Goal: Task Accomplishment & Management: Use online tool/utility

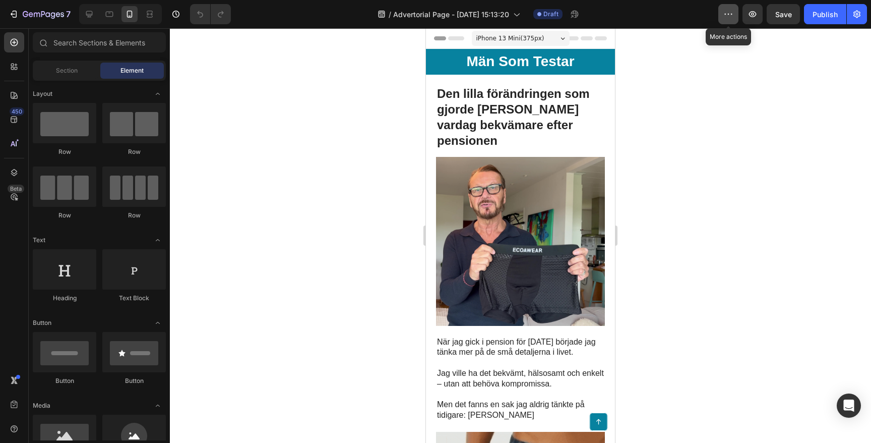
click at [725, 15] on icon "button" at bounding box center [729, 14] width 10 height 10
click at [685, 50] on div at bounding box center [520, 235] width 701 height 414
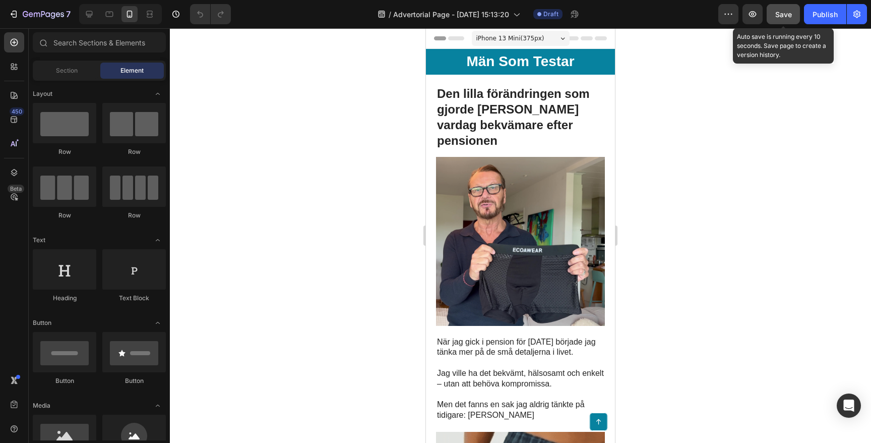
click at [787, 15] on span "Save" at bounding box center [783, 14] width 17 height 9
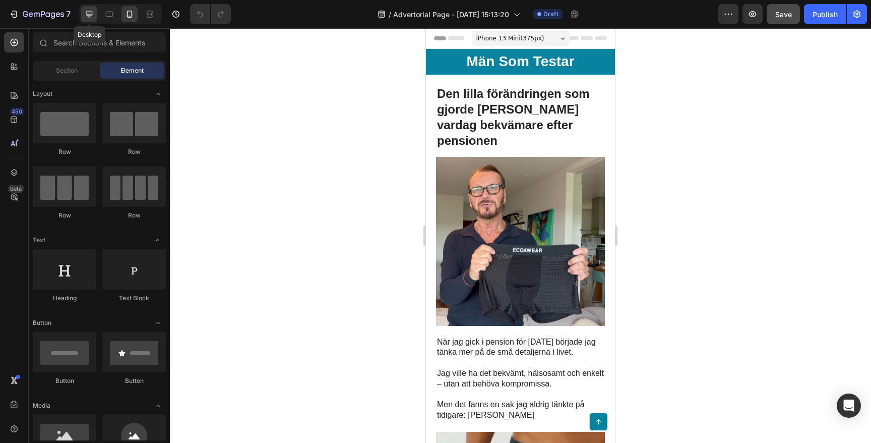
click at [88, 13] on icon at bounding box center [89, 14] width 10 height 10
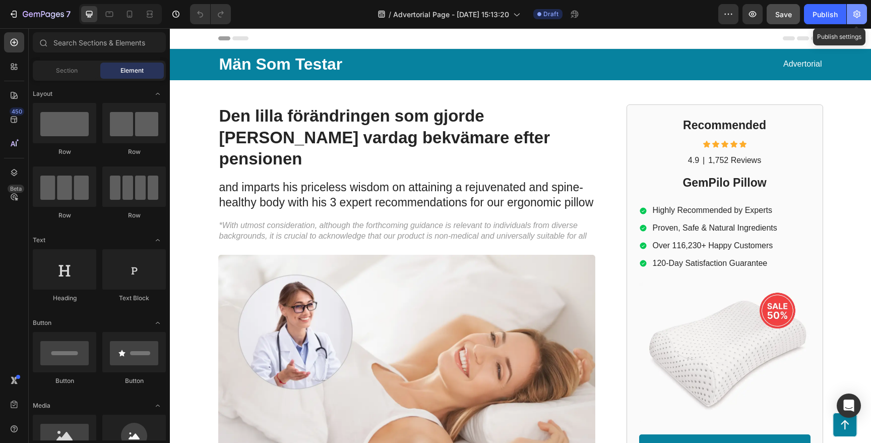
click at [858, 10] on icon "button" at bounding box center [857, 14] width 10 height 10
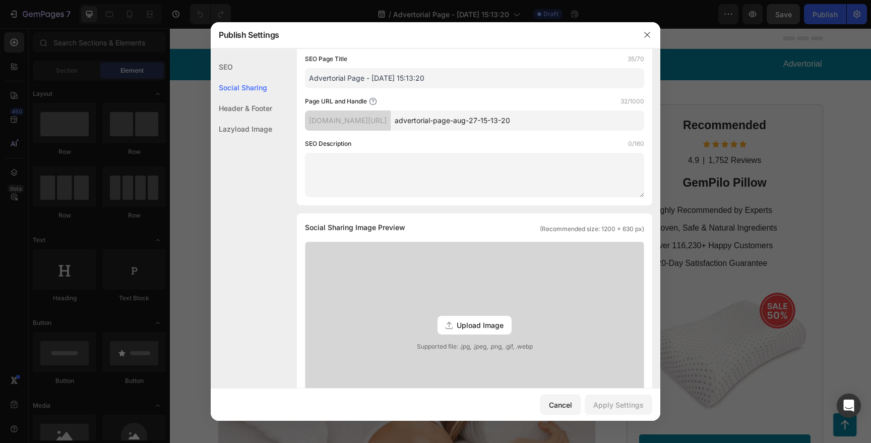
click at [266, 118] on div "Header & Footer" at bounding box center [242, 128] width 62 height 21
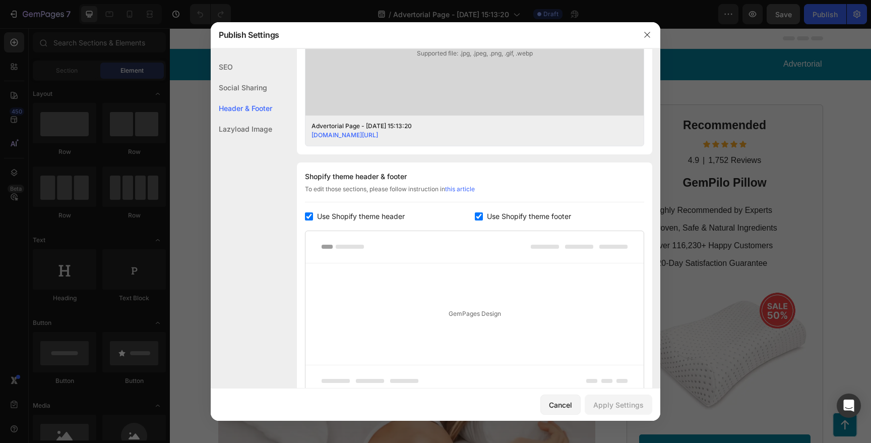
scroll to position [460, 0]
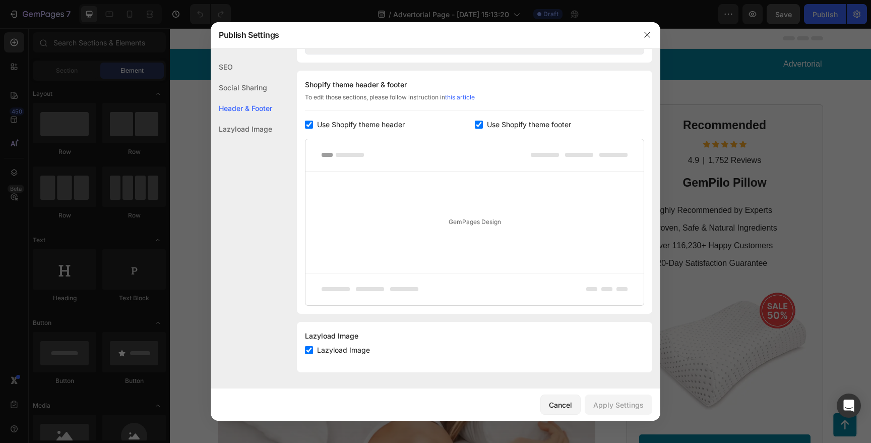
click at [361, 124] on span "Use Shopify theme header" at bounding box center [361, 124] width 88 height 12
checkbox input "false"
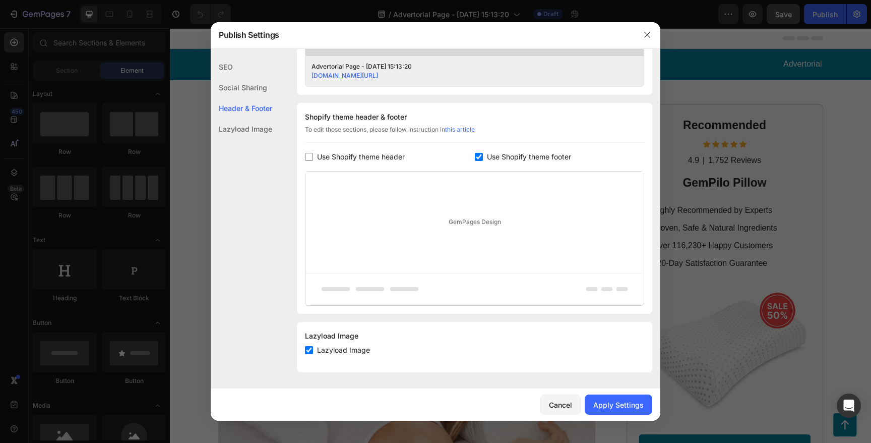
click at [489, 154] on span "Use Shopify theme footer" at bounding box center [529, 157] width 84 height 12
checkbox input "false"
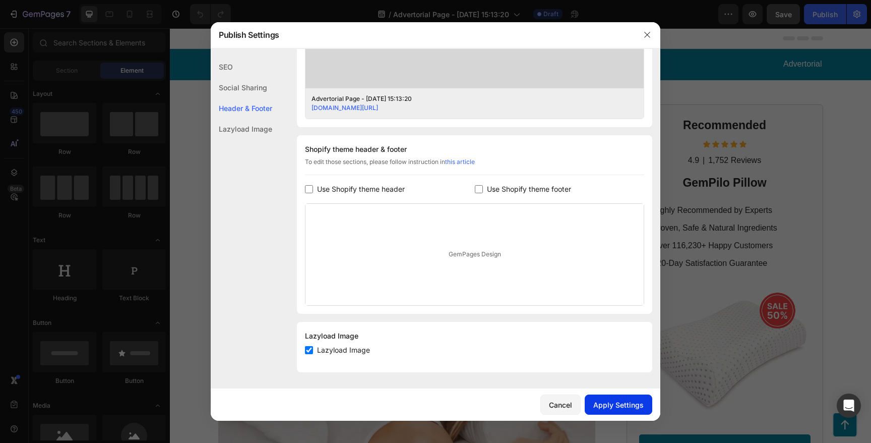
click at [618, 403] on div "Apply Settings" at bounding box center [618, 404] width 50 height 11
click at [648, 34] on icon "button" at bounding box center [647, 35] width 8 height 8
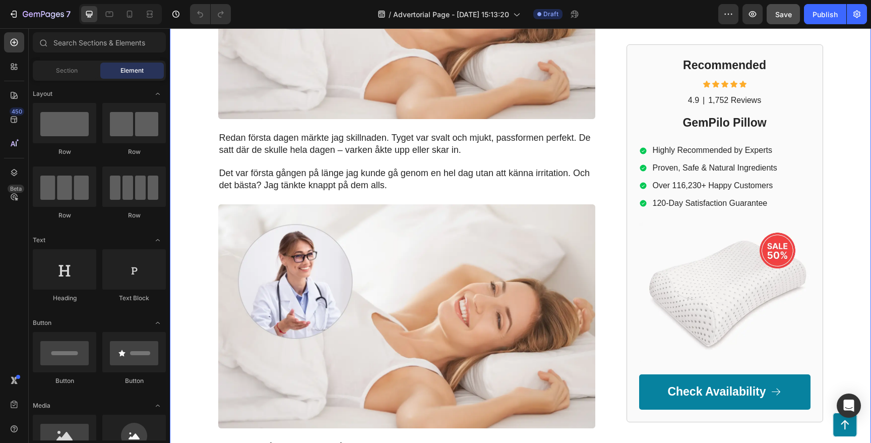
scroll to position [931, 0]
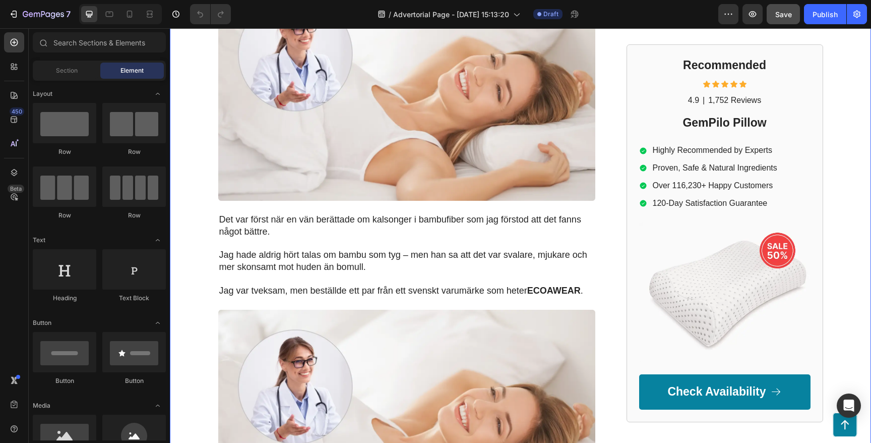
click at [322, 88] on img at bounding box center [406, 89] width 377 height 224
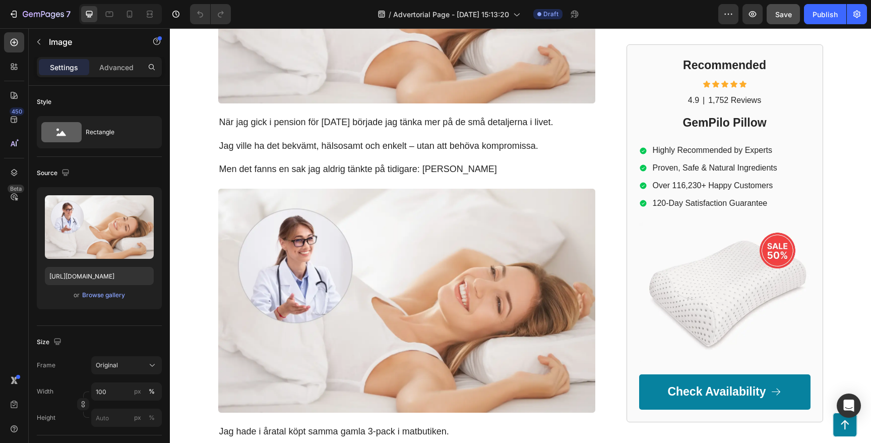
scroll to position [0, 0]
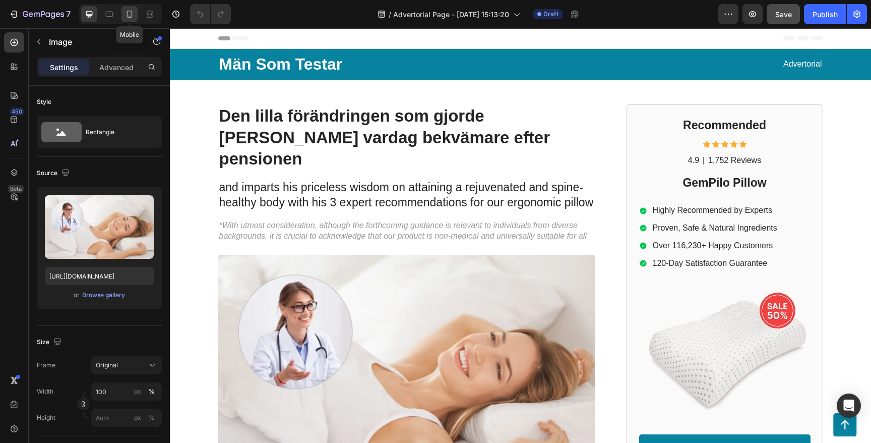
click at [129, 19] on div at bounding box center [130, 14] width 16 height 16
type input "[URL][DOMAIN_NAME]"
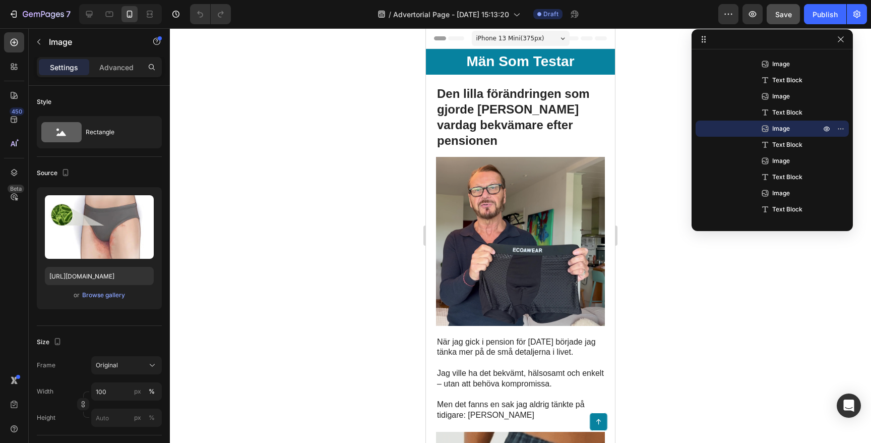
click at [306, 229] on div at bounding box center [520, 235] width 701 height 414
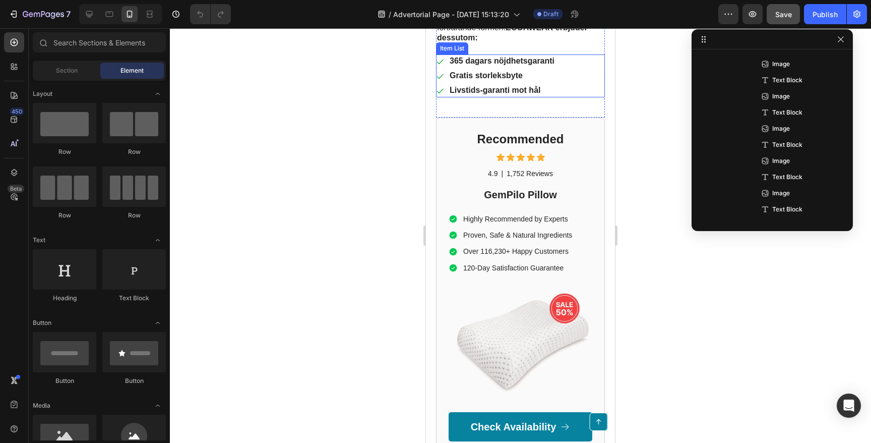
scroll to position [1643, 0]
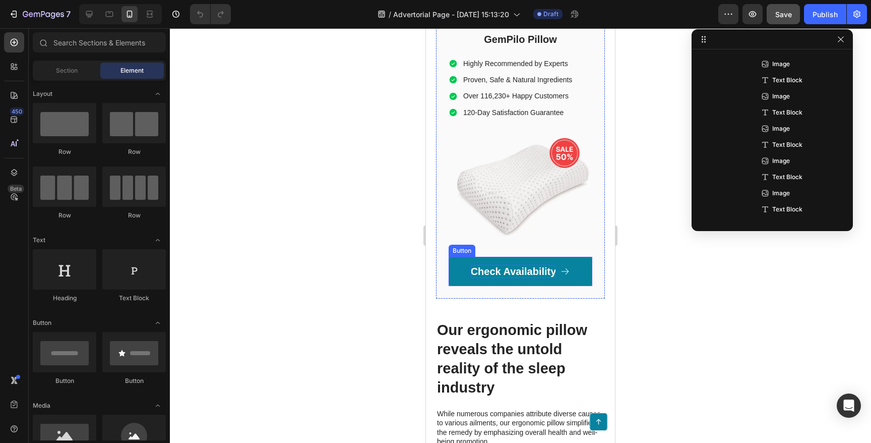
click at [527, 265] on p "Check Availability" at bounding box center [514, 271] width 86 height 13
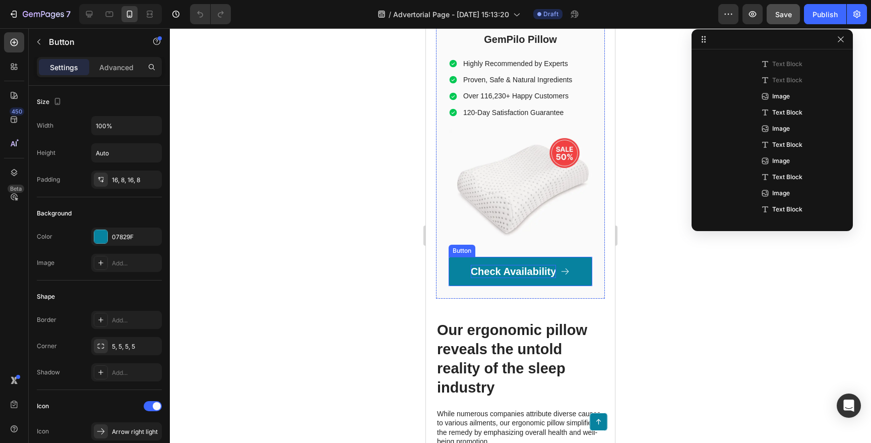
scroll to position [463, 0]
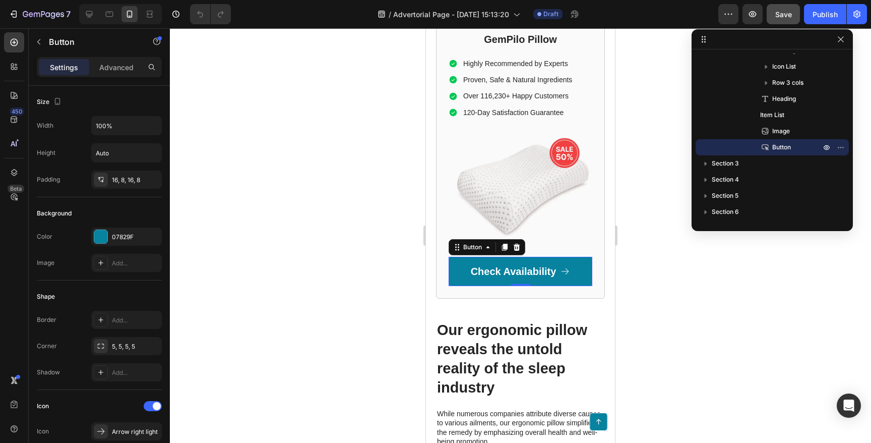
click at [454, 257] on link "Check Availability" at bounding box center [521, 271] width 144 height 29
click at [504, 244] on icon at bounding box center [505, 247] width 6 height 7
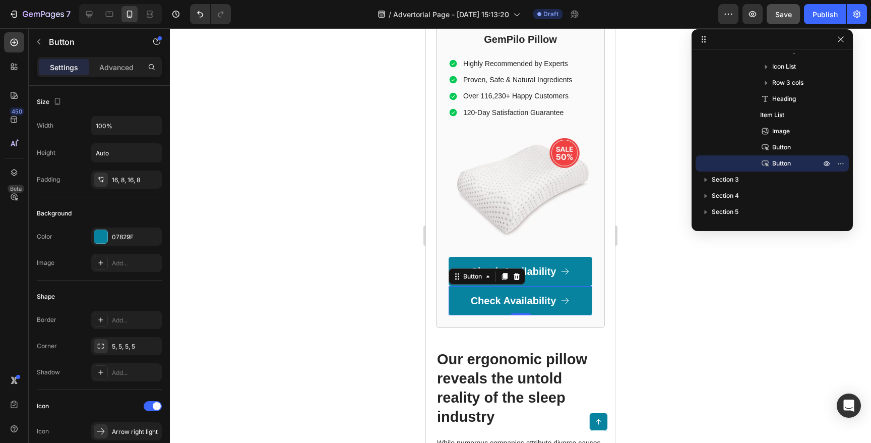
click at [344, 222] on div at bounding box center [520, 235] width 701 height 414
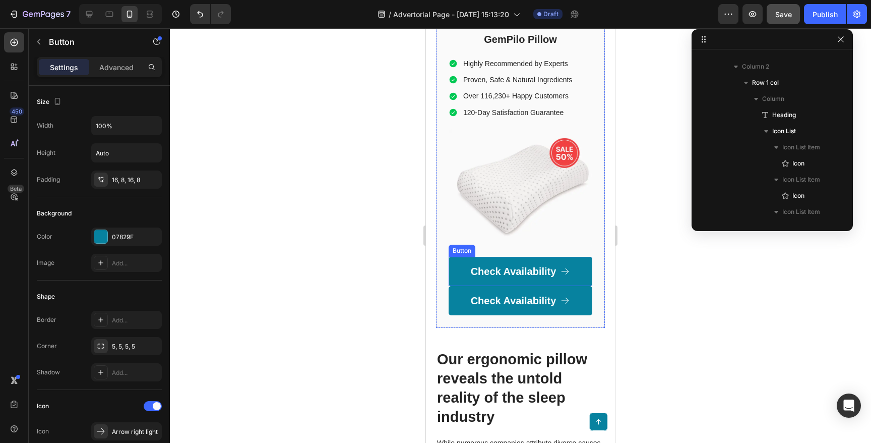
click at [465, 257] on link "Check Availability" at bounding box center [521, 271] width 144 height 29
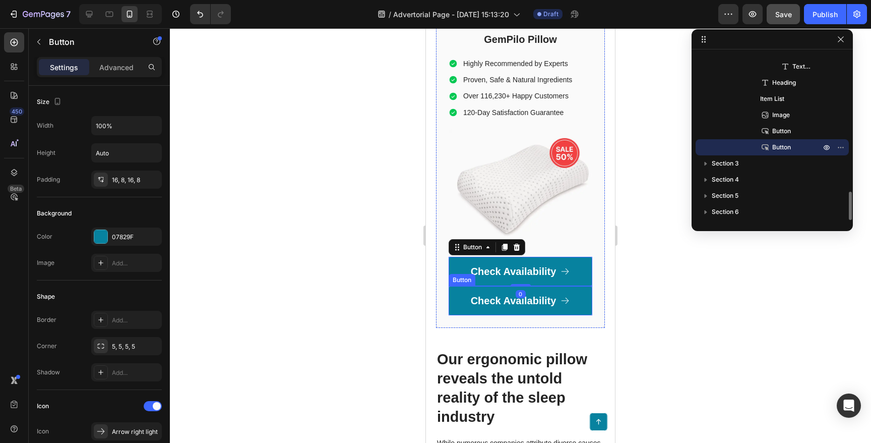
click at [464, 286] on link "Check Availability" at bounding box center [521, 300] width 144 height 29
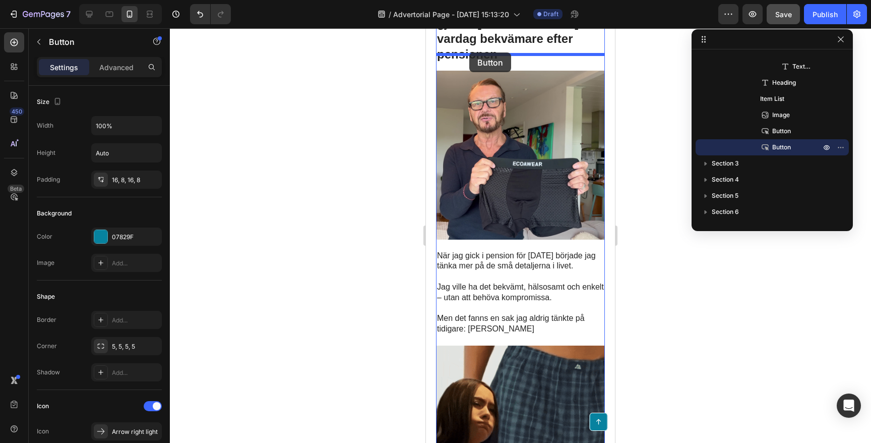
scroll to position [0, 0]
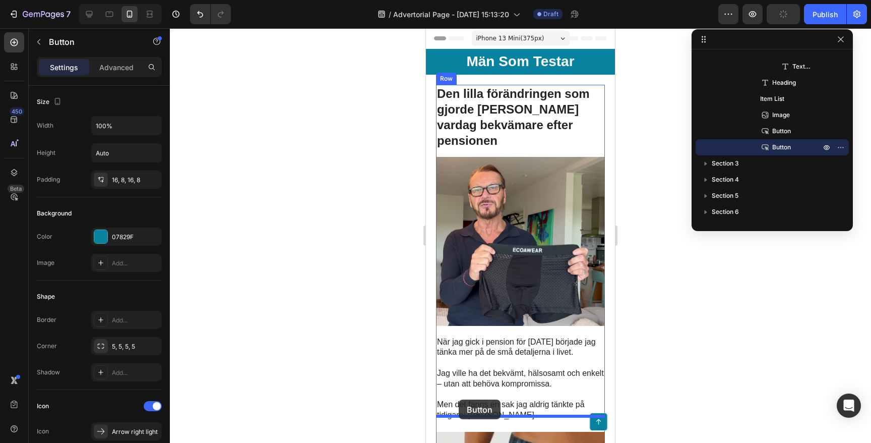
drag, startPoint x: 457, startPoint y: 264, endPoint x: 459, endPoint y: 399, distance: 135.6
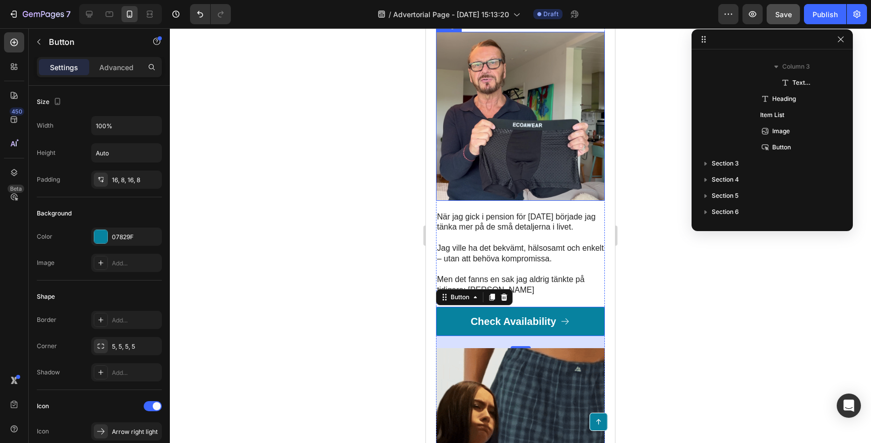
scroll to position [128, 0]
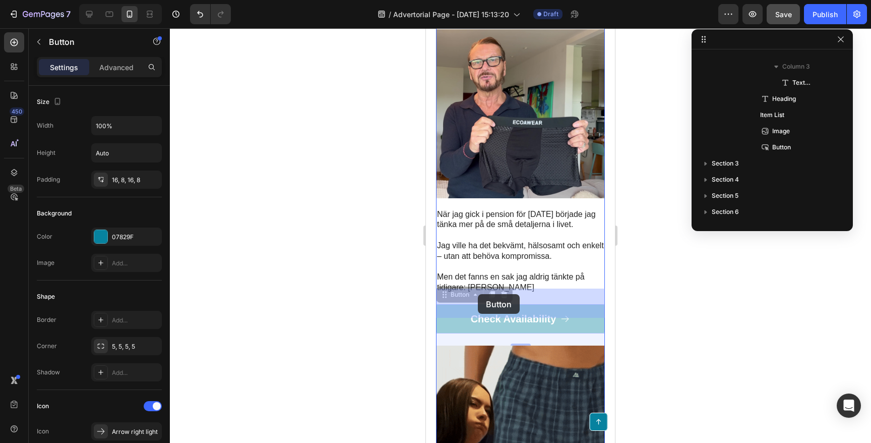
drag, startPoint x: 445, startPoint y: 282, endPoint x: 477, endPoint y: 294, distance: 34.9
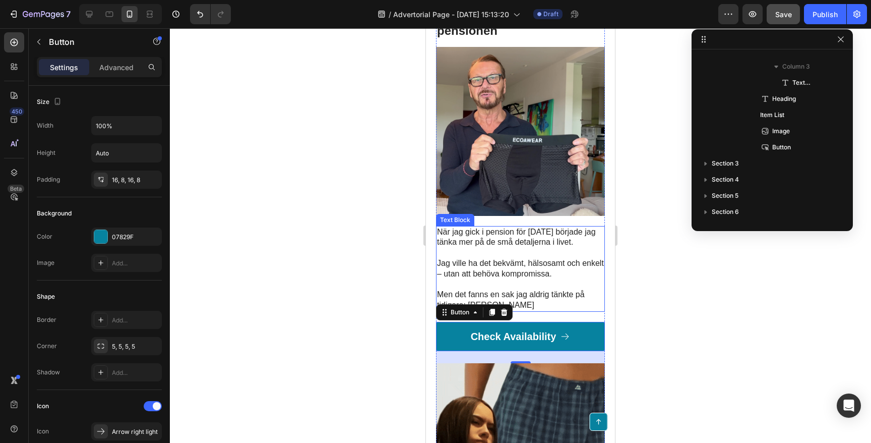
scroll to position [111, 0]
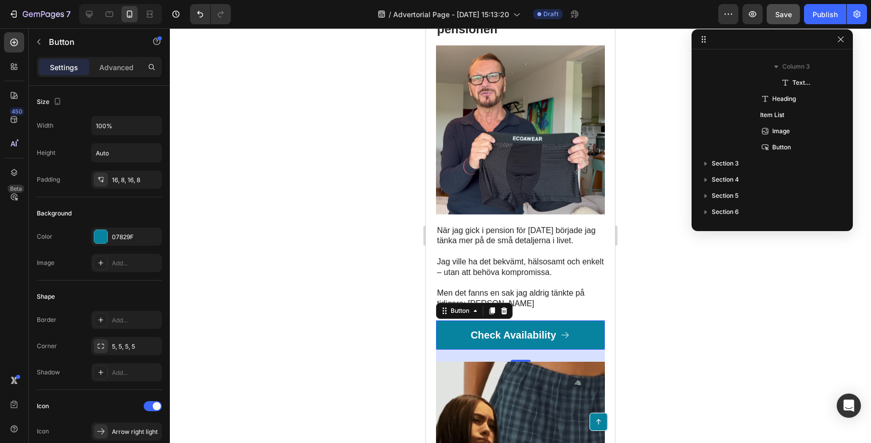
click at [448, 320] on link "Check Availability" at bounding box center [520, 334] width 169 height 29
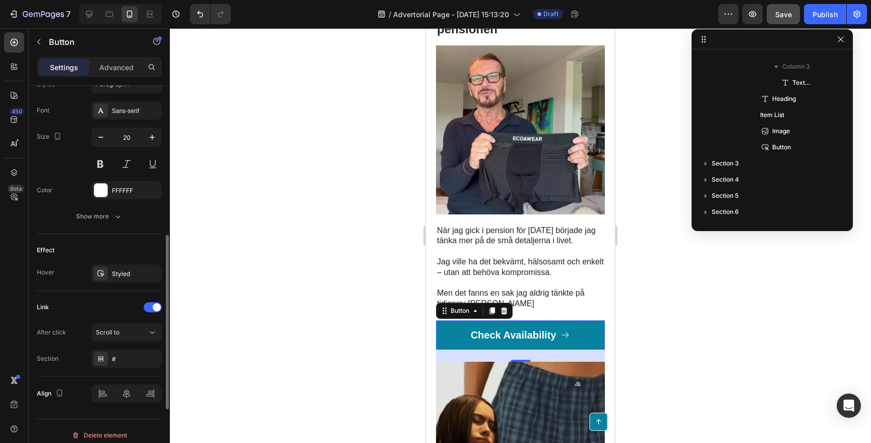
scroll to position [469, 0]
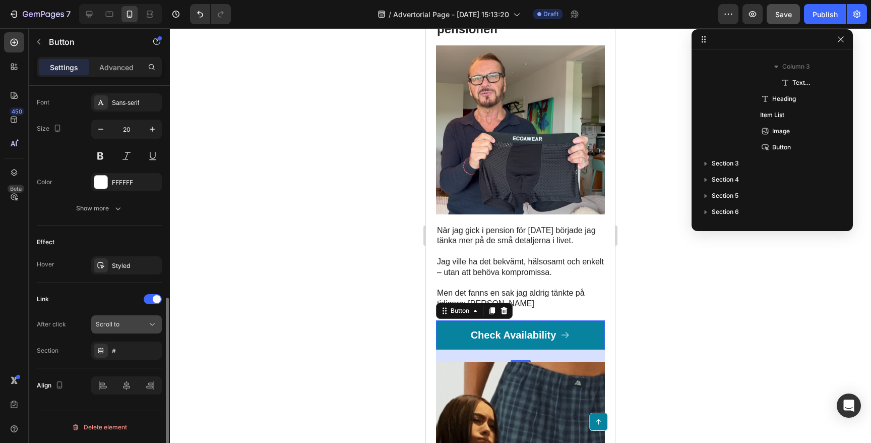
click at [132, 326] on div "Scroll to" at bounding box center [121, 324] width 51 height 9
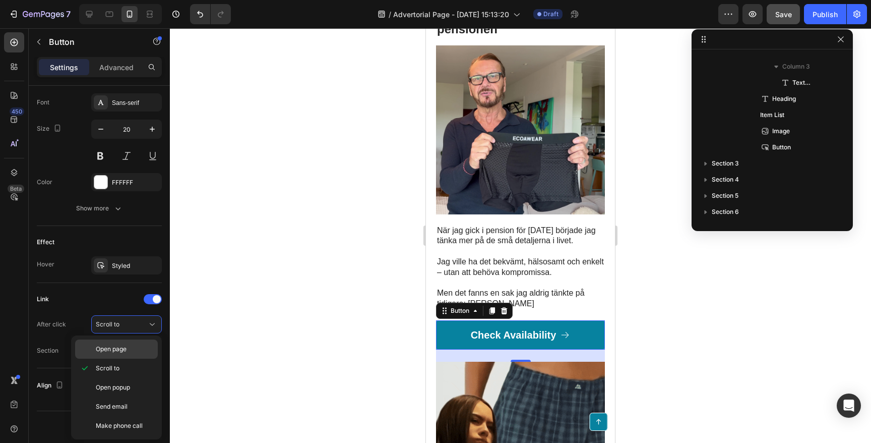
click at [112, 349] on span "Open page" at bounding box center [111, 348] width 31 height 9
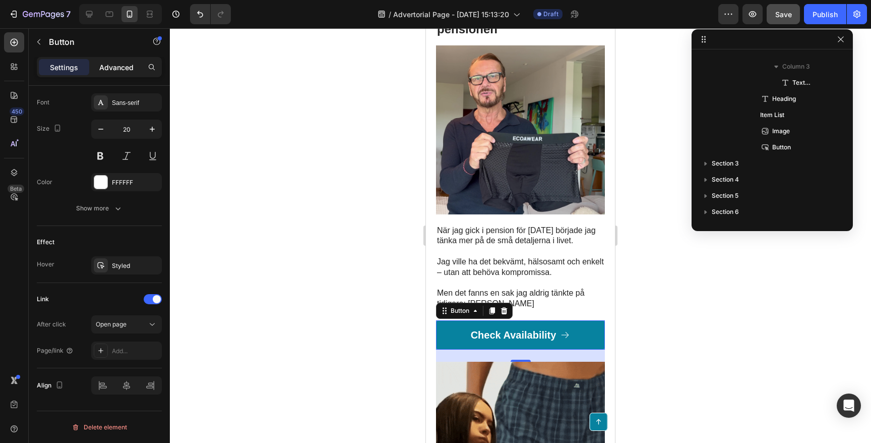
click at [99, 64] on p "Advanced" at bounding box center [116, 67] width 34 height 11
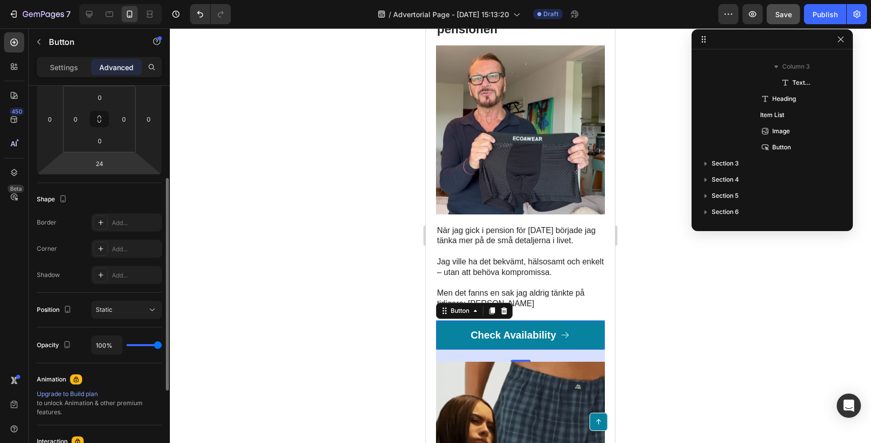
scroll to position [0, 0]
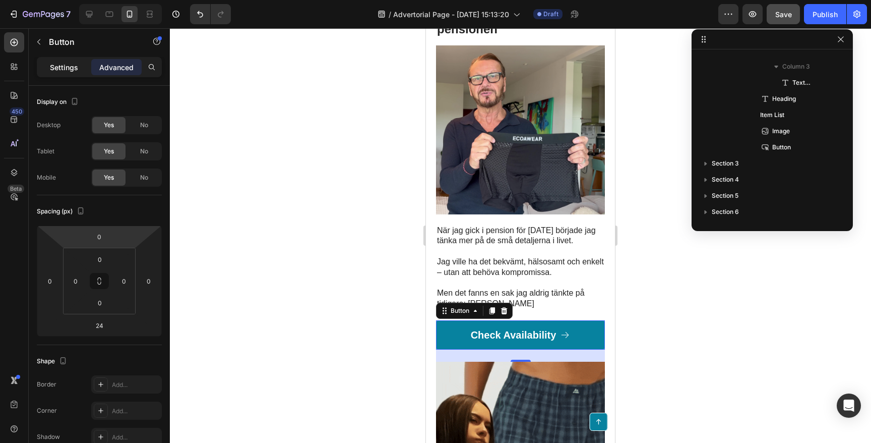
click at [66, 66] on p "Settings" at bounding box center [64, 67] width 28 height 11
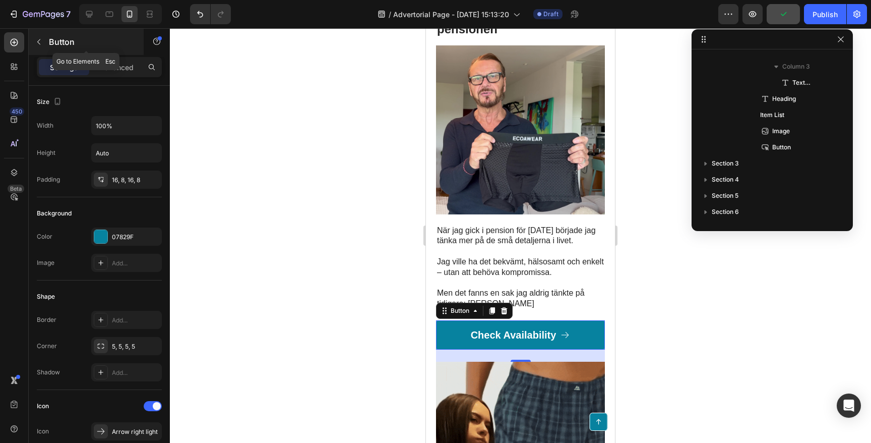
click at [46, 37] on button "button" at bounding box center [39, 42] width 16 height 16
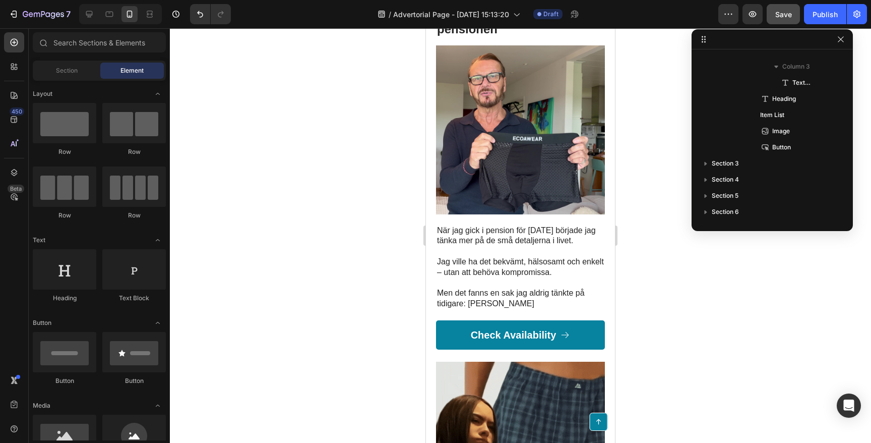
click at [249, 201] on div at bounding box center [520, 235] width 701 height 414
click at [14, 122] on icon at bounding box center [14, 119] width 10 height 10
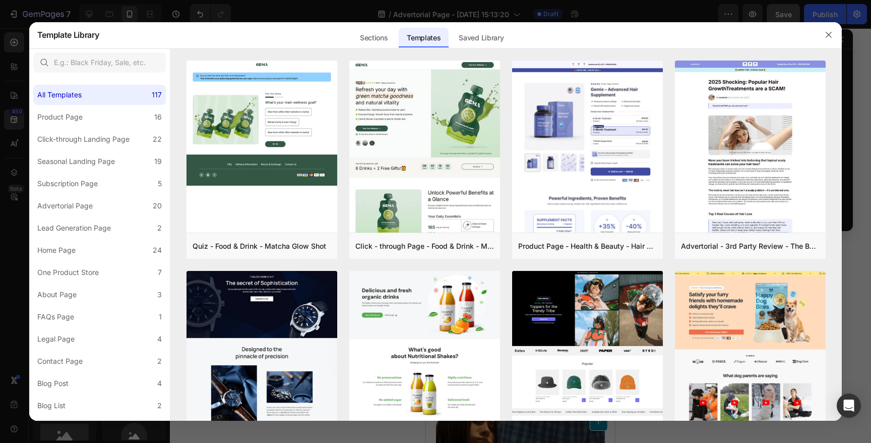
click at [15, 13] on div at bounding box center [435, 221] width 871 height 443
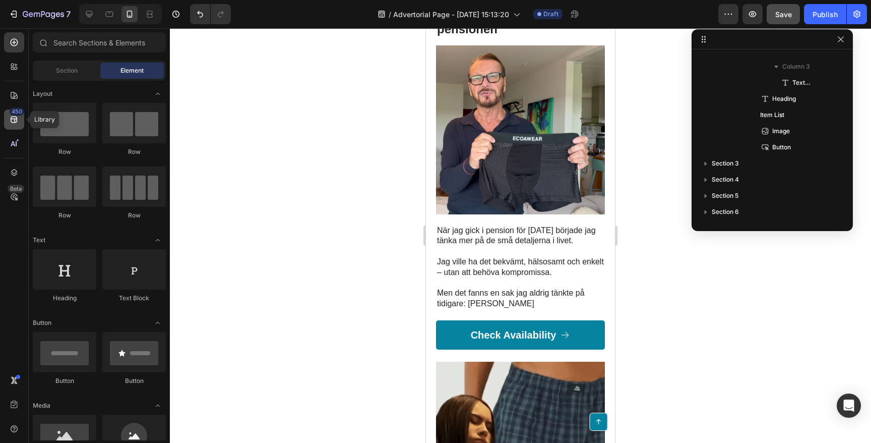
click at [12, 118] on icon at bounding box center [14, 119] width 10 height 10
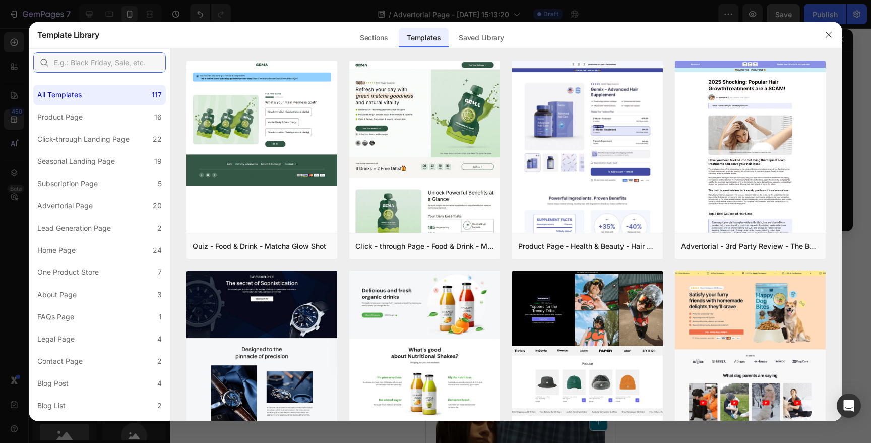
click at [97, 61] on input "text" at bounding box center [99, 62] width 133 height 20
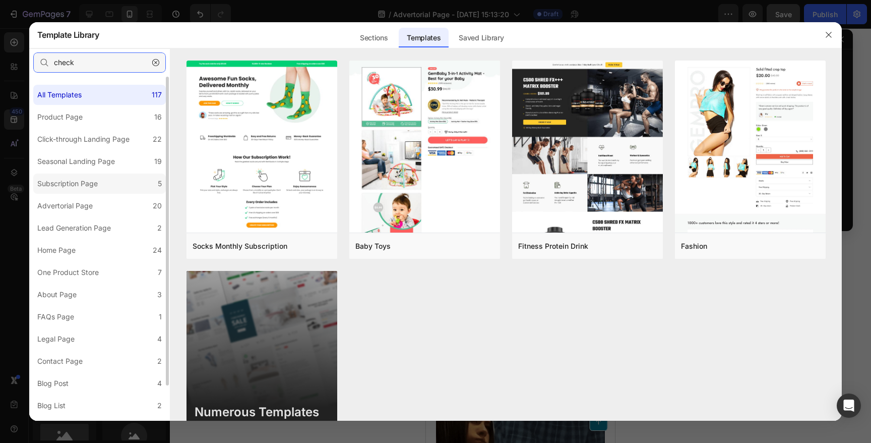
scroll to position [39, 0]
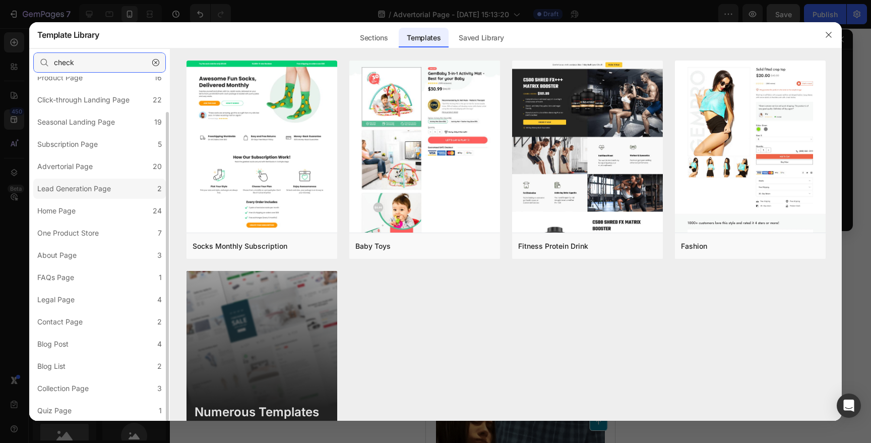
type input "check"
click at [97, 186] on div "Lead Generation Page" at bounding box center [74, 189] width 74 height 12
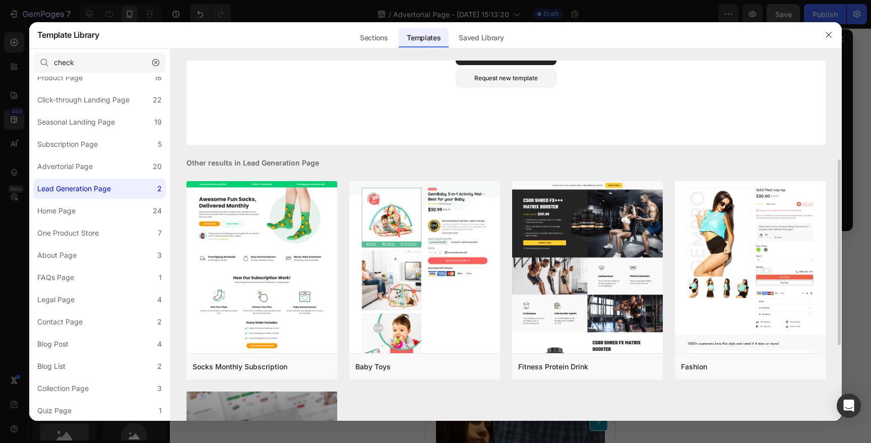
scroll to position [169, 0]
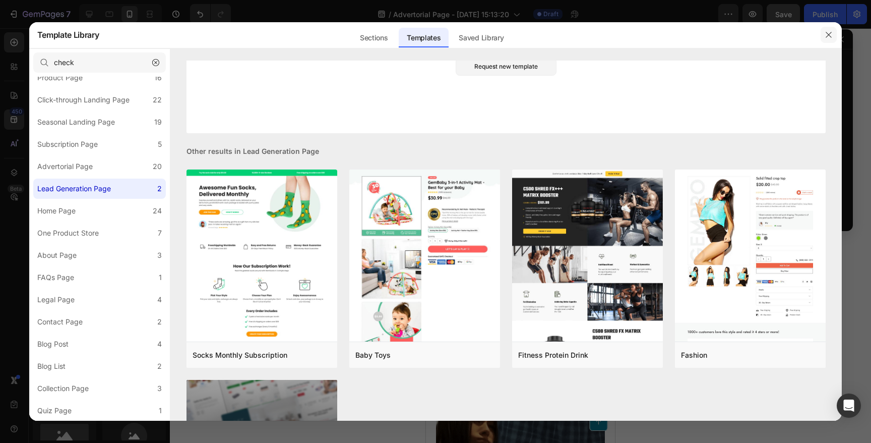
click at [826, 34] on icon "button" at bounding box center [829, 35] width 8 height 8
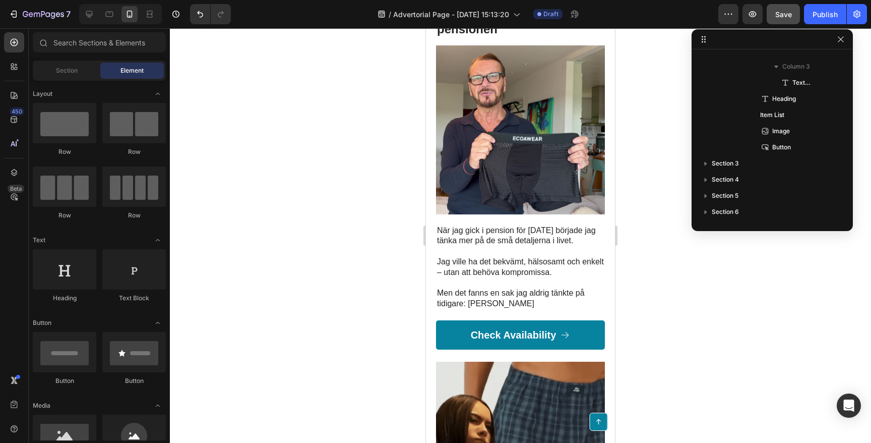
click at [330, 208] on div at bounding box center [520, 235] width 701 height 414
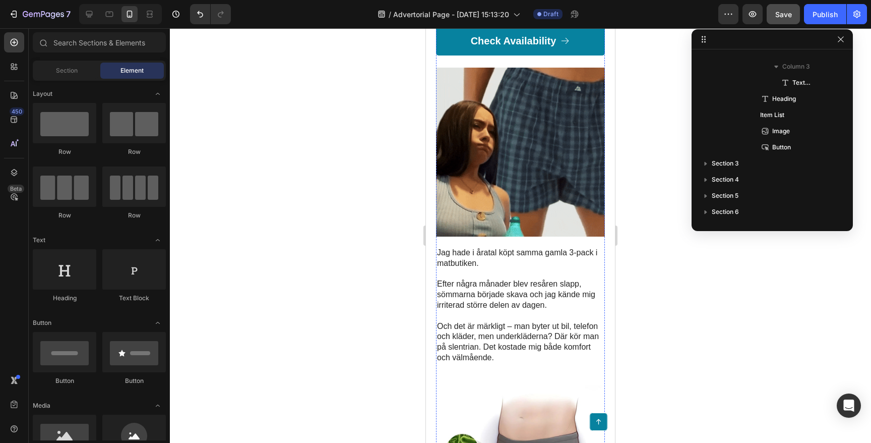
scroll to position [0, 0]
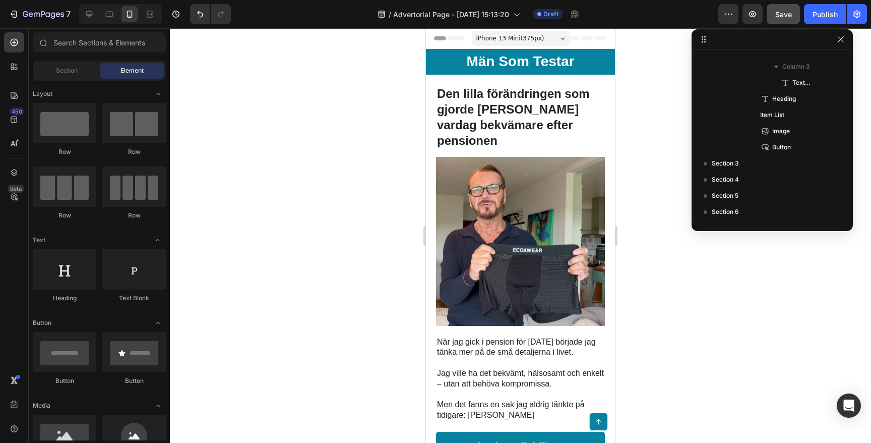
click at [336, 143] on div at bounding box center [520, 235] width 701 height 414
click at [841, 35] on icon "button" at bounding box center [841, 39] width 8 height 8
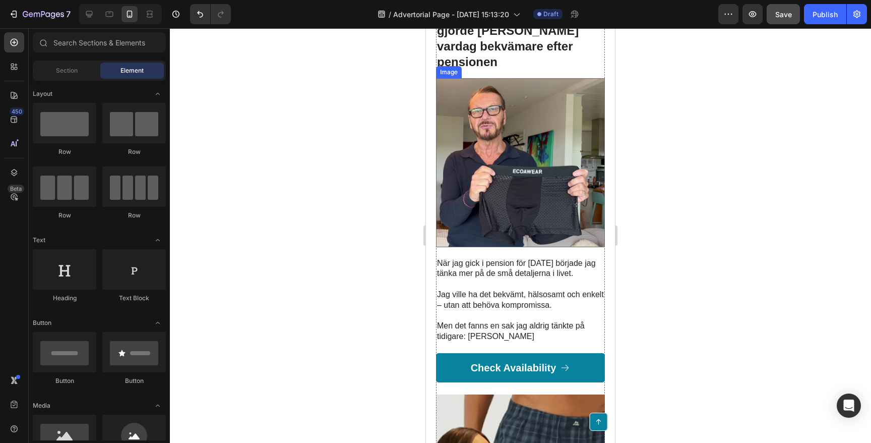
scroll to position [79, 0]
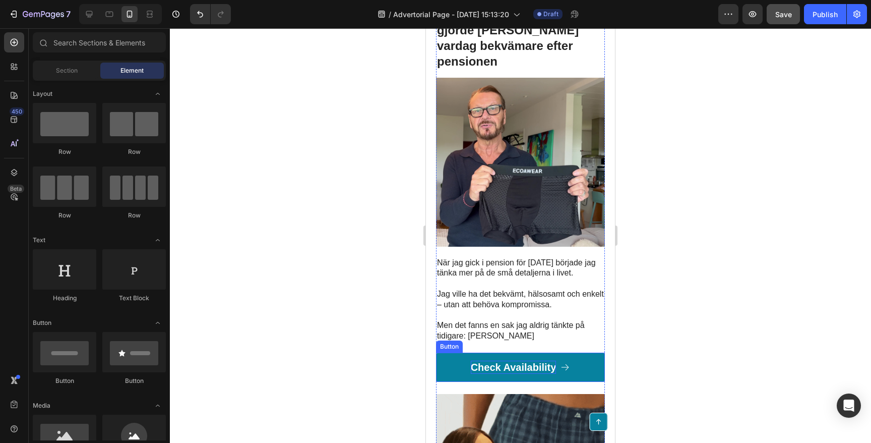
click at [535, 361] on p "Check Availability" at bounding box center [514, 367] width 86 height 13
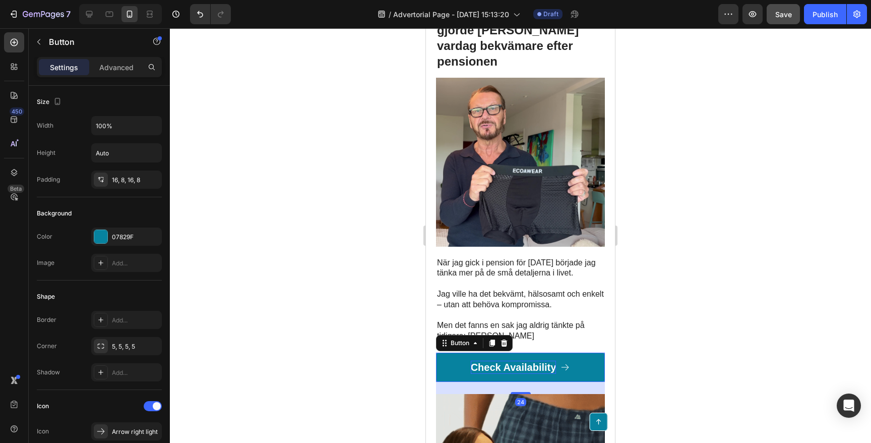
click at [535, 361] on p "Check Availability" at bounding box center [514, 367] width 86 height 13
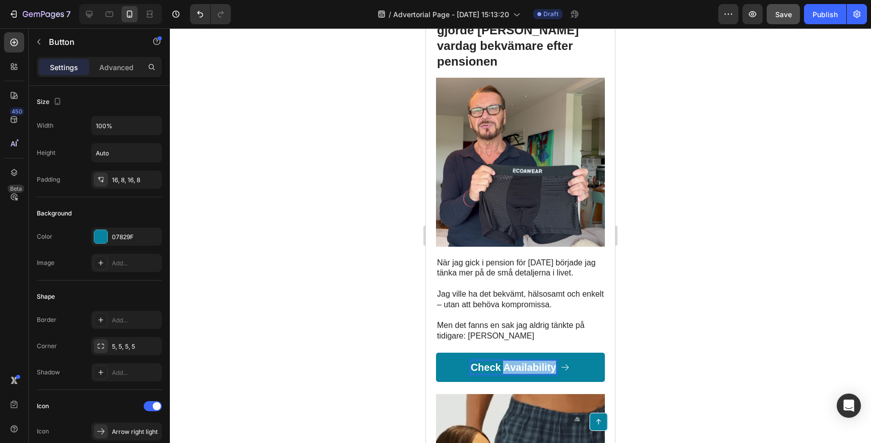
click at [535, 361] on p "Check Availability" at bounding box center [514, 367] width 86 height 13
click at [436, 352] on button "Kolla" at bounding box center [520, 366] width 169 height 29
click at [518, 361] on p "Kolla tillgänglighet" at bounding box center [513, 367] width 90 height 13
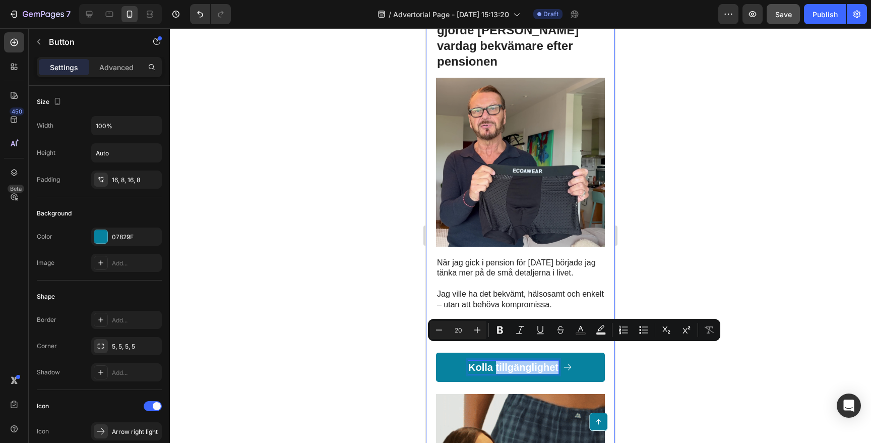
click at [349, 344] on div at bounding box center [520, 235] width 701 height 414
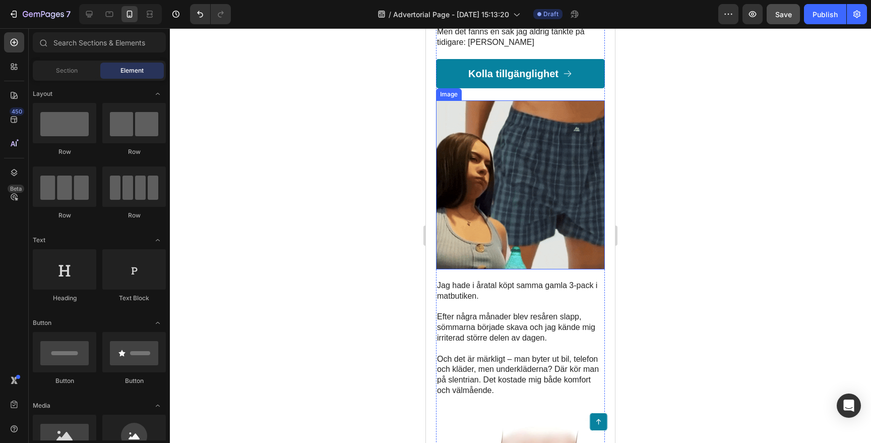
scroll to position [382, 0]
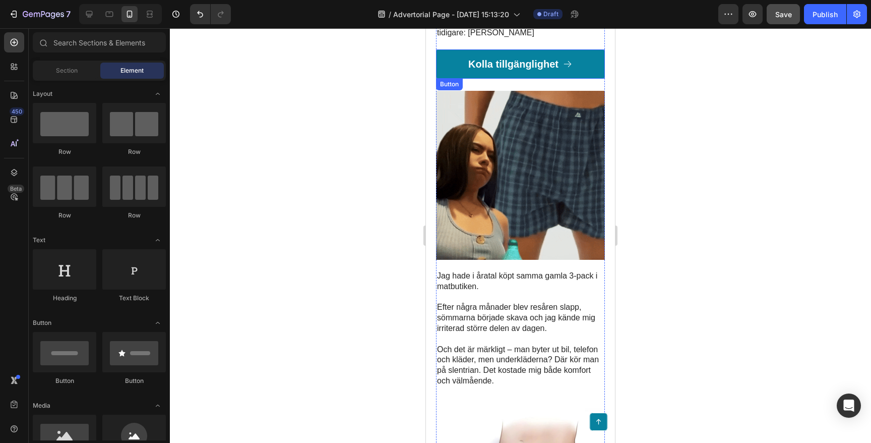
click at [452, 56] on button "Kolla tillgänglighet" at bounding box center [520, 63] width 169 height 29
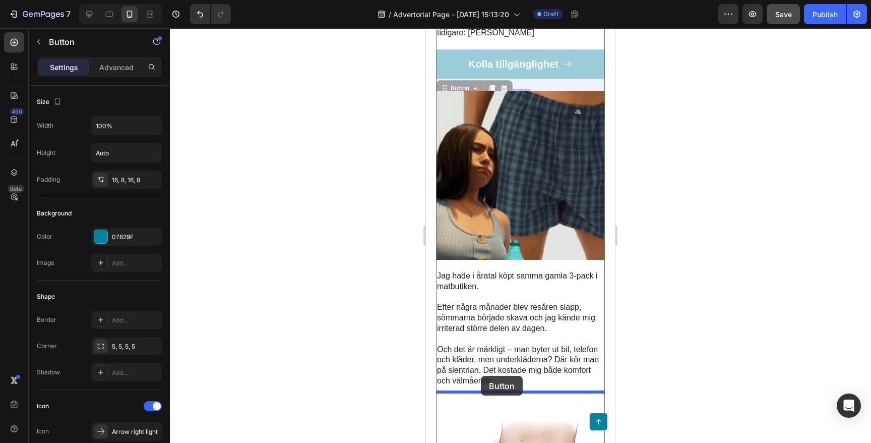
drag, startPoint x: 447, startPoint y: 75, endPoint x: 481, endPoint y: 376, distance: 302.9
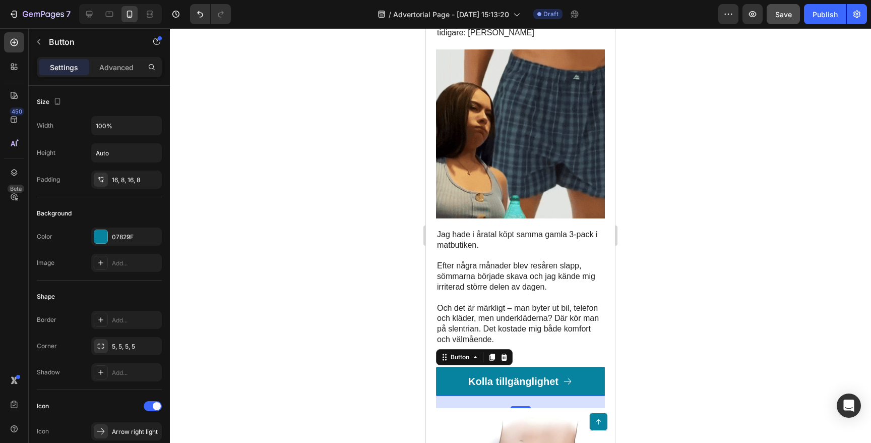
scroll to position [341, 0]
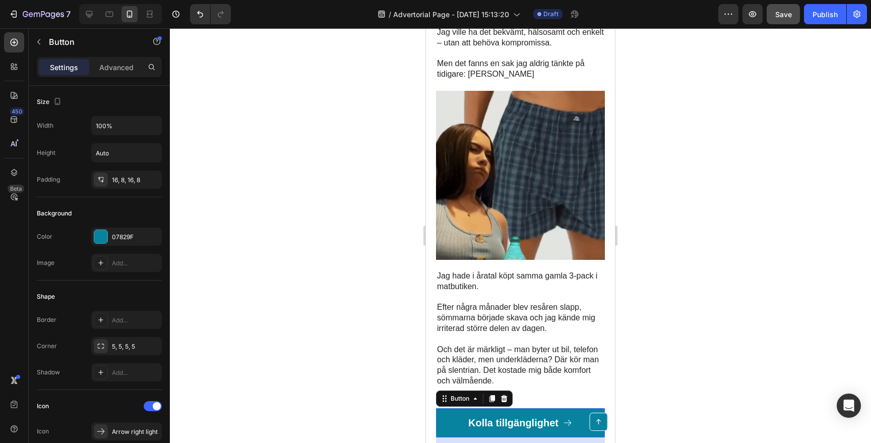
click at [324, 318] on div at bounding box center [520, 235] width 701 height 414
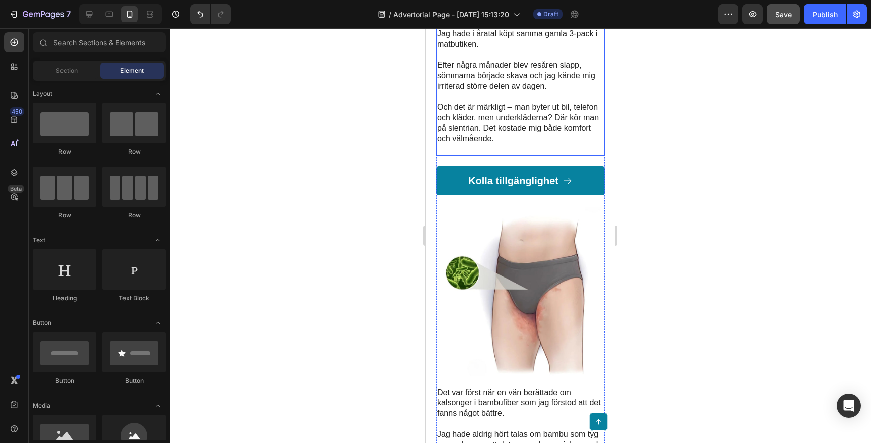
scroll to position [592, 0]
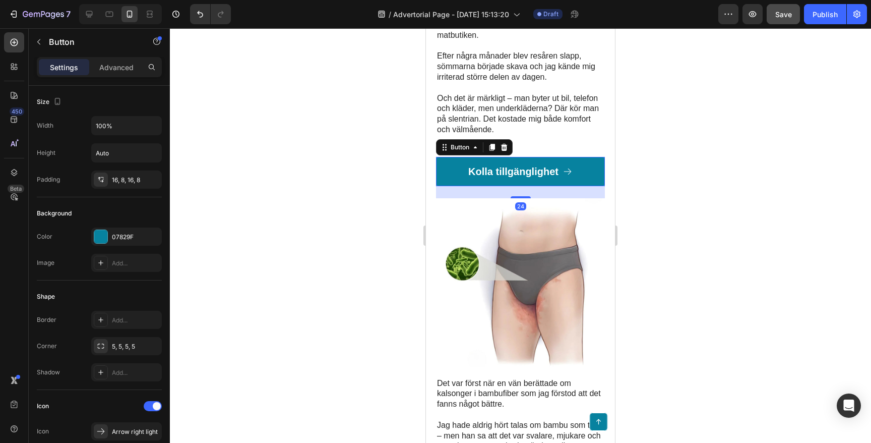
click at [451, 157] on button "Kolla tillgänglighet" at bounding box center [520, 171] width 169 height 29
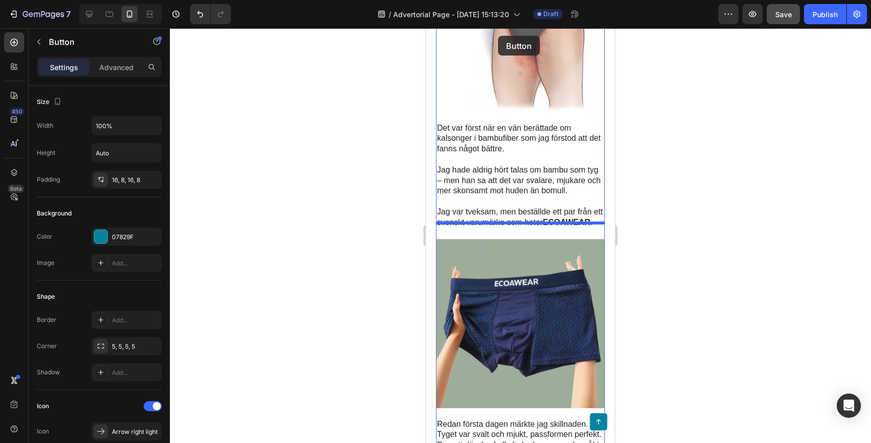
scroll to position [764, 0]
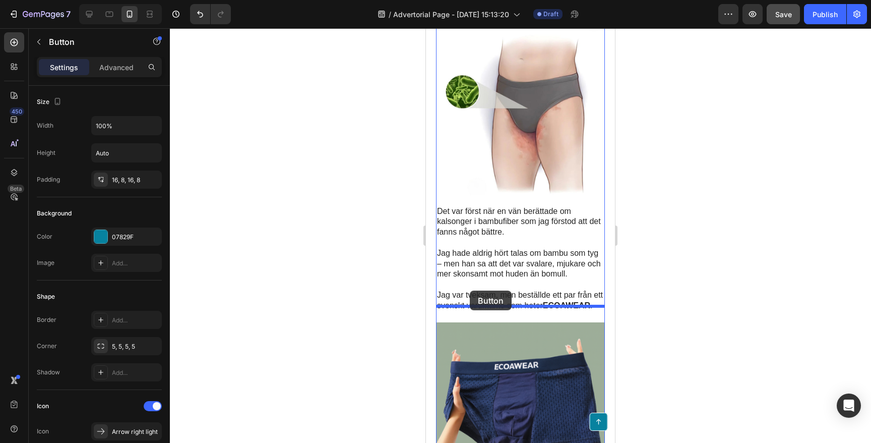
drag, startPoint x: 447, startPoint y: 132, endPoint x: 470, endPoint y: 291, distance: 160.6
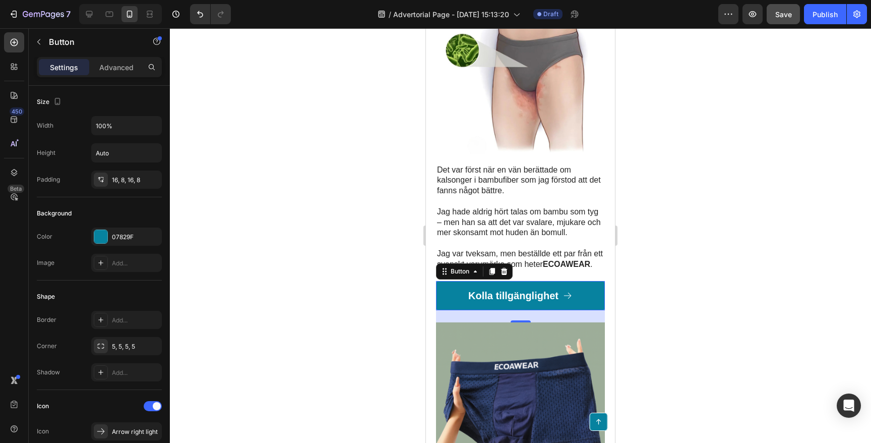
scroll to position [723, 0]
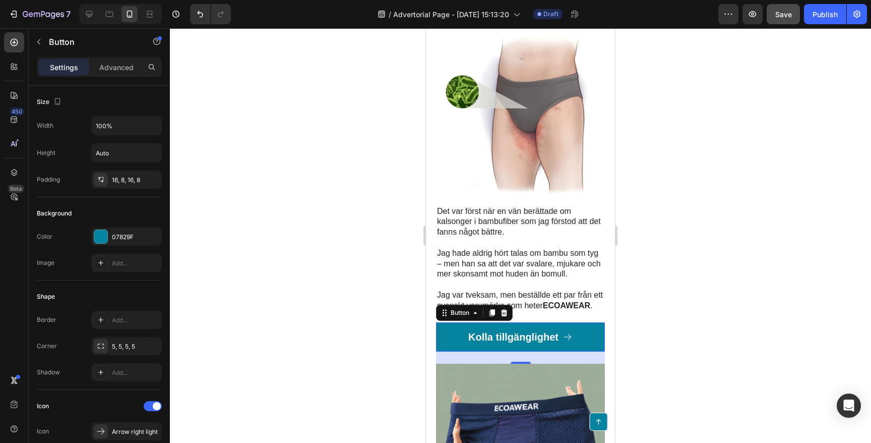
click at [344, 283] on div at bounding box center [520, 235] width 701 height 414
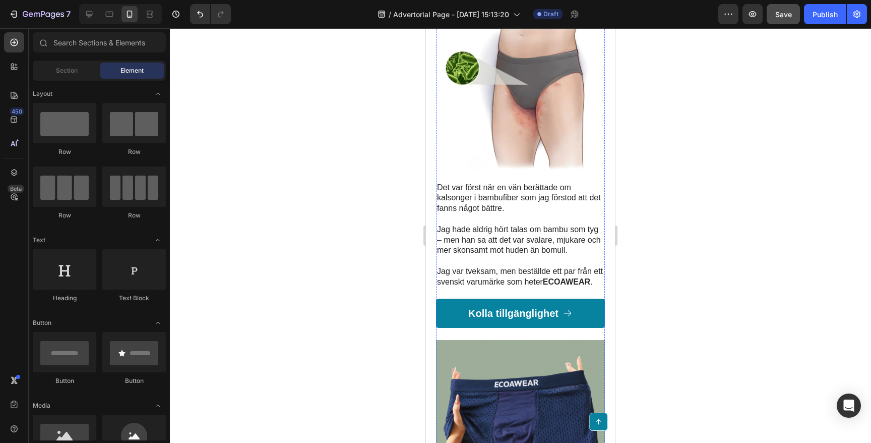
scroll to position [752, 0]
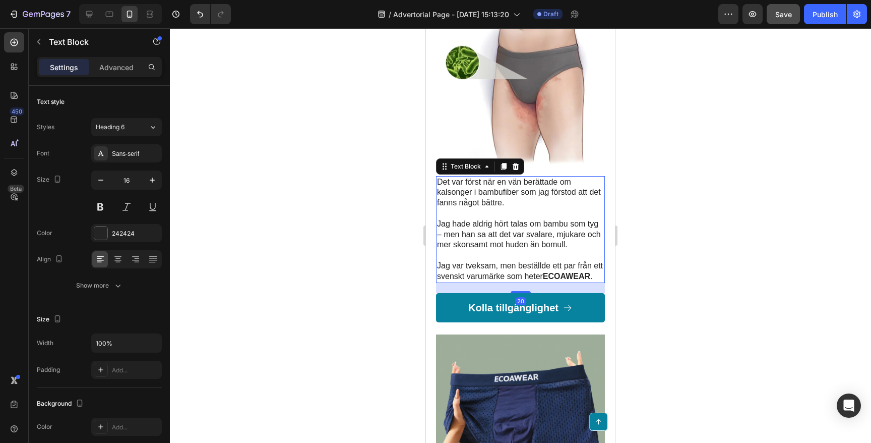
click at [565, 261] on p "Jag var tveksam, men beställde ett par från ett svenskt varumärke som heter ECO…" at bounding box center [520, 271] width 167 height 21
click at [571, 261] on p "Jag var tveksam, men beställde ett par från ett svenskt varumärke som heter ECO…" at bounding box center [520, 271] width 167 height 21
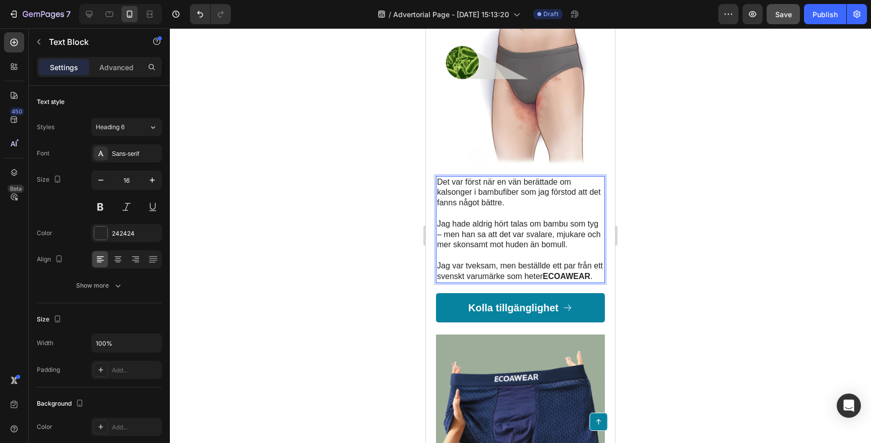
click at [571, 261] on p "Jag var tveksam, men beställde ett par från ett svenskt varumärke som heter ECO…" at bounding box center [520, 271] width 167 height 21
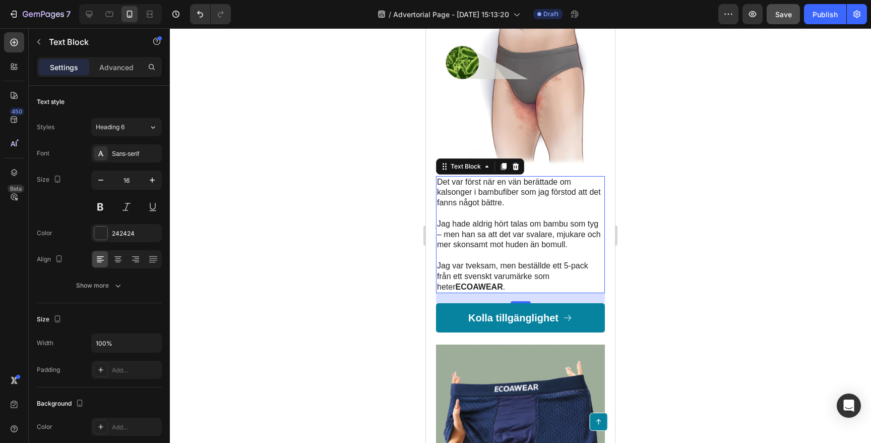
click at [315, 234] on div at bounding box center [520, 235] width 701 height 414
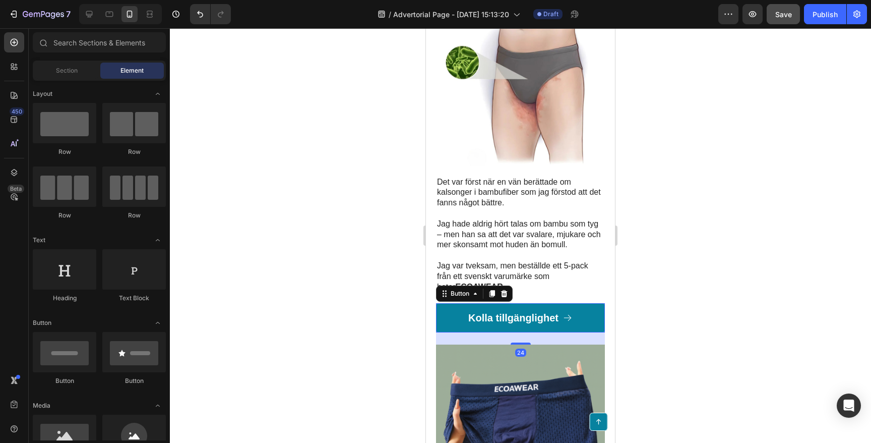
click at [450, 303] on button "Kolla tillgänglighet" at bounding box center [520, 317] width 169 height 29
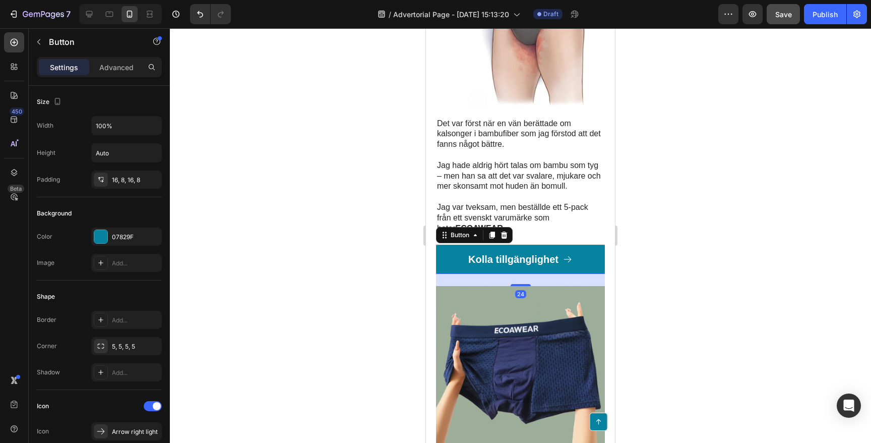
scroll to position [843, 0]
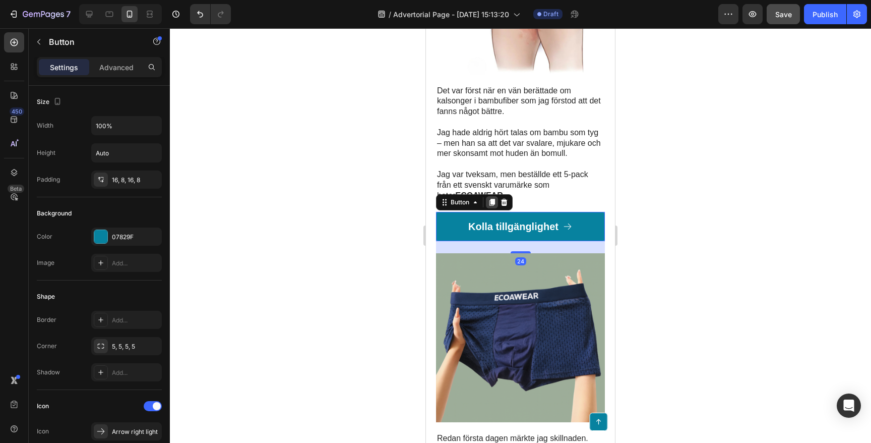
click at [490, 198] on icon at bounding box center [492, 202] width 8 height 8
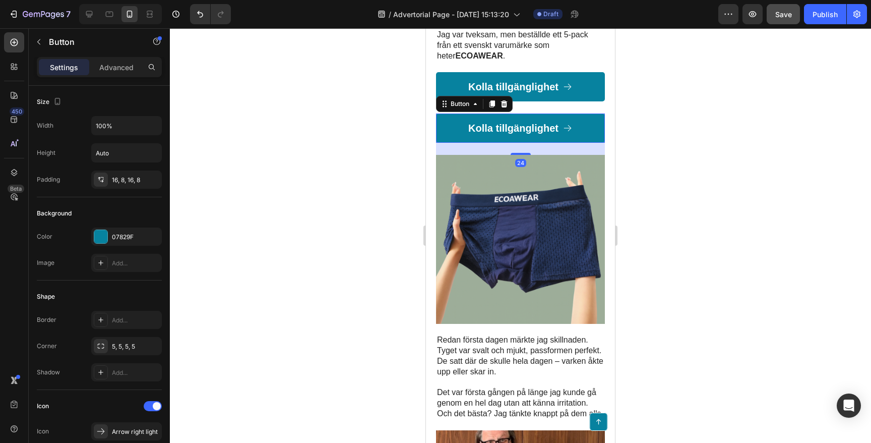
scroll to position [996, 0]
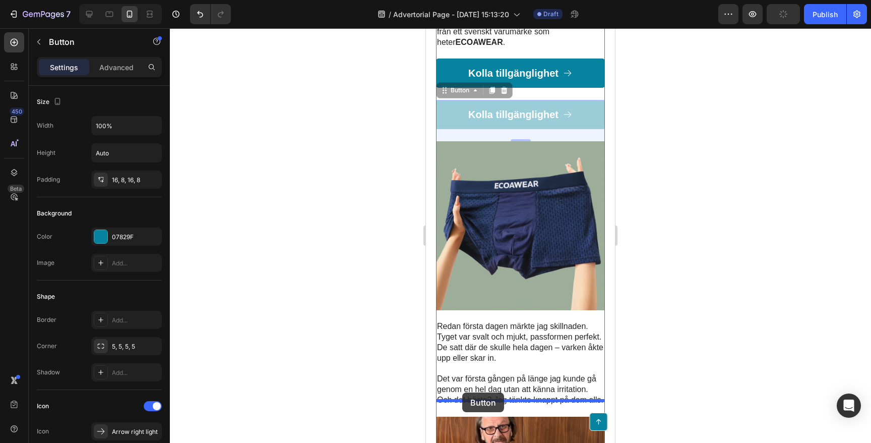
drag, startPoint x: 442, startPoint y: 76, endPoint x: 462, endPoint y: 392, distance: 317.3
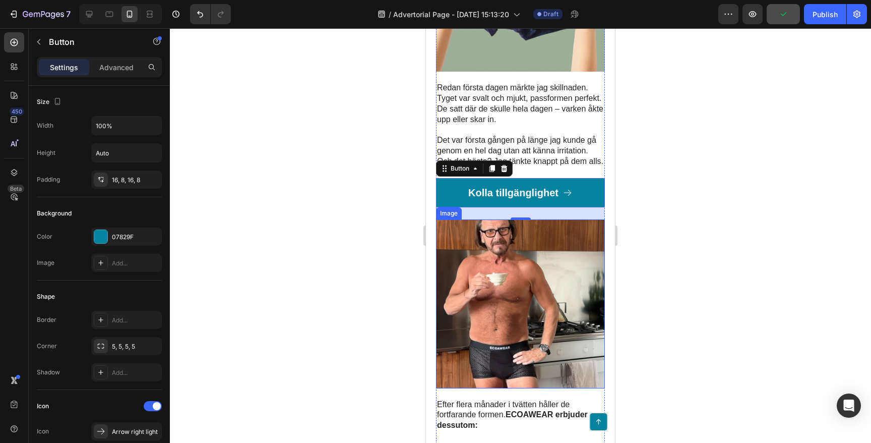
scroll to position [1155, 0]
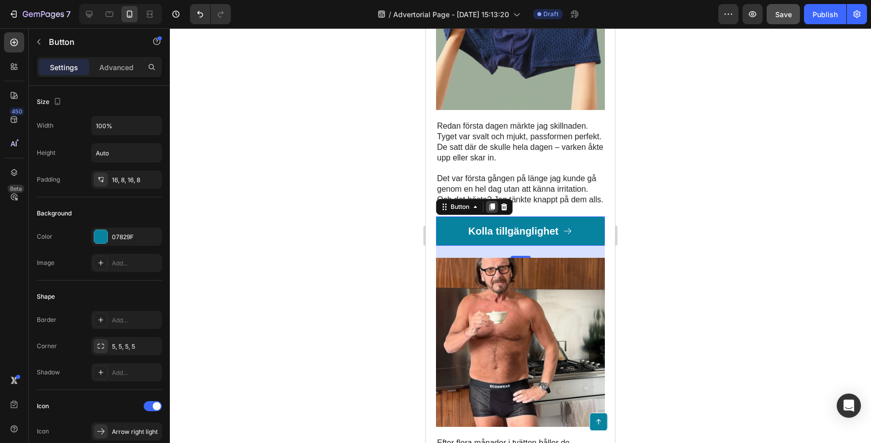
click at [495, 203] on icon at bounding box center [492, 207] width 8 height 8
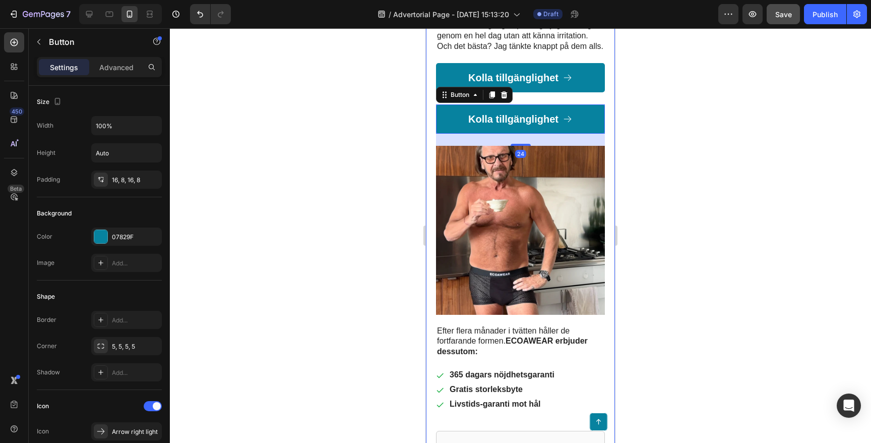
scroll to position [1326, 0]
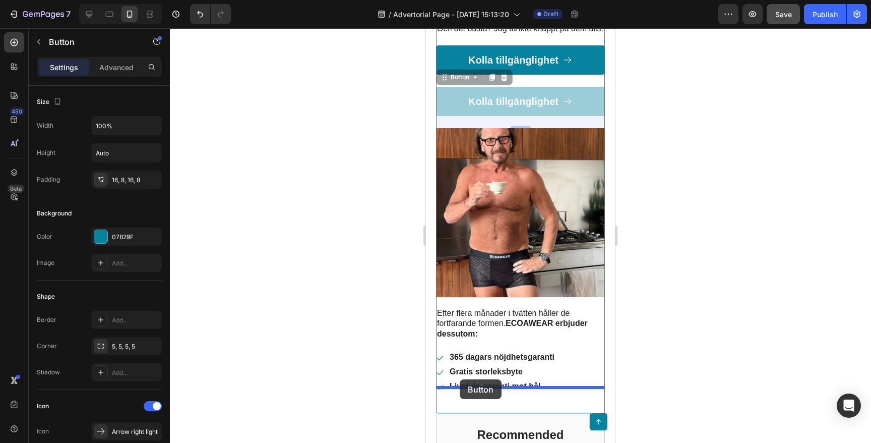
drag, startPoint x: 444, startPoint y: 63, endPoint x: 460, endPoint y: 379, distance: 317.0
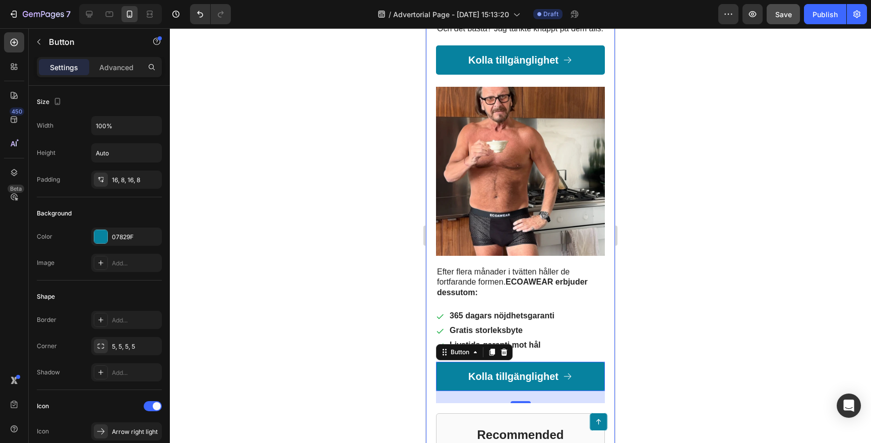
click at [331, 350] on div at bounding box center [520, 235] width 701 height 414
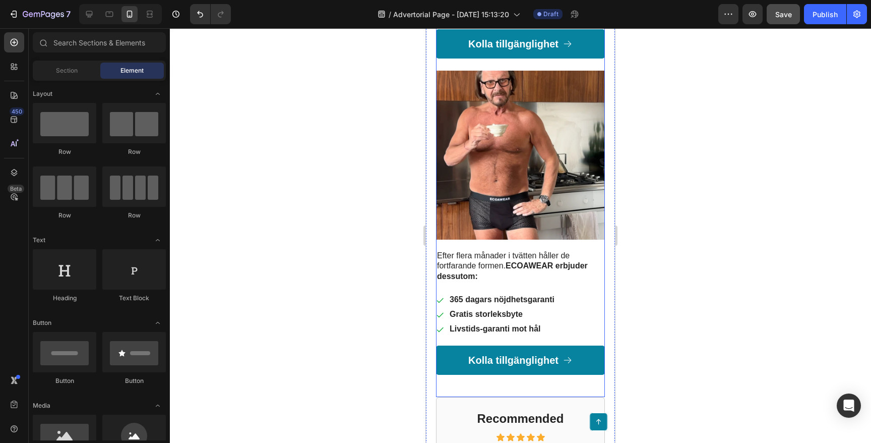
scroll to position [1260, 0]
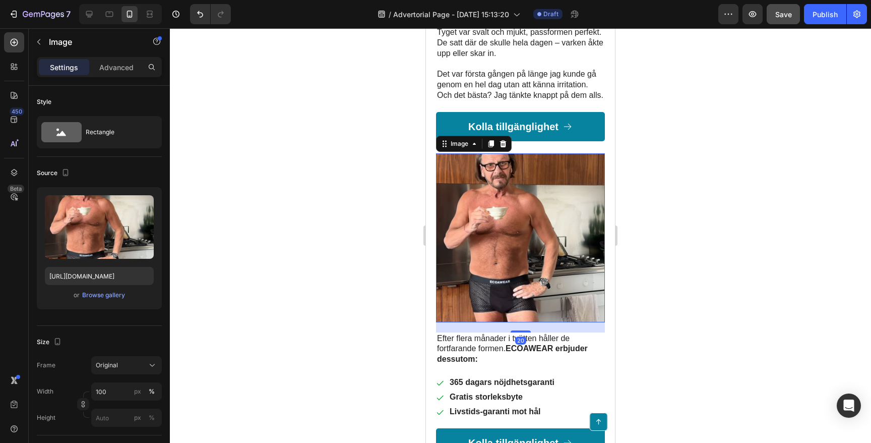
click at [481, 180] on img at bounding box center [520, 237] width 169 height 169
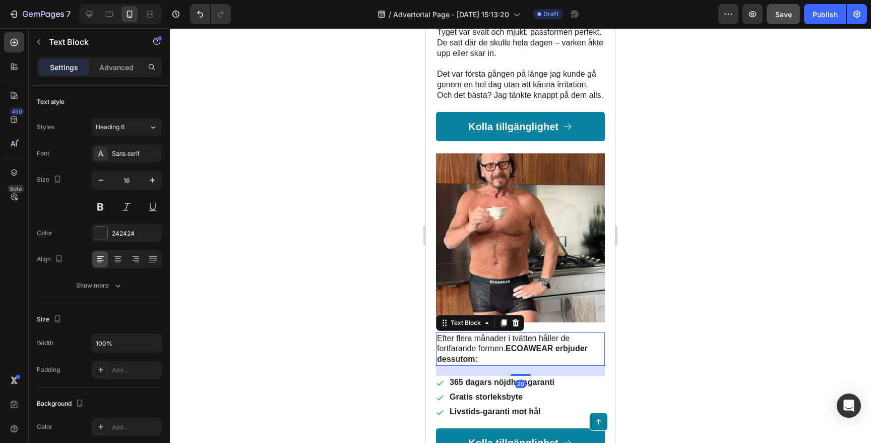
click at [476, 333] on p "Efter flera månader i tvätten håller de fortfarande formen. ECOAWEAR erbjuder d…" at bounding box center [520, 348] width 167 height 31
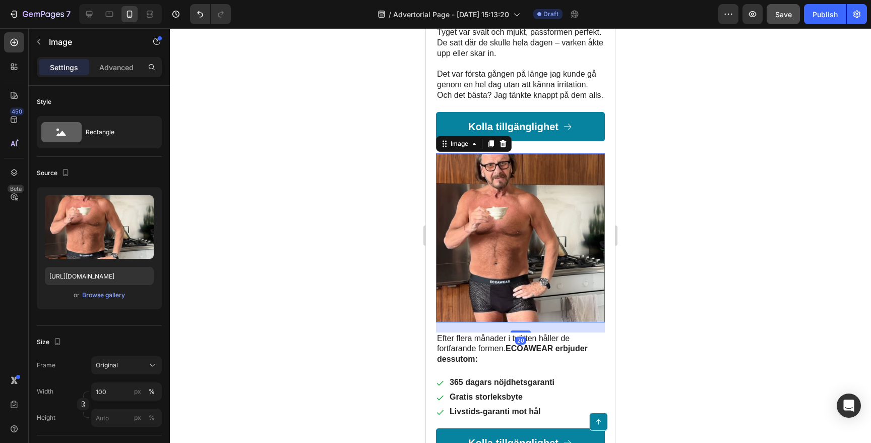
click at [485, 207] on img at bounding box center [520, 237] width 169 height 169
click at [483, 338] on p "Efter flera månader i tvätten håller de fortfarande formen. ECOAWEAR erbjuder d…" at bounding box center [520, 348] width 167 height 31
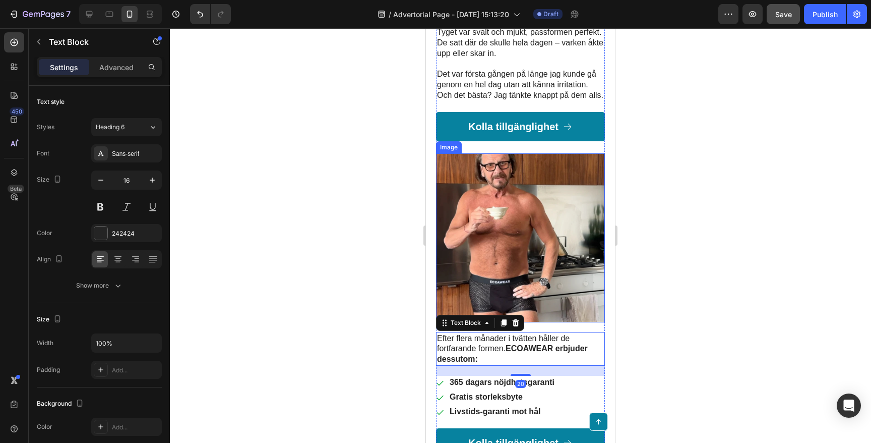
click at [501, 208] on img at bounding box center [520, 237] width 169 height 169
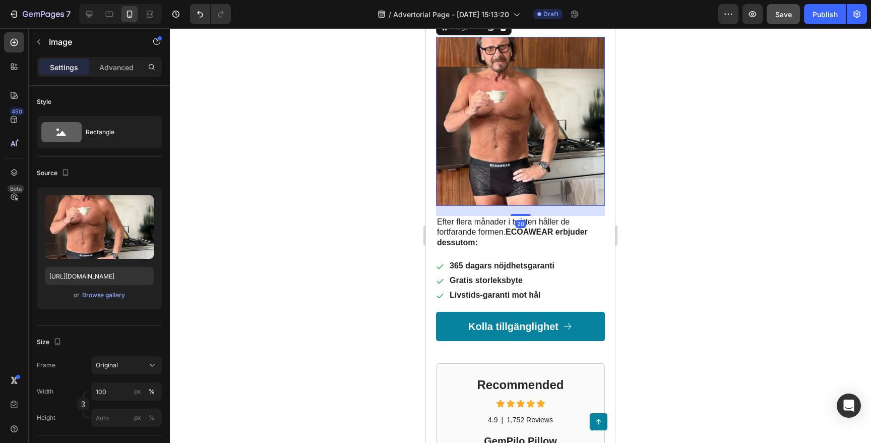
scroll to position [1377, 0]
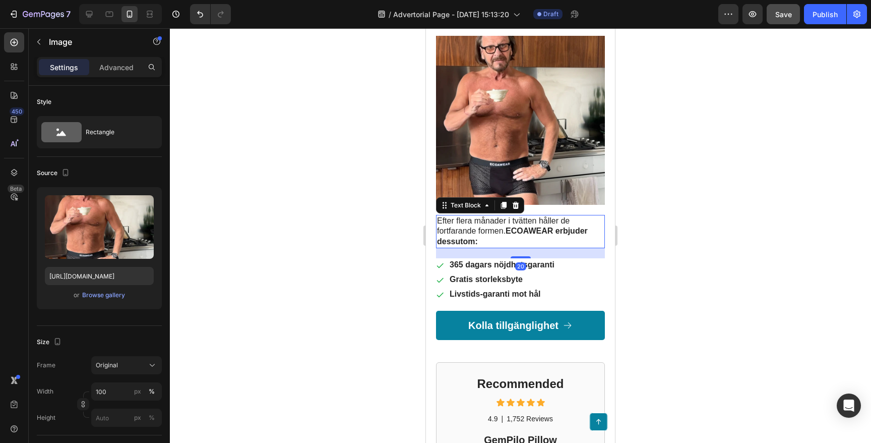
click at [462, 216] on p "Efter flera månader i tvätten håller de fortfarande formen. ECOAWEAR erbjuder d…" at bounding box center [520, 231] width 167 height 31
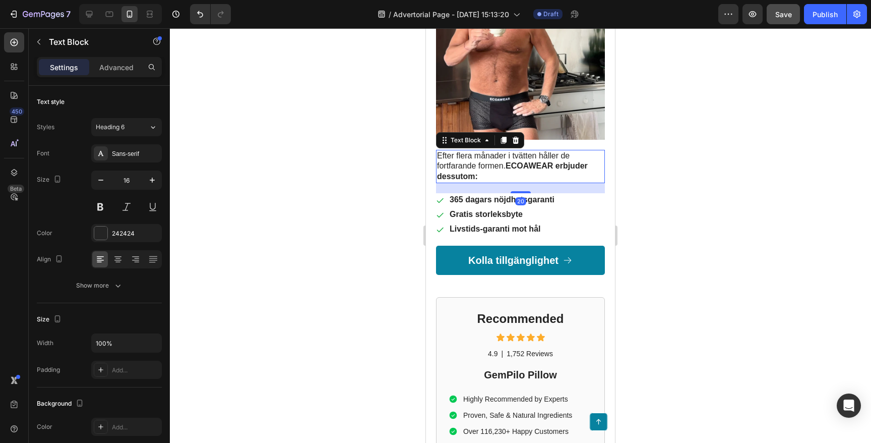
scroll to position [1450, 0]
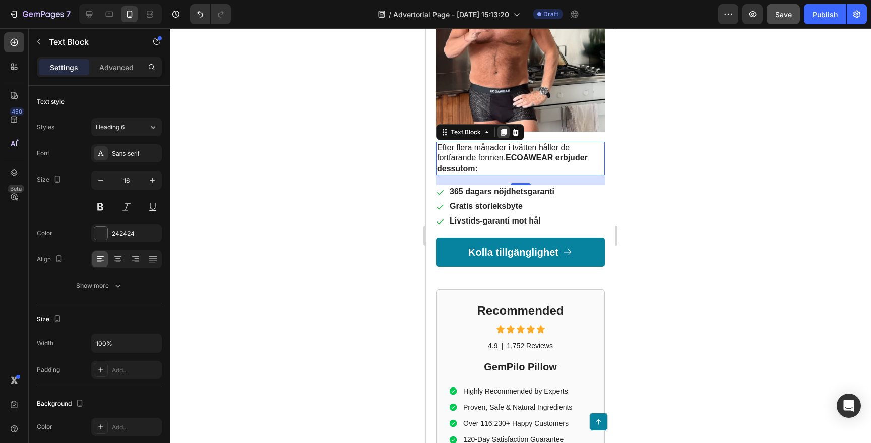
click at [503, 129] on icon at bounding box center [504, 132] width 6 height 7
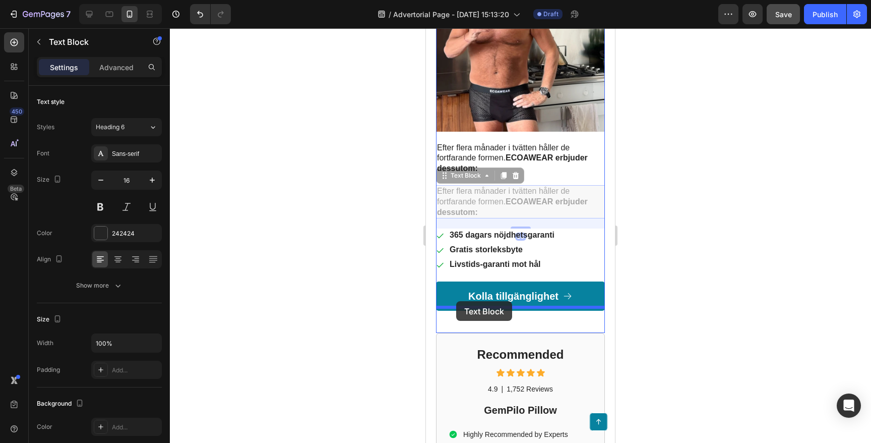
drag, startPoint x: 442, startPoint y: 162, endPoint x: 456, endPoint y: 301, distance: 139.9
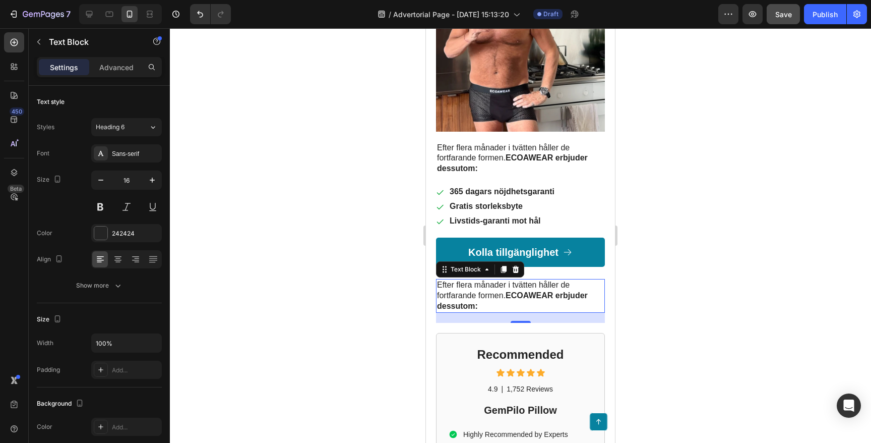
click at [359, 188] on div at bounding box center [520, 235] width 701 height 414
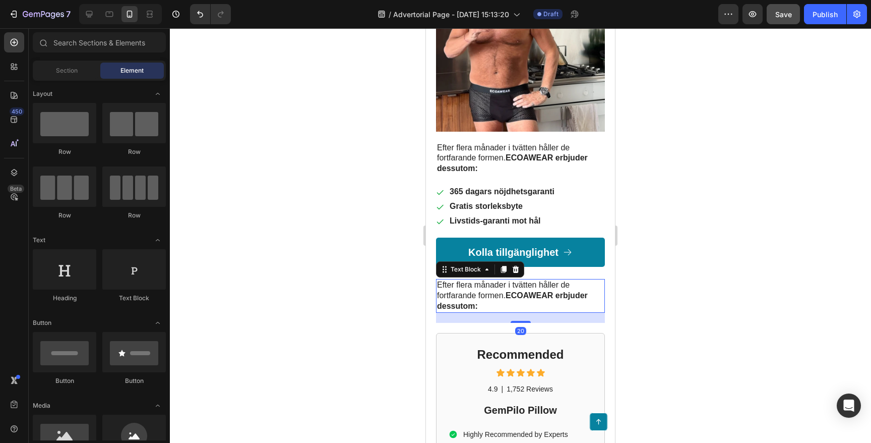
click at [504, 280] on p "Efter flera månader i tvätten håller de fortfarande formen. ECOAWEAR erbjuder d…" at bounding box center [520, 295] width 167 height 31
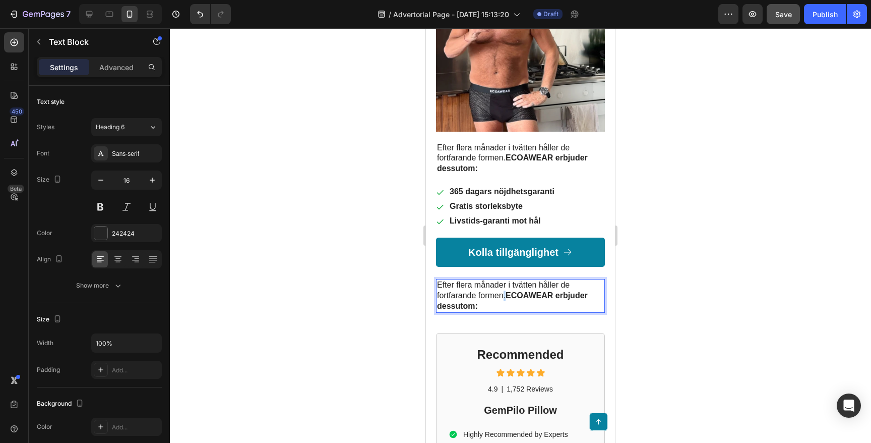
click at [504, 280] on p "Efter flera månader i tvätten håller de fortfarande formen. ECOAWEAR erbjuder d…" at bounding box center [520, 295] width 167 height 31
click at [344, 281] on div at bounding box center [520, 235] width 701 height 414
click at [520, 285] on p "Jag började med tre par, men insåg snabbt att det inte räckte. Jag ville fylla …" at bounding box center [520, 295] width 167 height 31
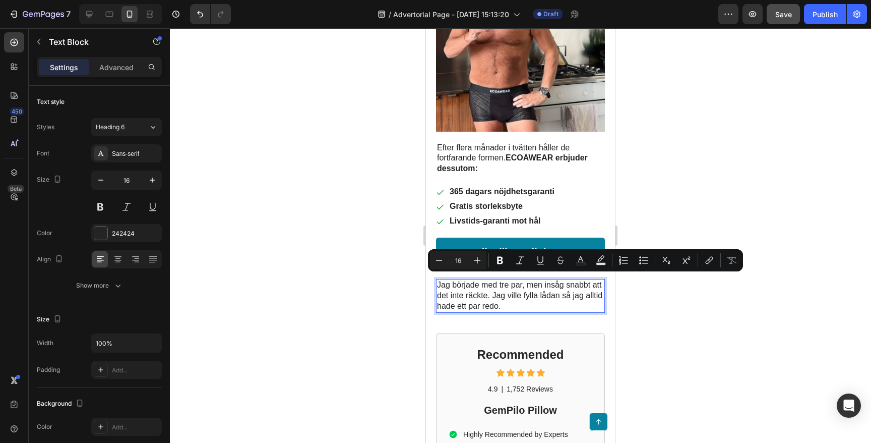
click at [518, 286] on p "Jag började med tre par, men insåg snabbt att det inte räckte. Jag ville fylla …" at bounding box center [520, 295] width 167 height 31
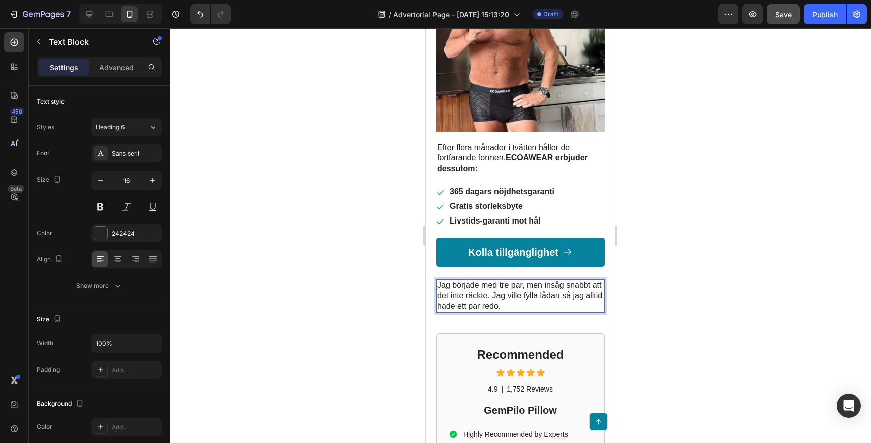
click at [503, 280] on p "Jag började med tre par, men insåg snabbt att det inte räckte. Jag ville fylla …" at bounding box center [520, 295] width 167 height 31
drag, startPoint x: 501, startPoint y: 291, endPoint x: 493, endPoint y: 283, distance: 11.1
click at [493, 283] on p "Jag började med 5 par, men insåg snabbt att det inte räckte. Jag ville fylla lå…" at bounding box center [520, 295] width 167 height 31
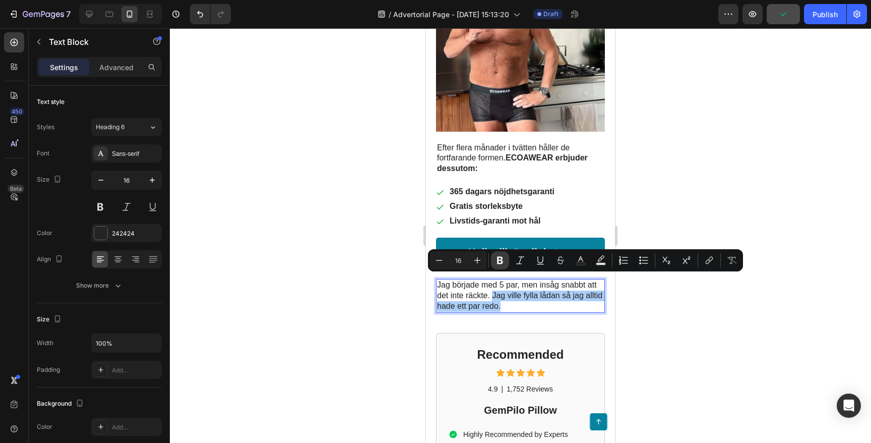
click at [497, 259] on icon "Editor contextual toolbar" at bounding box center [500, 260] width 10 height 10
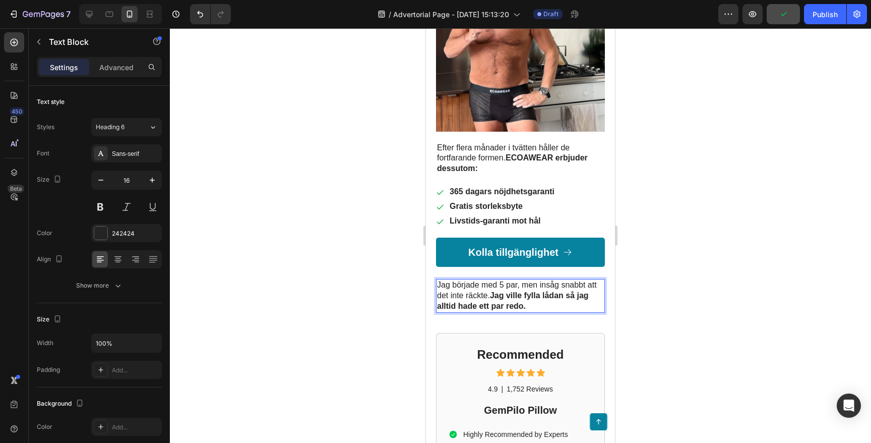
click at [328, 301] on div at bounding box center [520, 235] width 701 height 414
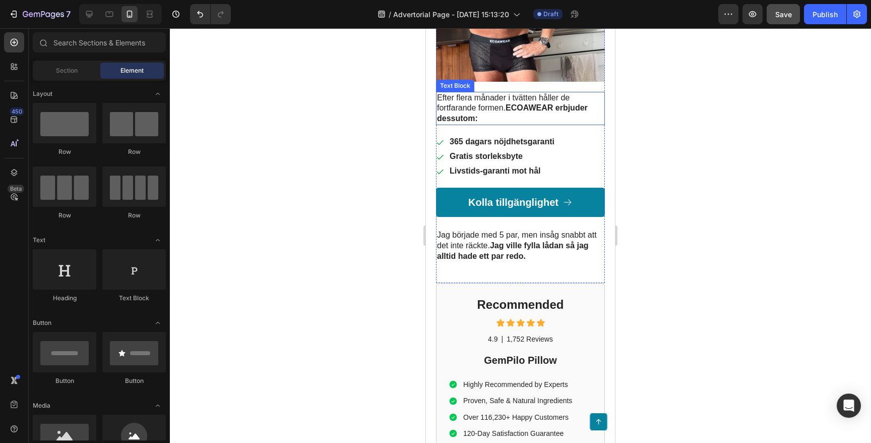
scroll to position [1501, 0]
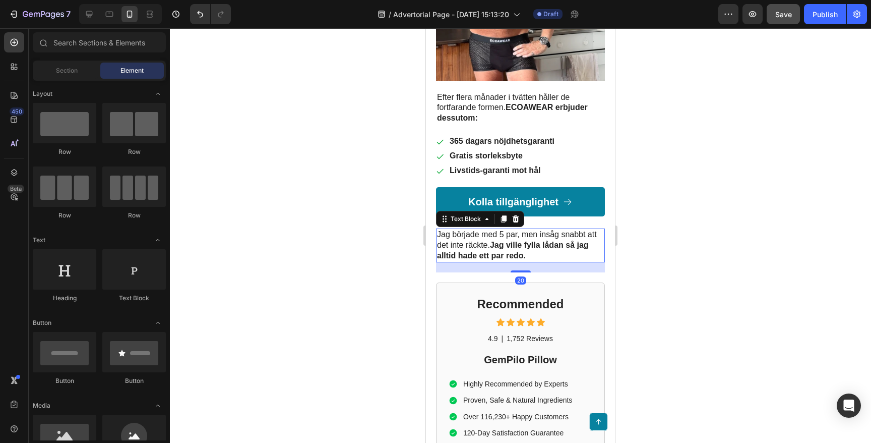
click at [533, 237] on p "Jag började med 5 par, men insåg snabbt att det inte räckte. Jag ville fylla lå…" at bounding box center [520, 244] width 167 height 31
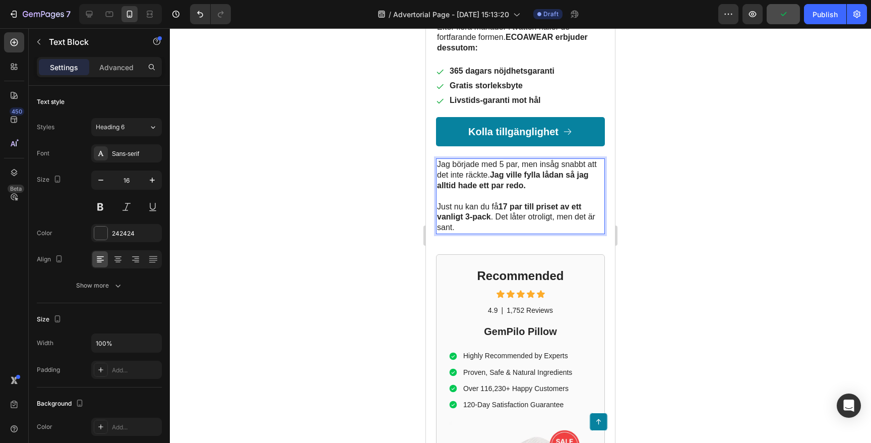
scroll to position [1582, 0]
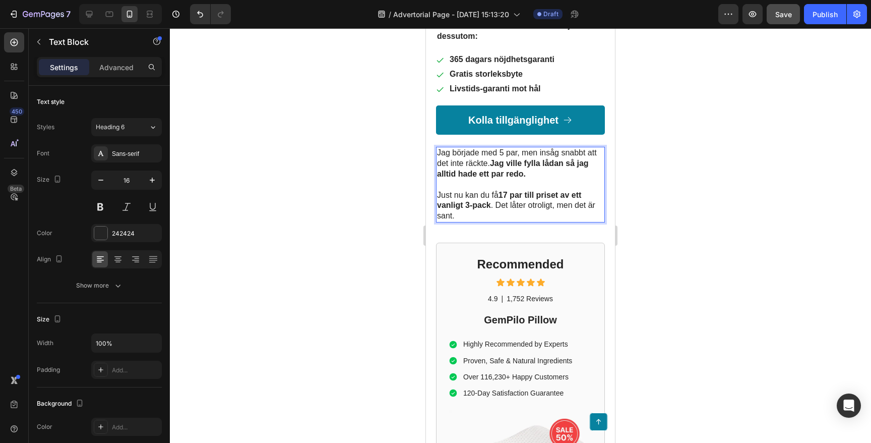
click at [311, 299] on div at bounding box center [520, 235] width 701 height 414
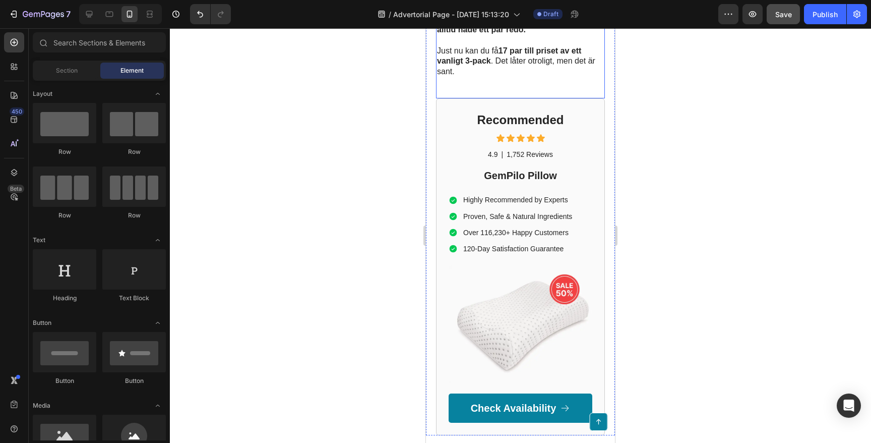
scroll to position [1749, 0]
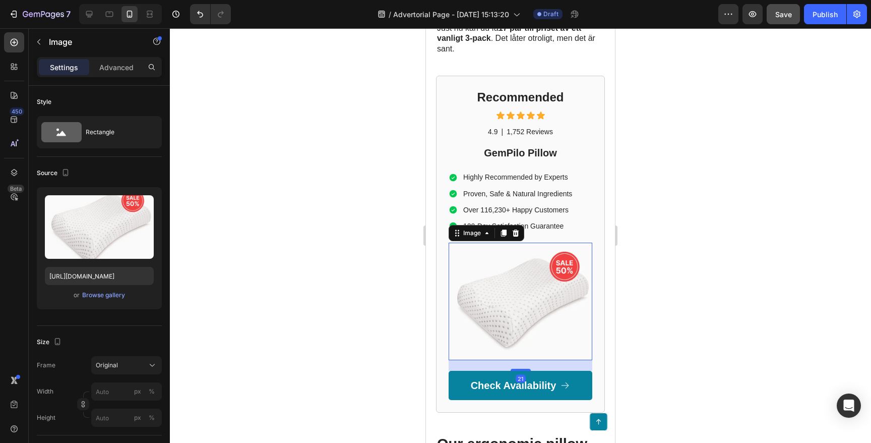
click at [505, 264] on img at bounding box center [521, 301] width 144 height 117
click at [514, 88] on h2 "Recommended" at bounding box center [521, 97] width 144 height 18
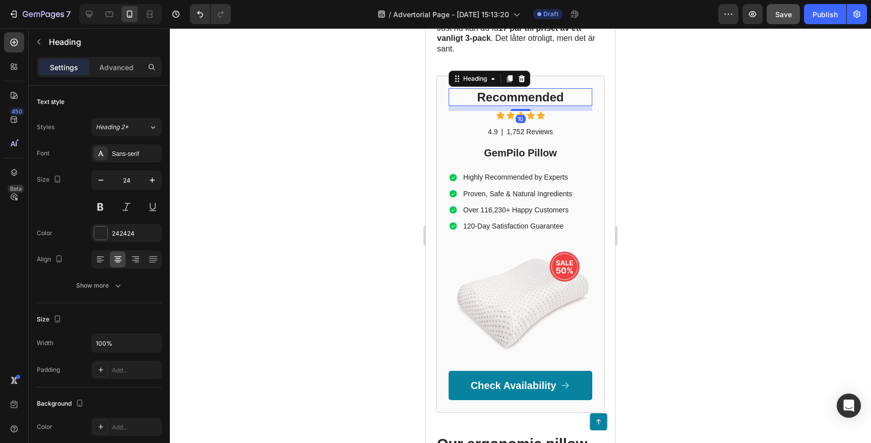
click at [514, 88] on h2 "Recommended" at bounding box center [521, 97] width 144 height 18
click at [514, 89] on p "Recommended" at bounding box center [521, 97] width 142 height 16
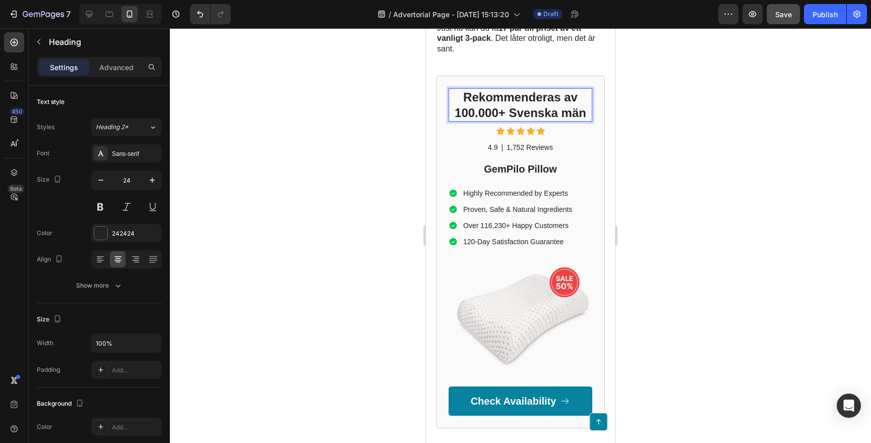
click at [514, 101] on p "Rekommenderas av 100.000+ Svenska män" at bounding box center [521, 104] width 142 height 31
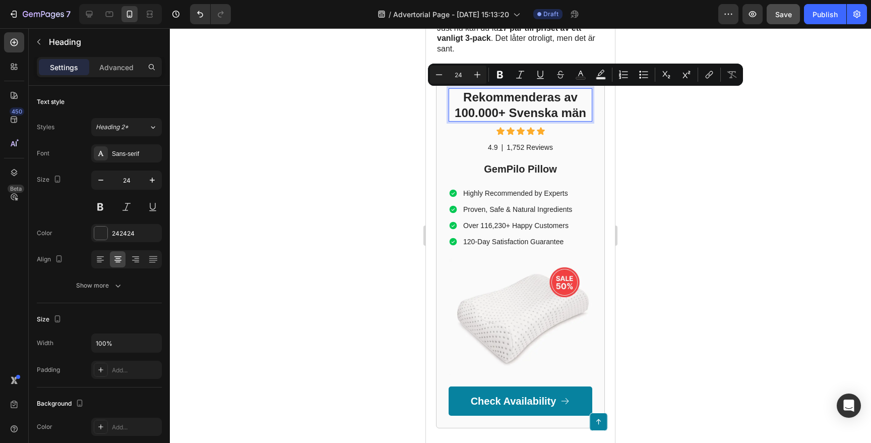
click at [571, 91] on p "Rekommenderas av 100.000+ Svenska män" at bounding box center [521, 104] width 142 height 31
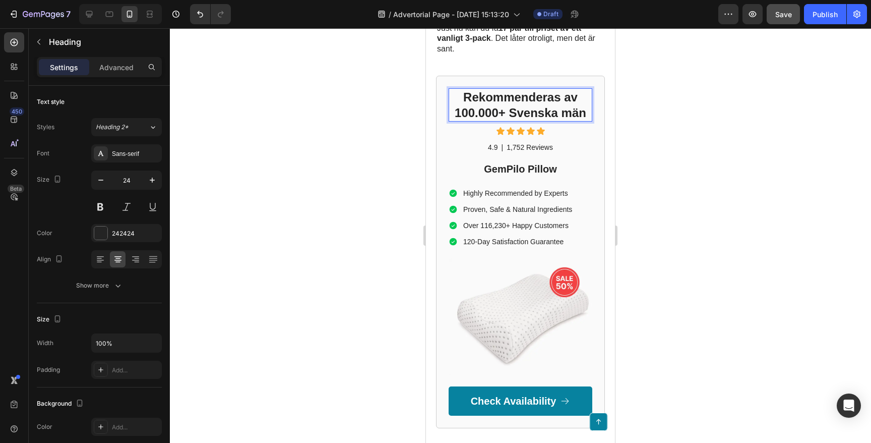
click at [576, 93] on p "Rekommenderas av 100.000+ Svenska män" at bounding box center [521, 104] width 142 height 31
click at [353, 136] on div at bounding box center [520, 235] width 701 height 414
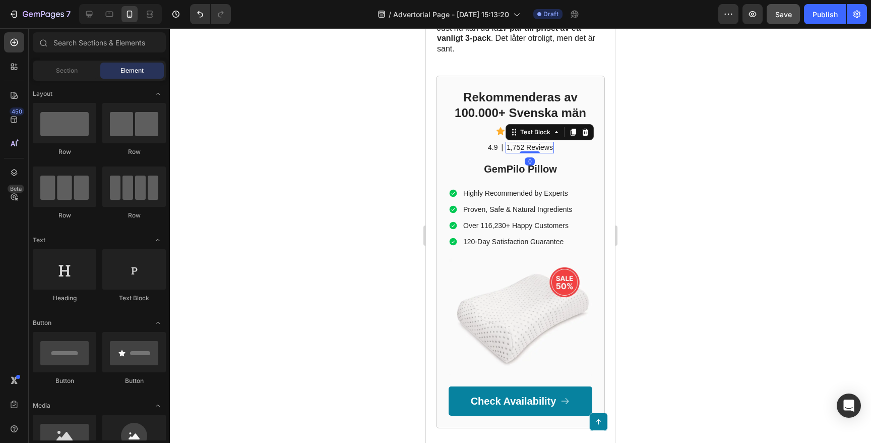
click at [541, 143] on p "1,752 Reviews" at bounding box center [530, 147] width 46 height 9
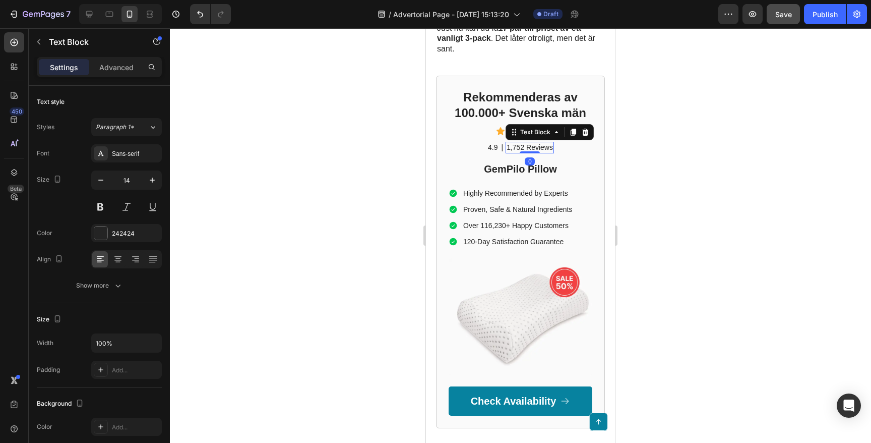
click at [514, 143] on p "1,752 Reviews" at bounding box center [530, 147] width 46 height 9
click at [542, 143] on p "1,752 Reviews" at bounding box center [530, 147] width 46 height 9
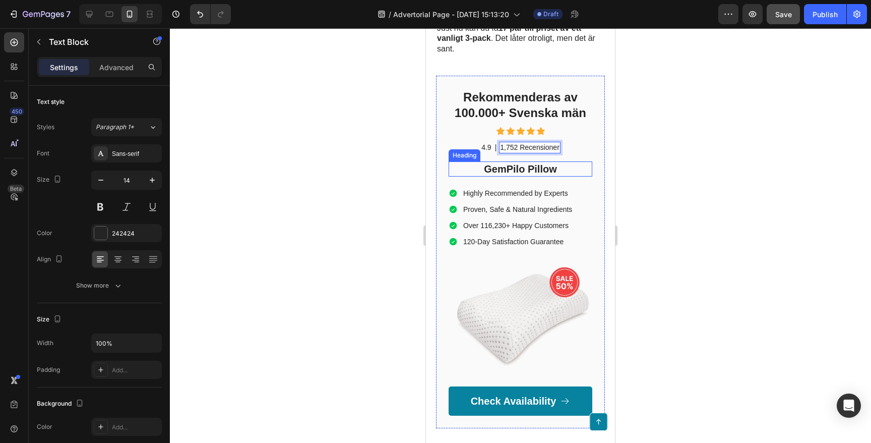
click at [528, 161] on h2 "GemPilo Pillow" at bounding box center [521, 168] width 144 height 15
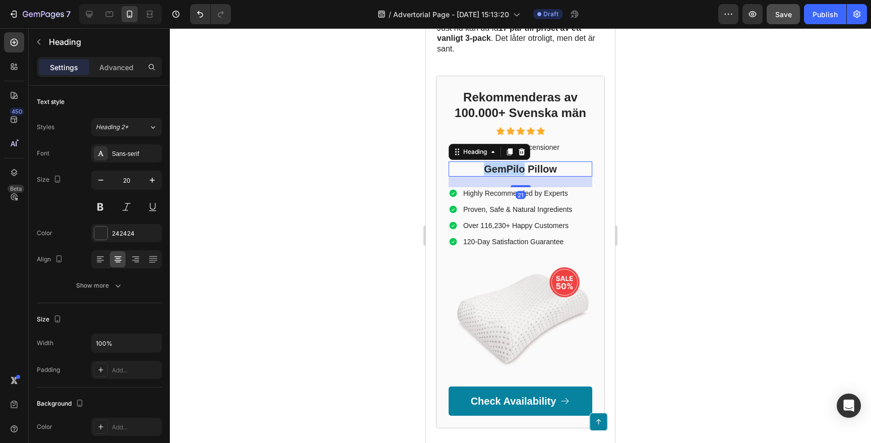
click at [528, 161] on h2 "GemPilo Pillow" at bounding box center [521, 168] width 144 height 15
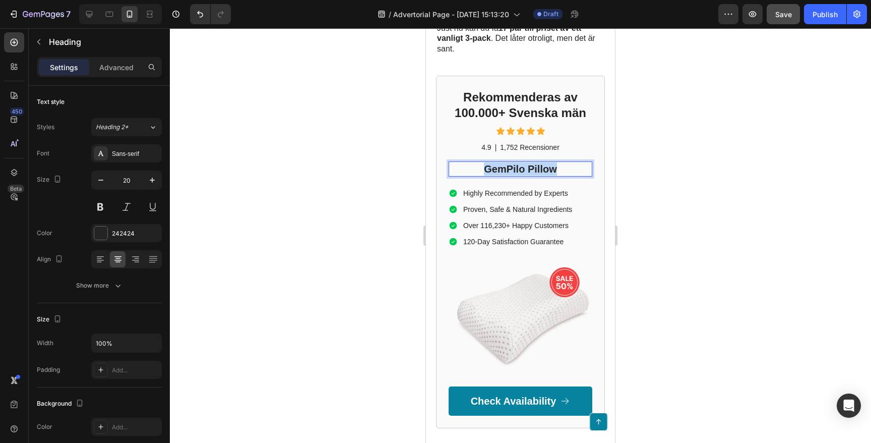
click at [528, 162] on p "GemPilo Pillow" at bounding box center [521, 168] width 142 height 13
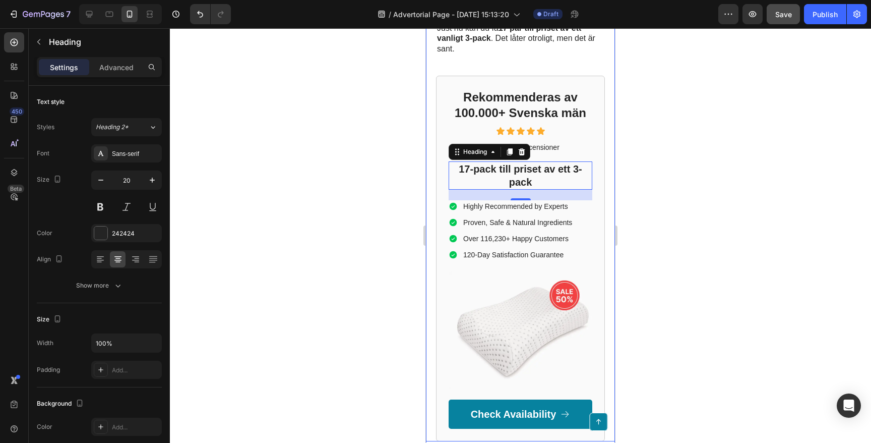
click at [360, 128] on div at bounding box center [520, 235] width 701 height 414
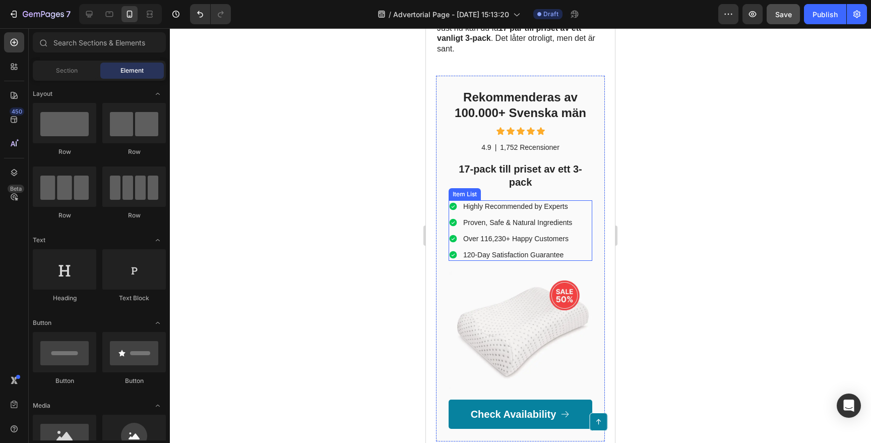
click at [528, 202] on p "Highly Recommended by Experts" at bounding box center [517, 206] width 109 height 9
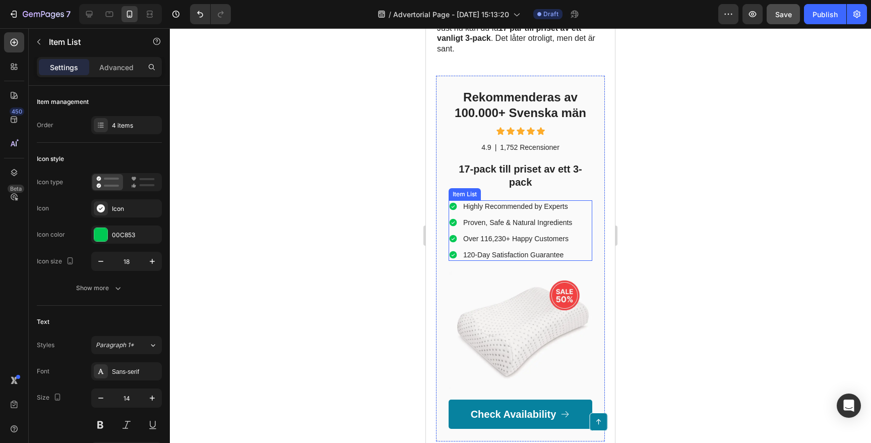
click at [528, 202] on p "Highly Recommended by Experts" at bounding box center [517, 206] width 109 height 9
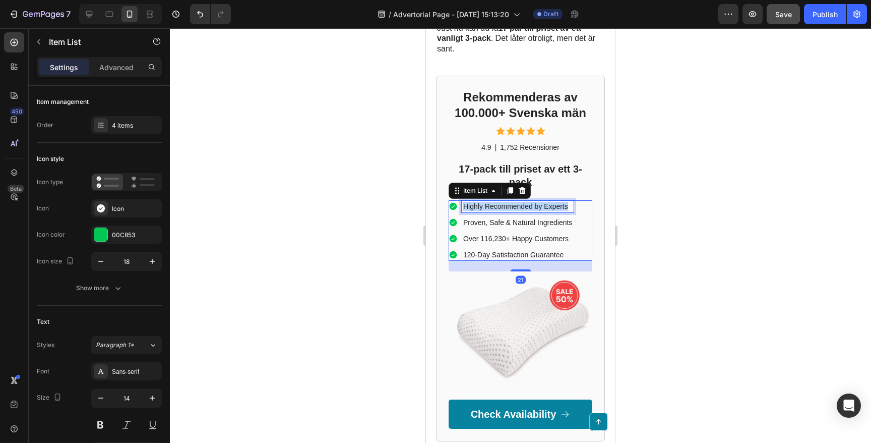
click at [528, 202] on p "Highly Recommended by Experts" at bounding box center [517, 206] width 109 height 9
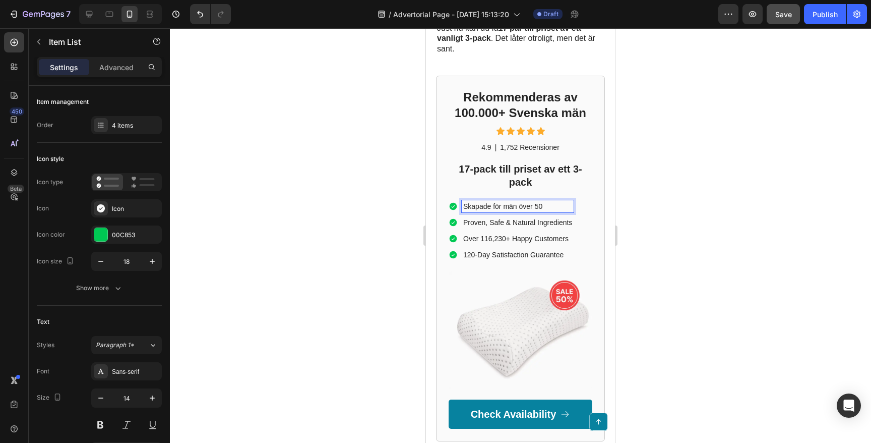
click at [531, 218] on p "Proven, Safe & Natural Ingredients" at bounding box center [517, 222] width 109 height 9
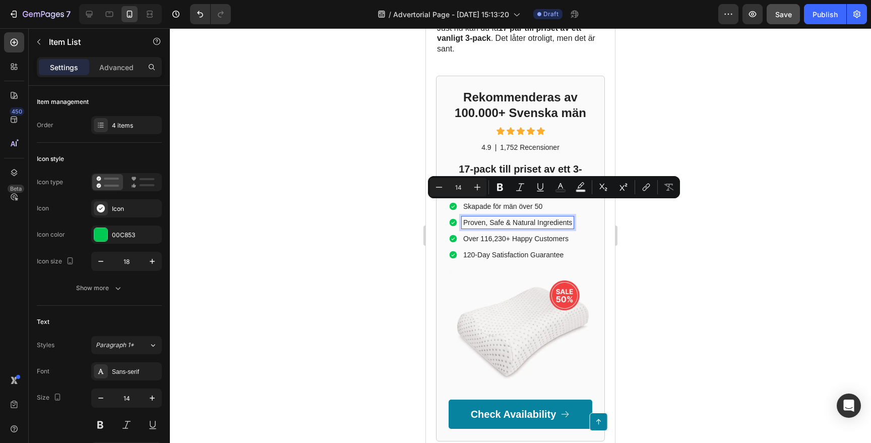
click at [514, 250] on p "120-Day Satisfaction Guarantee" at bounding box center [517, 254] width 109 height 9
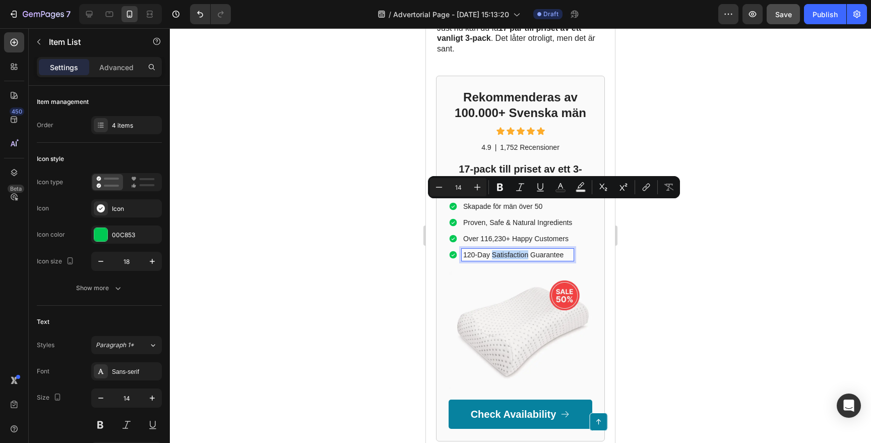
click at [514, 250] on p "120-Day Satisfaction Guarantee" at bounding box center [517, 254] width 109 height 9
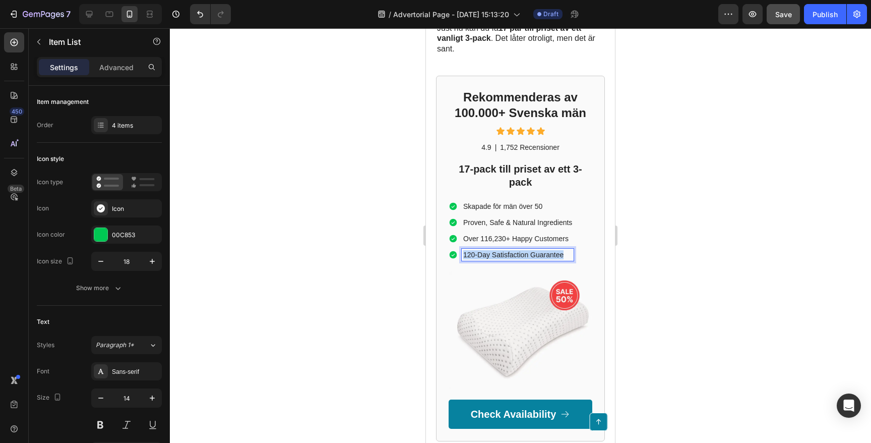
click at [514, 250] on p "120-Day Satisfaction Guarantee" at bounding box center [517, 254] width 109 height 9
click at [506, 218] on p "Proven, Safe & Natural Ingredients" at bounding box center [517, 222] width 109 height 9
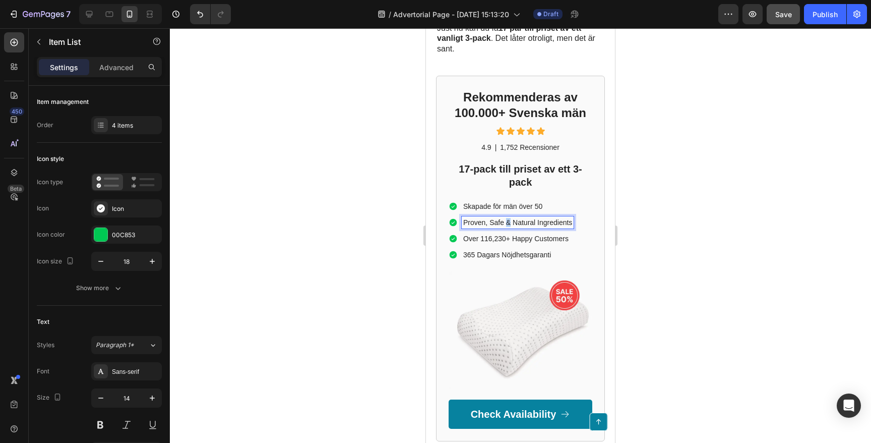
click at [506, 218] on p "Proven, Safe & Natural Ingredients" at bounding box center [517, 222] width 109 height 9
click at [493, 234] on p "Over 116,230+ Happy Customers" at bounding box center [515, 238] width 105 height 9
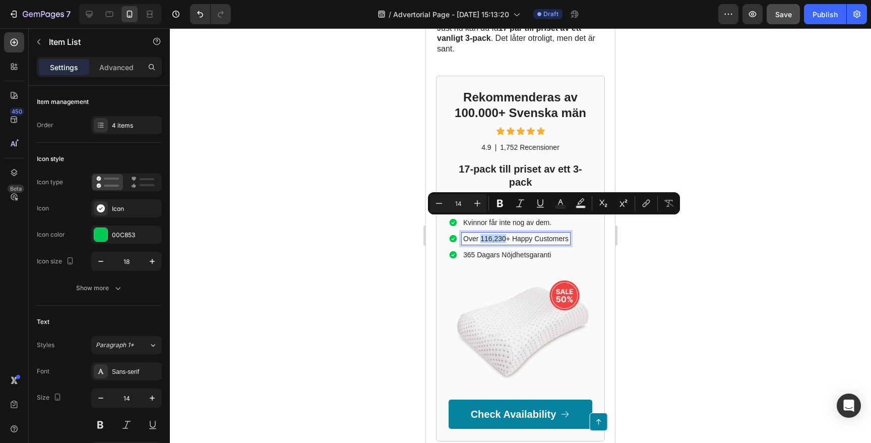
click at [490, 234] on p "Over 116,230+ Happy Customers" at bounding box center [515, 238] width 105 height 9
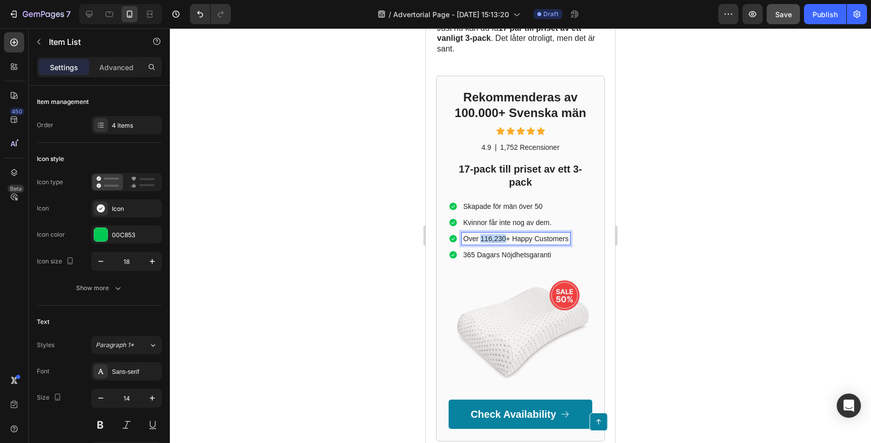
click at [490, 234] on p "Over 116,230+ Happy Customers" at bounding box center [515, 238] width 105 height 9
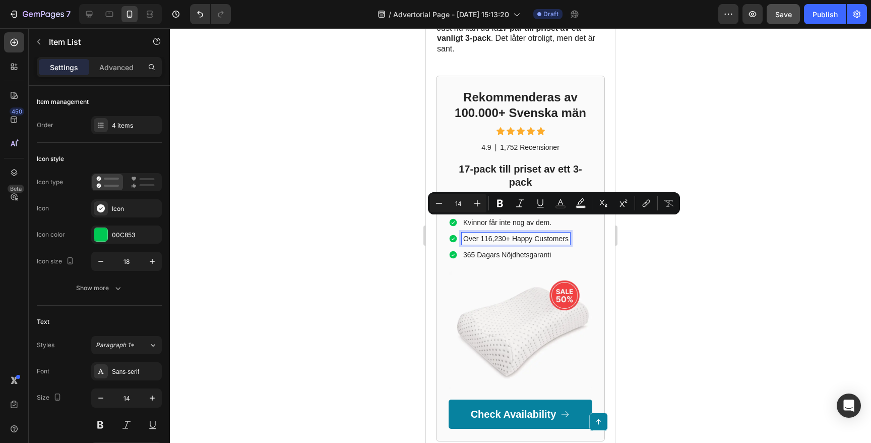
click at [534, 234] on p "Over 116,230+ Happy Customers" at bounding box center [515, 238] width 105 height 9
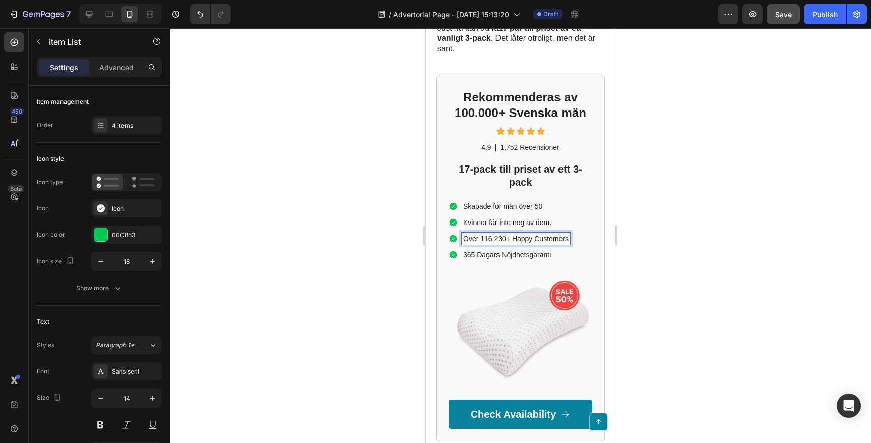
click at [512, 234] on p "Over 116,230+ Happy Customers" at bounding box center [515, 238] width 105 height 9
click at [493, 234] on p "Over 116,230+ Happy Customers" at bounding box center [515, 238] width 105 height 9
click at [494, 234] on p "Over 116,230+ Happy Customers" at bounding box center [515, 238] width 105 height 9
click at [470, 234] on p "Over 116.230+ Happy Customers" at bounding box center [515, 238] width 105 height 9
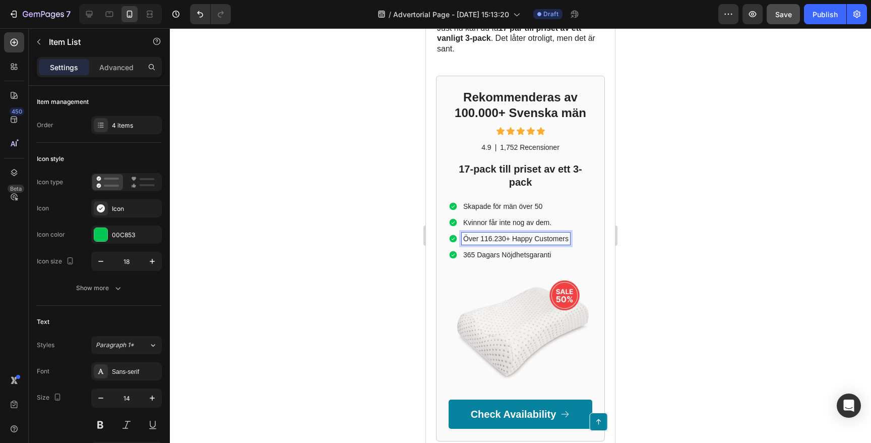
click at [521, 234] on p "Över 116.230+ Happy Customers" at bounding box center [515, 238] width 105 height 9
click at [540, 234] on p "Över 116.230+ Nöjda Customers" at bounding box center [514, 238] width 103 height 9
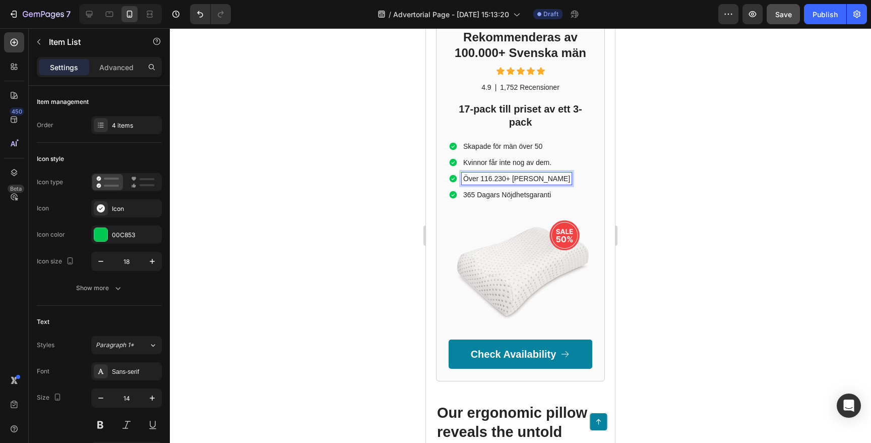
scroll to position [1816, 0]
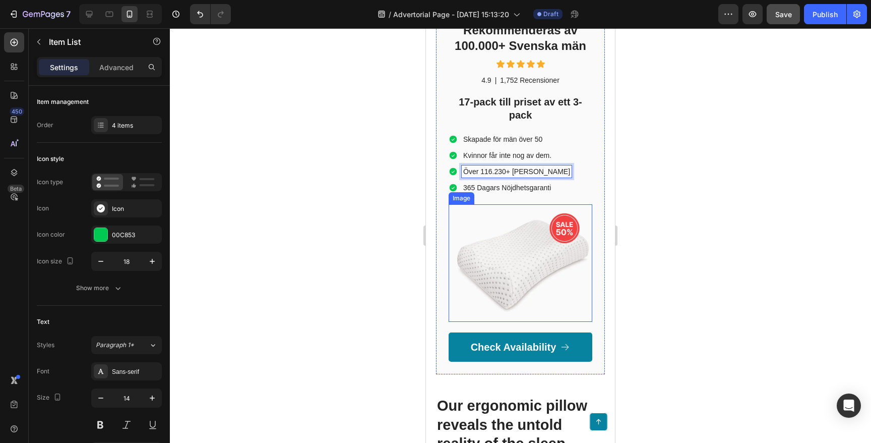
click at [515, 210] on img at bounding box center [521, 262] width 144 height 117
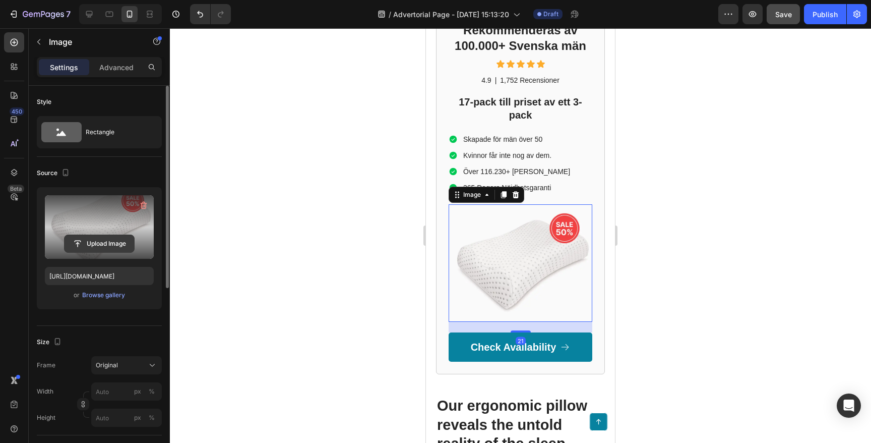
click at [99, 236] on input "file" at bounding box center [100, 243] width 70 height 17
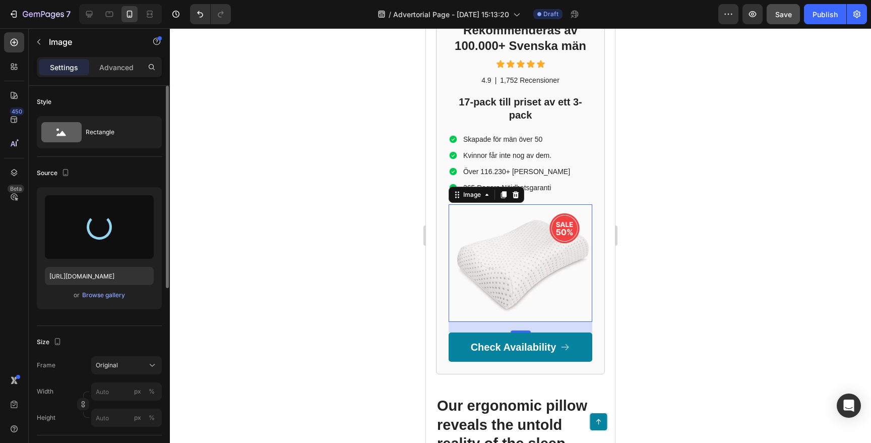
type input "[URL][DOMAIN_NAME]"
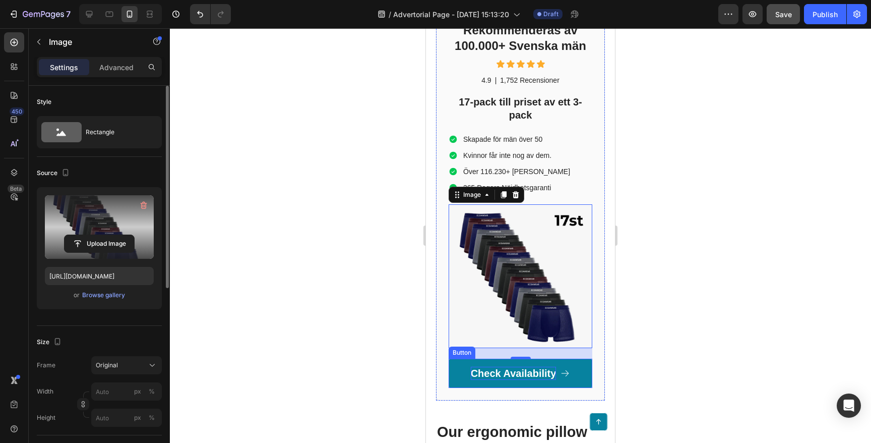
click at [538, 367] on p "Check Availability" at bounding box center [514, 373] width 86 height 13
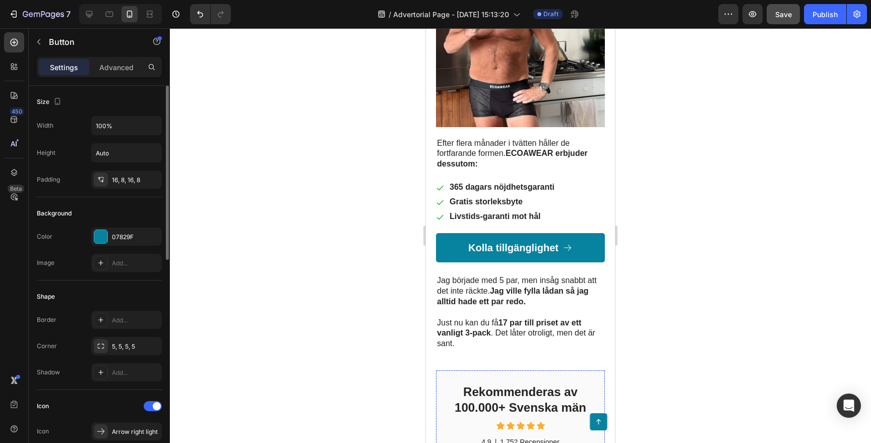
scroll to position [1287, 0]
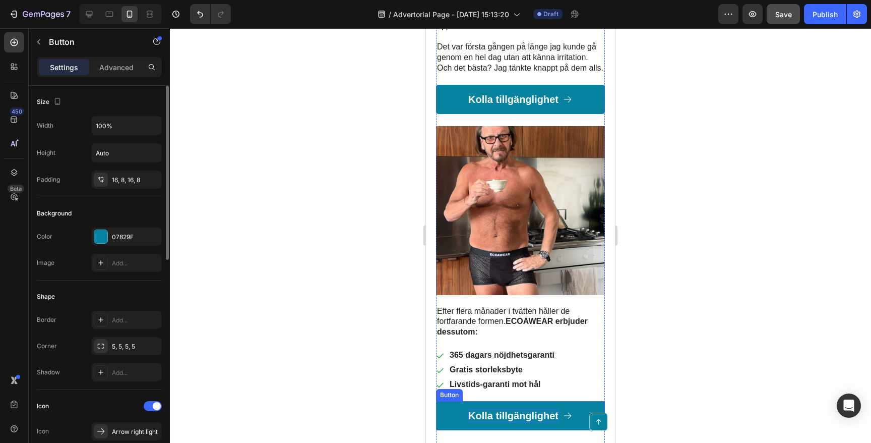
click at [528, 409] on p "Kolla tillgänglighet" at bounding box center [513, 415] width 90 height 13
click at [518, 409] on p "Kolla tillgänglighet" at bounding box center [513, 415] width 90 height 13
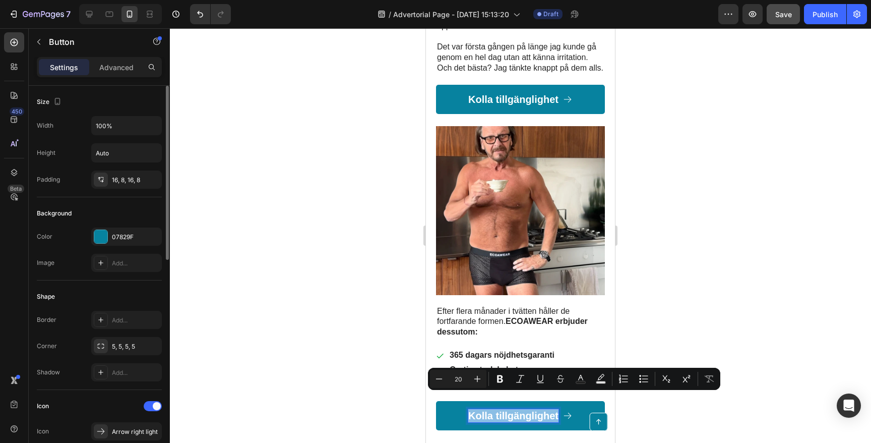
copy p "Kolla tillgänglighet"
click at [369, 355] on div at bounding box center [520, 235] width 701 height 414
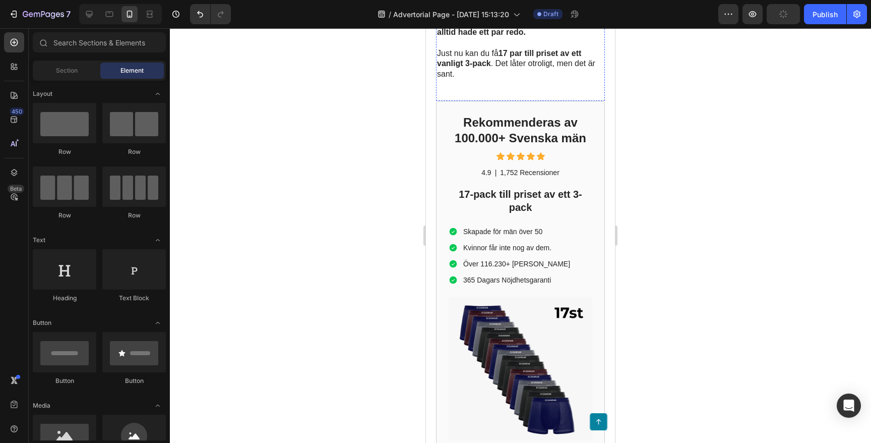
scroll to position [2027, 0]
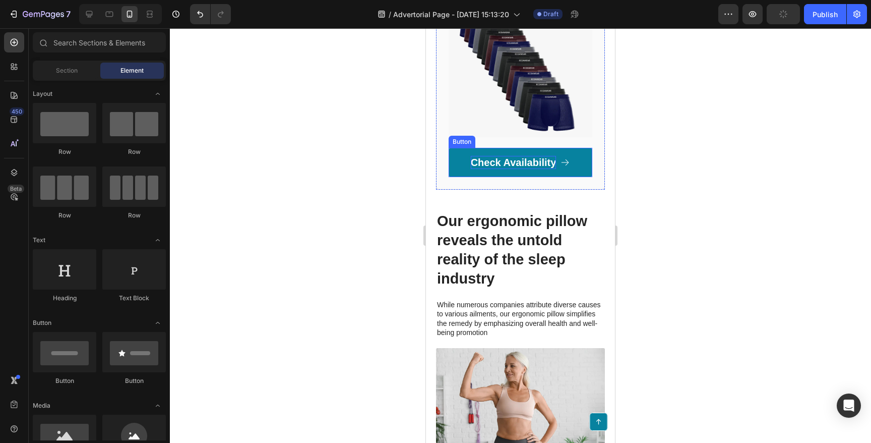
click at [508, 156] on p "Check Availability" at bounding box center [514, 162] width 86 height 13
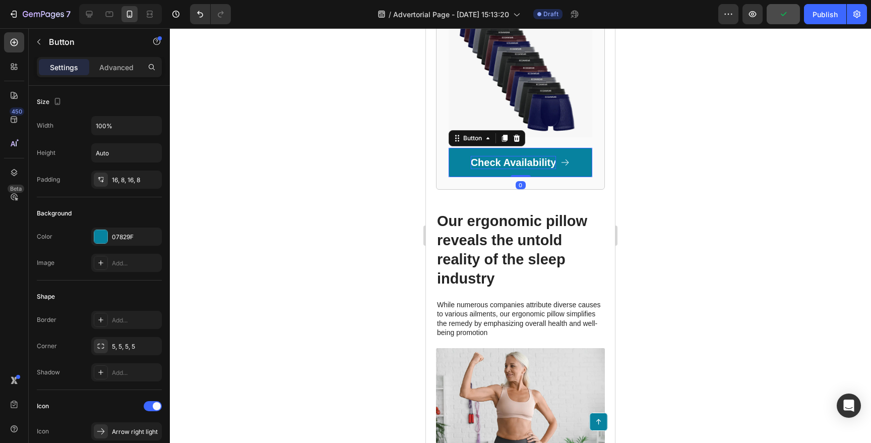
click at [508, 156] on p "Check Availability" at bounding box center [514, 162] width 86 height 13
click at [346, 160] on div at bounding box center [520, 235] width 701 height 414
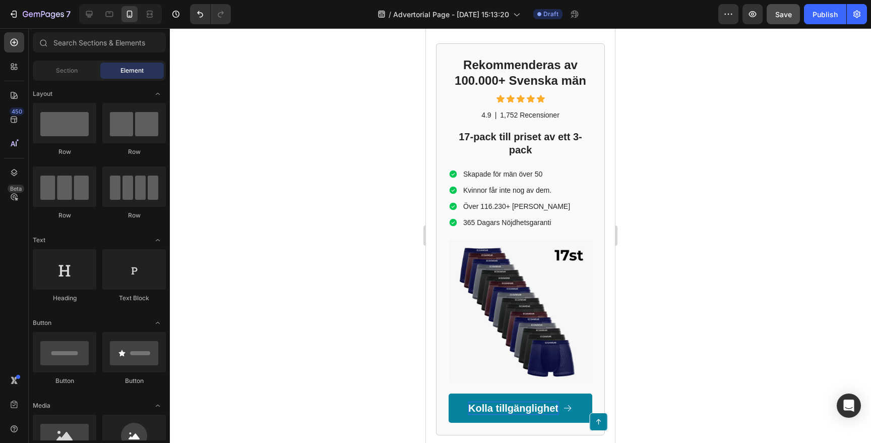
scroll to position [1984, 0]
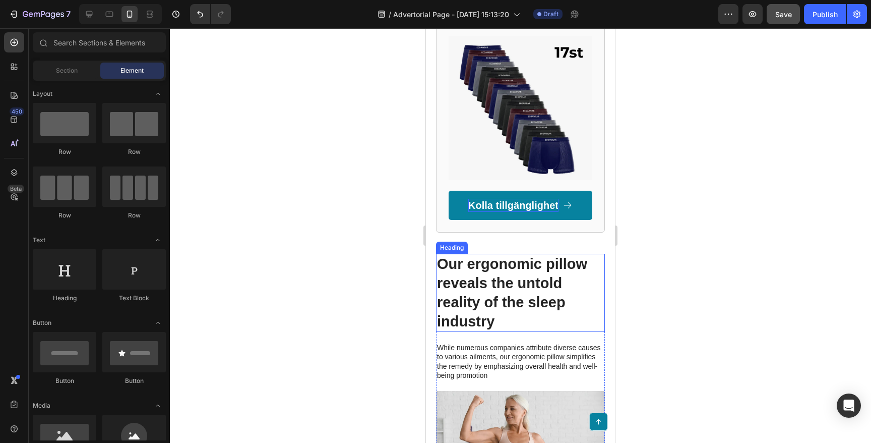
click at [527, 254] on h2 "Our ergonomic pillow reveals the untold reality of the sleep industry" at bounding box center [520, 293] width 169 height 78
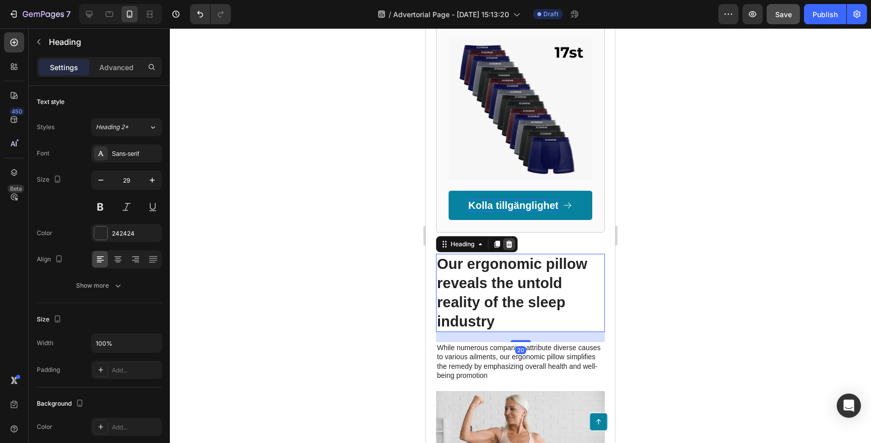
click at [511, 241] on icon at bounding box center [509, 244] width 7 height 7
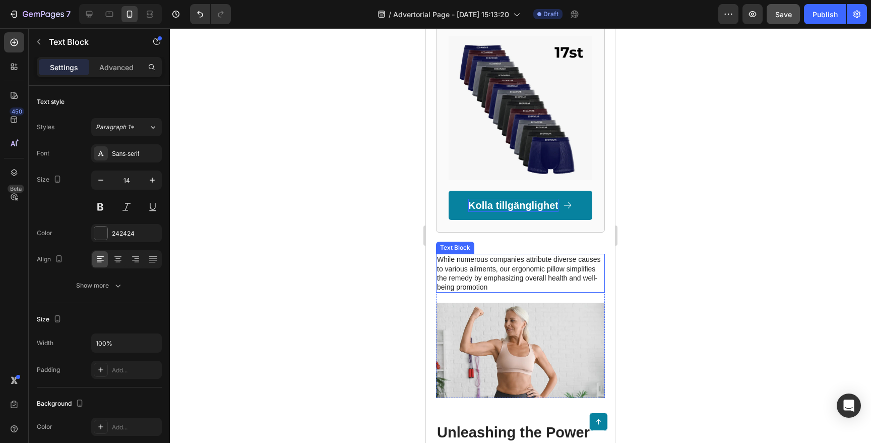
click at [517, 258] on p "While numerous companies attribute diverse causes to various ailments, our ergo…" at bounding box center [520, 273] width 167 height 37
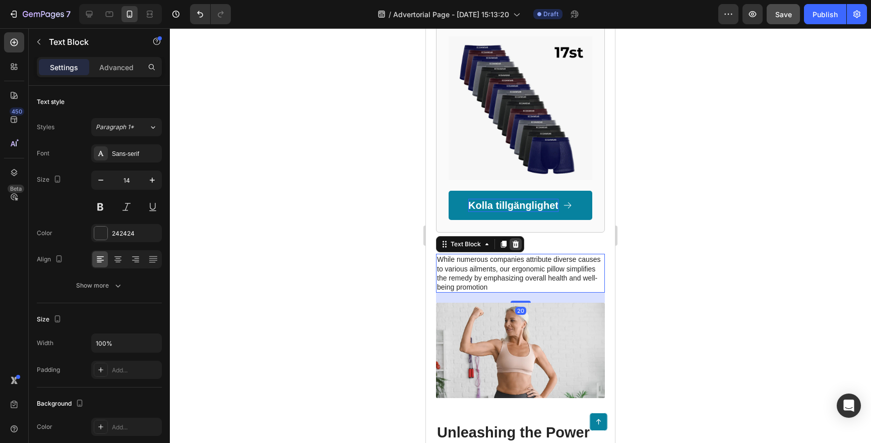
click at [517, 238] on div at bounding box center [516, 244] width 12 height 12
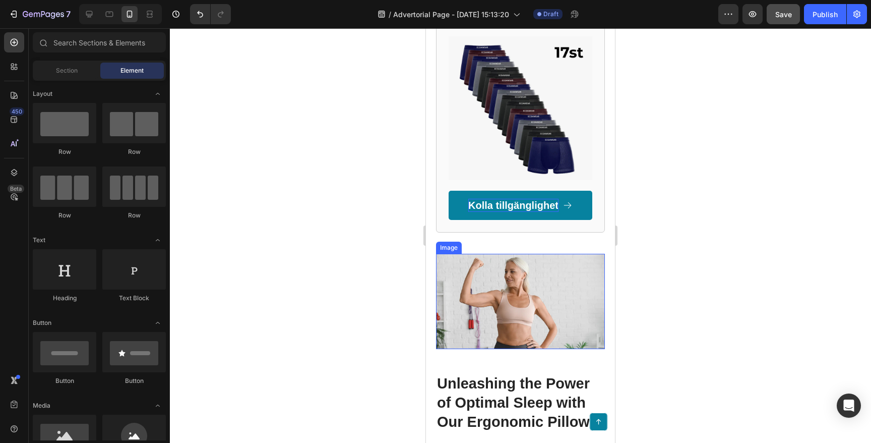
click at [510, 254] on img at bounding box center [520, 301] width 169 height 95
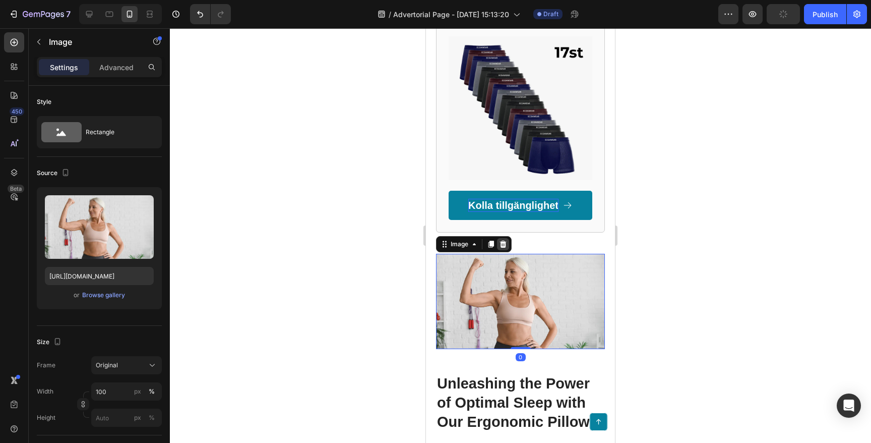
click at [504, 241] on icon at bounding box center [503, 244] width 7 height 7
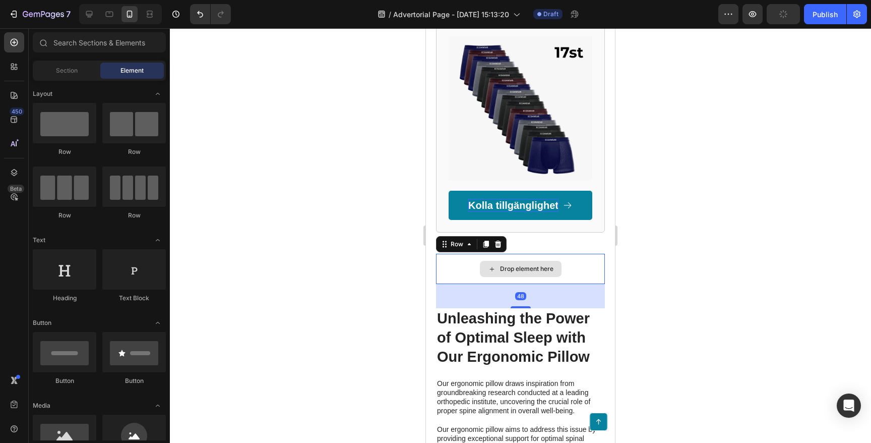
click at [461, 254] on div "Drop element here" at bounding box center [520, 269] width 169 height 30
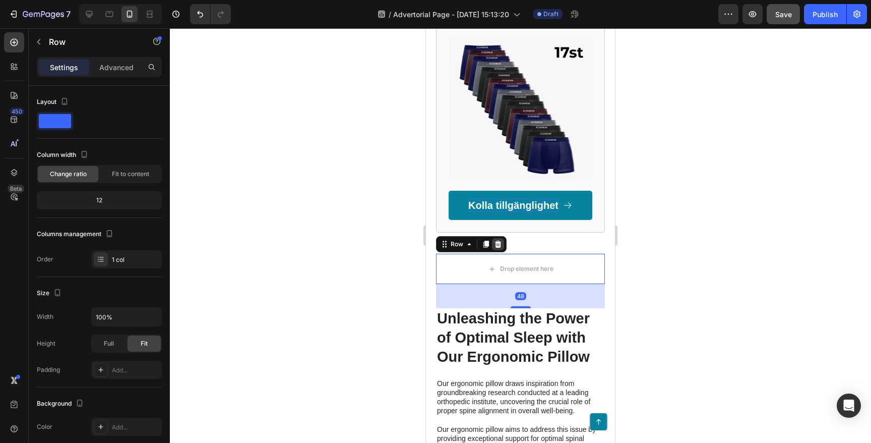
click at [497, 241] on icon at bounding box center [498, 244] width 7 height 7
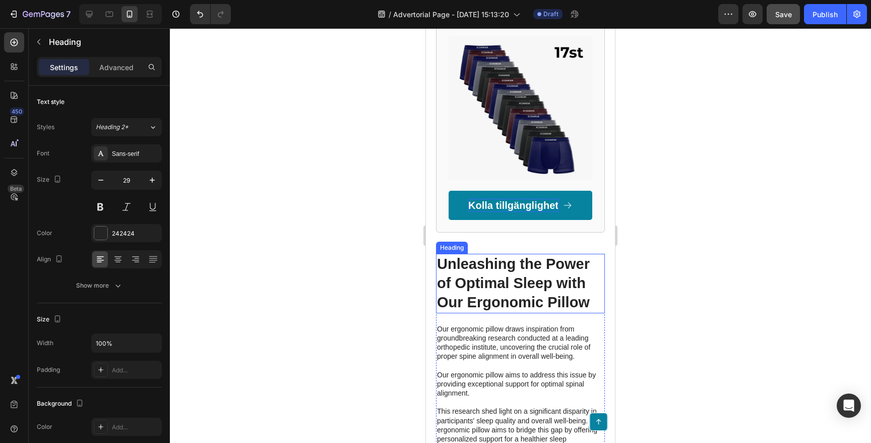
click at [471, 262] on h2 "Unleashing the Power of Optimal Sleep with Our Ergonomic Pillow" at bounding box center [520, 283] width 169 height 59
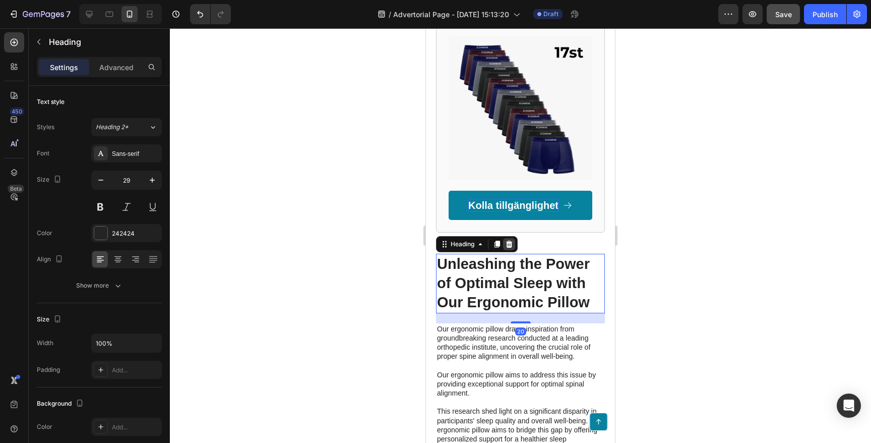
click at [511, 241] on icon at bounding box center [509, 244] width 7 height 7
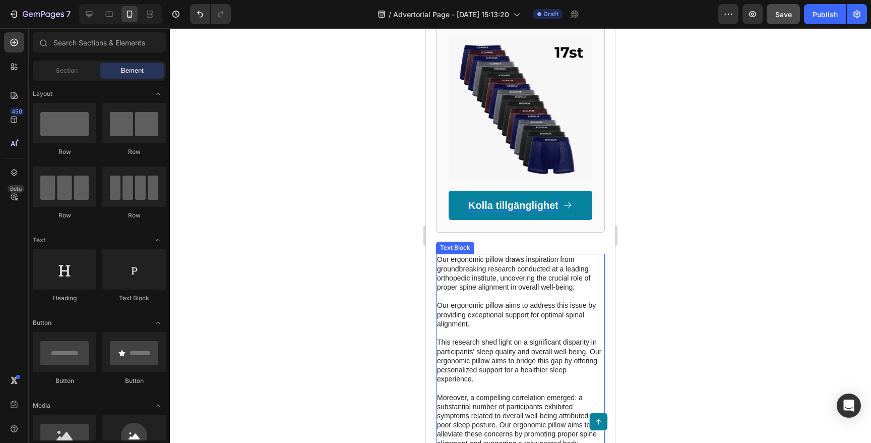
click at [497, 255] on p "Our ergonomic pillow draws inspiration from groundbreaking research conducted a…" at bounding box center [520, 351] width 167 height 193
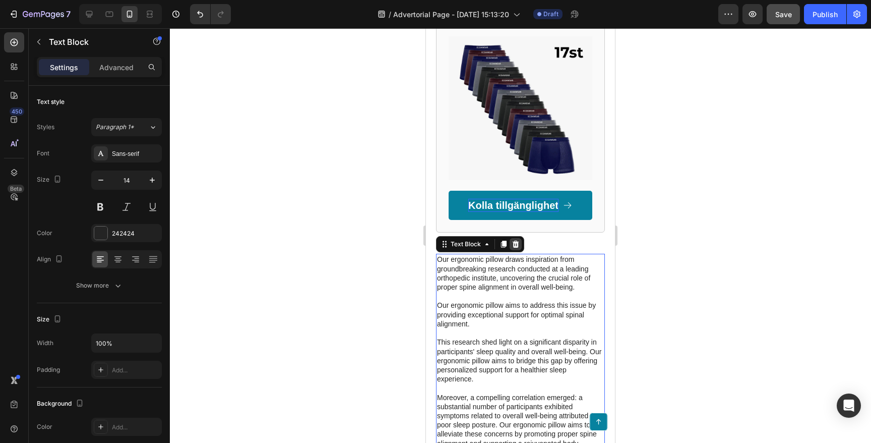
click at [517, 241] on icon at bounding box center [516, 244] width 7 height 7
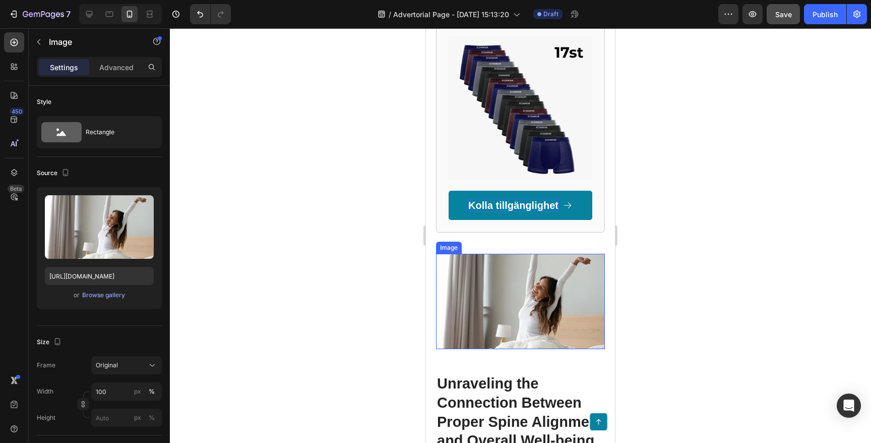
click at [507, 264] on img at bounding box center [520, 301] width 169 height 95
click at [500, 240] on icon at bounding box center [503, 244] width 8 height 8
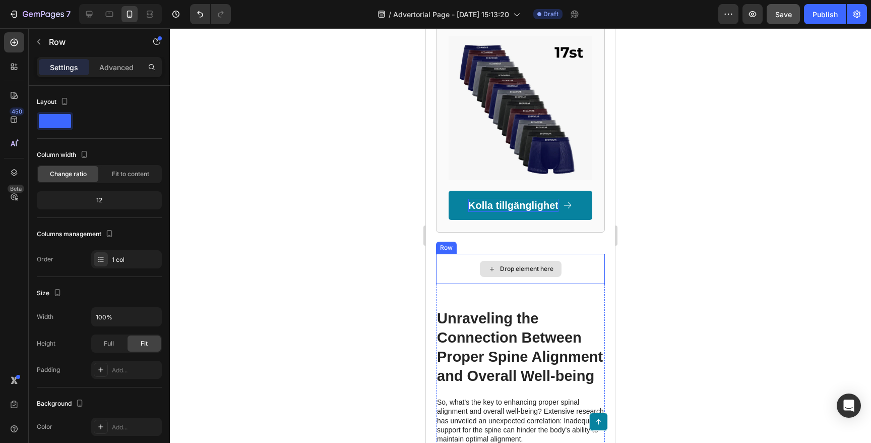
click at [463, 254] on div "Drop element here" at bounding box center [520, 269] width 169 height 30
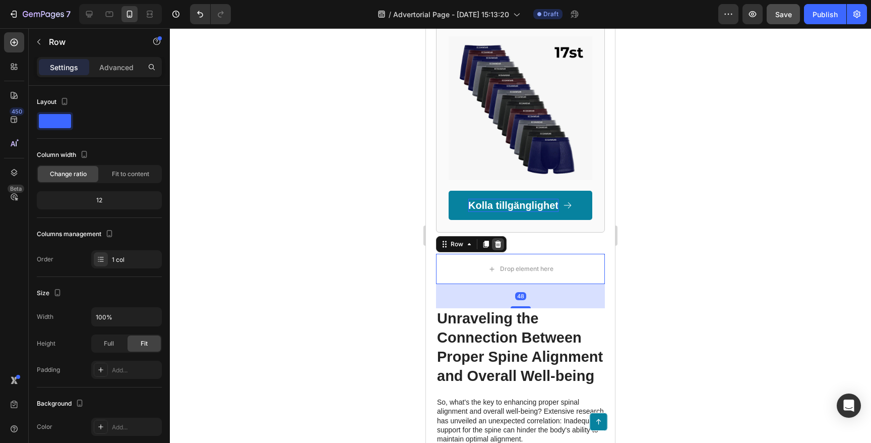
click at [499, 241] on icon at bounding box center [498, 244] width 7 height 7
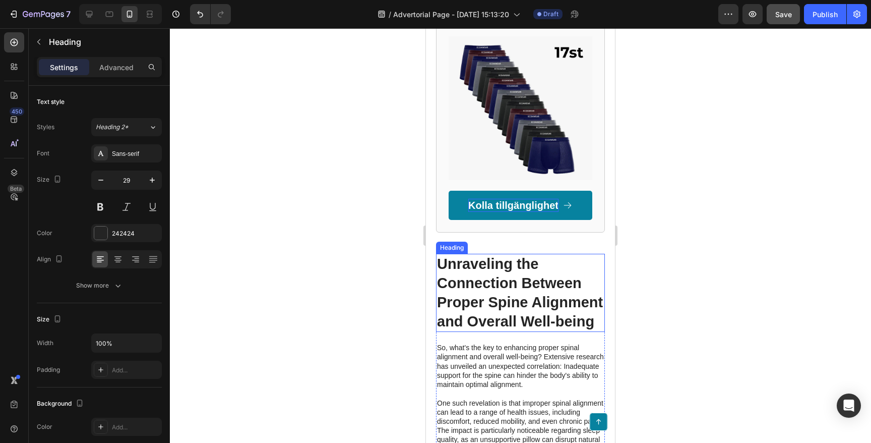
click at [500, 266] on h2 "Unraveling the Connection Between Proper Spine Alignment and Overall Well-being" at bounding box center [520, 293] width 169 height 78
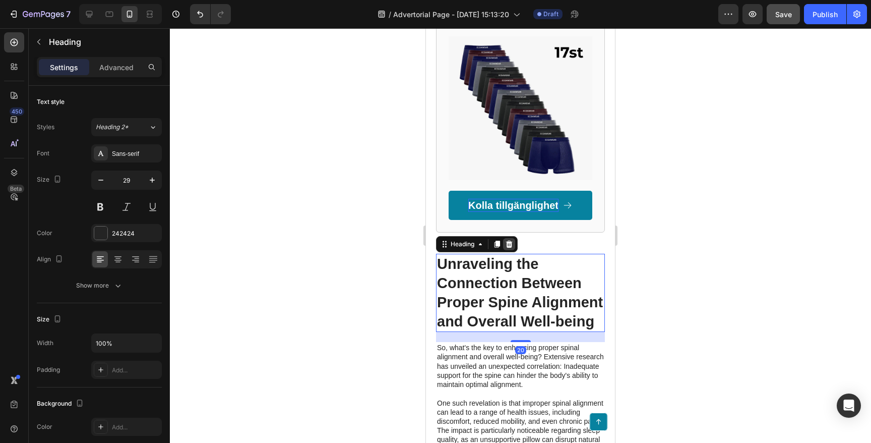
click at [512, 240] on icon at bounding box center [509, 244] width 8 height 8
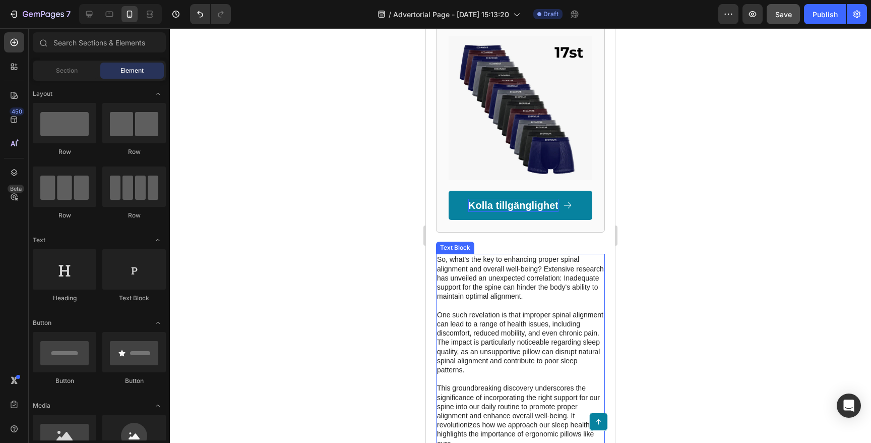
click at [506, 279] on p "So, what's the key to enhancing proper spinal alignment and overall well-being?…" at bounding box center [520, 351] width 167 height 193
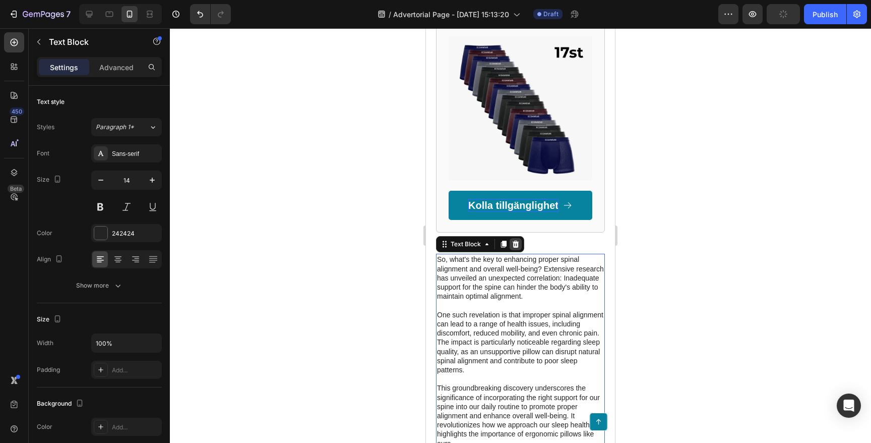
click at [515, 241] on icon at bounding box center [516, 244] width 7 height 7
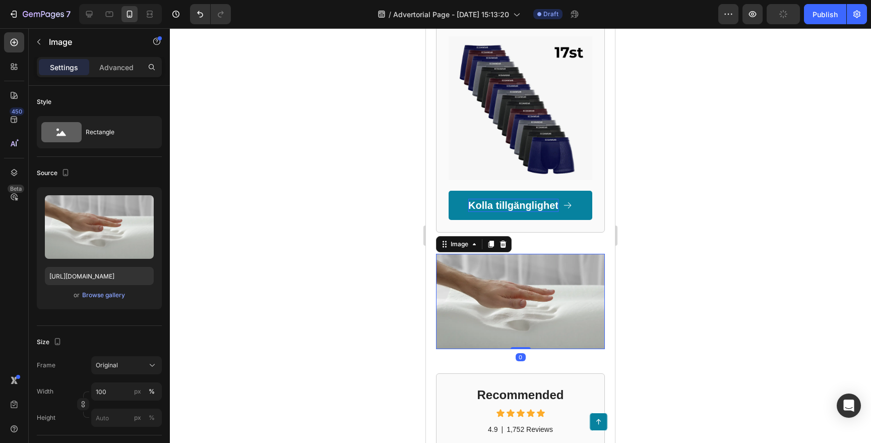
click at [511, 264] on img at bounding box center [520, 301] width 169 height 95
click at [501, 241] on icon at bounding box center [503, 244] width 7 height 7
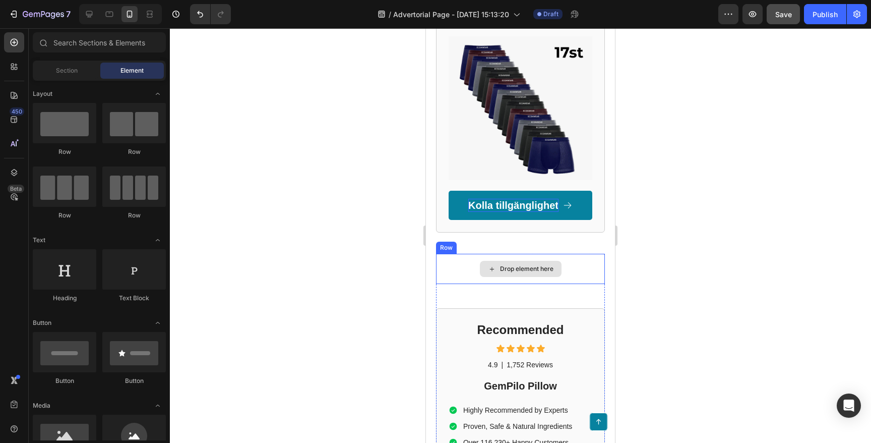
click at [471, 254] on div "Drop element here" at bounding box center [520, 269] width 169 height 30
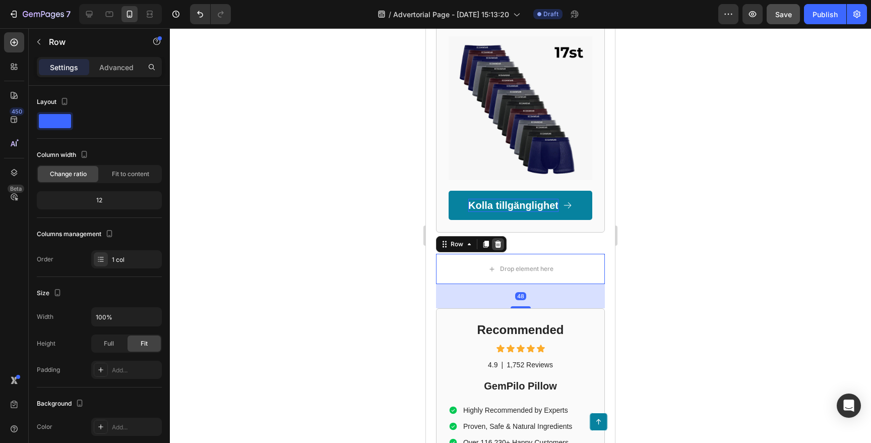
click at [499, 238] on div at bounding box center [498, 244] width 12 height 12
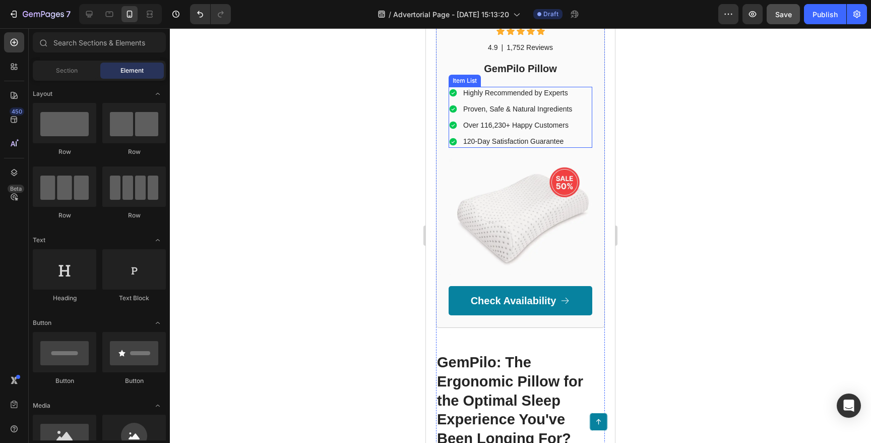
scroll to position [2165, 0]
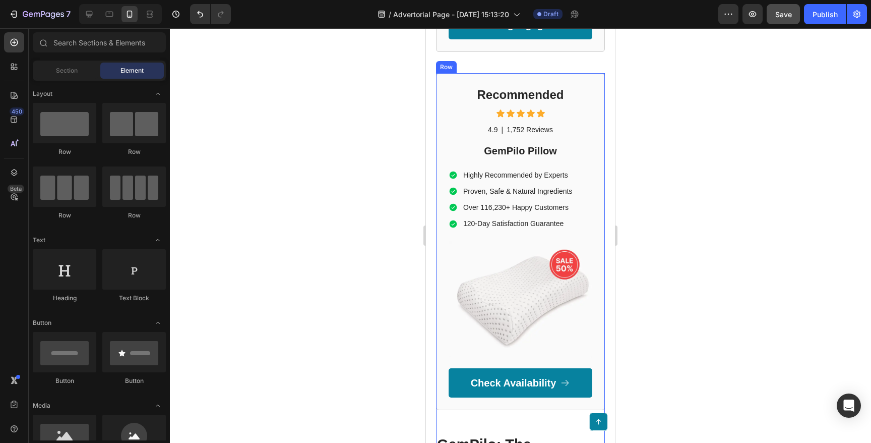
click at [593, 117] on div "Recommended Heading Icon Icon Icon Icon Icon Icon List 4.9 Text Block | Text Bl…" at bounding box center [520, 241] width 169 height 337
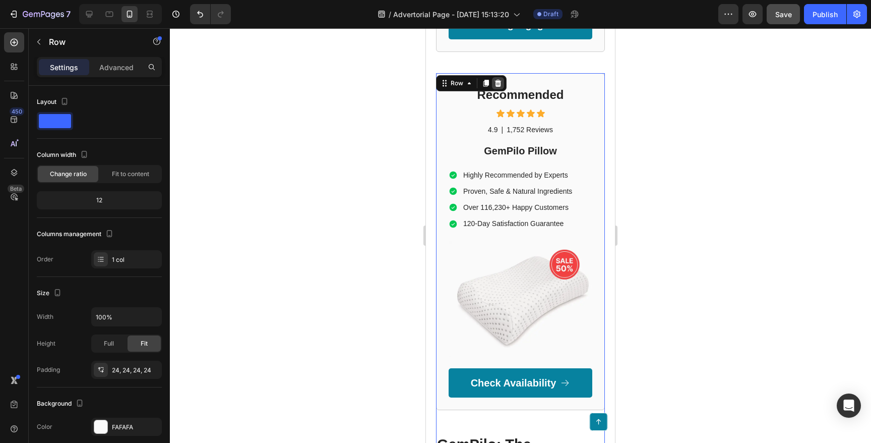
click at [503, 77] on div at bounding box center [498, 83] width 12 height 12
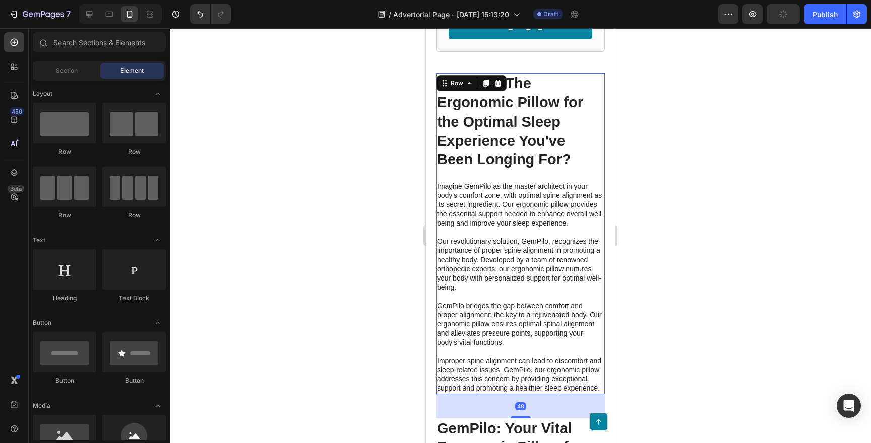
click at [588, 156] on div "GemPilo: The Ergonomic Pillow for the Optimal Sleep Experience You've Been Long…" at bounding box center [520, 233] width 169 height 320
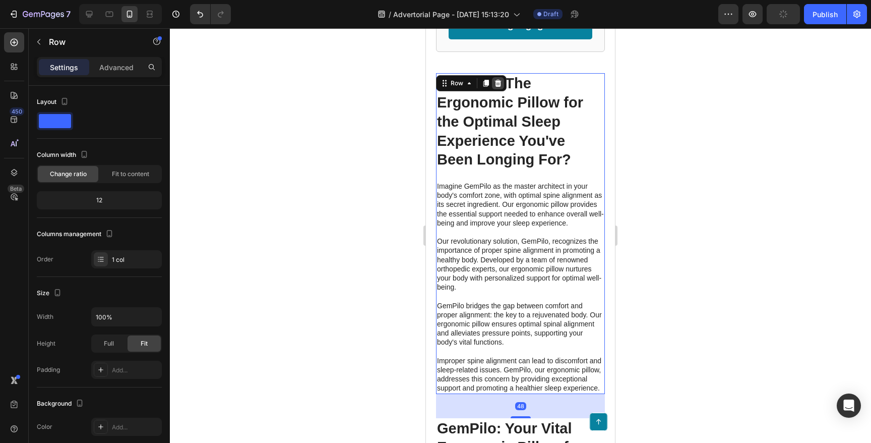
click at [500, 80] on icon at bounding box center [498, 83] width 7 height 7
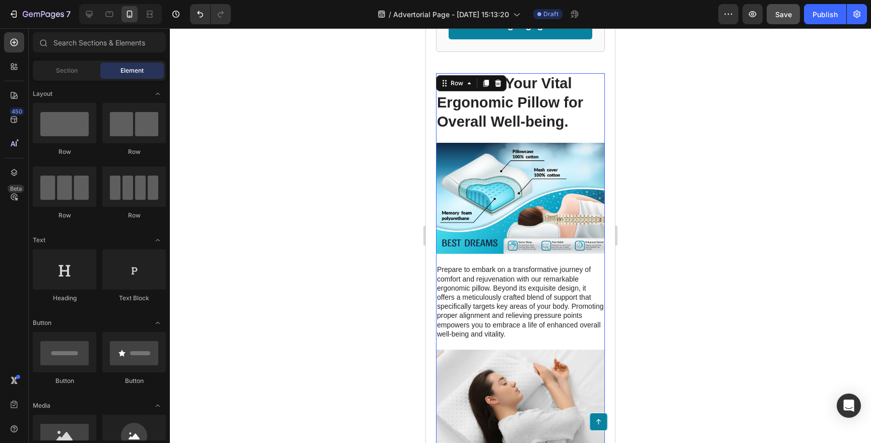
click at [597, 246] on div "GemPilo: Your Vital Ergonomic Pillow for Overall Well-being. Heading Image Prep…" at bounding box center [520, 258] width 169 height 371
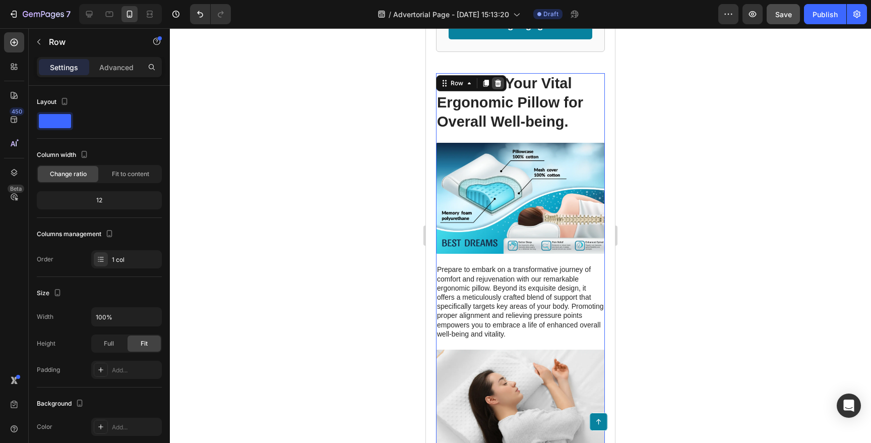
click at [501, 79] on icon at bounding box center [498, 83] width 8 height 8
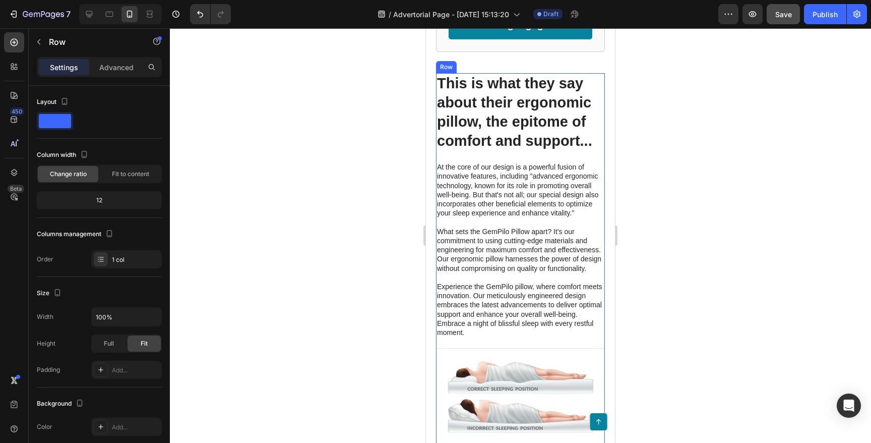
click at [592, 140] on div "This is what they say about their ergonomic pillow, the epitome of comfort and …" at bounding box center [520, 344] width 169 height 542
click at [500, 79] on icon at bounding box center [498, 83] width 8 height 8
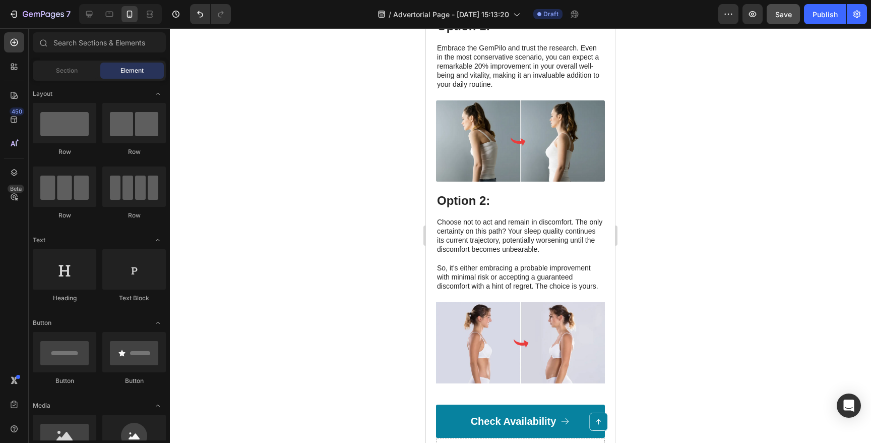
scroll to position [2346, 0]
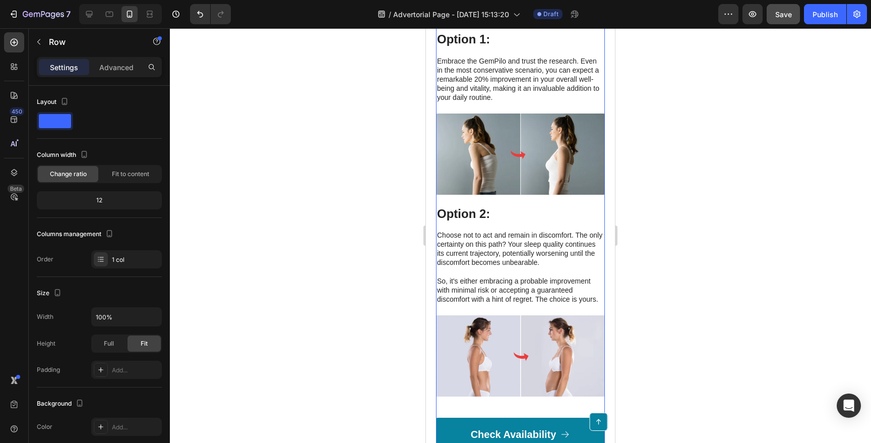
click at [592, 199] on div "Your path to ultimate comfort and well-being couldn't be easier: Heading Option…" at bounding box center [520, 206] width 169 height 490
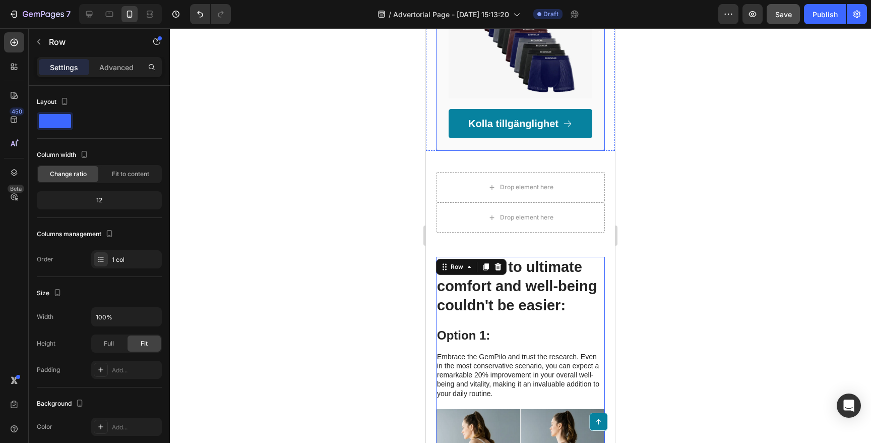
scroll to position [2199, 0]
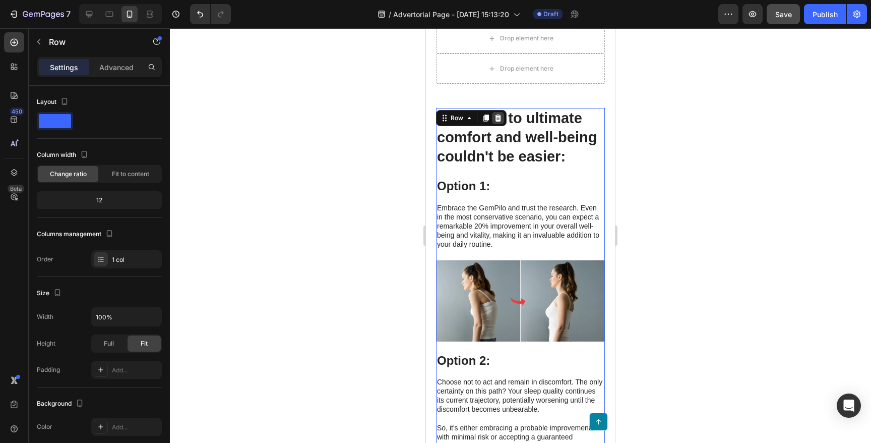
click at [498, 122] on icon at bounding box center [498, 118] width 8 height 8
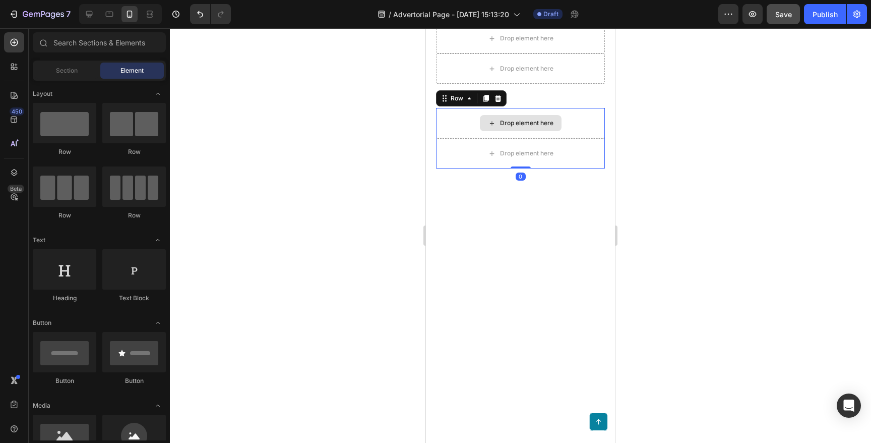
click at [575, 115] on div "Drop element here" at bounding box center [520, 123] width 169 height 30
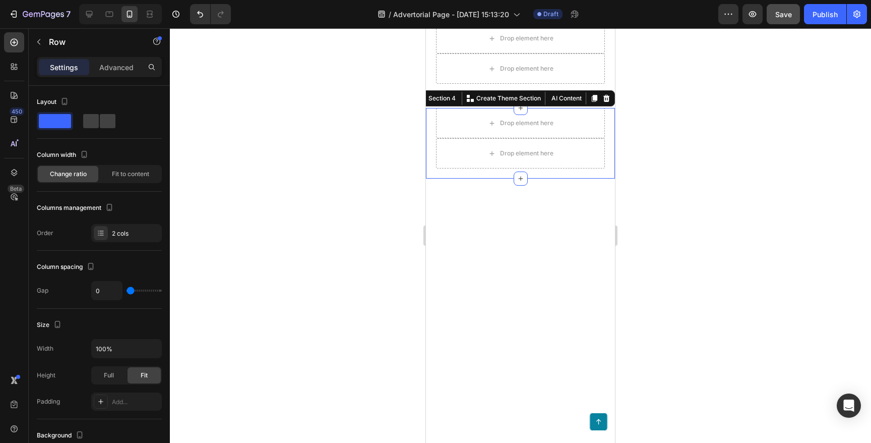
click at [611, 134] on div "Drop element here Drop element here Row Section 4 You can create reusable secti…" at bounding box center [520, 143] width 189 height 71
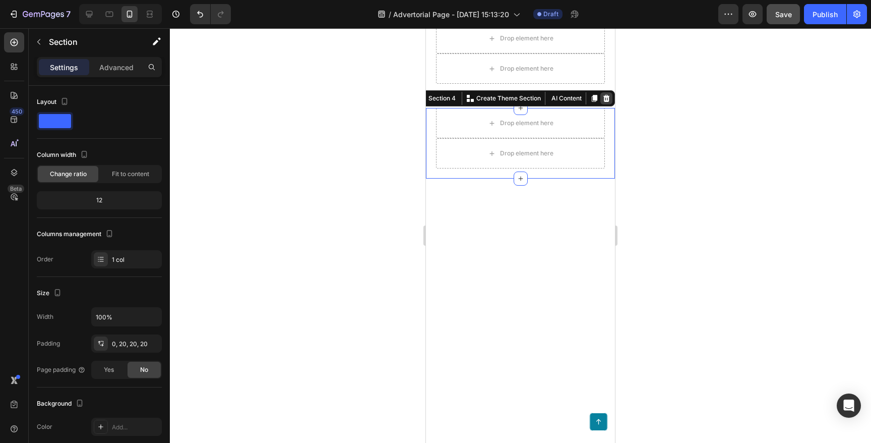
click at [608, 97] on icon at bounding box center [607, 98] width 7 height 7
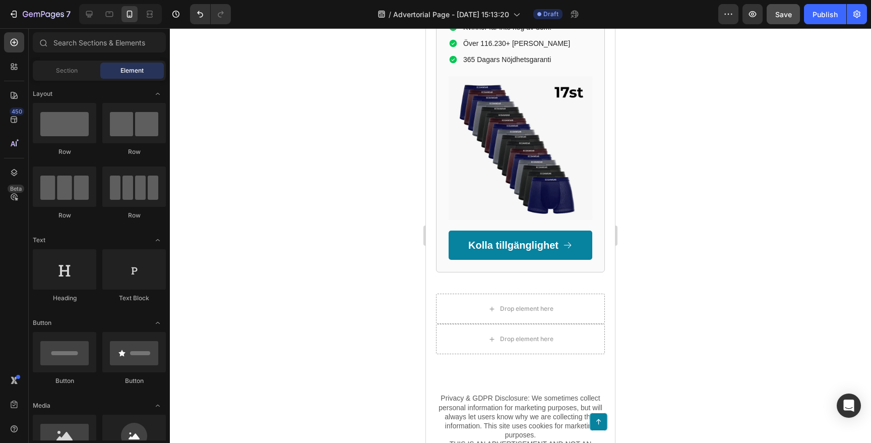
scroll to position [1935, 0]
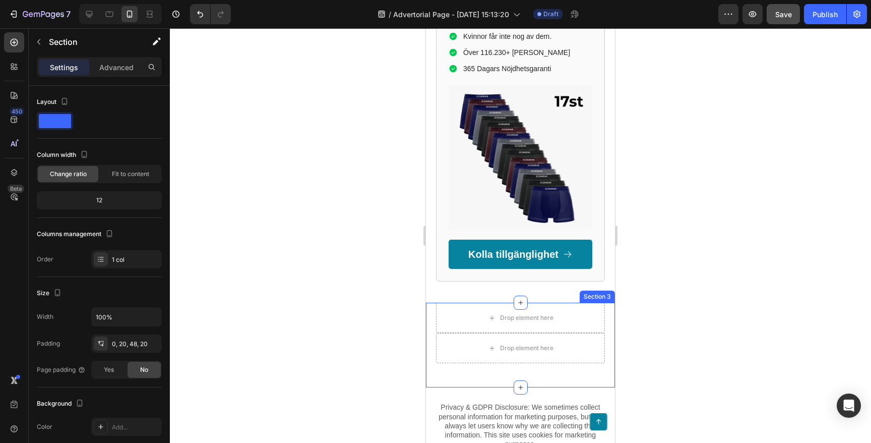
click at [611, 306] on div "Drop element here Drop element here Row Section 3" at bounding box center [520, 345] width 189 height 85
click at [607, 289] on icon at bounding box center [607, 292] width 7 height 7
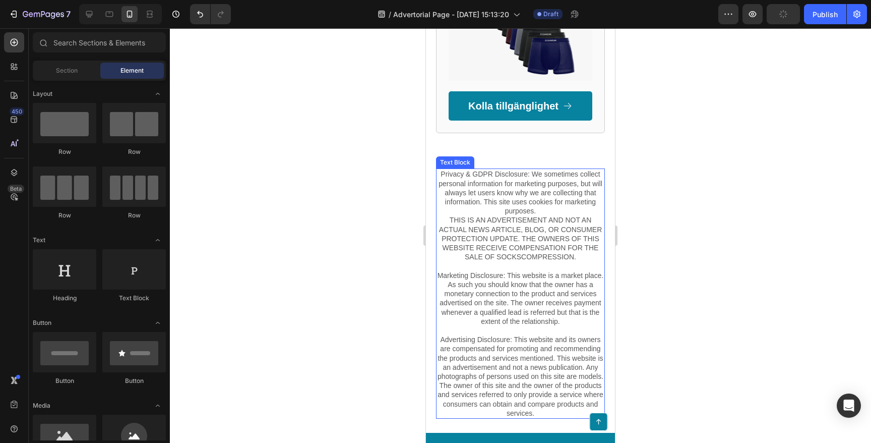
scroll to position [2084, 0]
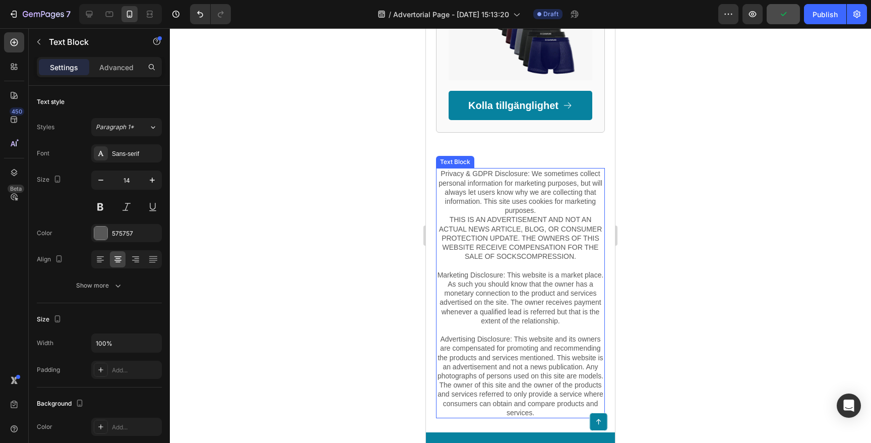
click at [556, 269] on p "Privacy & GDPR Disclosure: We sometimes collect personal information for market…" at bounding box center [520, 247] width 167 height 156
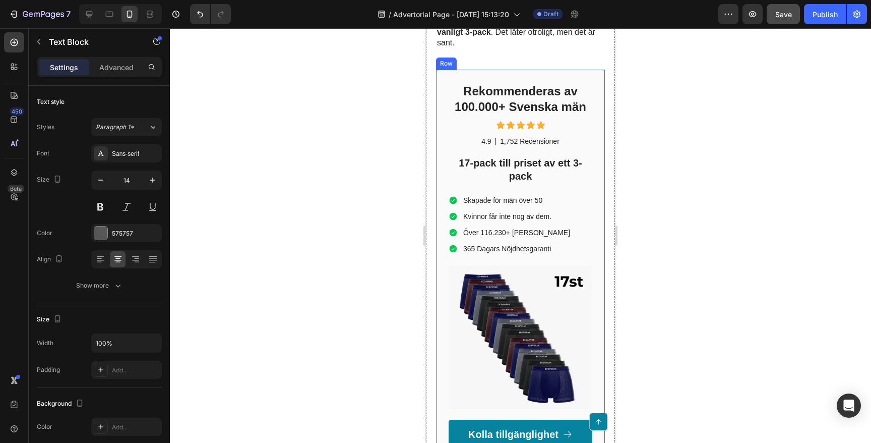
scroll to position [1767, 0]
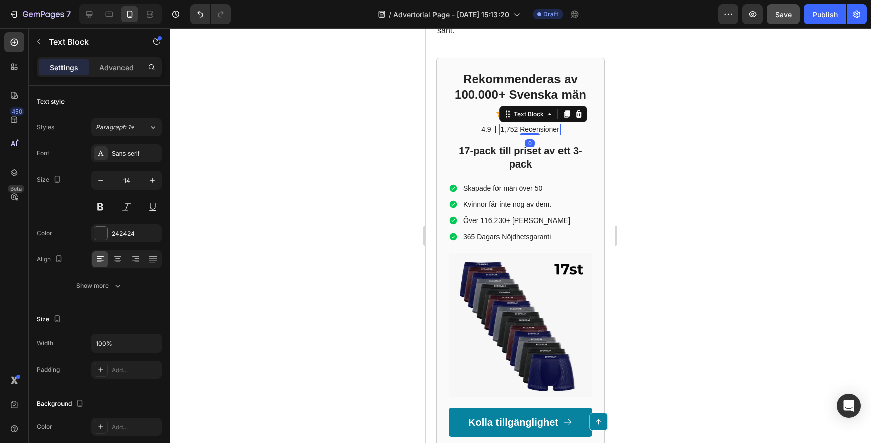
click at [505, 125] on p "1,752 Recensioner" at bounding box center [529, 129] width 59 height 9
click at [507, 125] on p "1,752 Recensioner" at bounding box center [529, 129] width 59 height 9
click at [687, 106] on div at bounding box center [520, 235] width 701 height 414
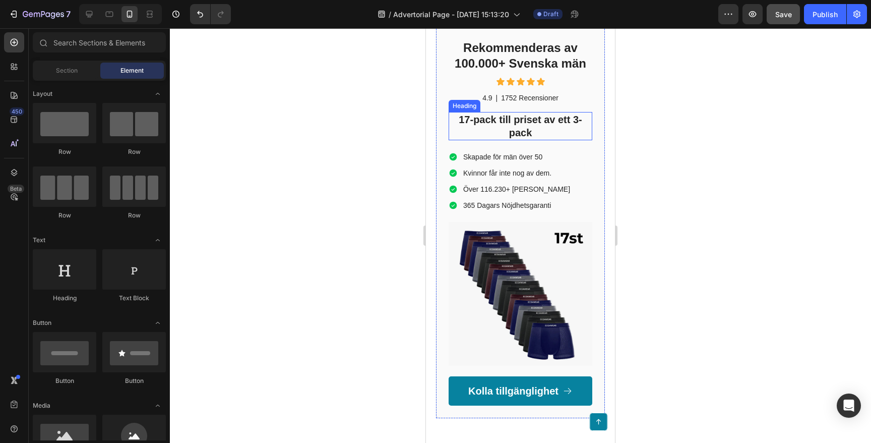
scroll to position [1807, 0]
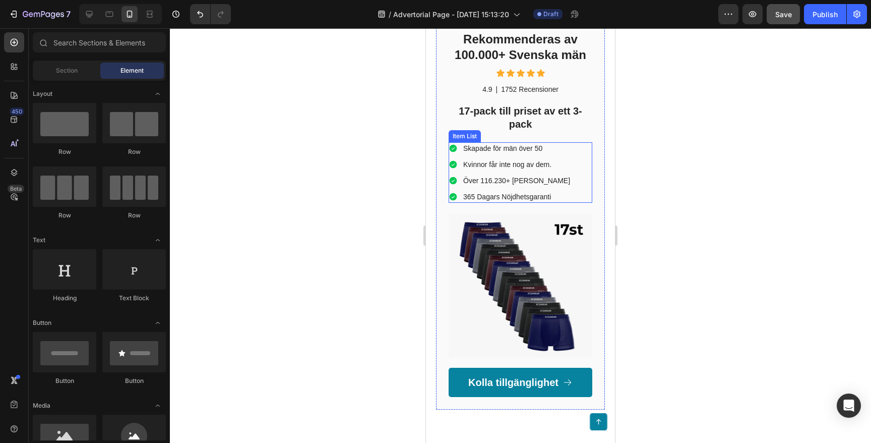
click at [510, 176] on p "Över 116.230+ [PERSON_NAME]" at bounding box center [516, 180] width 107 height 9
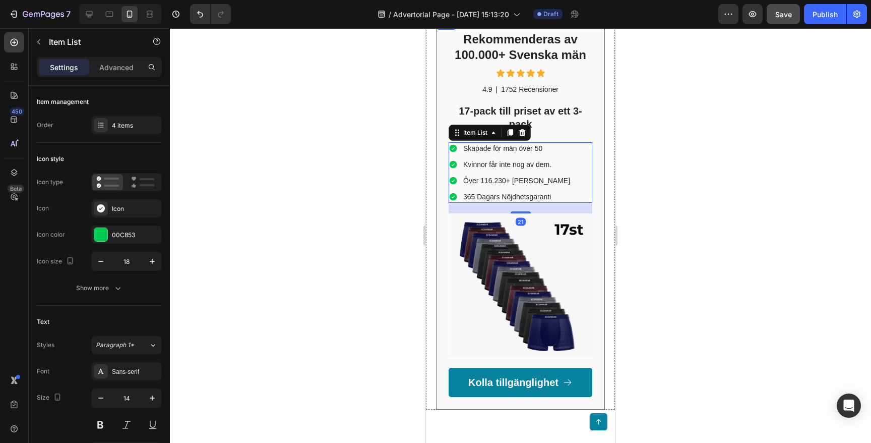
click at [341, 140] on div at bounding box center [520, 235] width 701 height 414
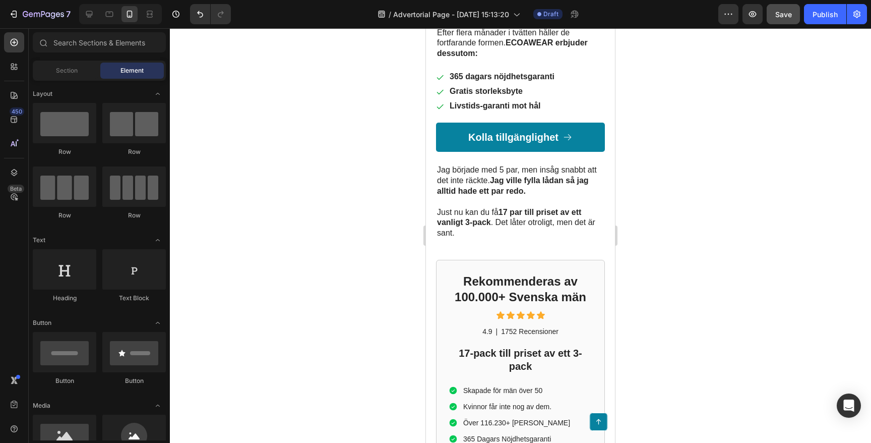
scroll to position [1559, 0]
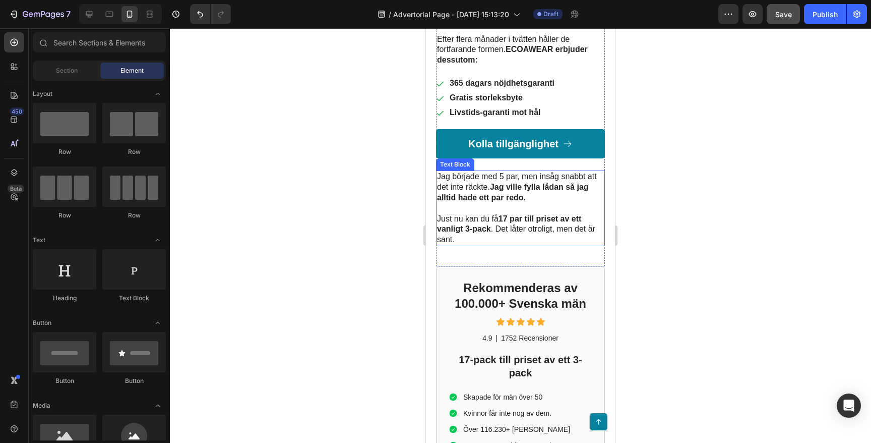
click at [477, 203] on p at bounding box center [520, 208] width 167 height 11
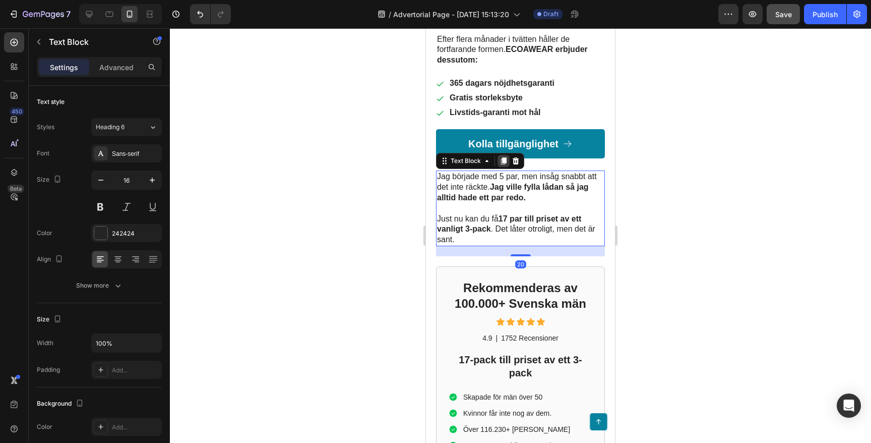
click at [505, 158] on icon at bounding box center [504, 161] width 6 height 7
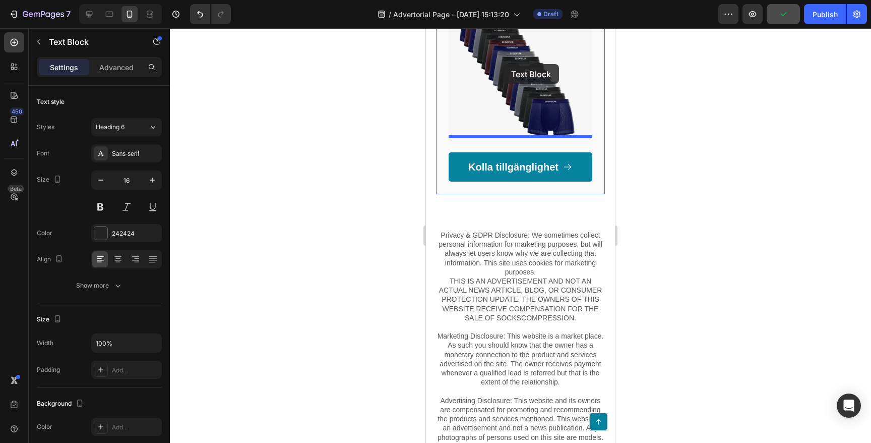
scroll to position [2098, 0]
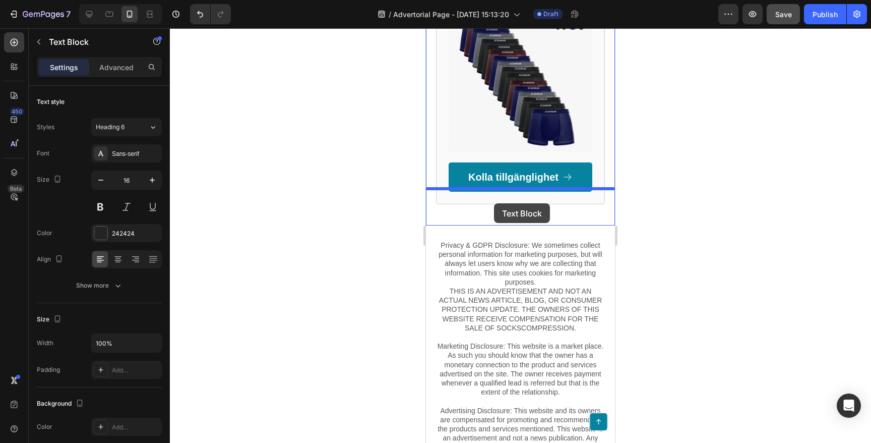
drag, startPoint x: 444, startPoint y: 122, endPoint x: 494, endPoint y: 203, distance: 95.7
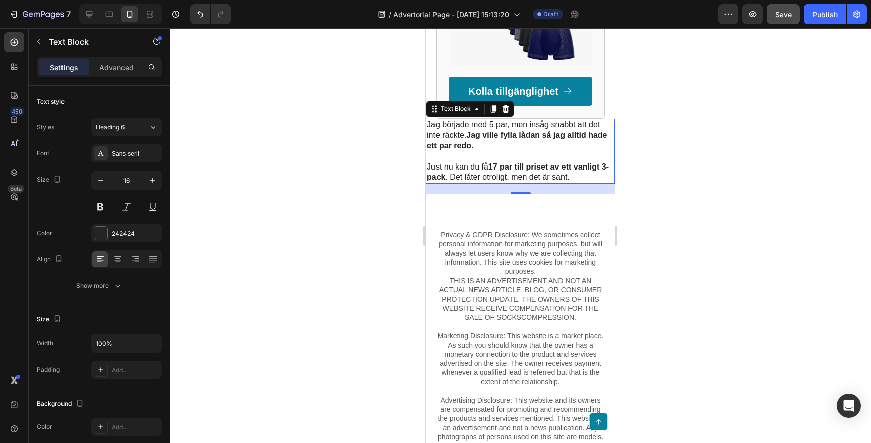
scroll to position [2012, 0]
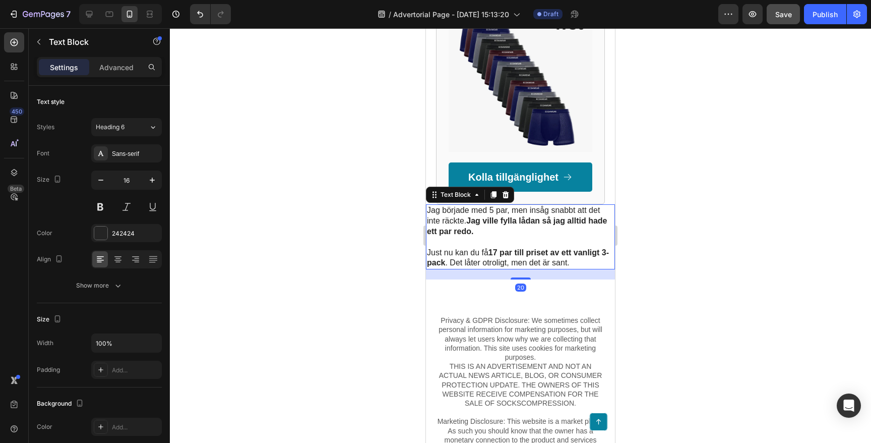
click at [320, 207] on div at bounding box center [520, 235] width 701 height 414
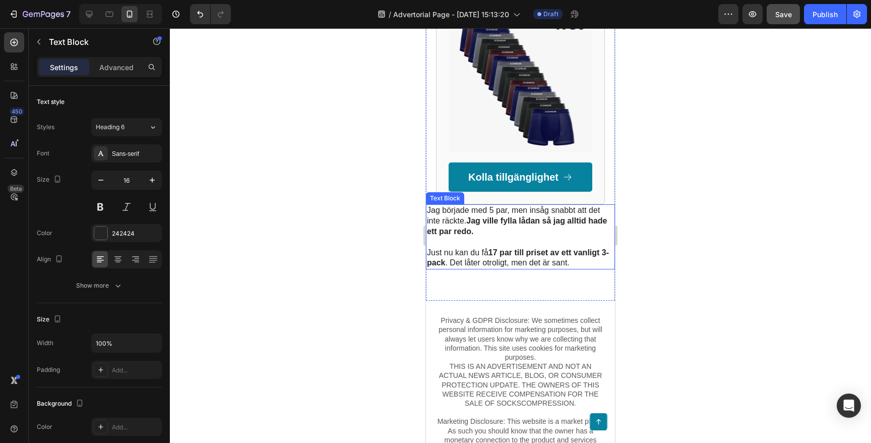
click at [484, 212] on p "Jag började med 5 par, men insåg snabbt att det inte räckte. Jag ville fylla lå…" at bounding box center [520, 220] width 187 height 31
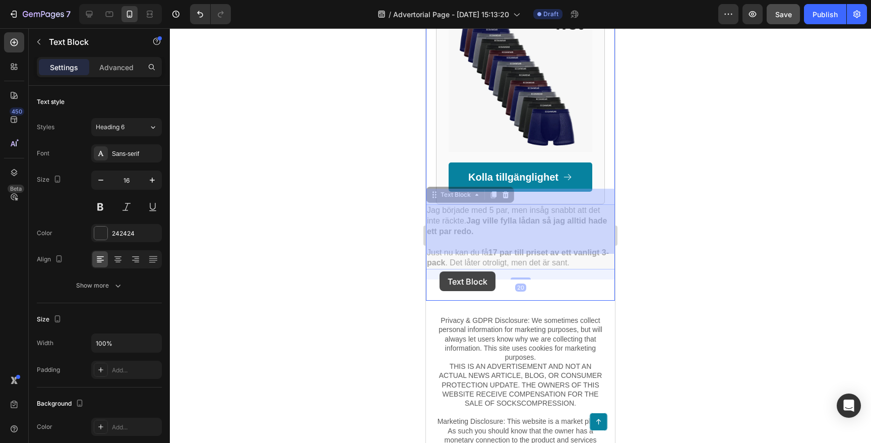
drag, startPoint x: 432, startPoint y: 182, endPoint x: 440, endPoint y: 271, distance: 89.6
drag, startPoint x: 437, startPoint y: 182, endPoint x: 455, endPoint y: 284, distance: 104.0
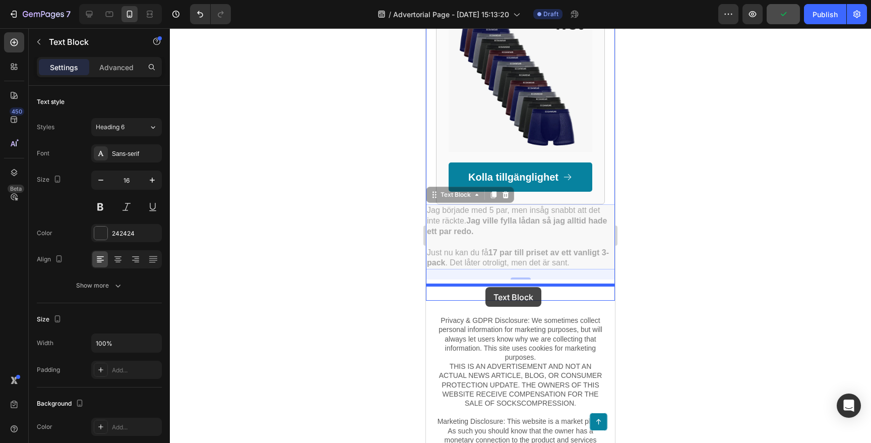
drag, startPoint x: 431, startPoint y: 182, endPoint x: 485, endPoint y: 287, distance: 118.4
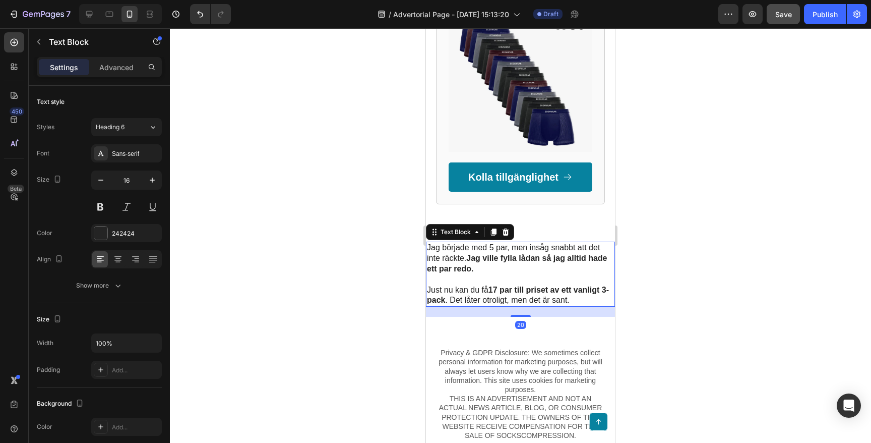
click at [285, 246] on div at bounding box center [520, 235] width 701 height 414
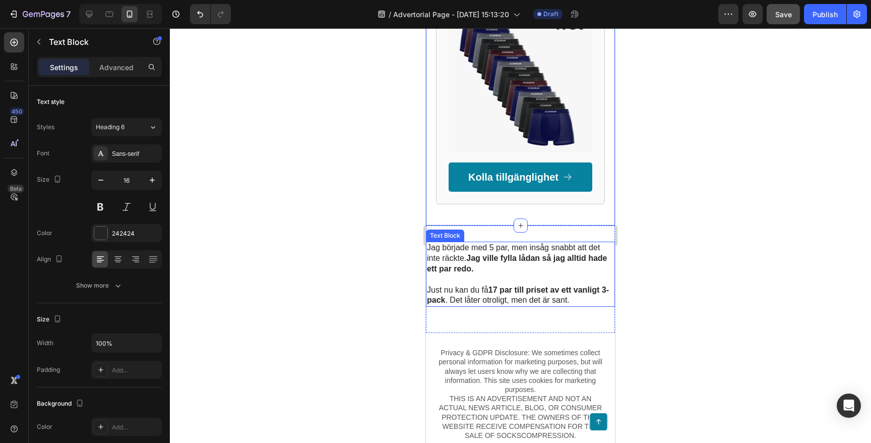
click at [449, 254] on strong "Jag ville fylla lådan så jag alltid hade ett par redo." at bounding box center [517, 263] width 180 height 19
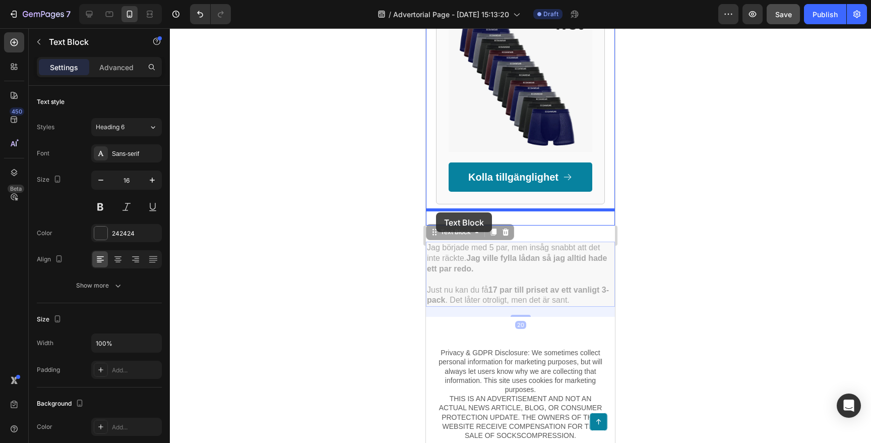
drag, startPoint x: 433, startPoint y: 220, endPoint x: 436, endPoint y: 212, distance: 8.3
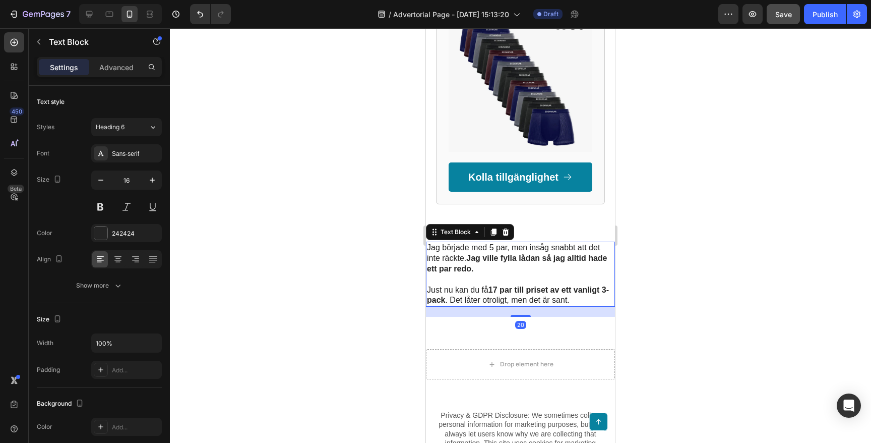
click at [307, 215] on div at bounding box center [520, 235] width 701 height 414
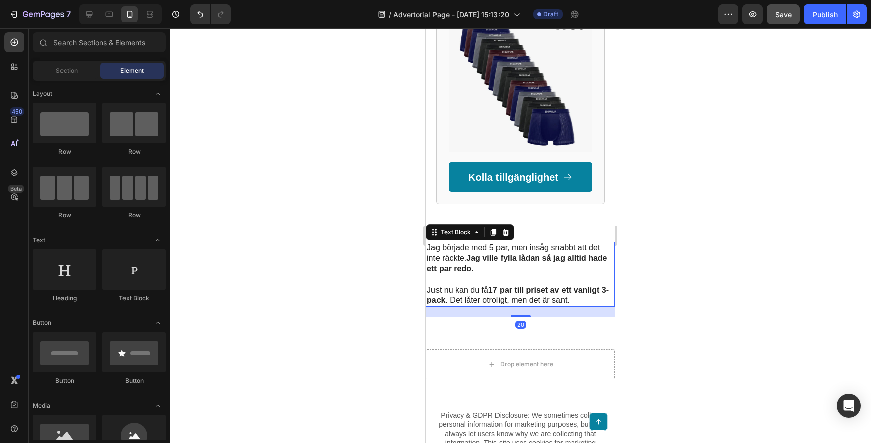
click at [460, 243] on p "Jag började med 5 par, men insåg snabbt att det inte räckte. Jag ville fylla lå…" at bounding box center [520, 258] width 187 height 31
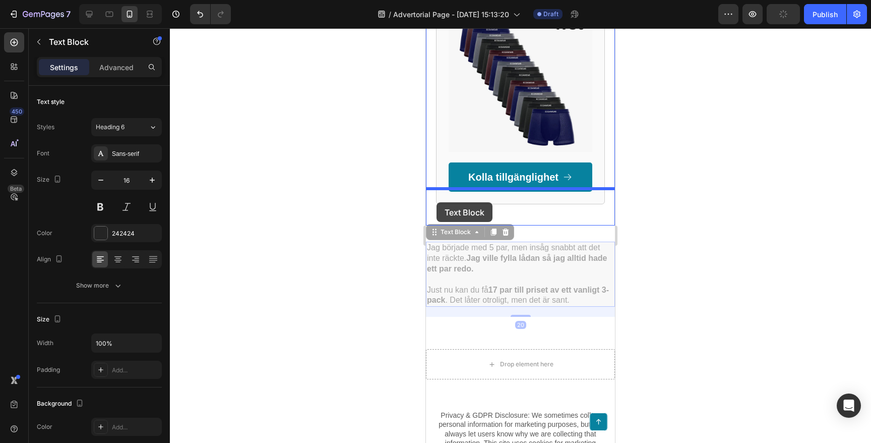
drag, startPoint x: 436, startPoint y: 220, endPoint x: 437, endPoint y: 202, distance: 18.2
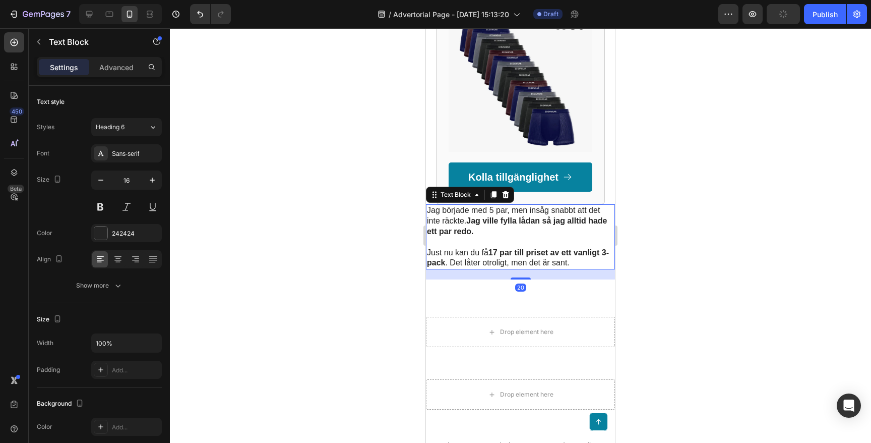
click at [313, 200] on div at bounding box center [520, 235] width 701 height 414
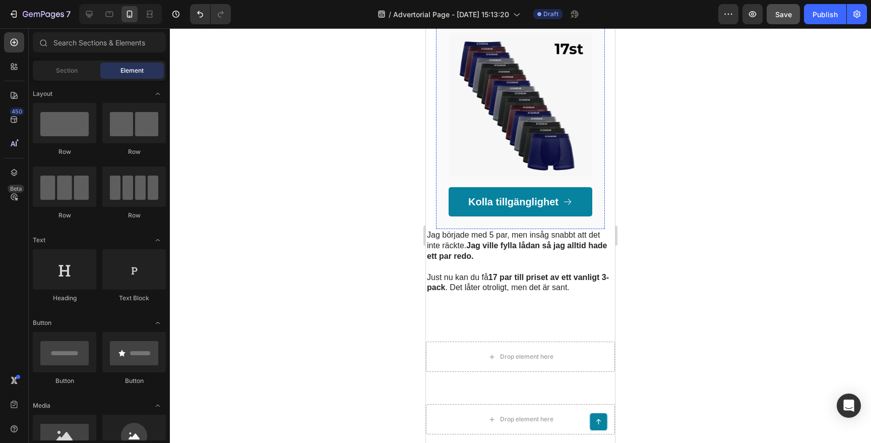
scroll to position [2002, 0]
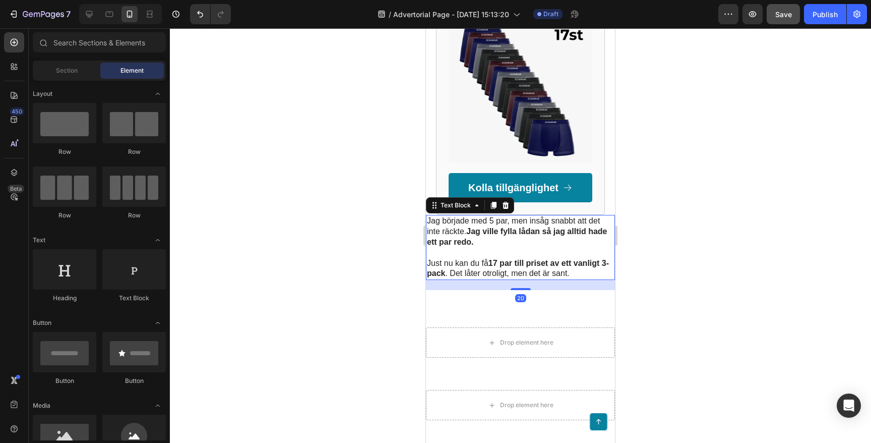
click at [448, 219] on p "Jag började med 5 par, men insåg snabbt att det inte räckte. Jag ville fylla lå…" at bounding box center [520, 231] width 187 height 31
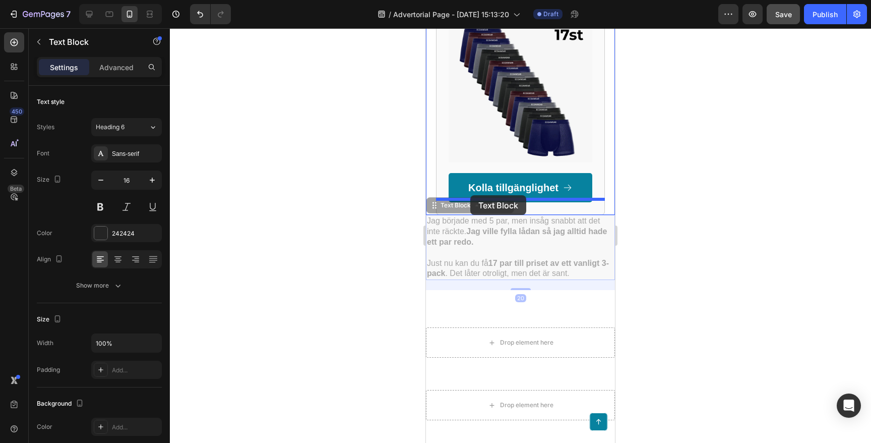
drag, startPoint x: 433, startPoint y: 192, endPoint x: 470, endPoint y: 196, distance: 37.0
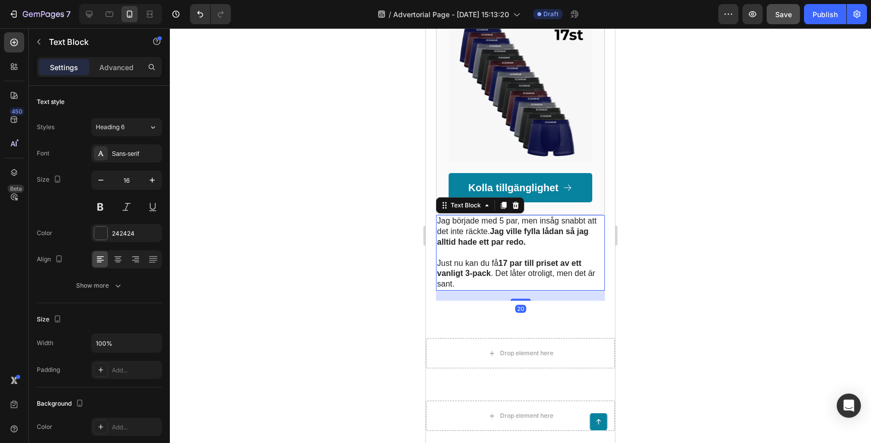
click at [315, 246] on div at bounding box center [520, 235] width 701 height 414
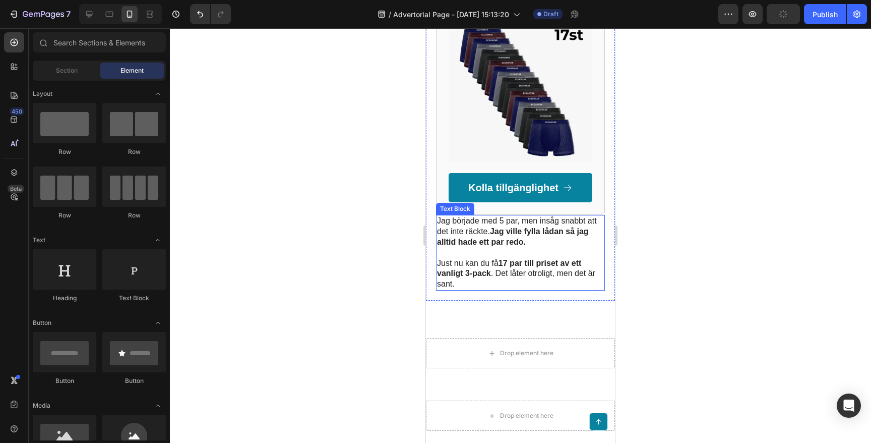
click at [484, 216] on p "Jag började med 5 par, men insåg snabbt att det inte räckte. Jag ville fylla lå…" at bounding box center [520, 231] width 167 height 31
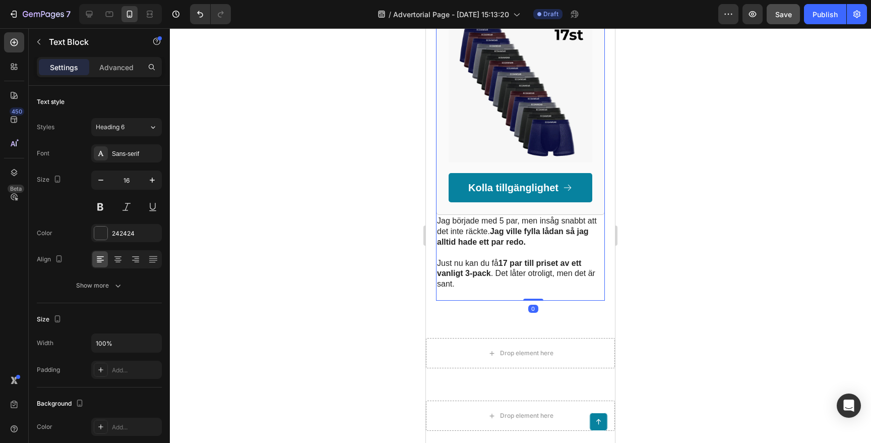
click at [544, 193] on div "Rekommenderas av 100.000+ Svenska män Heading Icon Icon Icon Icon Icon Icon Lis…" at bounding box center [520, 19] width 169 height 392
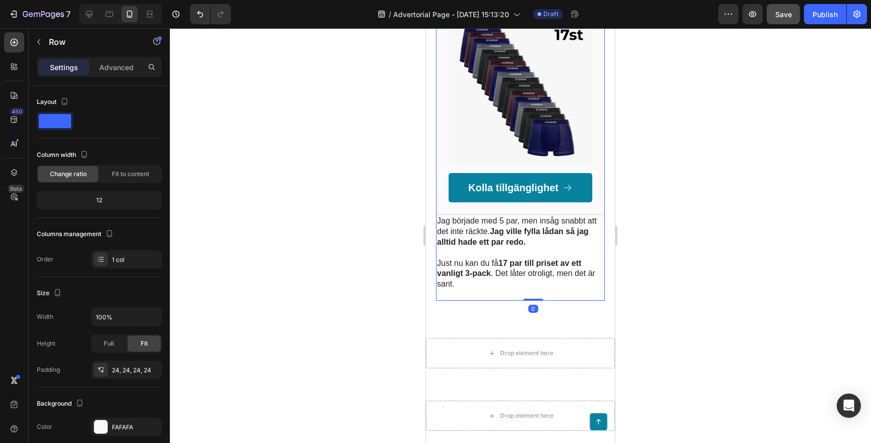
click at [593, 132] on div "Rekommenderas av 100.000+ Svenska män Heading Icon Icon Icon Icon Icon Icon Lis…" at bounding box center [520, 19] width 169 height 392
click at [517, 198] on div "Rekommenderas av 100.000+ Svenska män Heading Icon Icon Icon Icon Icon Icon Lis…" at bounding box center [520, 19] width 169 height 392
click at [517, 216] on p "Jag började med 5 par, men insåg snabbt att det inte räckte. Jag ville fylla lå…" at bounding box center [520, 231] width 167 height 31
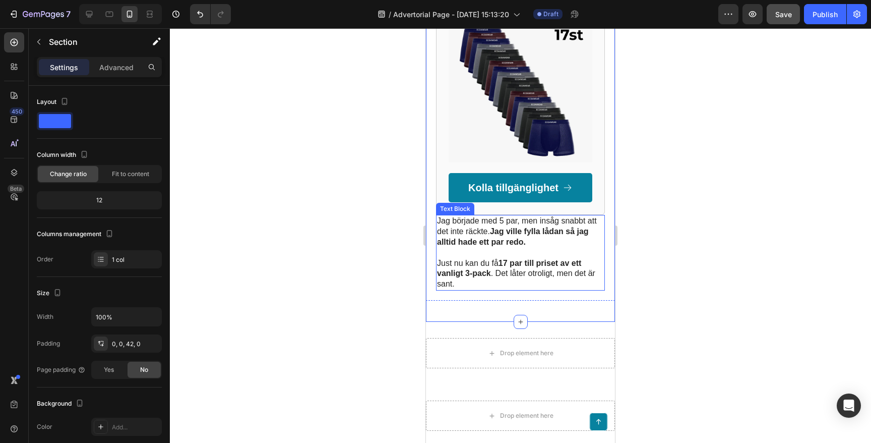
click at [521, 248] on p at bounding box center [520, 253] width 167 height 11
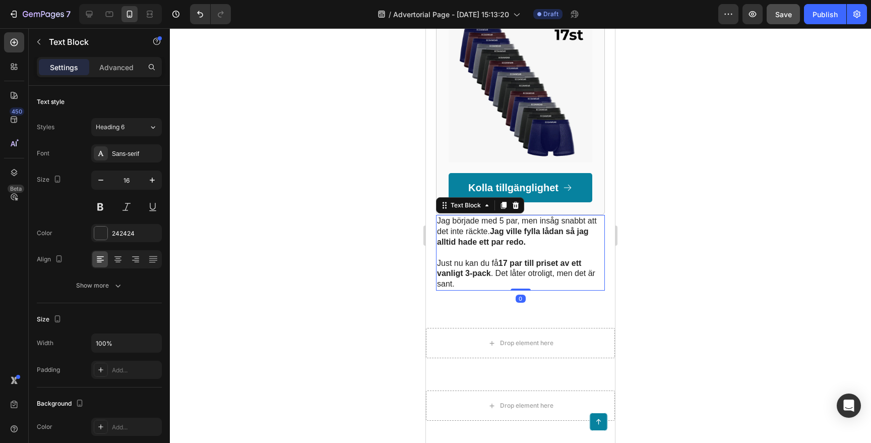
drag, startPoint x: 518, startPoint y: 283, endPoint x: 517, endPoint y: 266, distance: 16.6
click at [517, 266] on div "Jag började med 5 par, men insåg snabbt att det inte räckte. Jag ville fylla lå…" at bounding box center [520, 253] width 169 height 76
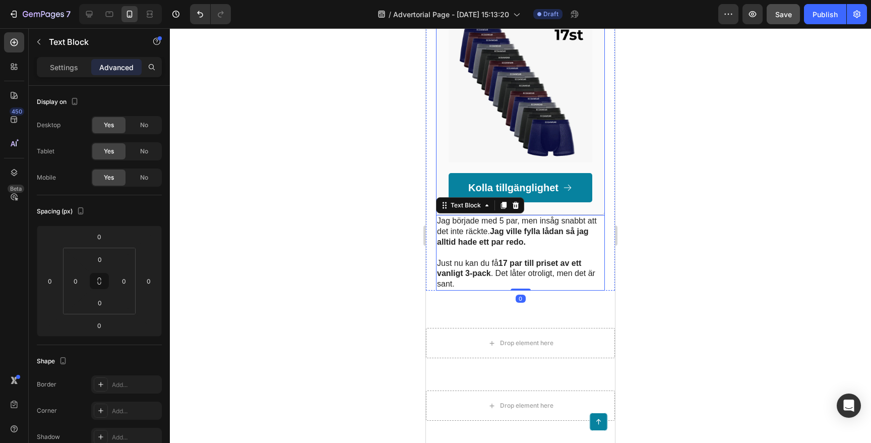
click at [544, 191] on div "Rekommenderas av 100.000+ Svenska män Heading Icon Icon Icon Icon Icon Icon Lis…" at bounding box center [520, 19] width 169 height 392
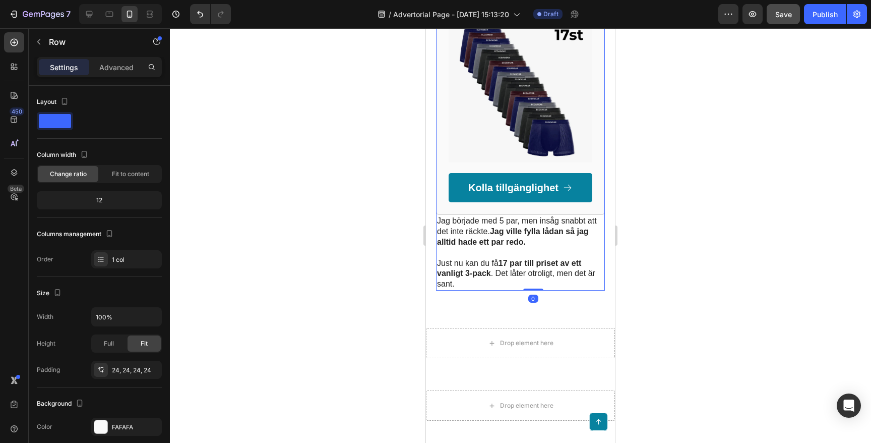
click at [544, 191] on div "Rekommenderas av 100.000+ Svenska män Heading Icon Icon Icon Icon Icon Icon Lis…" at bounding box center [520, 19] width 169 height 392
click at [542, 173] on link "Kolla tillgänglighet" at bounding box center [521, 187] width 144 height 29
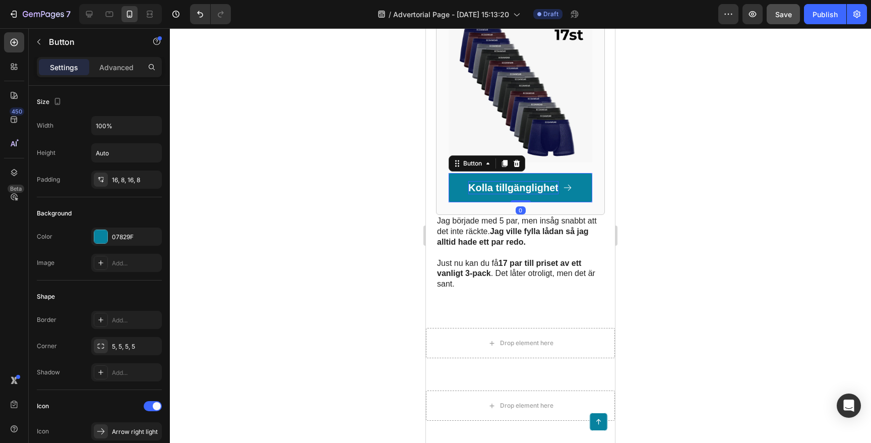
drag, startPoint x: 521, startPoint y: 185, endPoint x: 521, endPoint y: 175, distance: 10.1
click at [521, 175] on div "Kolla tillgänglighet Button 0" at bounding box center [521, 187] width 144 height 29
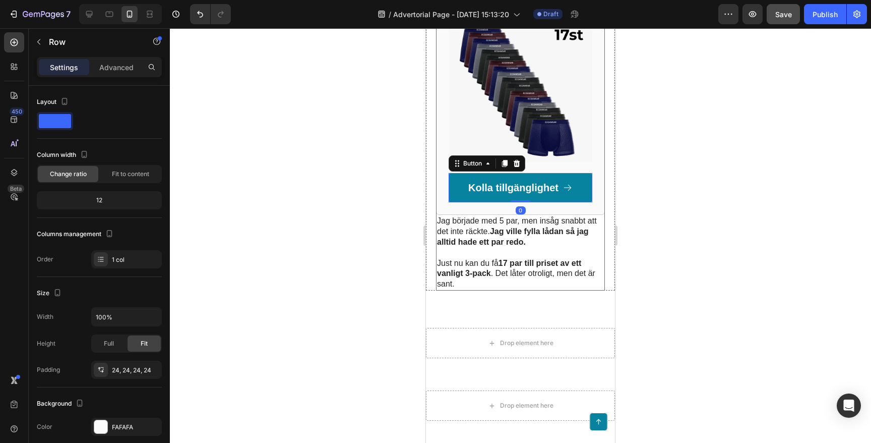
click at [492, 194] on div "Rekommenderas av 100.000+ Svenska män Heading Icon Icon Icon Icon Icon Icon Lis…" at bounding box center [520, 19] width 169 height 392
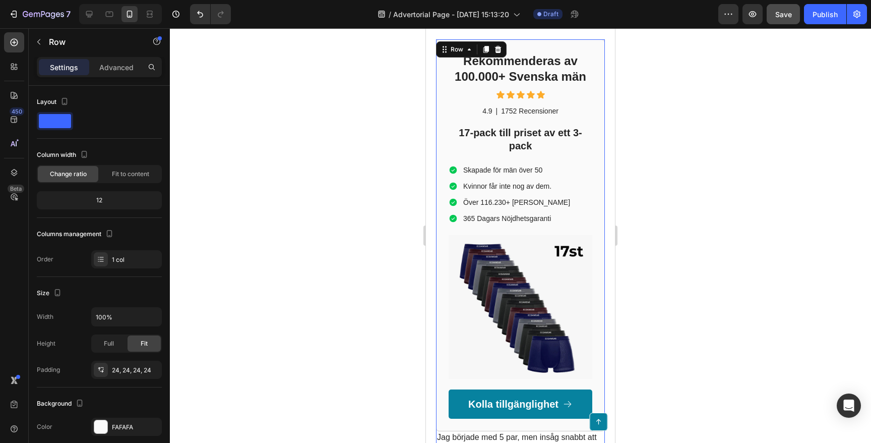
scroll to position [1740, 0]
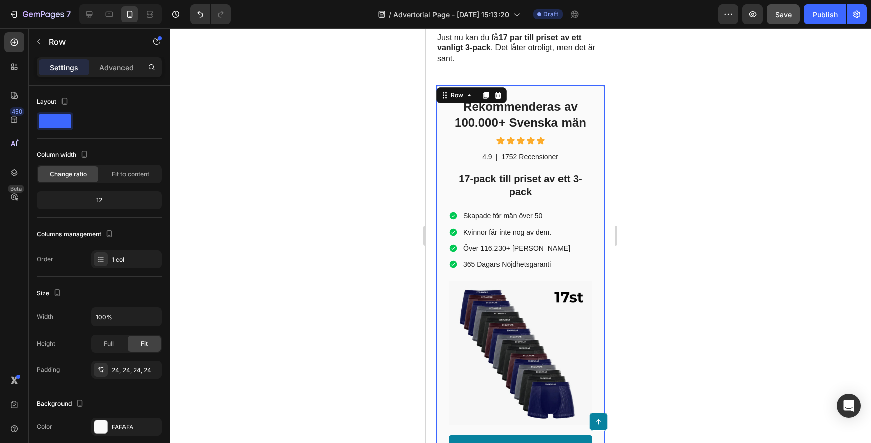
click at [586, 184] on div "Rekommenderas av 100.000+ Svenska män Heading Icon Icon Icon Icon Icon Icon Lis…" at bounding box center [521, 281] width 144 height 367
click at [588, 133] on div "Rekommenderas av 100.000+ Svenska män Heading Icon Icon Icon Icon Icon Icon Lis…" at bounding box center [521, 281] width 144 height 367
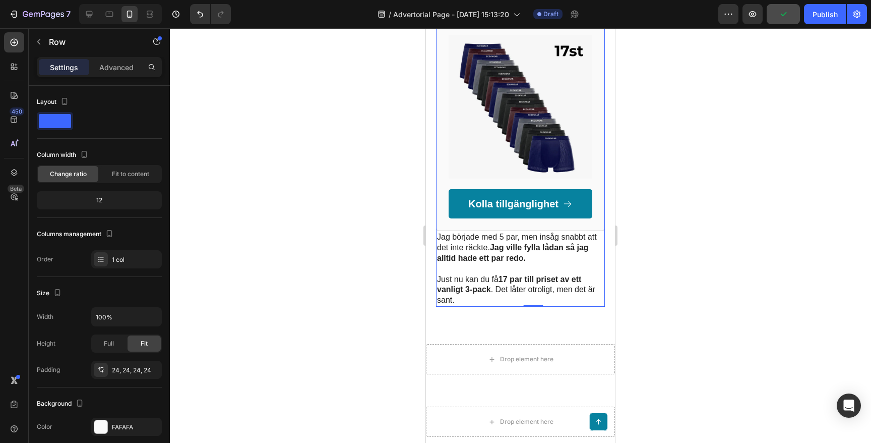
scroll to position [2123, 0]
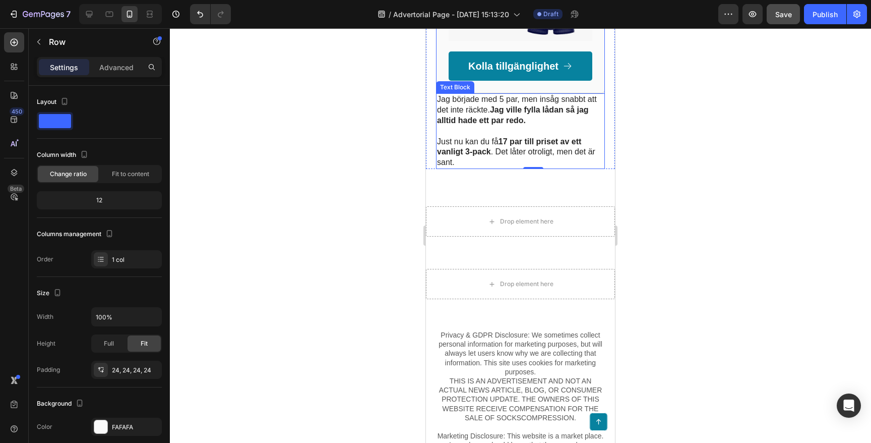
click at [511, 105] on strong "Jag ville fylla lådan så jag alltid hade ett par redo." at bounding box center [513, 114] width 152 height 19
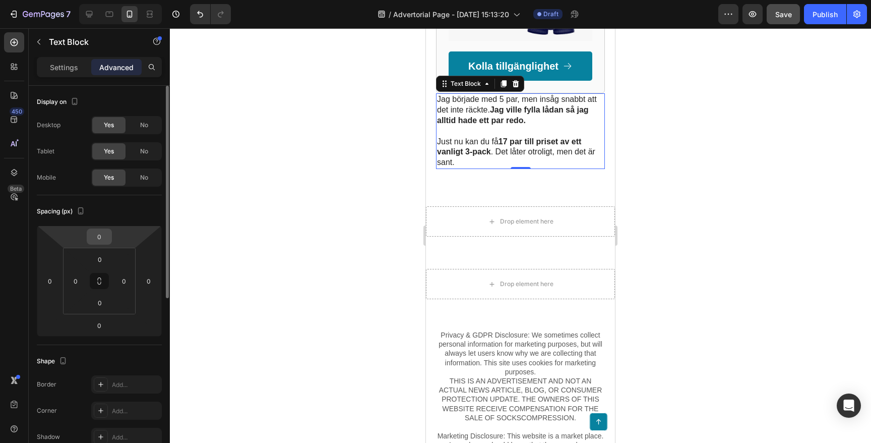
click at [99, 238] on input "0" at bounding box center [99, 236] width 20 height 15
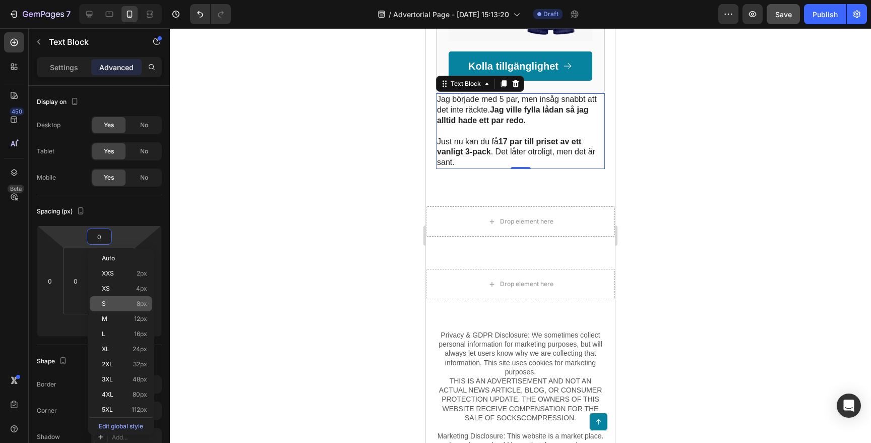
click at [110, 299] on div "S 8px" at bounding box center [121, 303] width 63 height 15
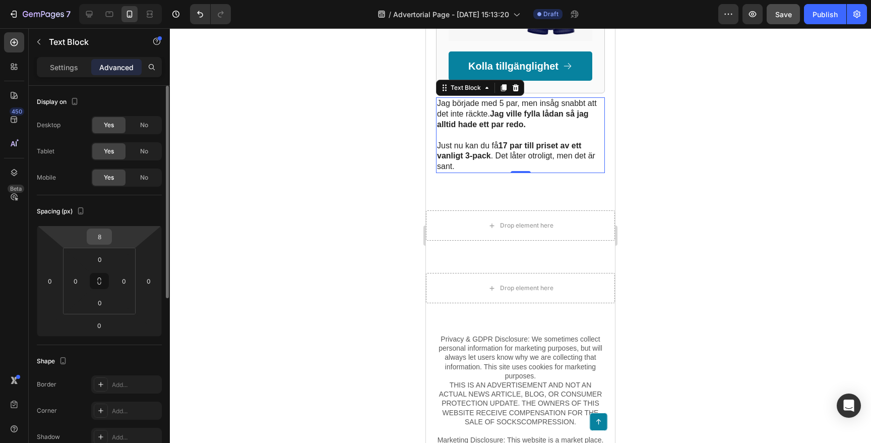
click at [100, 240] on input "8" at bounding box center [99, 236] width 20 height 15
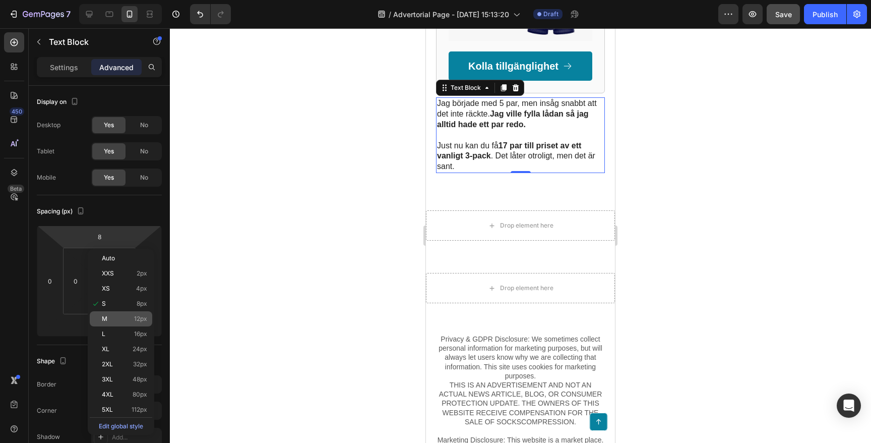
click at [130, 318] on p "M 12px" at bounding box center [124, 318] width 45 height 7
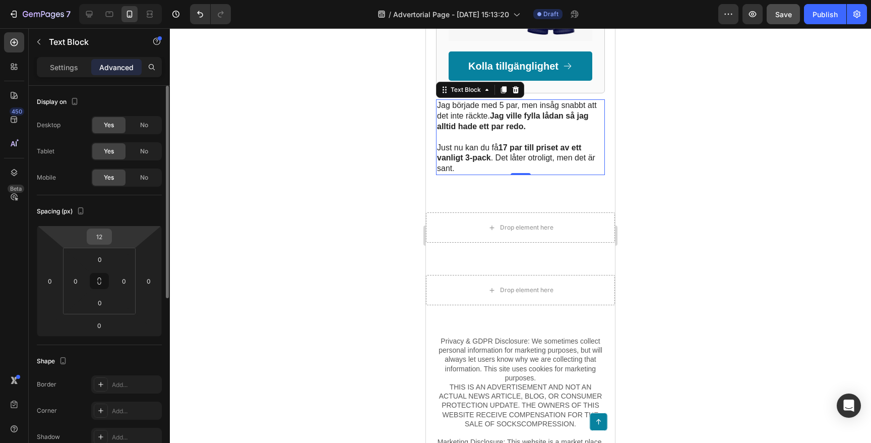
click at [99, 241] on input "12" at bounding box center [99, 236] width 20 height 15
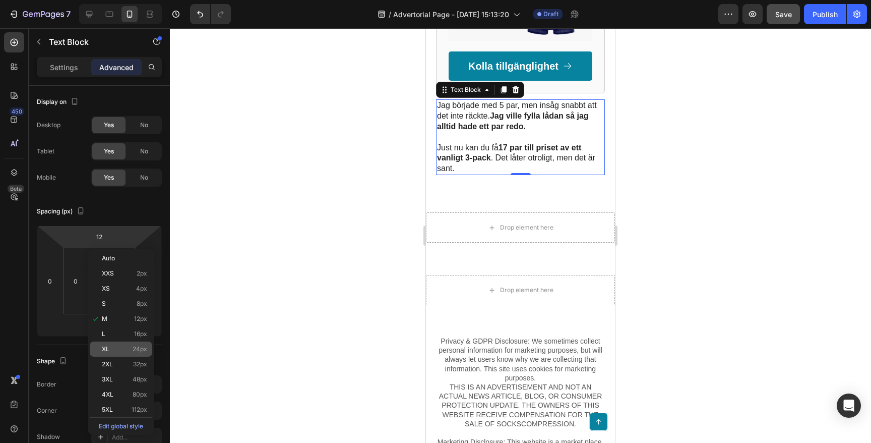
click at [117, 349] on p "XL 24px" at bounding box center [124, 348] width 45 height 7
type input "24"
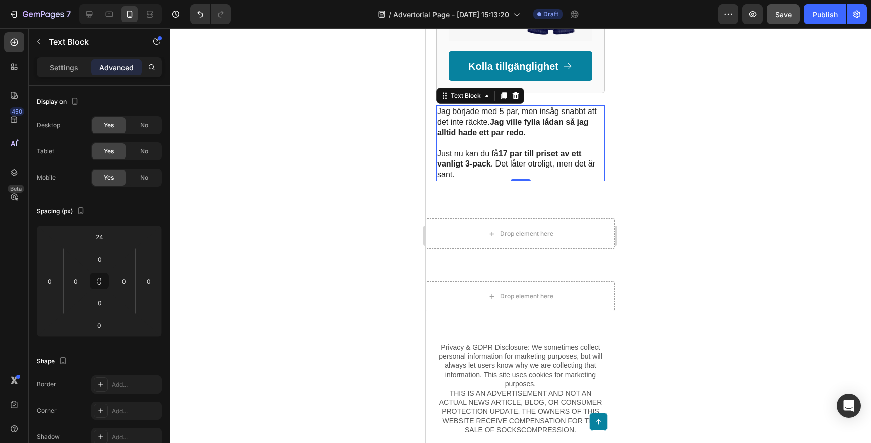
click at [269, 221] on div at bounding box center [520, 235] width 701 height 414
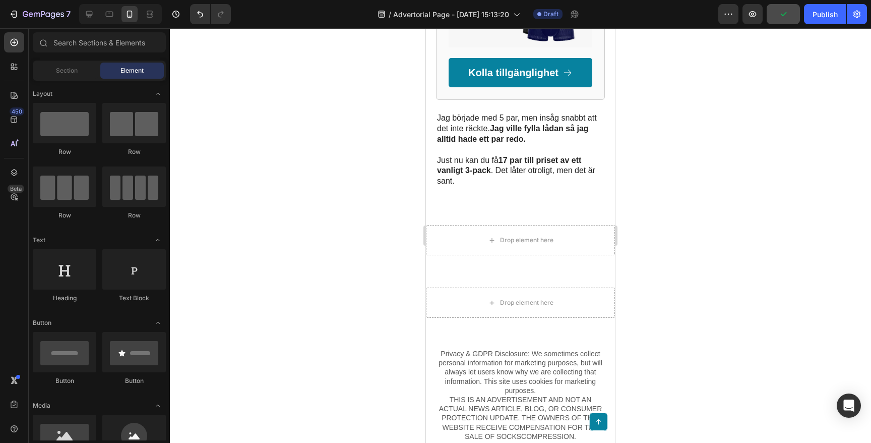
scroll to position [2115, 0]
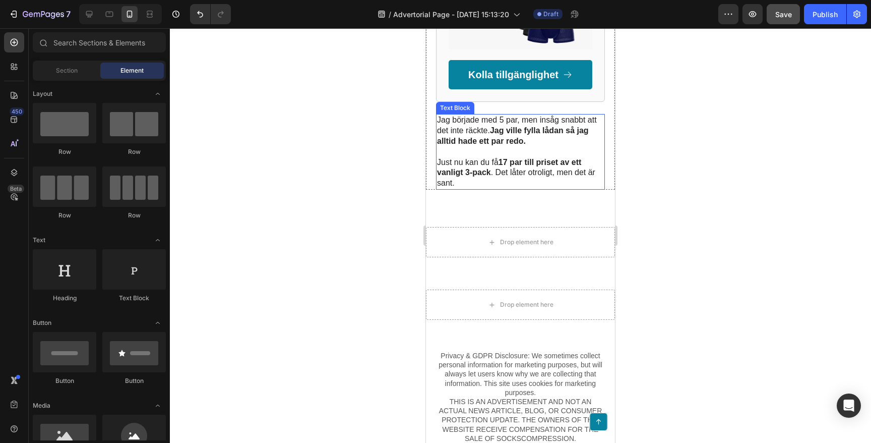
click at [503, 147] on p at bounding box center [520, 152] width 167 height 11
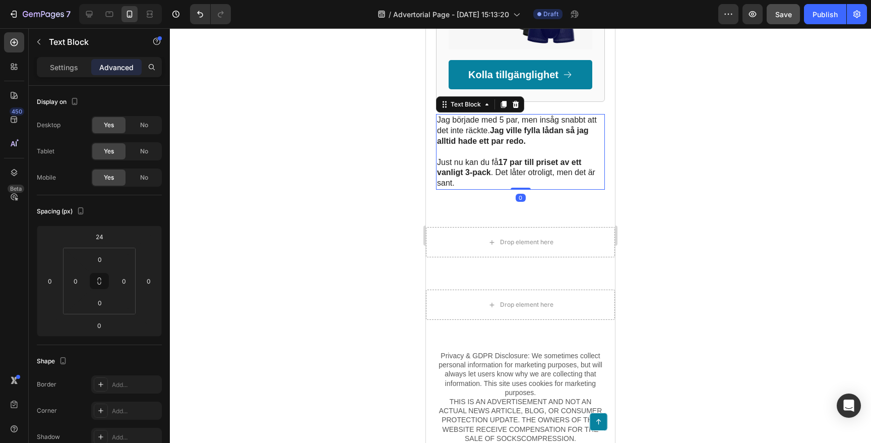
click at [522, 160] on p "Just nu kan du få 17 par till priset av ett vanligt 3-pack . Det låter otroligt…" at bounding box center [520, 172] width 167 height 31
click at [460, 160] on strong "17 par till priset av ett vanligt 3-pack" at bounding box center [509, 167] width 144 height 19
click at [457, 164] on p "Just nu kan du få 17 par till priset av ett vanligt 3-pack . Det låter otroligt…" at bounding box center [520, 172] width 167 height 31
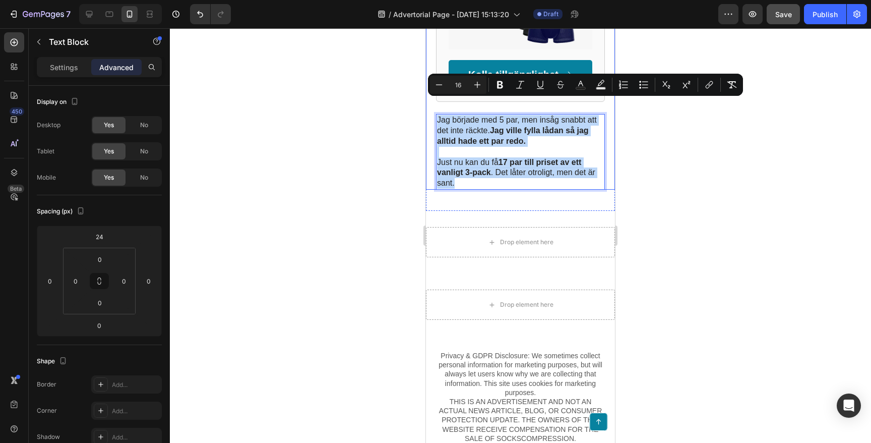
drag, startPoint x: 456, startPoint y: 167, endPoint x: 435, endPoint y: 106, distance: 64.4
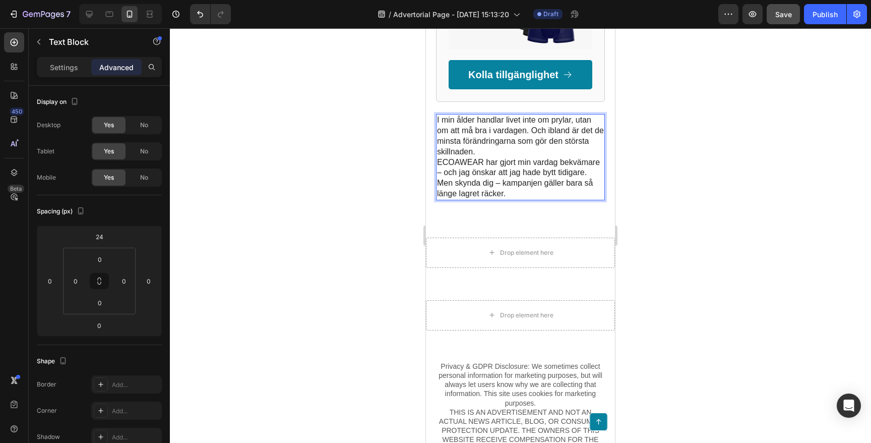
click at [531, 115] on p "I min ålder handlar livet inte om prylar, utan om att må bra i vardagen. Och ib…" at bounding box center [520, 136] width 167 height 42
click at [512, 135] on p "I min ålder handlar livet inte om prylar, utan om att må bra i vardagen. Och ib…" at bounding box center [520, 136] width 167 height 42
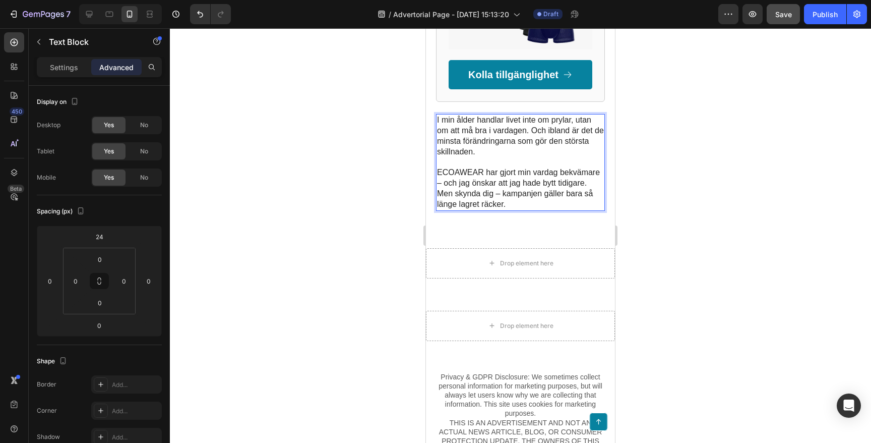
click at [445, 171] on p "ECOAWEAR har gjort min vardag bekvämare – och jag önskar att jag hade bytt tidi…" at bounding box center [520, 177] width 167 height 21
click at [590, 167] on p "ECOAWEAR har gjort min vardag bekvämare och jag önskar att jag hade bytt tidiga…" at bounding box center [520, 177] width 167 height 21
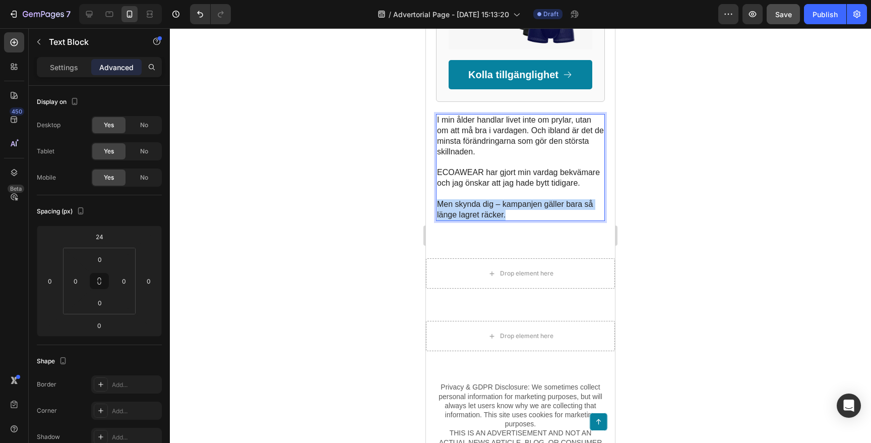
drag, startPoint x: 512, startPoint y: 200, endPoint x: 425, endPoint y: 190, distance: 88.4
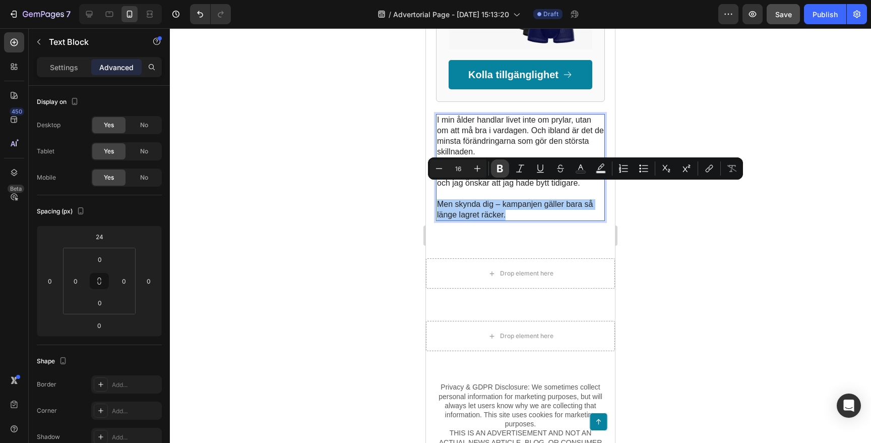
click at [499, 171] on icon "Editor contextual toolbar" at bounding box center [500, 169] width 6 height 8
click at [512, 199] on p "Men skynda dig – kampanjen gäller bara så länge lagret räcker." at bounding box center [520, 209] width 167 height 21
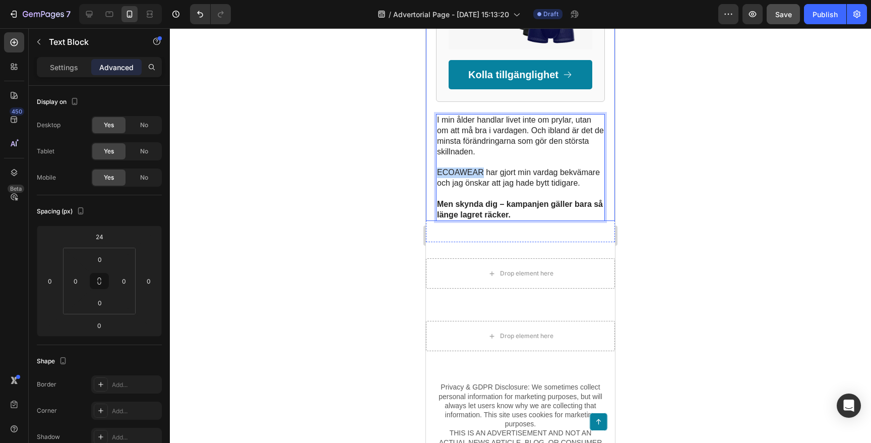
drag, startPoint x: 483, startPoint y: 155, endPoint x: 426, endPoint y: 156, distance: 56.5
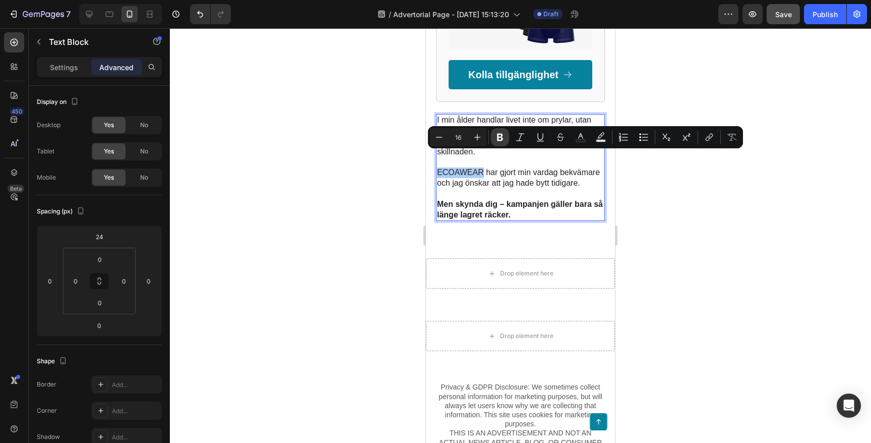
click at [497, 135] on icon "Editor contextual toolbar" at bounding box center [500, 138] width 6 height 8
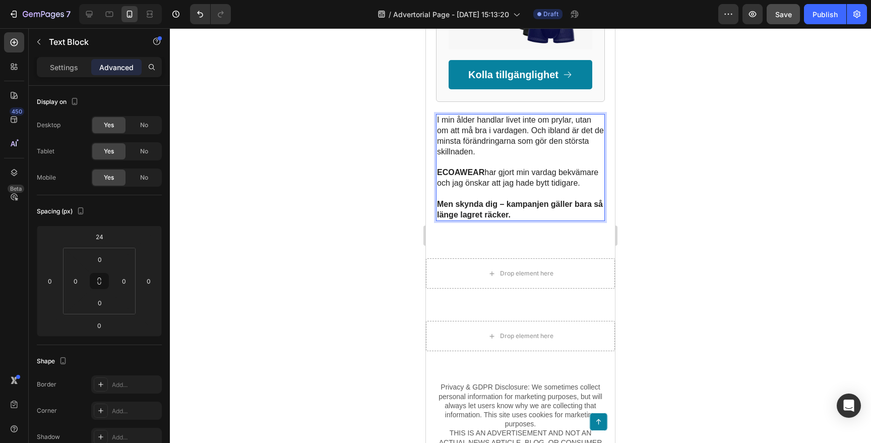
click at [506, 115] on p "I min ålder handlar livet inte om prylar, utan om att må bra i vardagen. Och ib…" at bounding box center [520, 136] width 167 height 42
click at [531, 115] on p "I min ålder handlar livet inte om prylar, utan om att må bra i vardagen. Och ib…" at bounding box center [520, 136] width 167 height 42
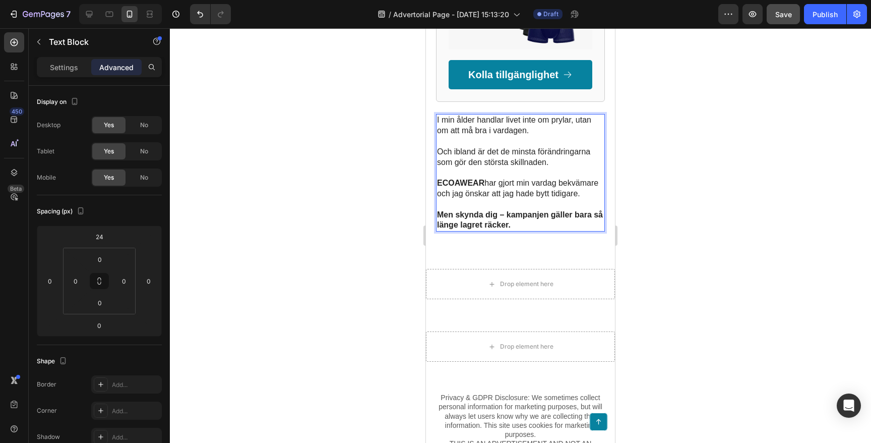
click at [559, 147] on p "Och ibland är det de minsta förändringarna som gör den största skillnaden." at bounding box center [520, 157] width 167 height 21
drag, startPoint x: 461, startPoint y: 116, endPoint x: 529, endPoint y: 119, distance: 68.1
click at [529, 119] on p "I min ålder handlar livet inte om prylar, utan om att må bra i vardagen." at bounding box center [520, 125] width 167 height 21
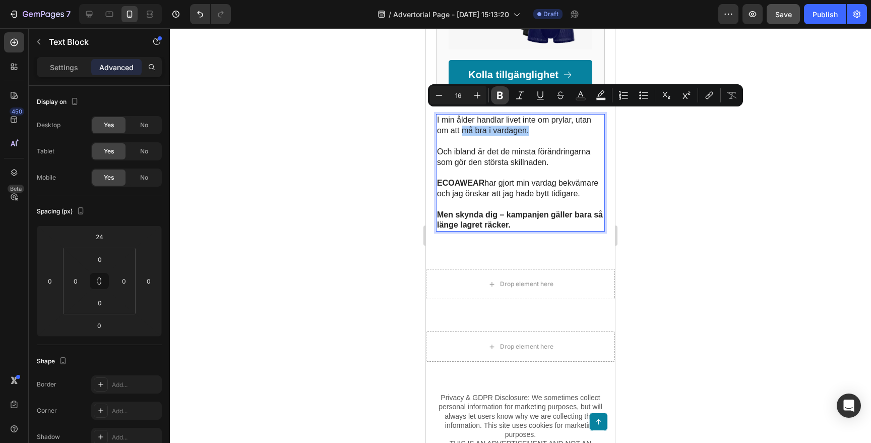
click at [498, 96] on icon "Editor contextual toolbar" at bounding box center [500, 96] width 6 height 8
click at [368, 176] on div at bounding box center [520, 235] width 701 height 414
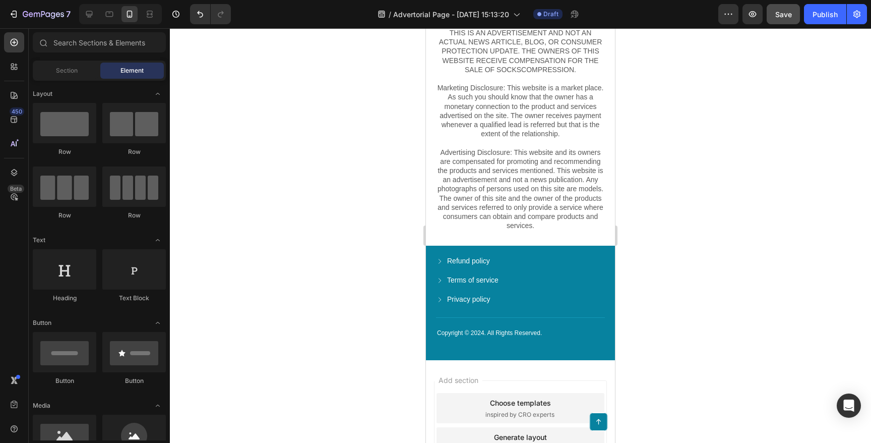
scroll to position [2616, 0]
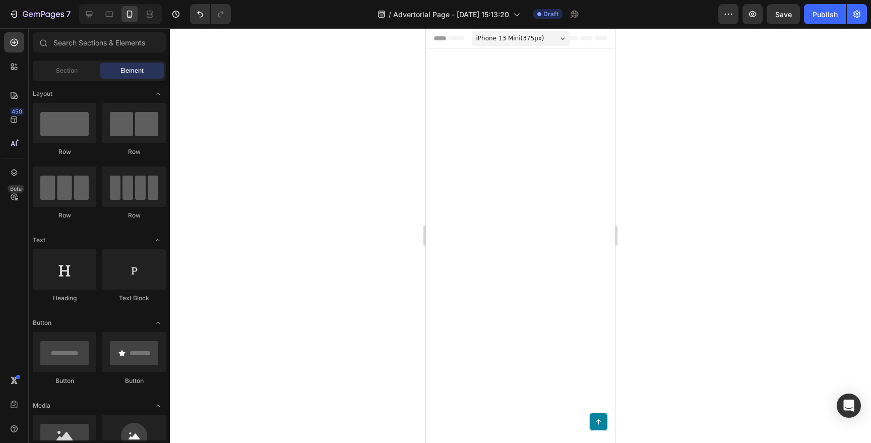
scroll to position [2616, 0]
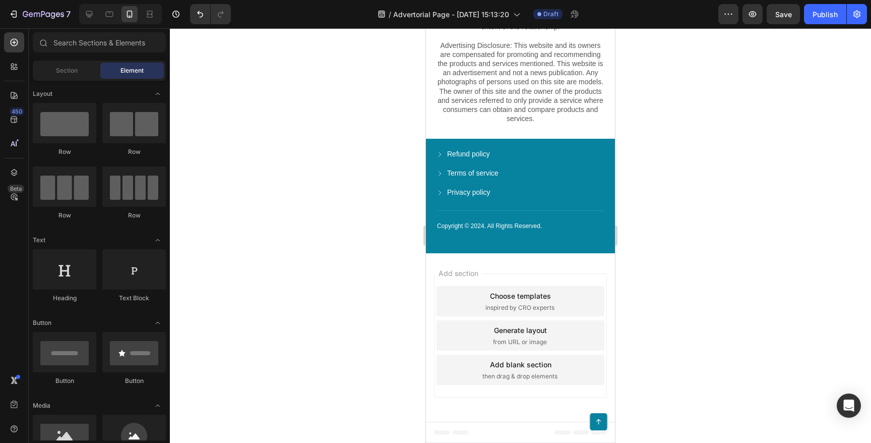
click at [480, 269] on span "Add section" at bounding box center [459, 273] width 48 height 11
click at [608, 155] on div "Copyright © 2024. All Rights Reserved. Text Block Refund policy Button Terms of…" at bounding box center [520, 196] width 189 height 115
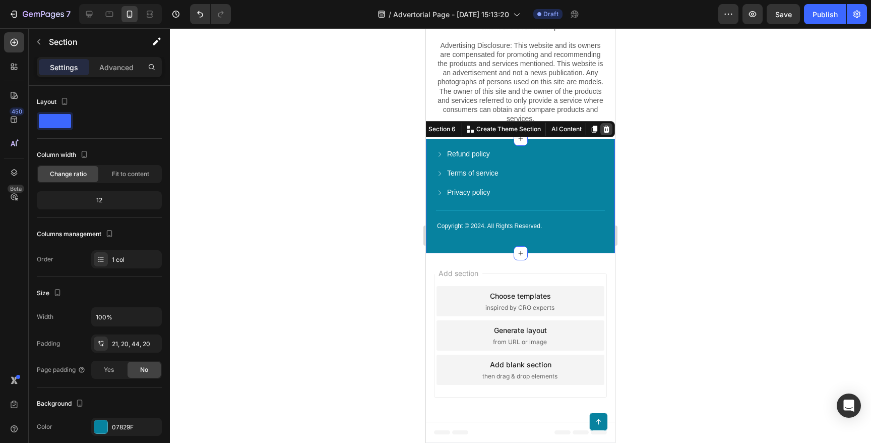
click at [605, 129] on icon at bounding box center [607, 129] width 8 height 8
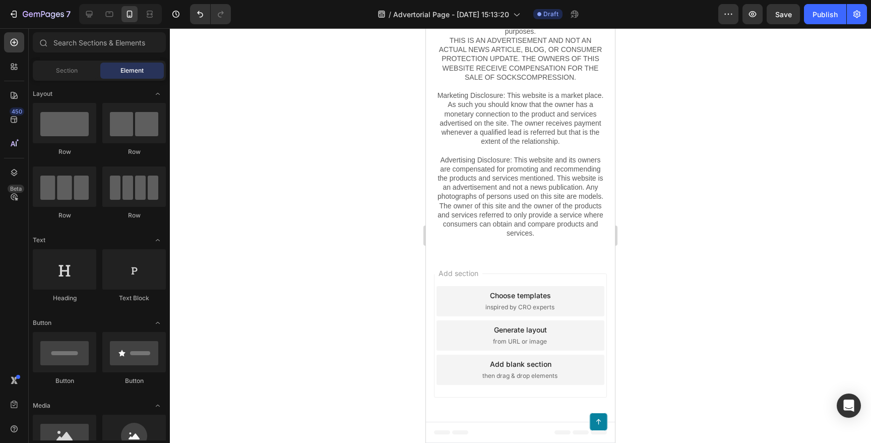
click at [510, 274] on div "Add section Choose templates inspired by CRO experts Generate layout from URL o…" at bounding box center [520, 335] width 173 height 124
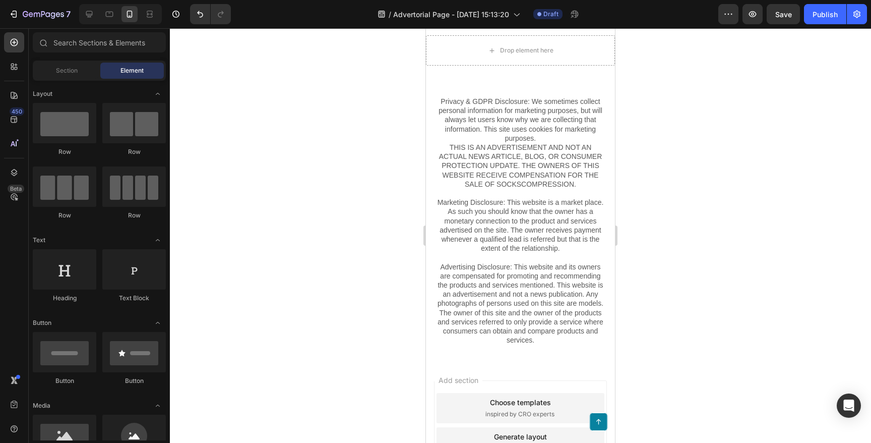
scroll to position [2385, 0]
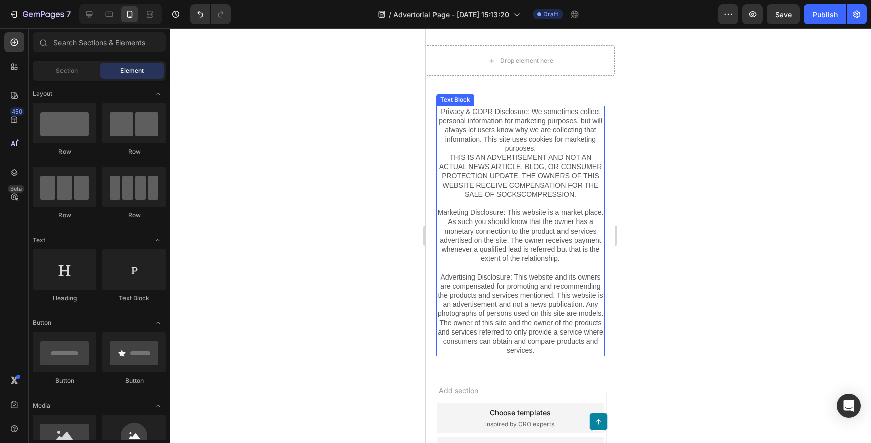
click at [526, 161] on p "Privacy & GDPR Disclosure: We sometimes collect personal information for market…" at bounding box center [520, 185] width 167 height 156
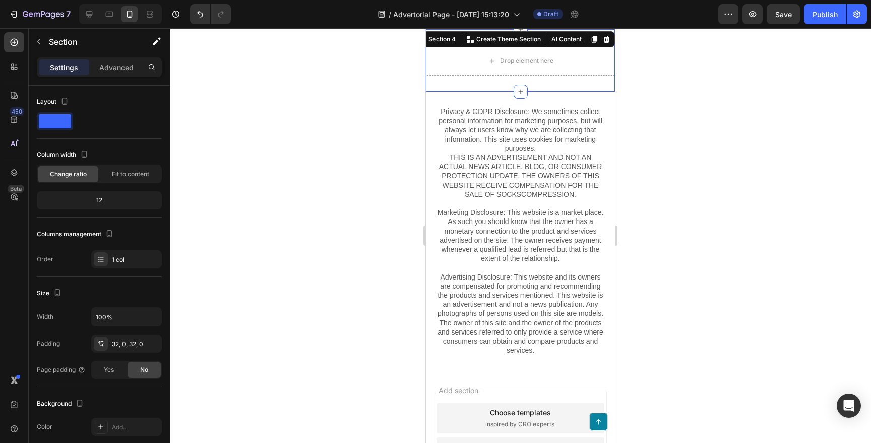
click at [550, 80] on div "Drop element here Section 4 You can create reusable sections Create Theme Secti…" at bounding box center [520, 60] width 189 height 63
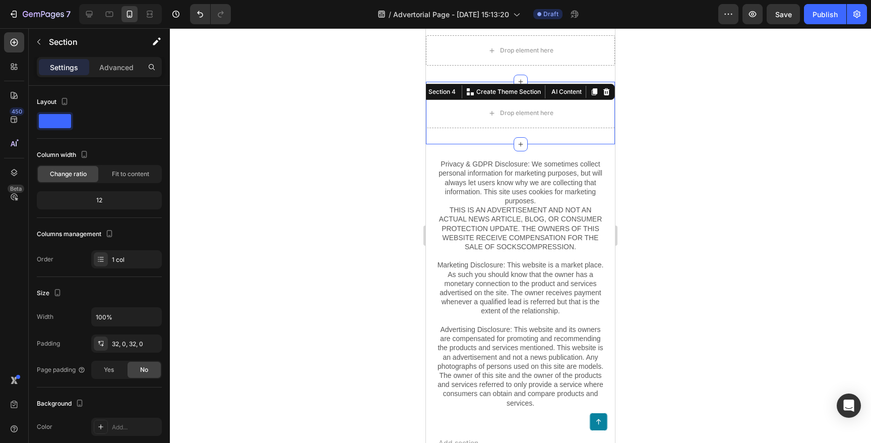
scroll to position [2165, 0]
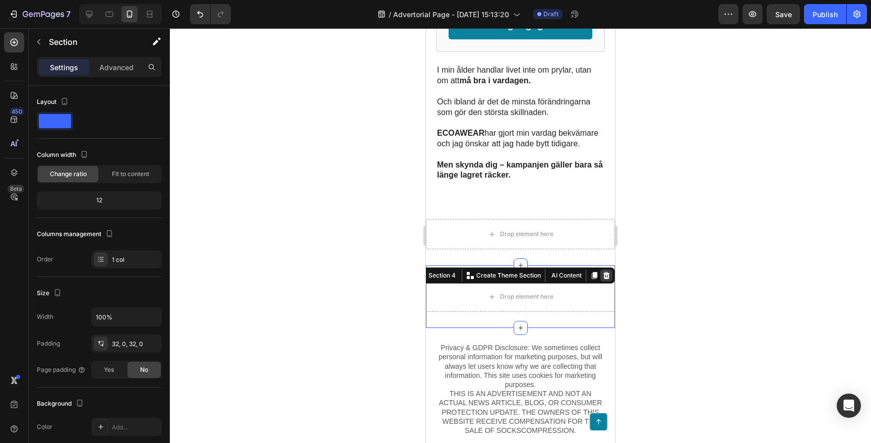
click at [604, 272] on icon at bounding box center [607, 275] width 7 height 7
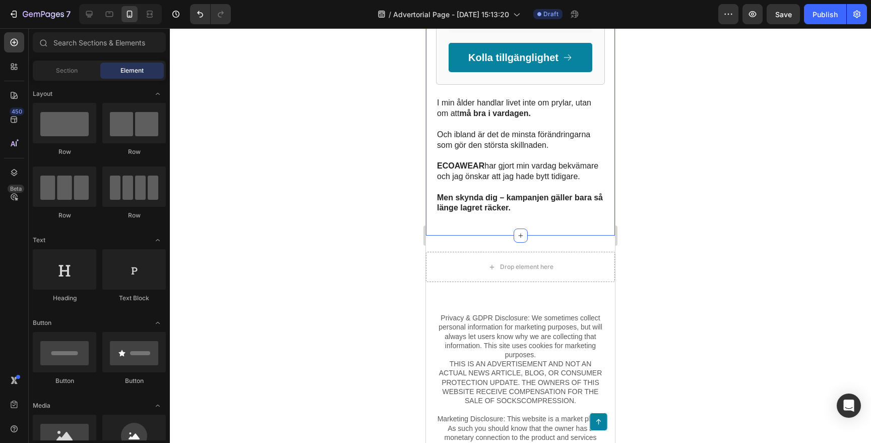
scroll to position [2141, 0]
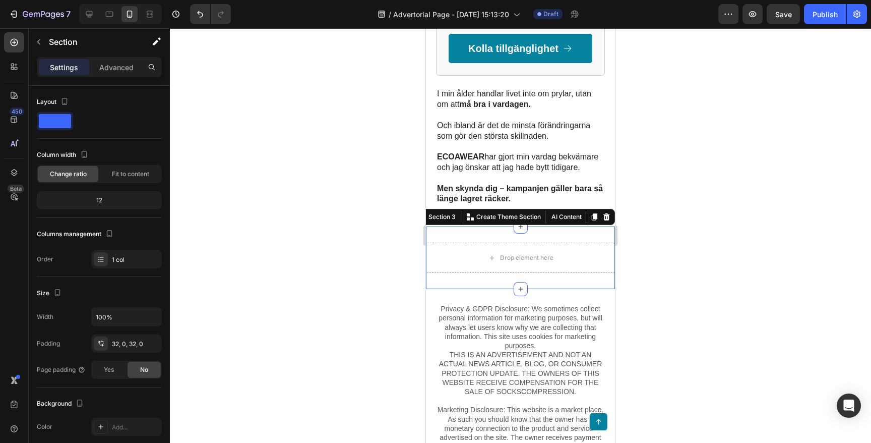
click at [580, 226] on div "Drop element here Section 3 You can create reusable sections Create Theme Secti…" at bounding box center [520, 257] width 189 height 63
click at [606, 213] on icon at bounding box center [607, 216] width 7 height 7
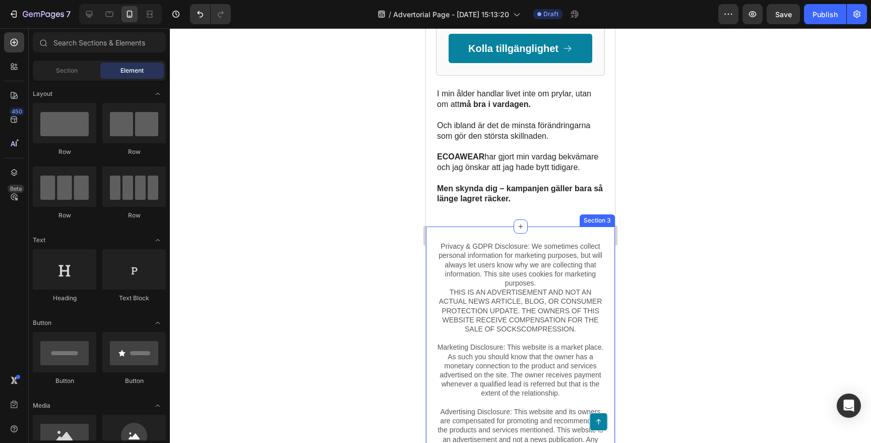
click at [535, 226] on div "Privacy & GDPR Disclosure: We sometimes collect personal information for market…" at bounding box center [520, 365] width 189 height 278
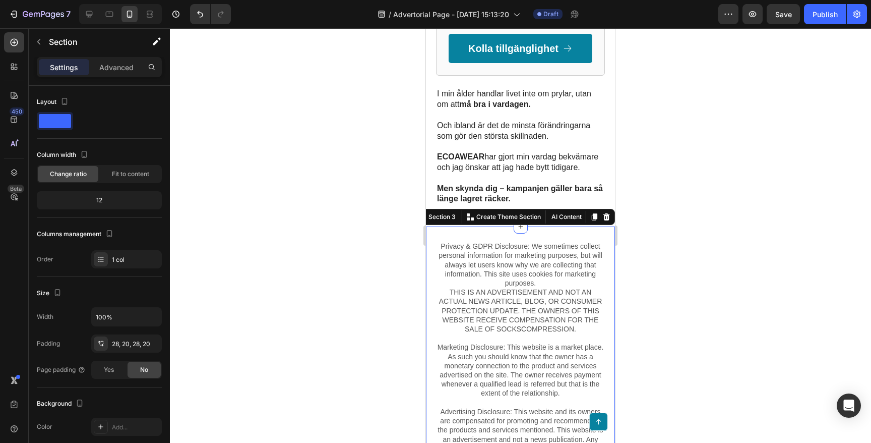
click at [484, 226] on div "Privacy & GDPR Disclosure: We sometimes collect personal information for market…" at bounding box center [520, 365] width 189 height 278
click at [58, 124] on span at bounding box center [55, 121] width 32 height 14
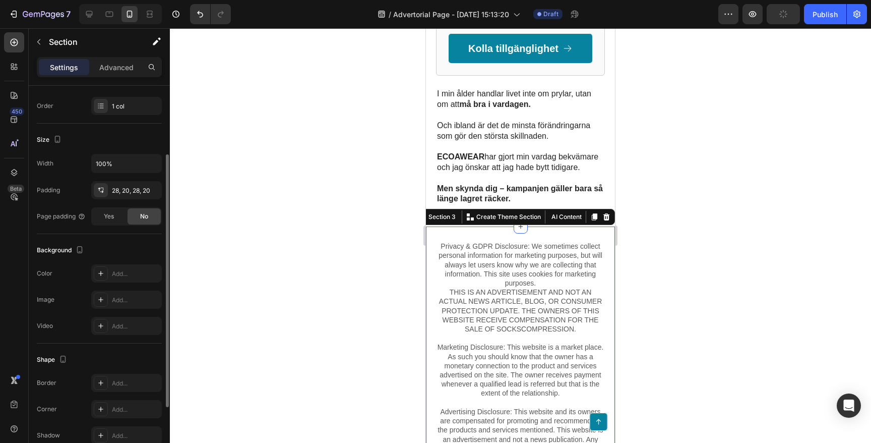
scroll to position [203, 0]
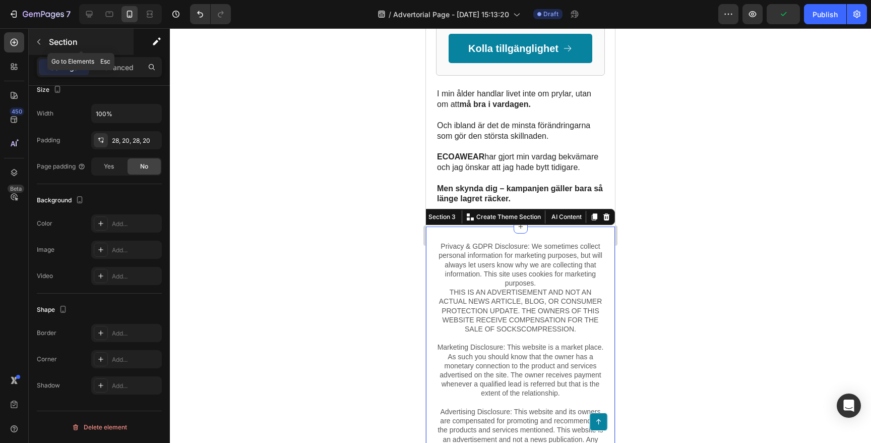
click at [36, 44] on icon "button" at bounding box center [39, 42] width 8 height 8
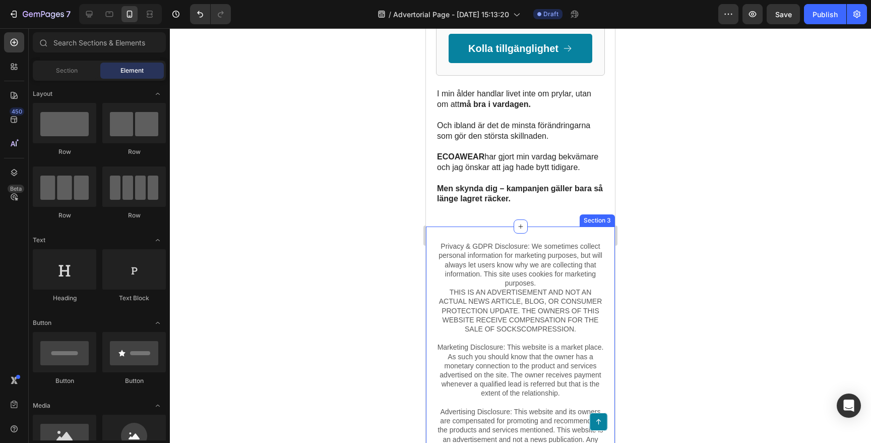
scroll to position [2377, 0]
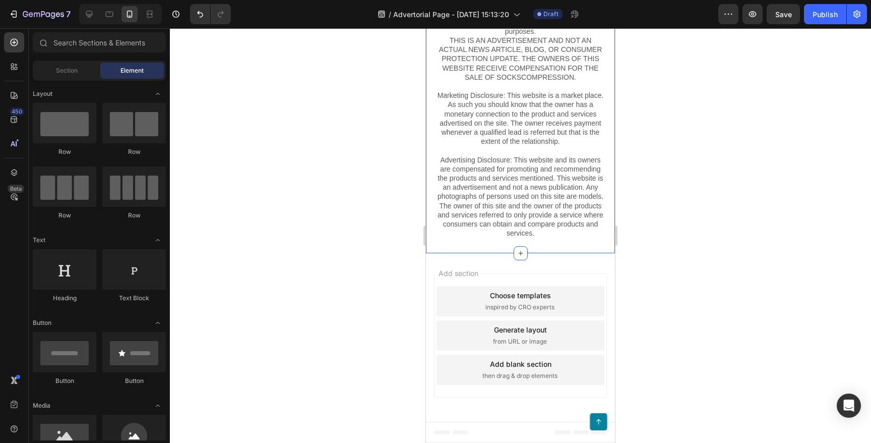
click at [432, 209] on div "Privacy & GDPR Disclosure: We sometimes collect personal information for market…" at bounding box center [520, 114] width 189 height 278
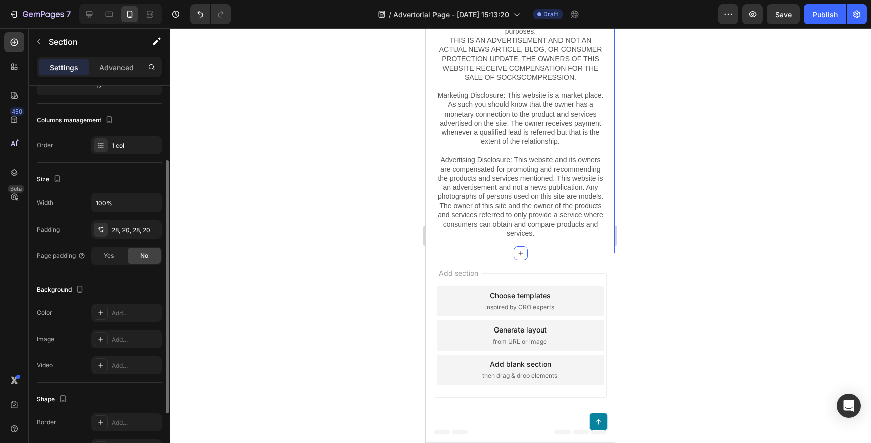
scroll to position [0, 0]
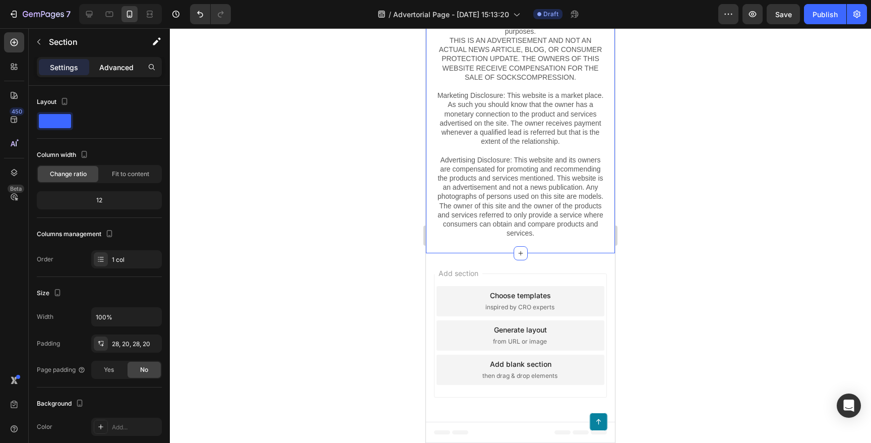
click at [109, 59] on div "Advanced" at bounding box center [116, 67] width 50 height 16
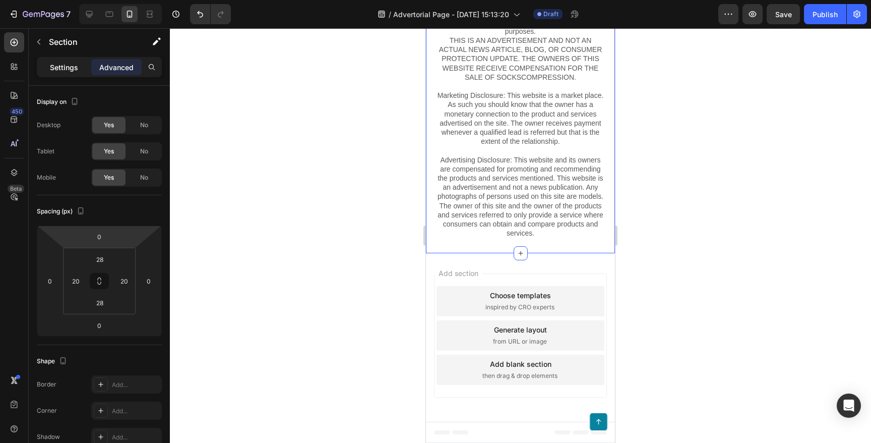
click at [71, 72] on p "Settings" at bounding box center [64, 67] width 28 height 11
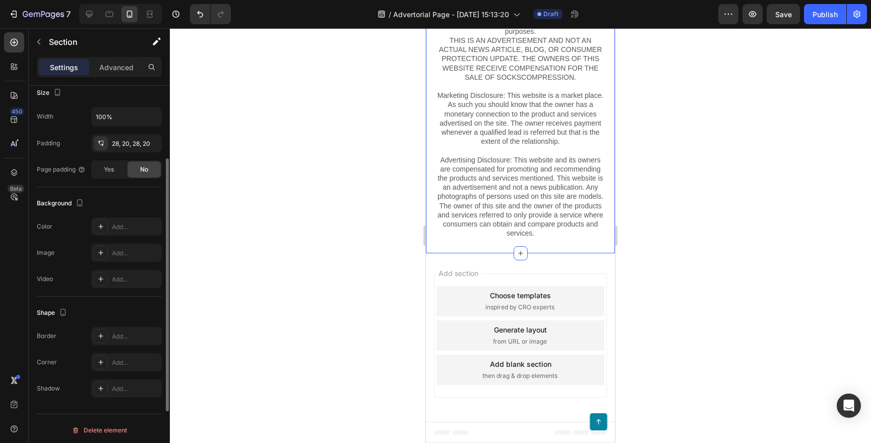
scroll to position [203, 0]
click at [118, 220] on div "Add..." at bounding box center [135, 223] width 47 height 9
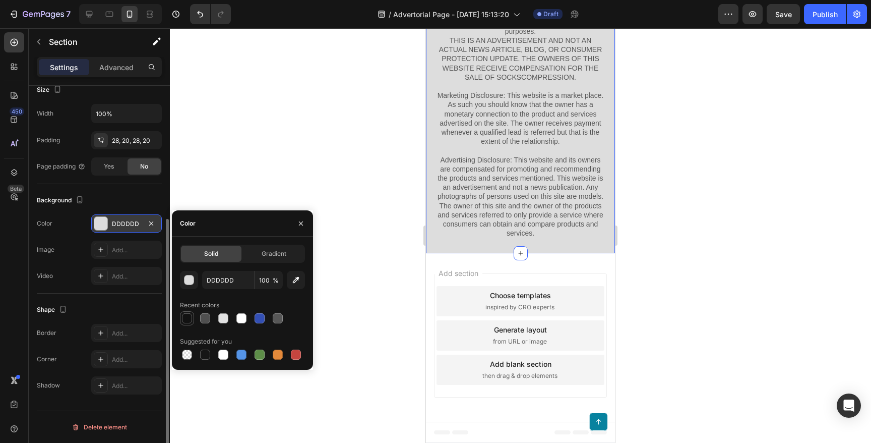
click at [182, 314] on div at bounding box center [187, 318] width 12 height 12
type input "121212"
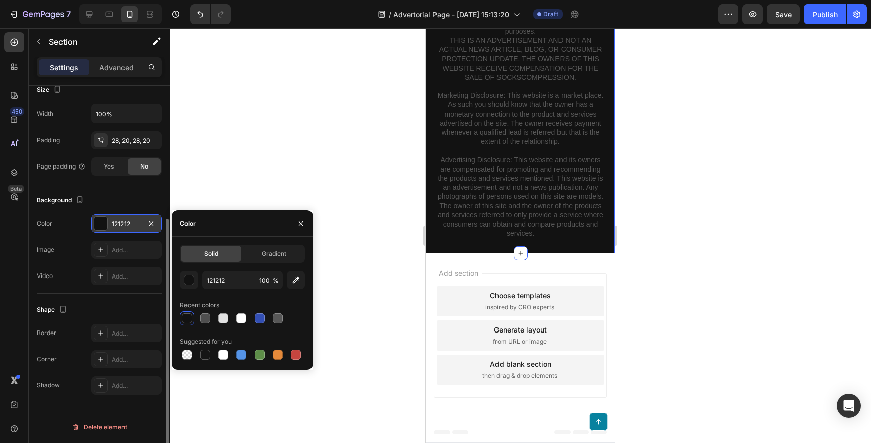
click at [278, 150] on div at bounding box center [520, 235] width 701 height 414
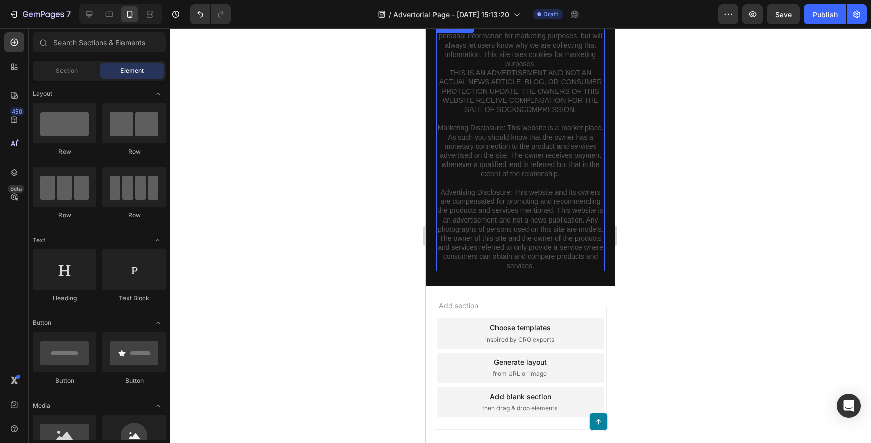
scroll to position [2227, 0]
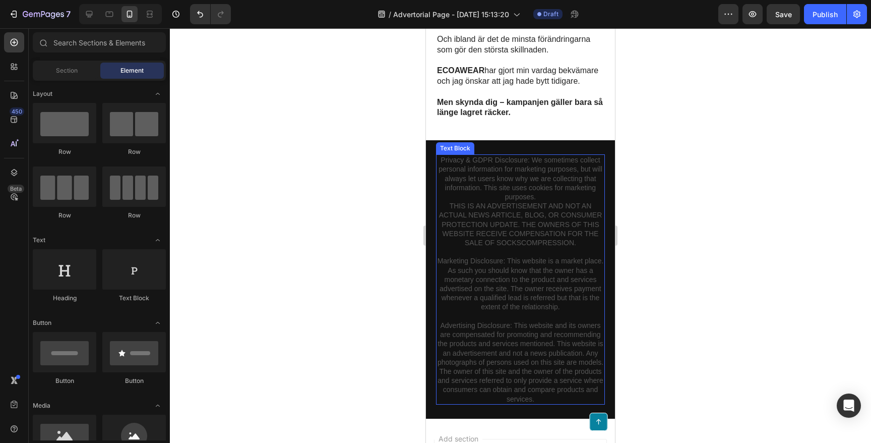
click at [487, 155] on p "Privacy & GDPR Disclosure: We sometimes collect personal information for market…" at bounding box center [520, 233] width 167 height 156
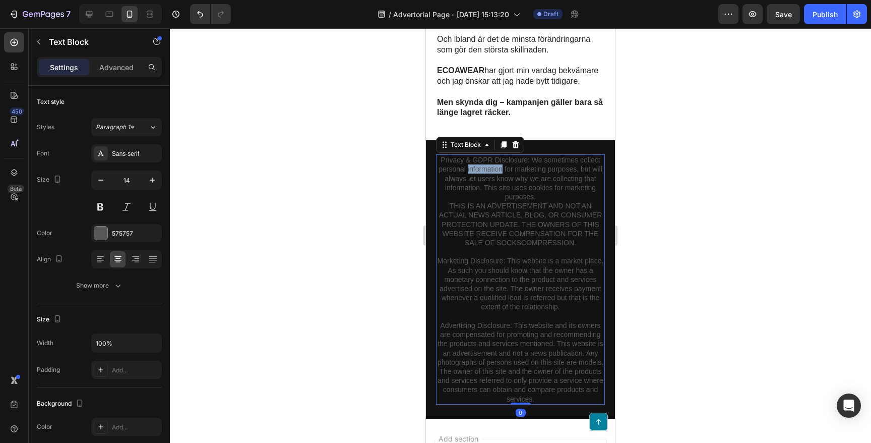
click at [487, 155] on p "Privacy & GDPR Disclosure: We sometimes collect personal information for market…" at bounding box center [520, 233] width 167 height 156
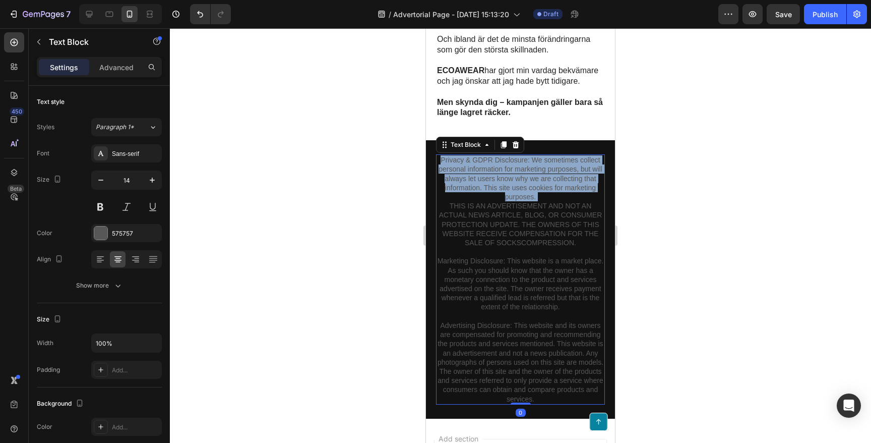
click at [487, 155] on p "Privacy & GDPR Disclosure: We sometimes collect personal information for market…" at bounding box center [520, 233] width 167 height 156
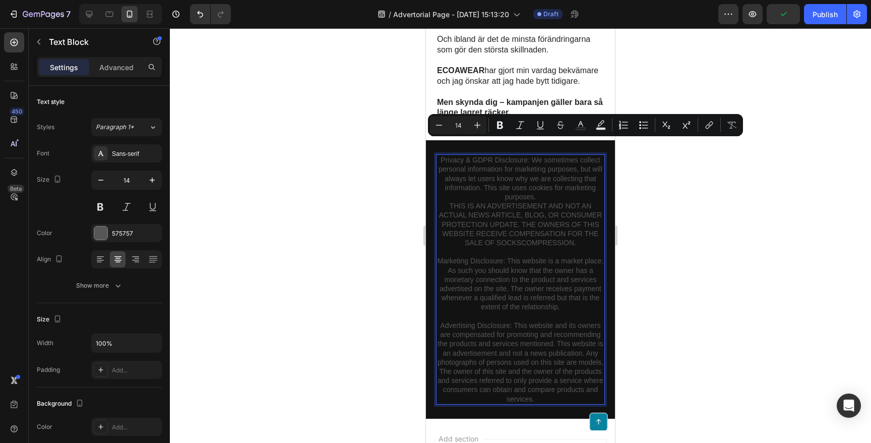
click at [531, 234] on p "Privacy & GDPR Disclosure: We sometimes collect personal information for market…" at bounding box center [520, 233] width 167 height 156
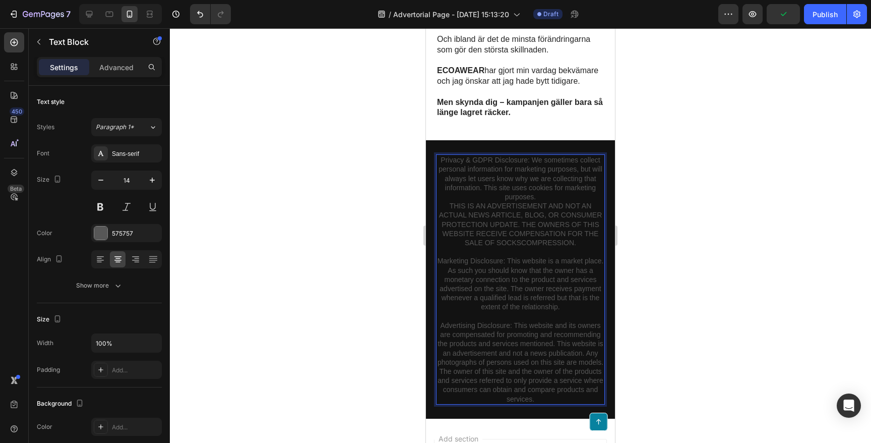
click at [540, 382] on p "Advertising Disclosure: This website and its owners are compensated for promoti…" at bounding box center [520, 358] width 167 height 92
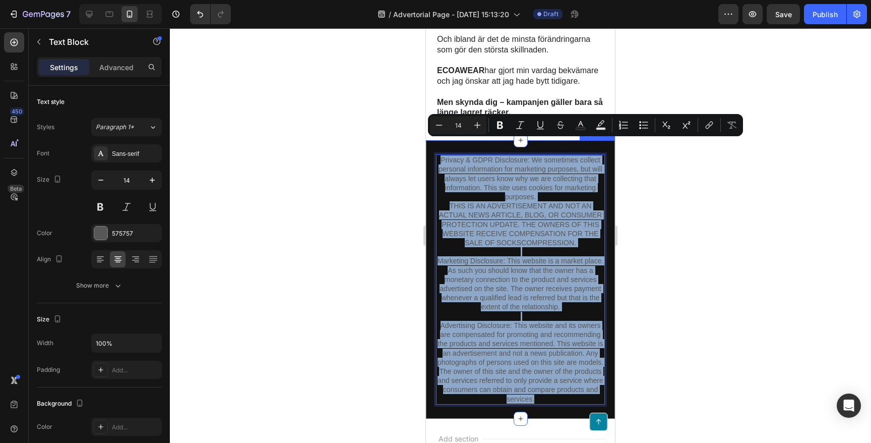
drag, startPoint x: 540, startPoint y: 382, endPoint x: 435, endPoint y: 145, distance: 259.4
click at [435, 145] on div "Privacy & GDPR Disclosure: We sometimes collect personal information for market…" at bounding box center [520, 279] width 189 height 278
copy div "Privacy & GDPR Disclosure: We sometimes collect personal information for market…"
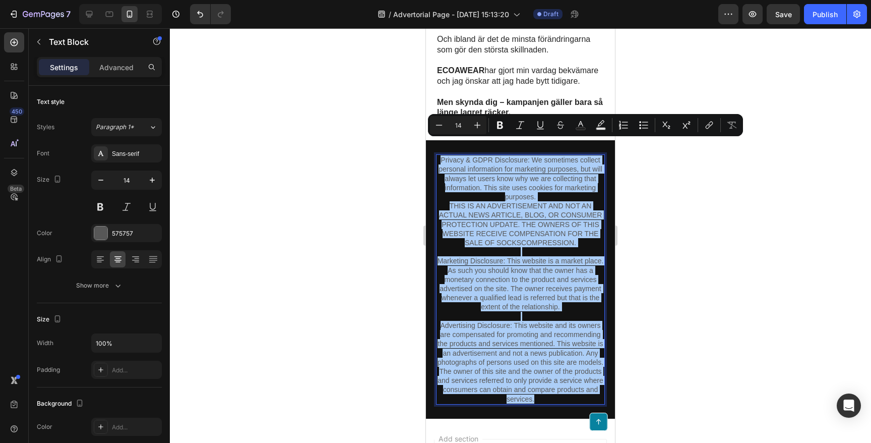
click at [384, 226] on div at bounding box center [520, 235] width 701 height 414
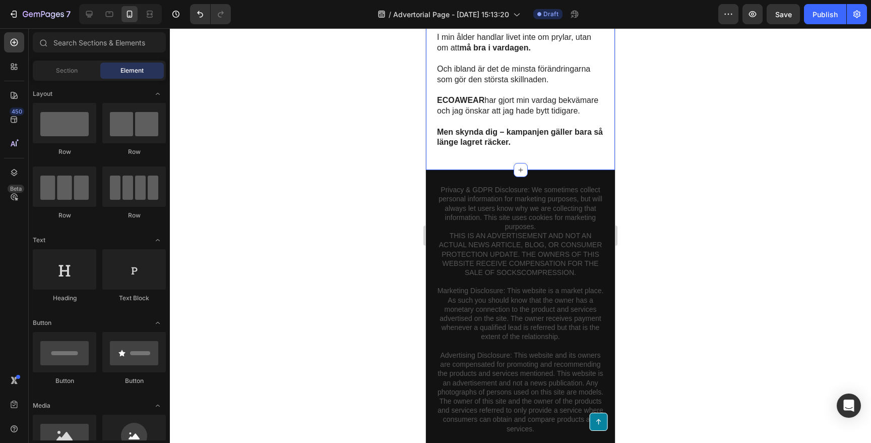
scroll to position [2377, 0]
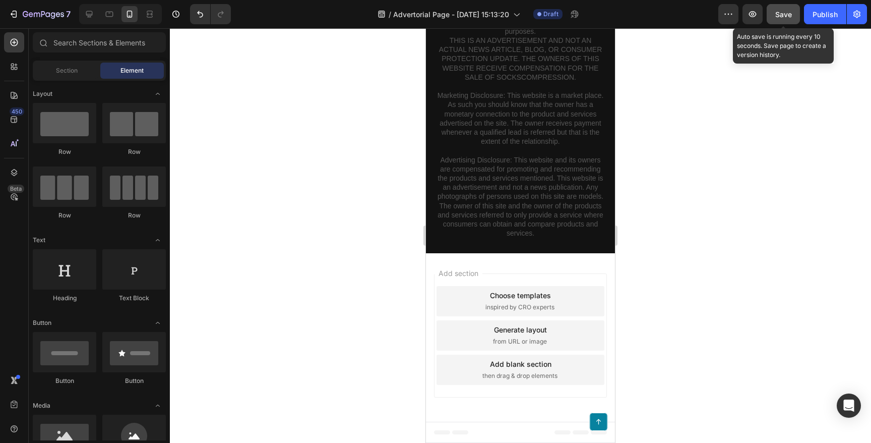
click at [794, 14] on button "Save" at bounding box center [783, 14] width 33 height 20
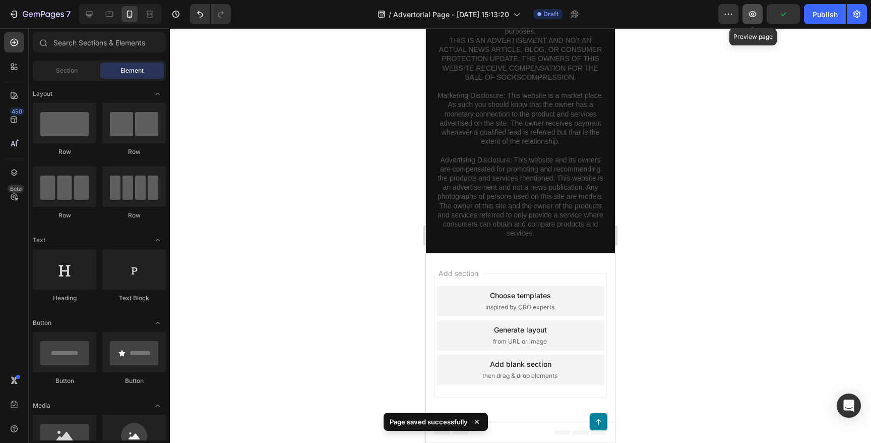
click at [755, 18] on icon "button" at bounding box center [753, 14] width 10 height 10
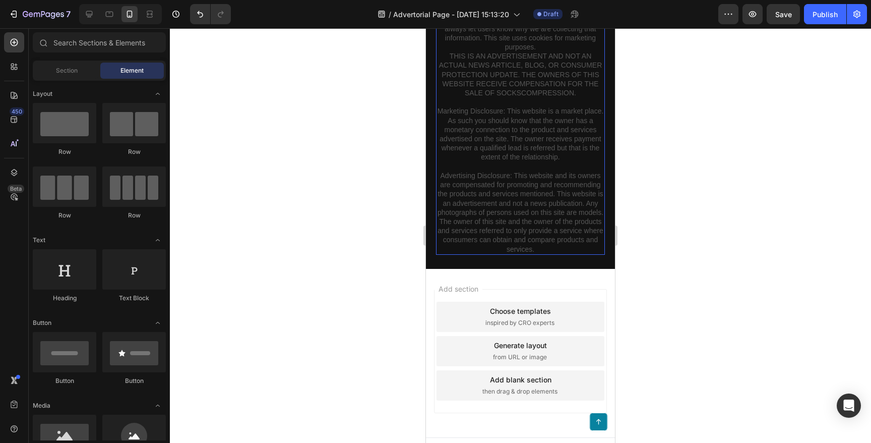
scroll to position [0, 0]
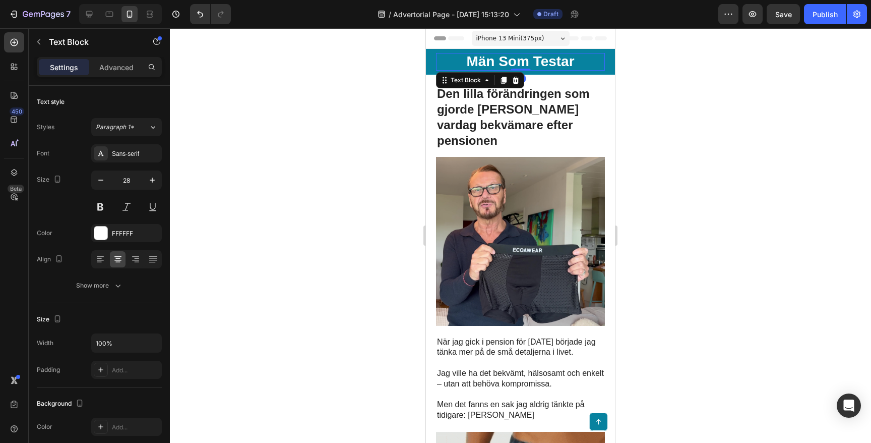
click at [569, 62] on p "Män Som Testar" at bounding box center [520, 62] width 167 height 16
click at [580, 62] on p "Män Som Testar" at bounding box center [520, 62] width 167 height 16
click at [580, 65] on p "Män Som Testar" at bounding box center [520, 62] width 167 height 16
click at [320, 119] on div at bounding box center [520, 235] width 701 height 414
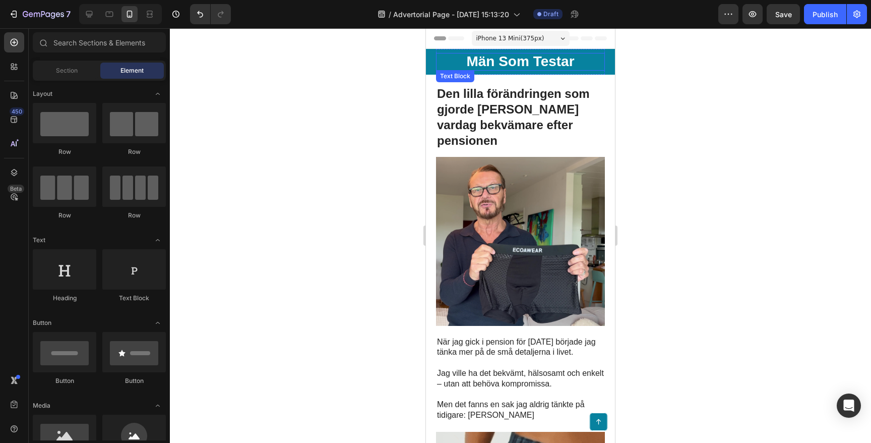
click at [520, 58] on p "Män Som Testar" at bounding box center [520, 62] width 167 height 16
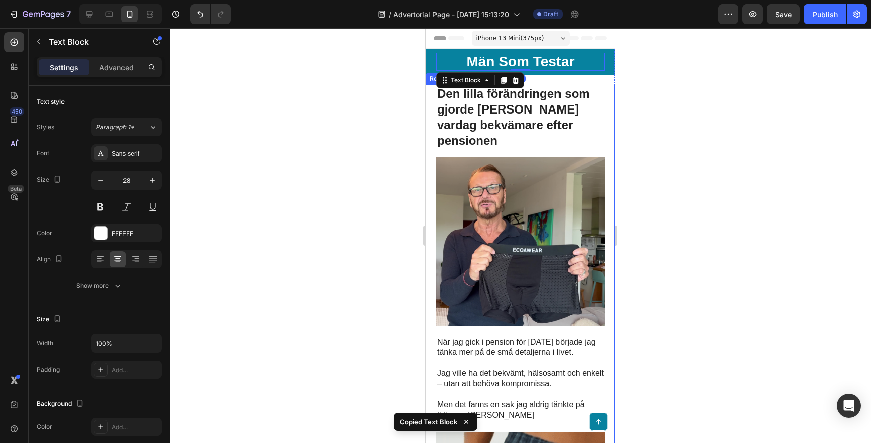
click at [373, 114] on div at bounding box center [520, 235] width 701 height 414
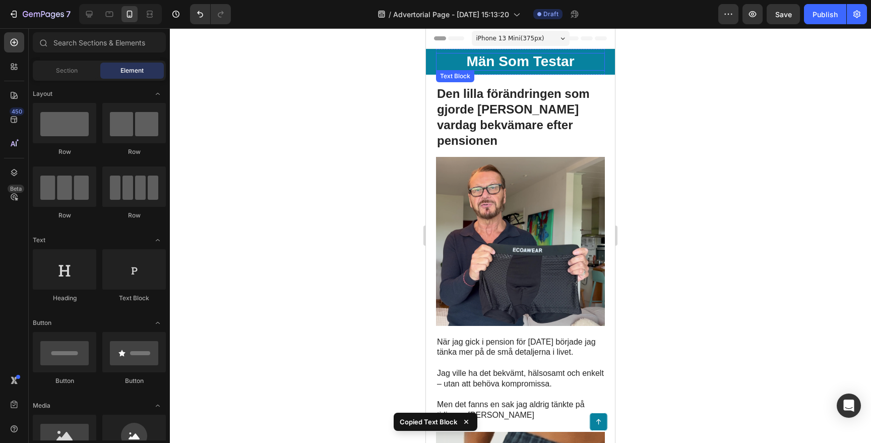
click at [522, 62] on p "Män Som Testar" at bounding box center [520, 62] width 167 height 16
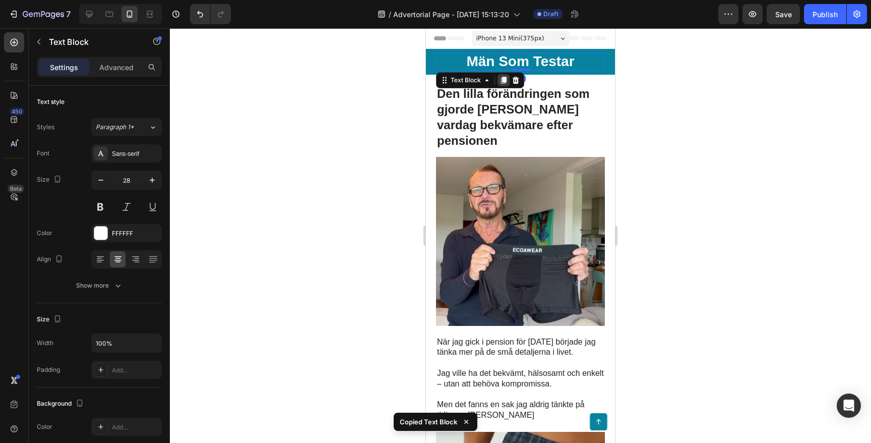
click at [508, 83] on div at bounding box center [504, 80] width 12 height 12
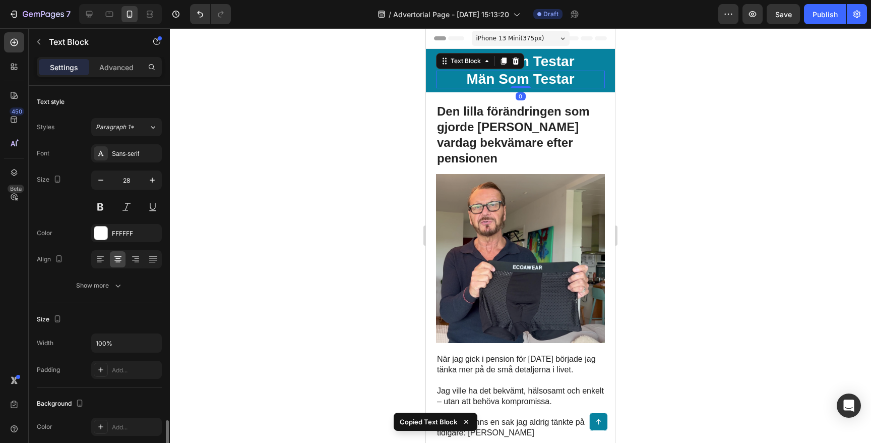
scroll to position [203, 0]
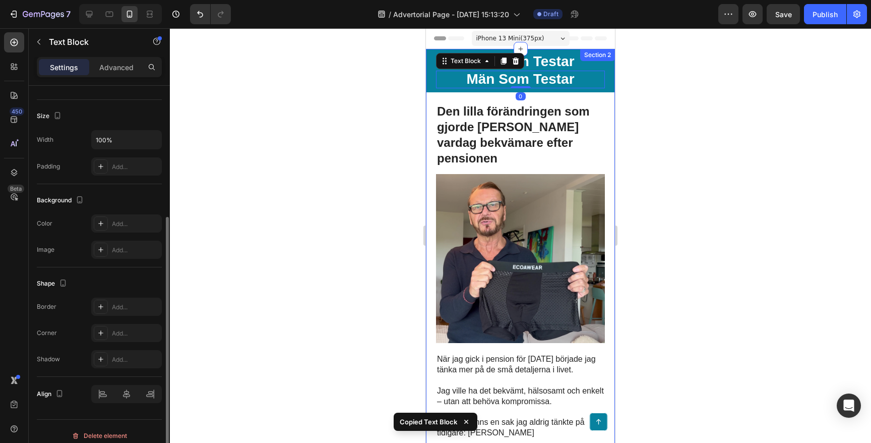
click at [363, 92] on div at bounding box center [520, 235] width 701 height 414
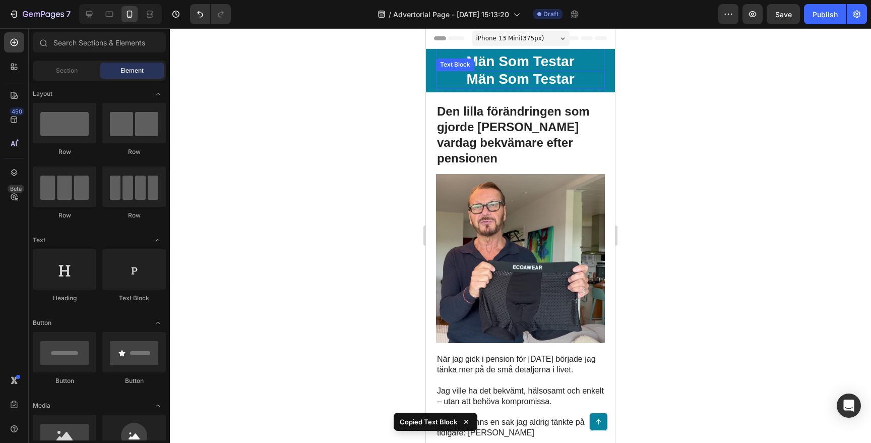
click at [518, 81] on p "Män Som Testar" at bounding box center [520, 80] width 167 height 16
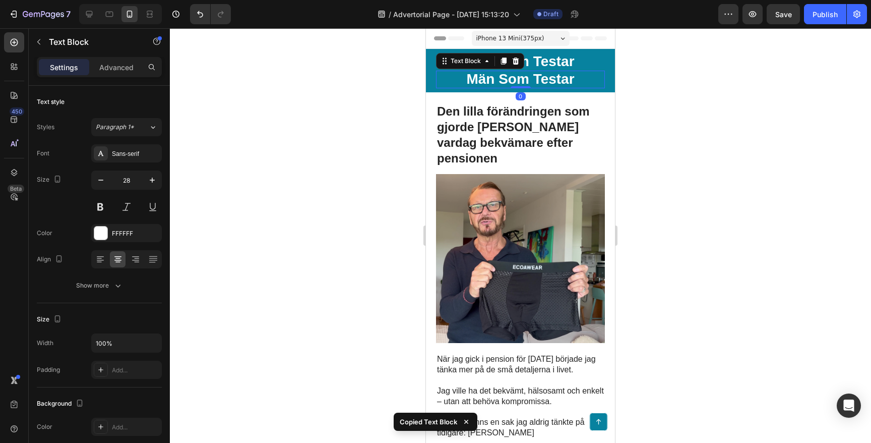
click at [518, 81] on p "Män Som Testar" at bounding box center [520, 80] width 167 height 16
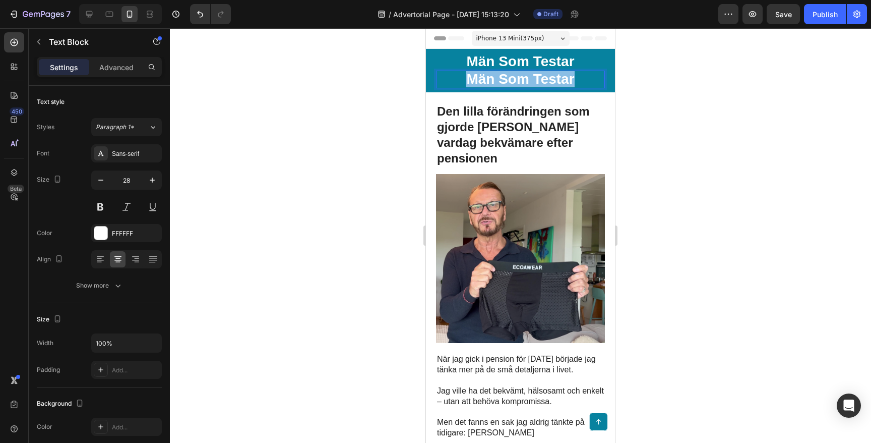
click at [518, 81] on p "Män Som Testar" at bounding box center [520, 80] width 167 height 16
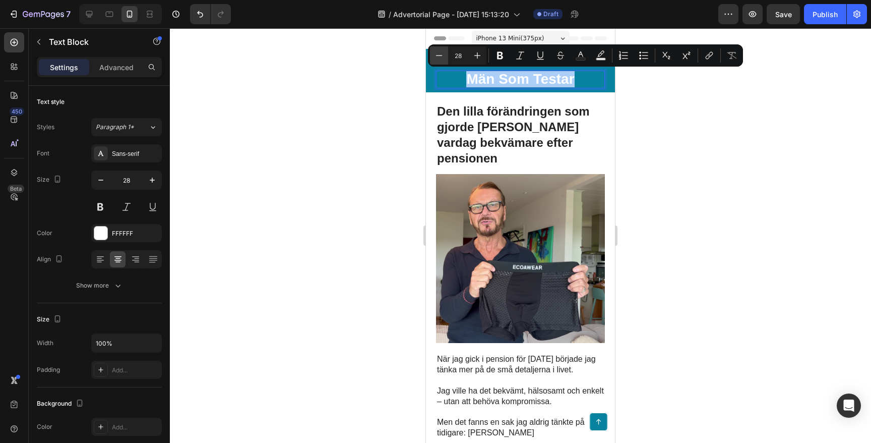
click at [442, 61] on button "Minus" at bounding box center [439, 55] width 18 height 18
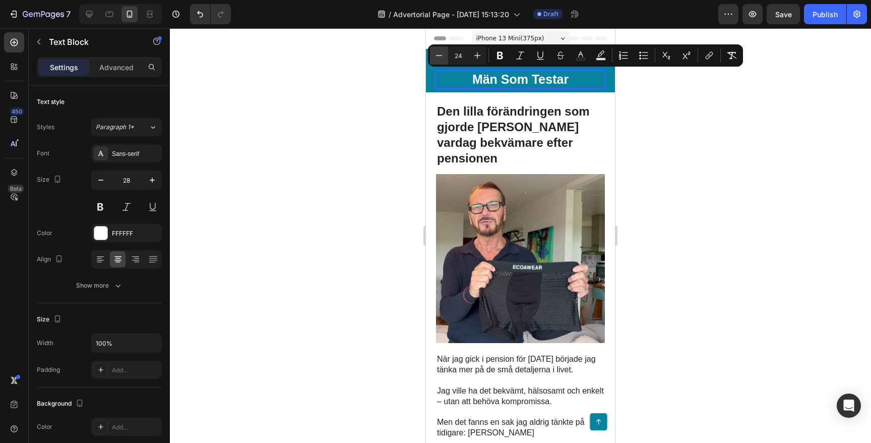
type input "23"
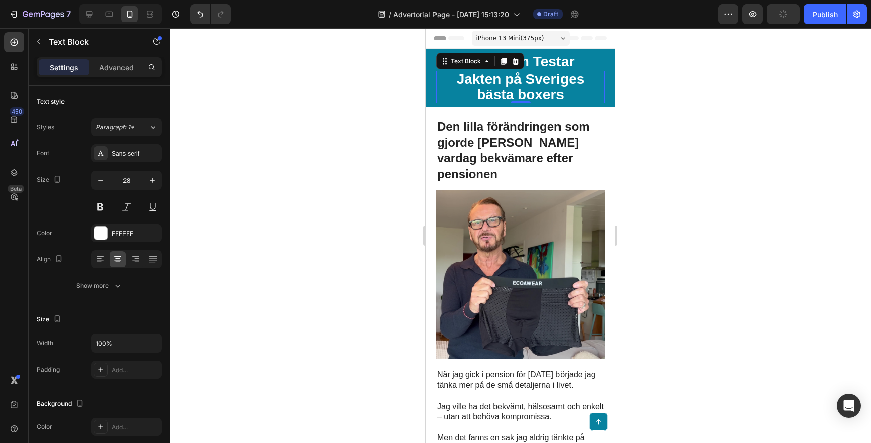
click at [326, 98] on div at bounding box center [520, 235] width 701 height 414
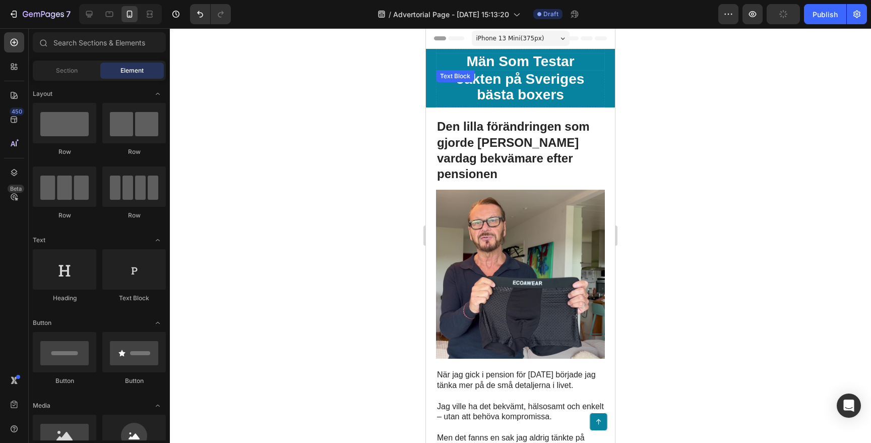
click at [556, 58] on p "Män Som Testar" at bounding box center [520, 62] width 167 height 16
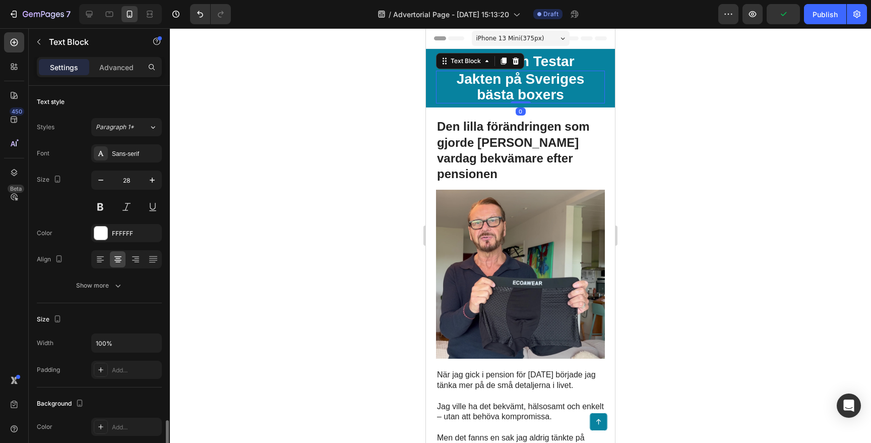
click at [543, 85] on p "Jakten på Sveriges bästa boxers" at bounding box center [520, 87] width 167 height 31
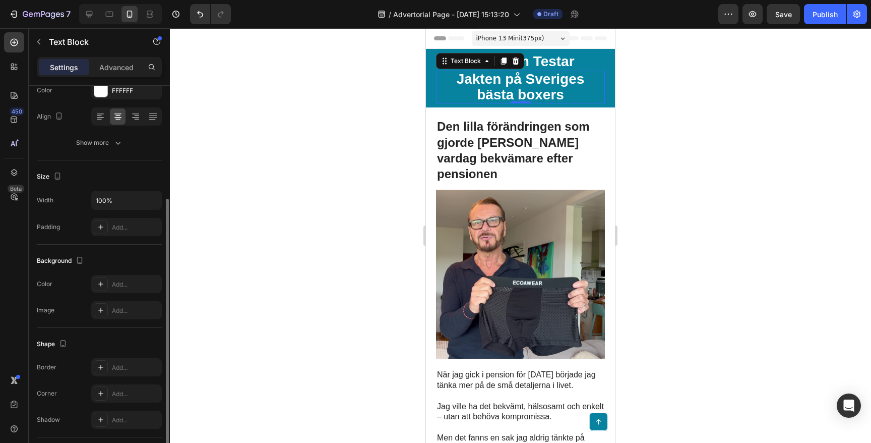
scroll to position [98, 0]
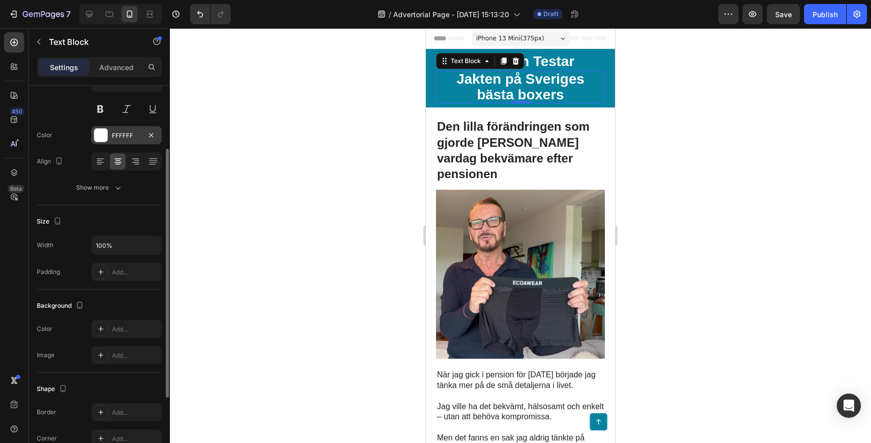
click at [116, 135] on div "FFFFFF" at bounding box center [126, 135] width 29 height 9
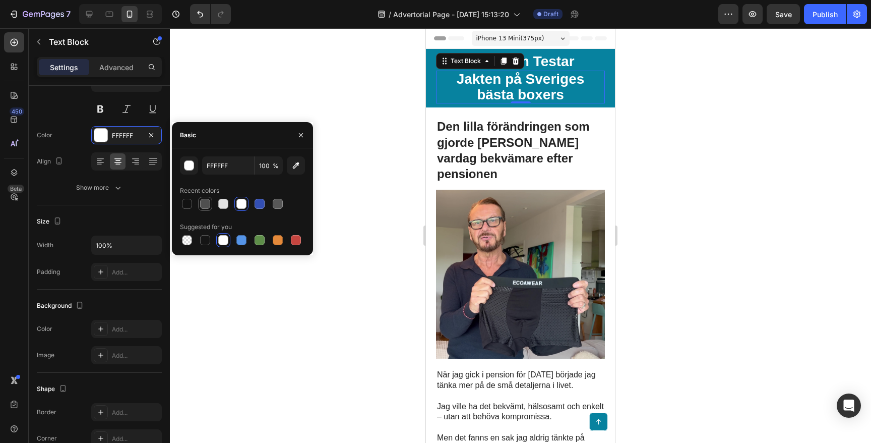
click at [206, 208] on div at bounding box center [205, 204] width 10 height 10
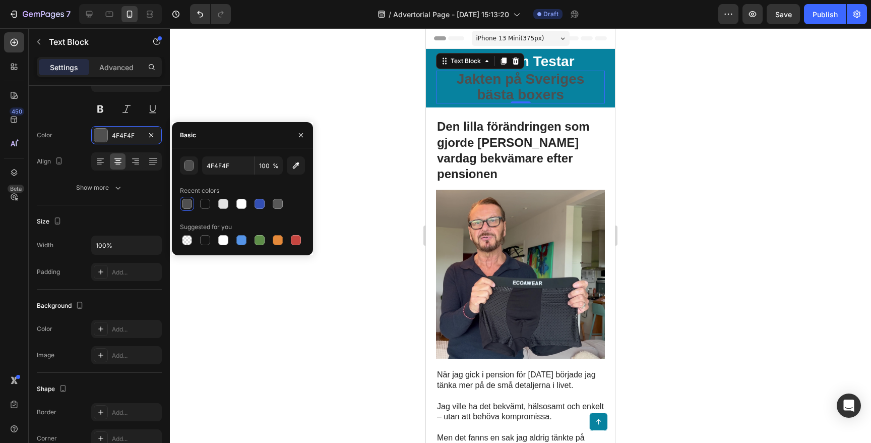
click at [231, 206] on div at bounding box center [242, 204] width 125 height 14
click at [222, 203] on div at bounding box center [223, 204] width 10 height 10
click at [261, 239] on div at bounding box center [260, 240] width 10 height 10
click at [282, 241] on div at bounding box center [278, 240] width 10 height 10
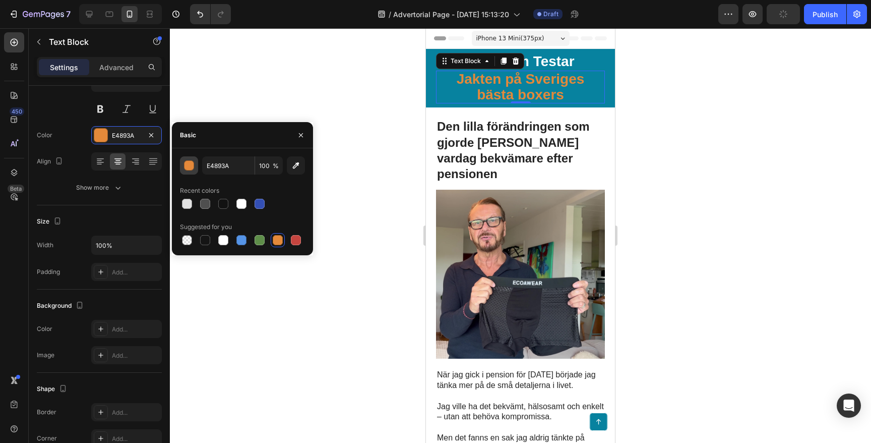
click at [188, 161] on div "button" at bounding box center [190, 166] width 10 height 10
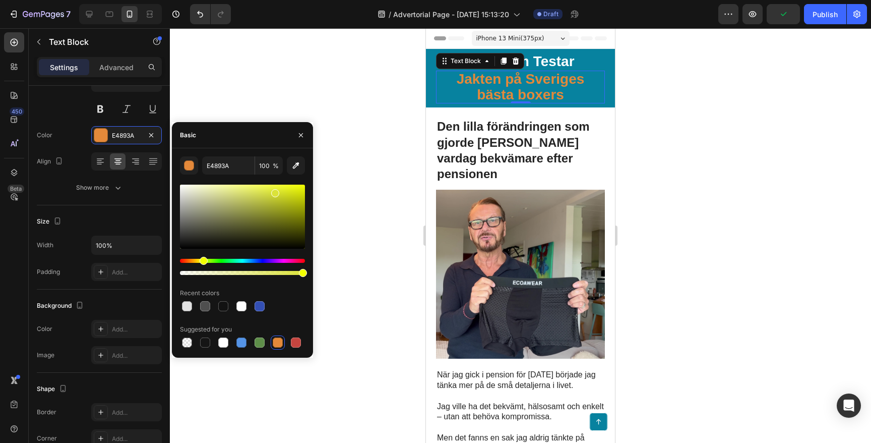
click at [202, 262] on div "Hue" at bounding box center [242, 261] width 125 height 4
click at [273, 190] on div at bounding box center [274, 192] width 8 height 8
type input "E1EA3C"
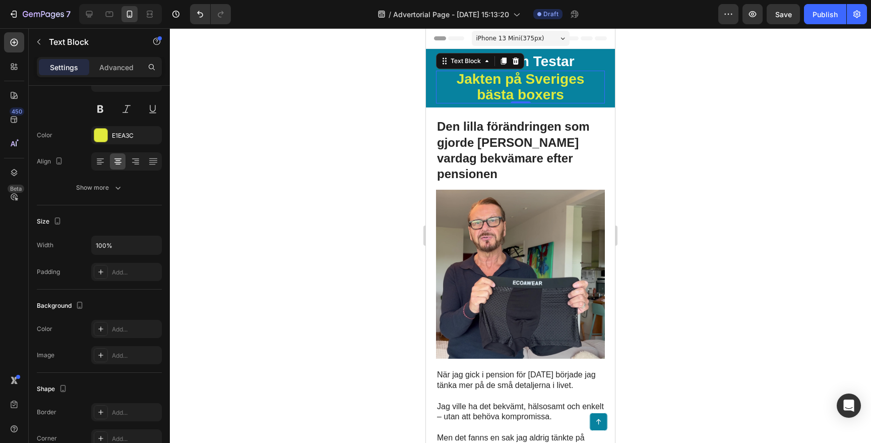
click at [350, 64] on div at bounding box center [520, 235] width 701 height 414
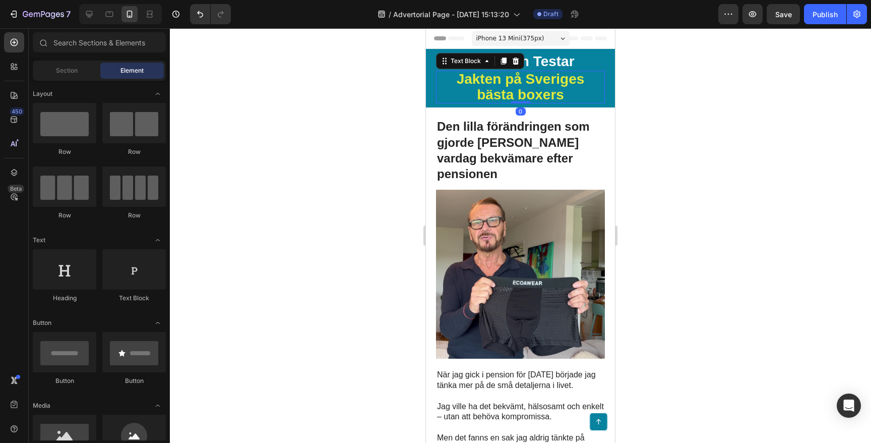
click at [520, 91] on p "Jakten på Sveriges bästa boxers" at bounding box center [520, 87] width 167 height 31
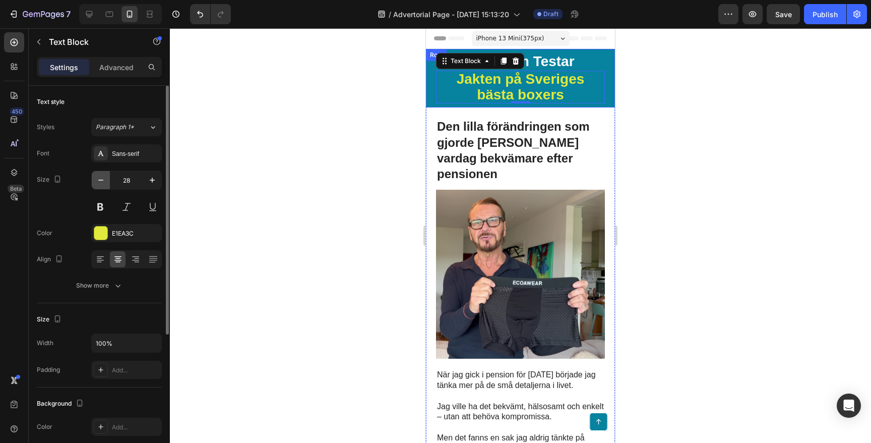
click at [105, 185] on icon "button" at bounding box center [101, 180] width 10 height 10
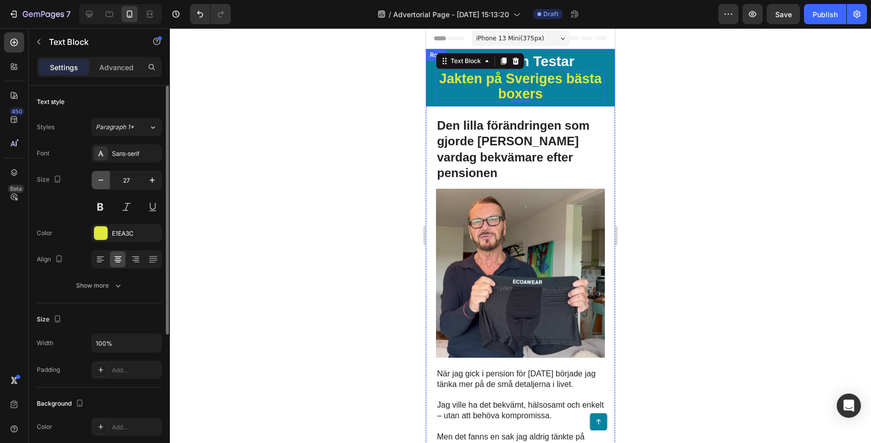
click at [105, 185] on icon "button" at bounding box center [101, 180] width 10 height 10
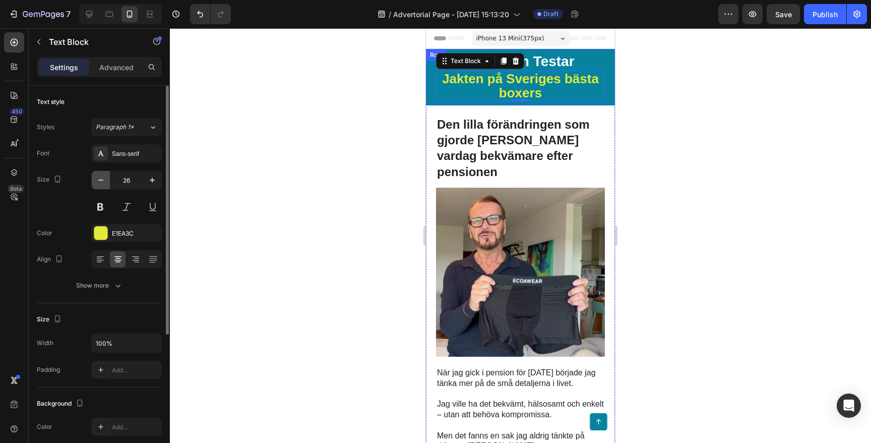
click at [105, 185] on icon "button" at bounding box center [101, 180] width 10 height 10
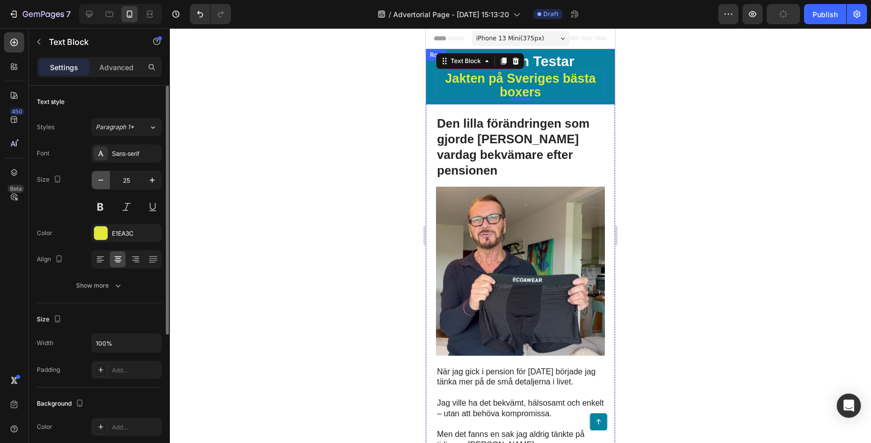
click at [105, 185] on icon "button" at bounding box center [101, 180] width 10 height 10
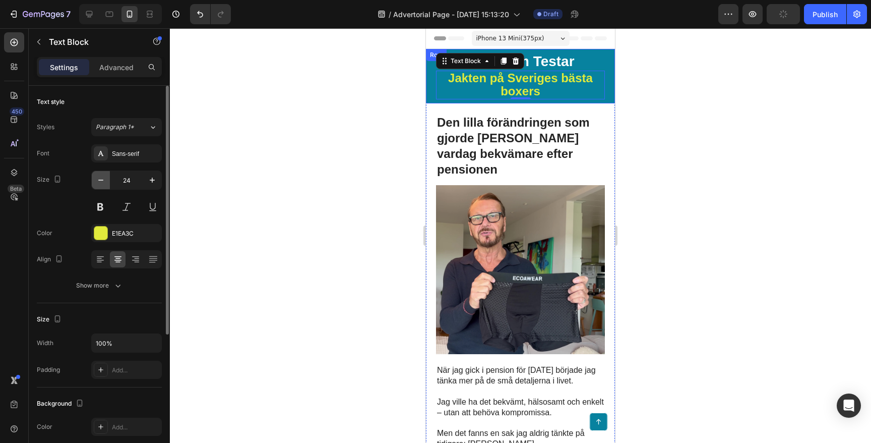
click at [105, 185] on icon "button" at bounding box center [101, 180] width 10 height 10
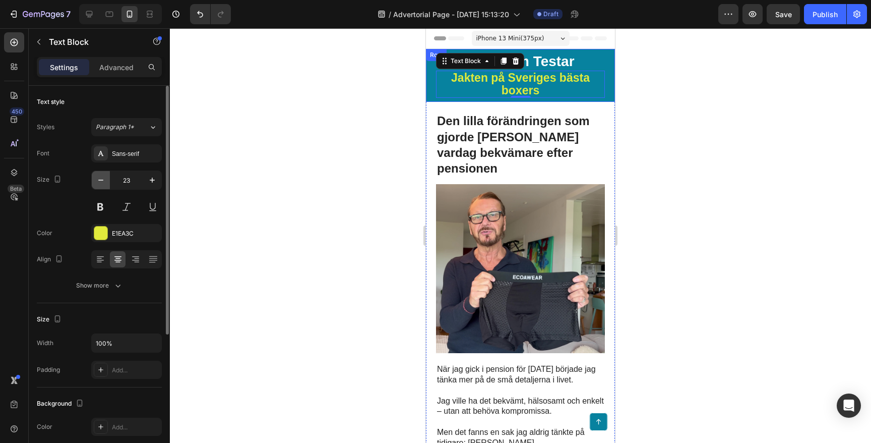
click at [105, 185] on icon "button" at bounding box center [101, 180] width 10 height 10
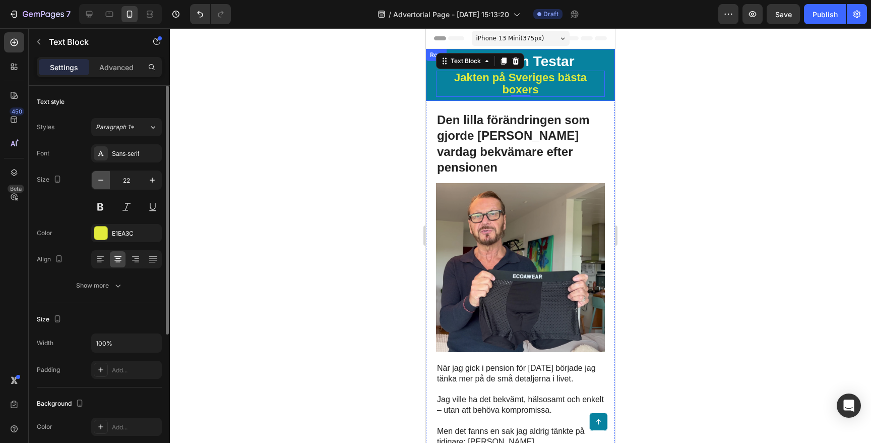
click at [105, 185] on icon "button" at bounding box center [101, 180] width 10 height 10
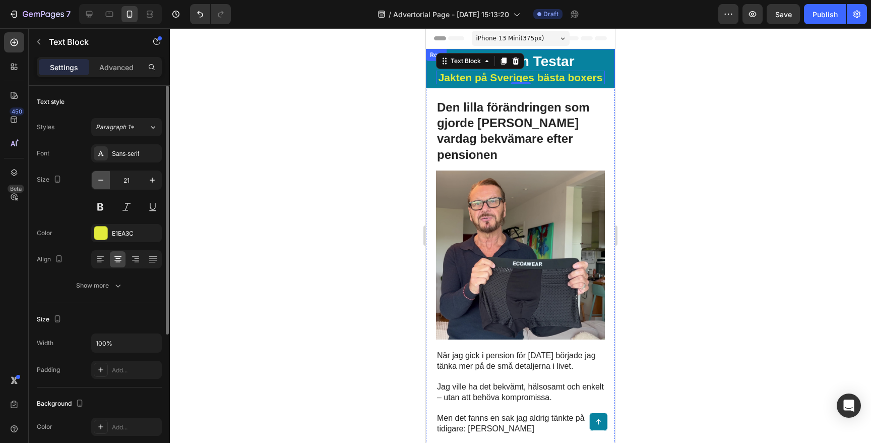
click at [105, 185] on icon "button" at bounding box center [101, 180] width 10 height 10
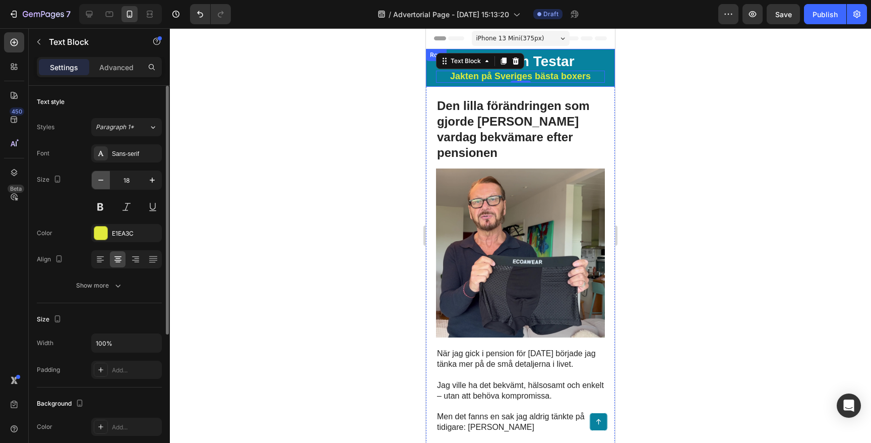
click at [105, 185] on icon "button" at bounding box center [101, 180] width 10 height 10
type input "16"
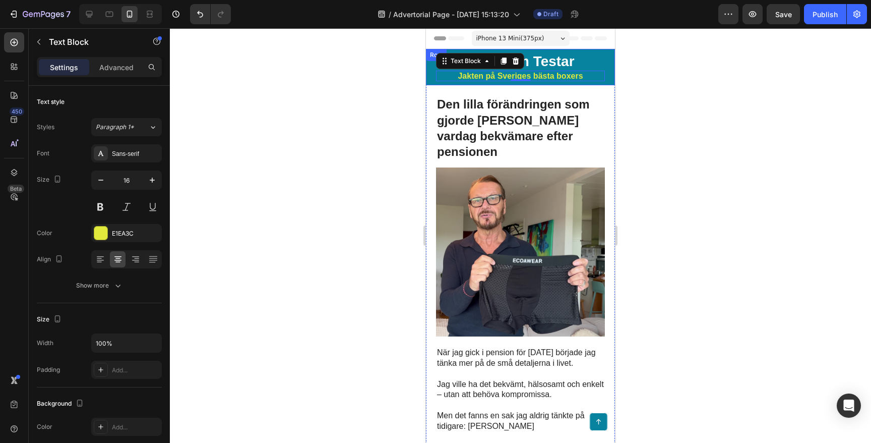
click at [291, 152] on div at bounding box center [520, 235] width 701 height 414
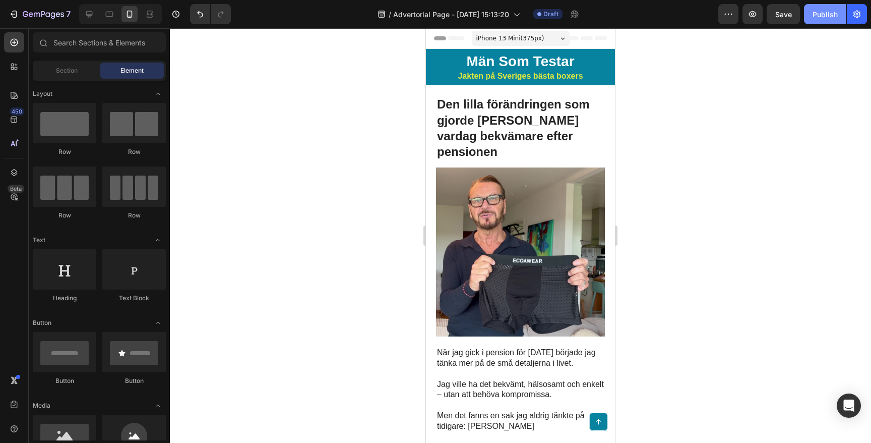
click at [808, 11] on button "Publish" at bounding box center [825, 14] width 42 height 20
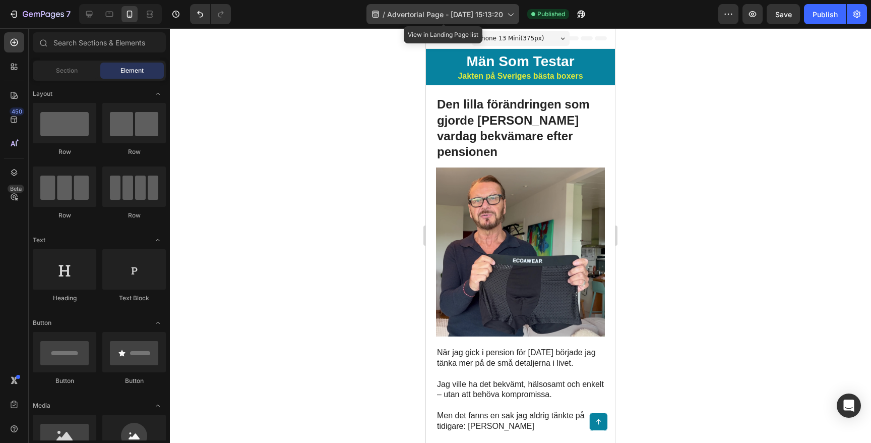
click at [467, 19] on span "Advertorial Page - [DATE] 15:13:20" at bounding box center [445, 14] width 116 height 11
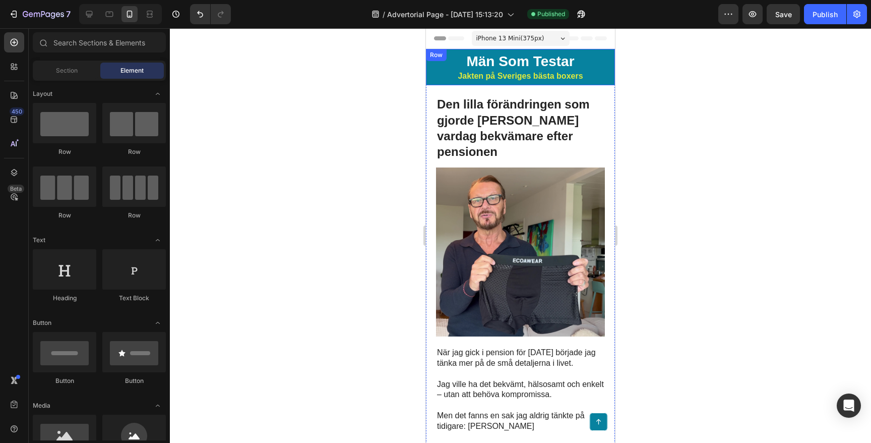
click at [682, 110] on div at bounding box center [520, 235] width 701 height 414
click at [731, 6] on button "button" at bounding box center [729, 14] width 20 height 20
click at [820, 14] on div "Publish" at bounding box center [825, 14] width 25 height 11
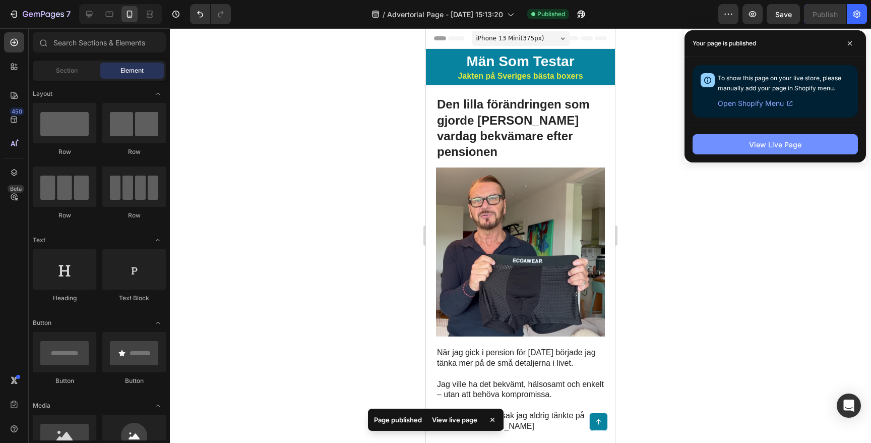
click at [787, 147] on div "View Live Page" at bounding box center [775, 144] width 52 height 11
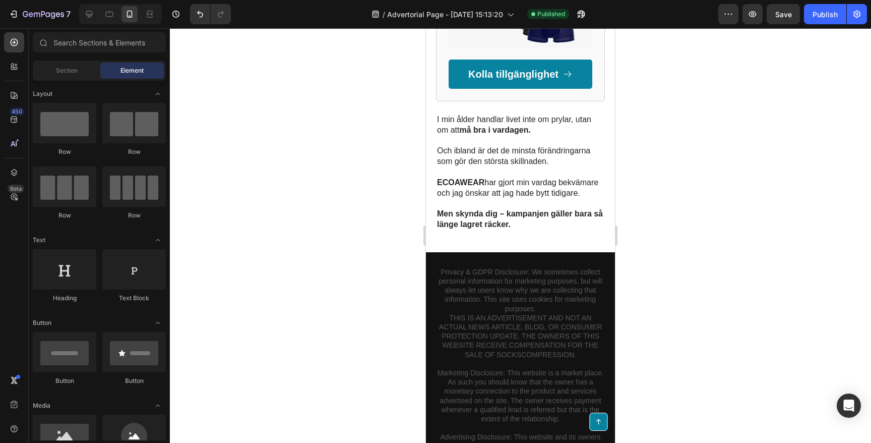
scroll to position [2087, 0]
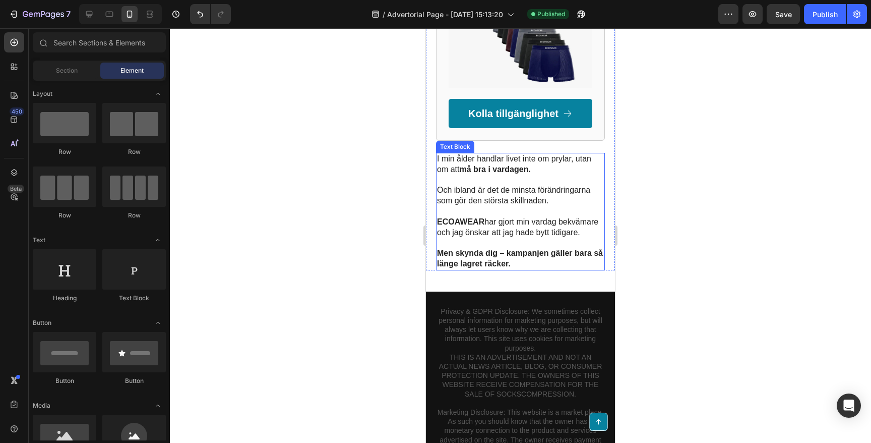
click at [500, 249] on strong "Men skynda dig – kampanjen gäller bara så länge lagret räcker." at bounding box center [520, 258] width 166 height 19
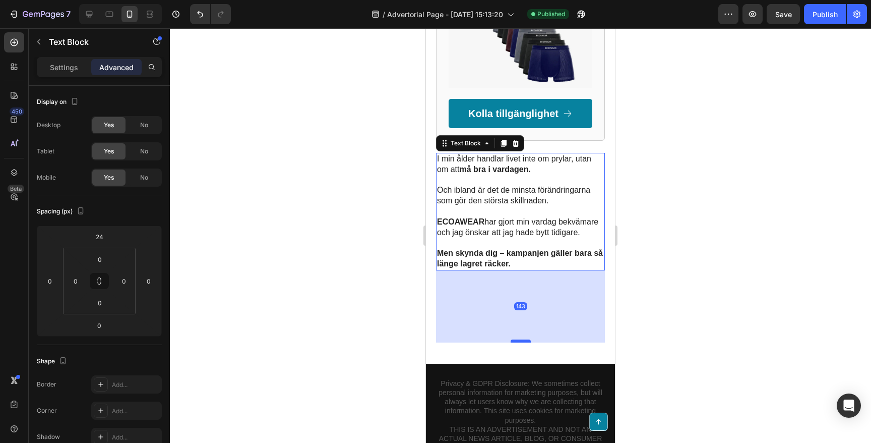
drag, startPoint x: 521, startPoint y: 253, endPoint x: 510, endPoint y: 325, distance: 73.0
click at [511, 339] on div at bounding box center [521, 340] width 20 height 3
type input "143"
click at [278, 195] on div at bounding box center [520, 235] width 701 height 414
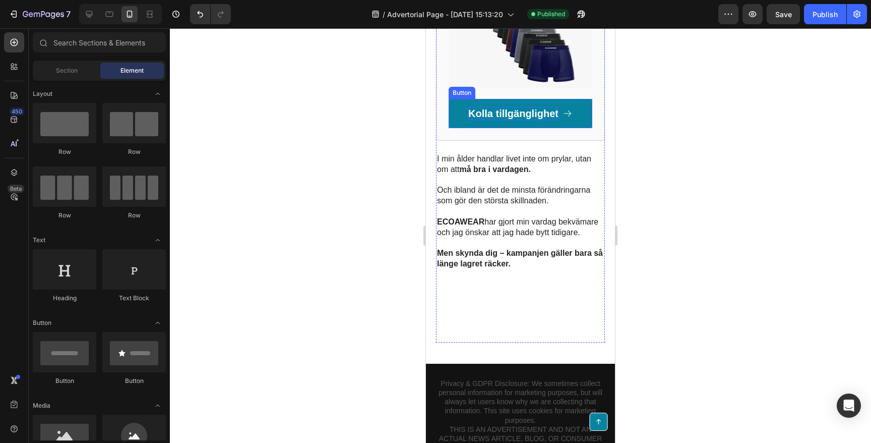
scroll to position [2078, 0]
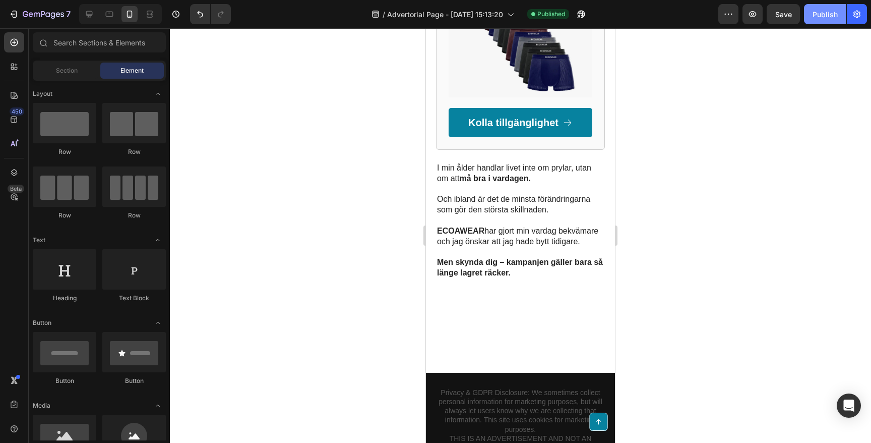
click at [811, 17] on button "Publish" at bounding box center [825, 14] width 42 height 20
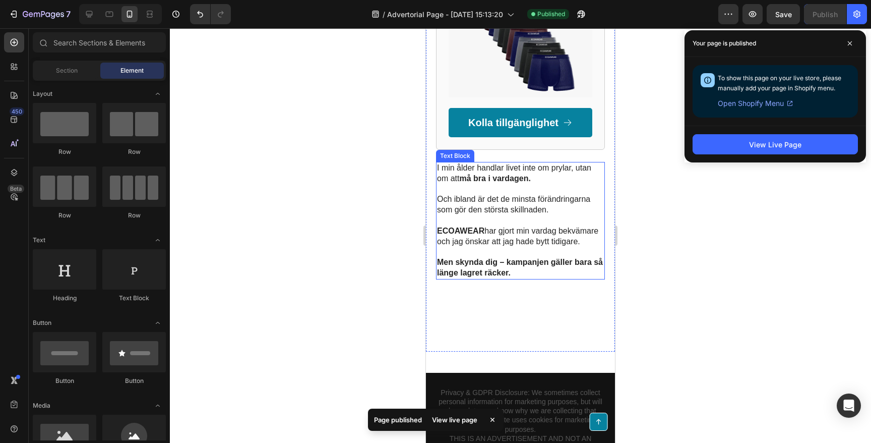
click at [496, 247] on p at bounding box center [520, 252] width 167 height 11
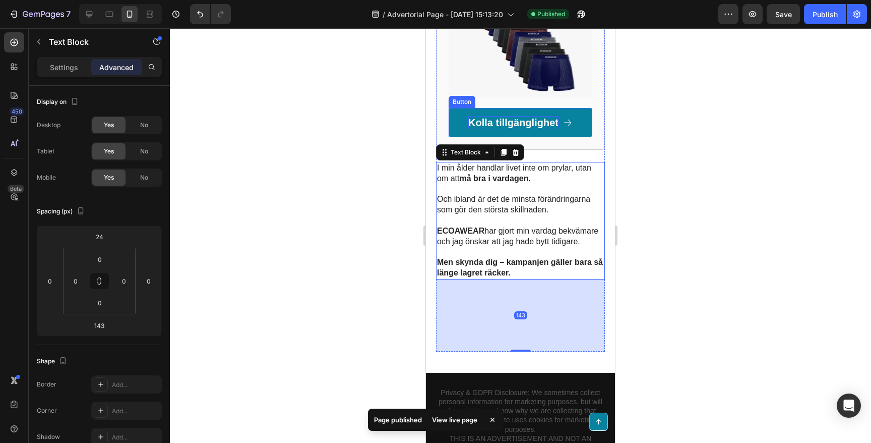
click at [523, 116] on p "Kolla tillgänglighet" at bounding box center [513, 122] width 90 height 13
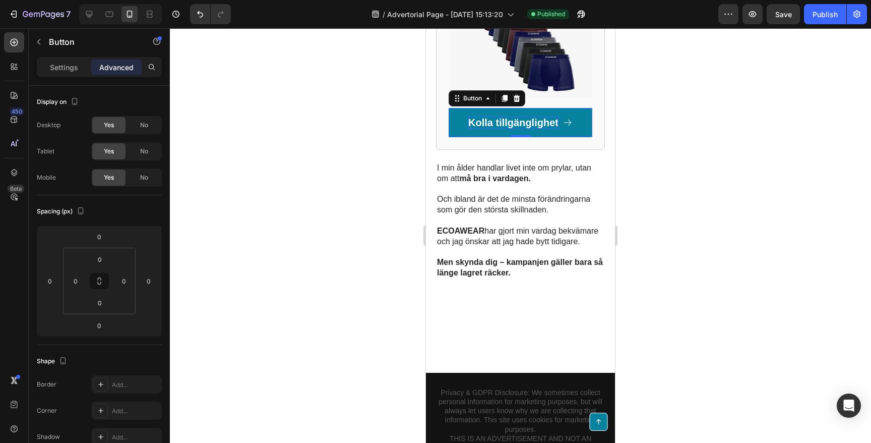
click at [493, 116] on p "Kolla tillgänglighet" at bounding box center [513, 122] width 90 height 13
click at [57, 72] on div "Settings" at bounding box center [64, 67] width 50 height 16
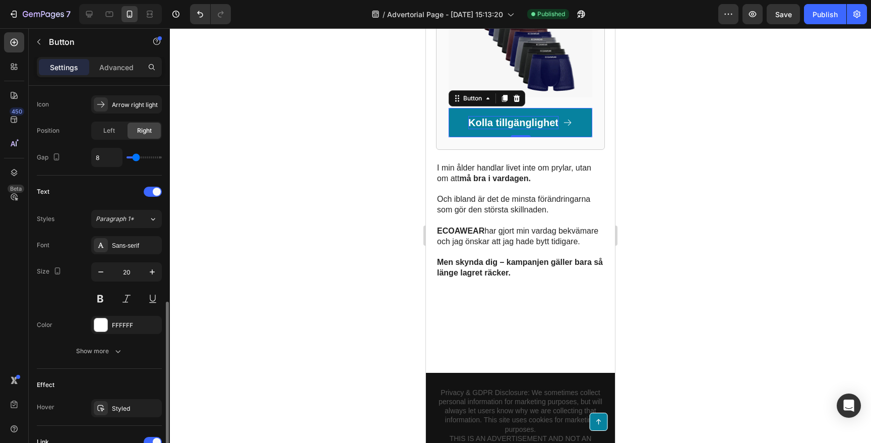
scroll to position [469, 0]
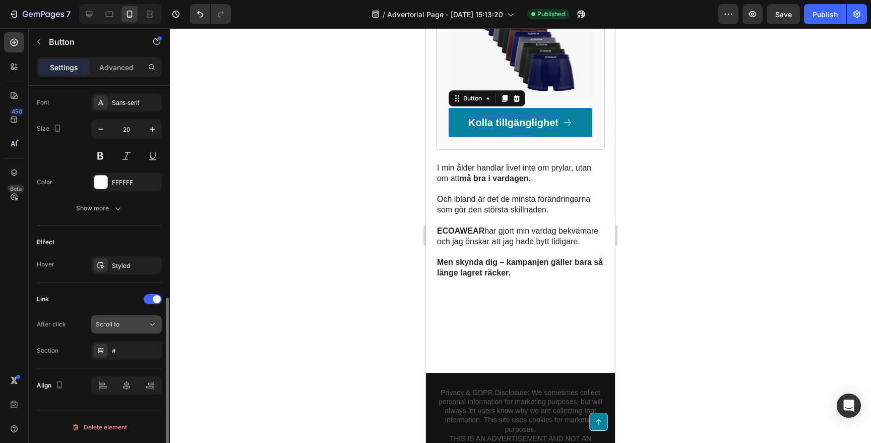
click at [133, 327] on div "Scroll to" at bounding box center [121, 324] width 51 height 9
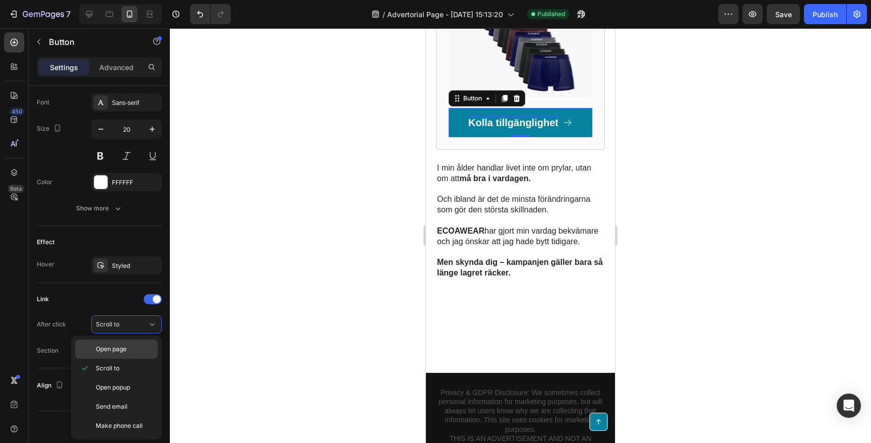
click at [129, 346] on p "Open page" at bounding box center [124, 348] width 57 height 9
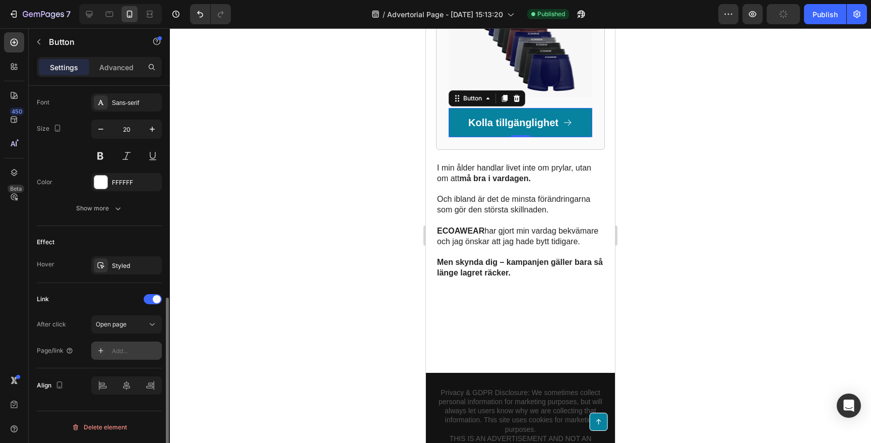
click at [125, 354] on div "Add..." at bounding box center [135, 350] width 47 height 9
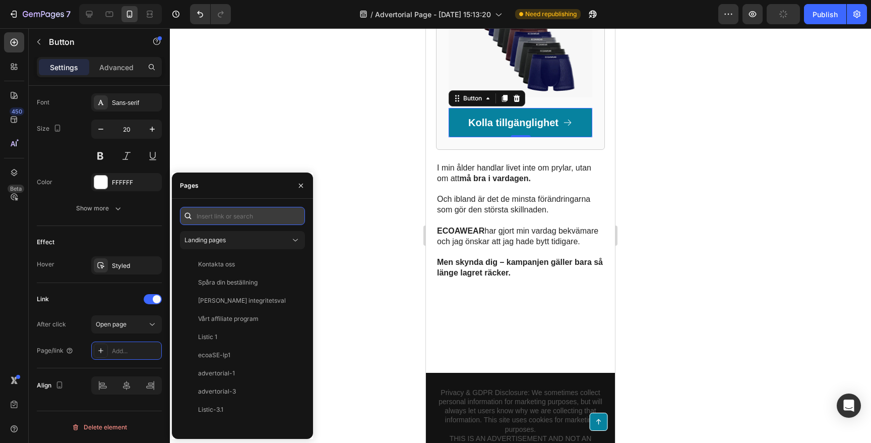
click at [230, 221] on input "text" at bounding box center [242, 216] width 125 height 18
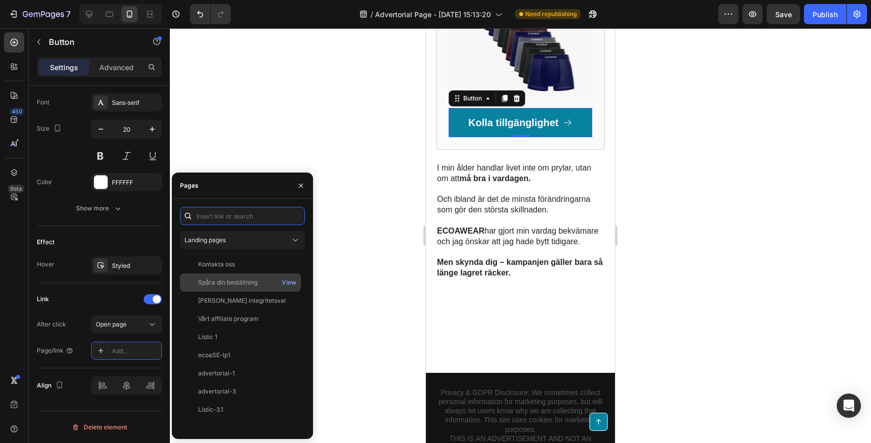
paste input "https://ecoawear.se/products/ecoawear%C2%AE-bambu-boxers-megapack-17st-boxers"
type input "https://ecoawear.se/products/ecoawear%C2%AE-bambu-boxers-megapack-17st-boxers"
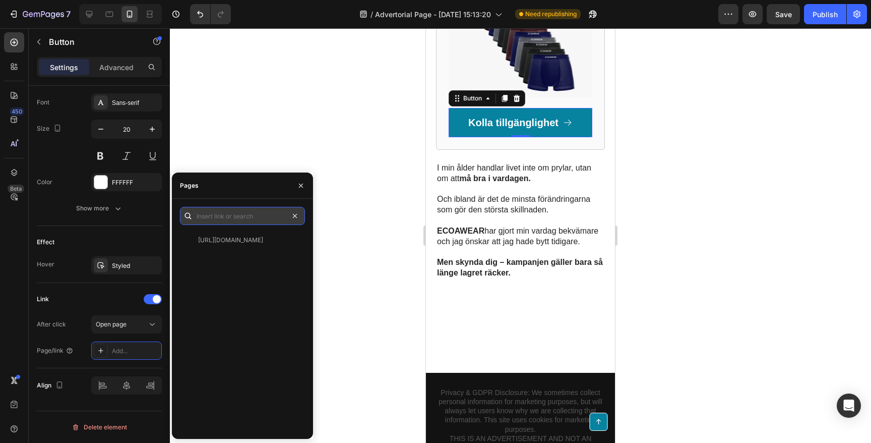
scroll to position [0, 0]
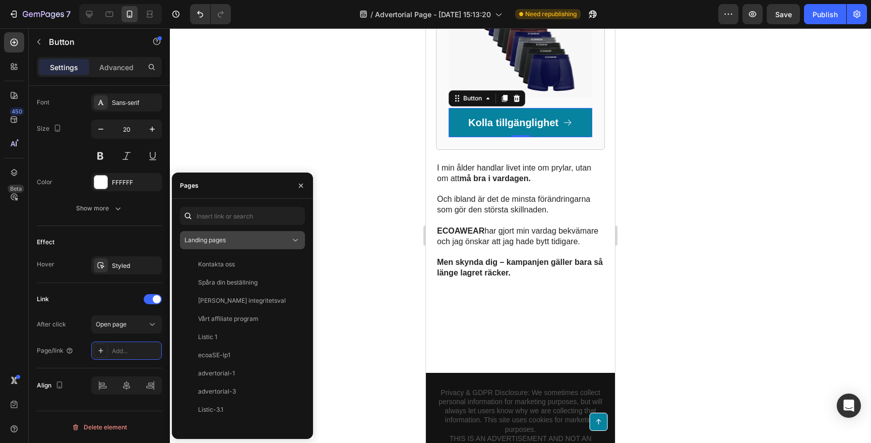
click at [240, 247] on button "Landing pages" at bounding box center [242, 240] width 125 height 18
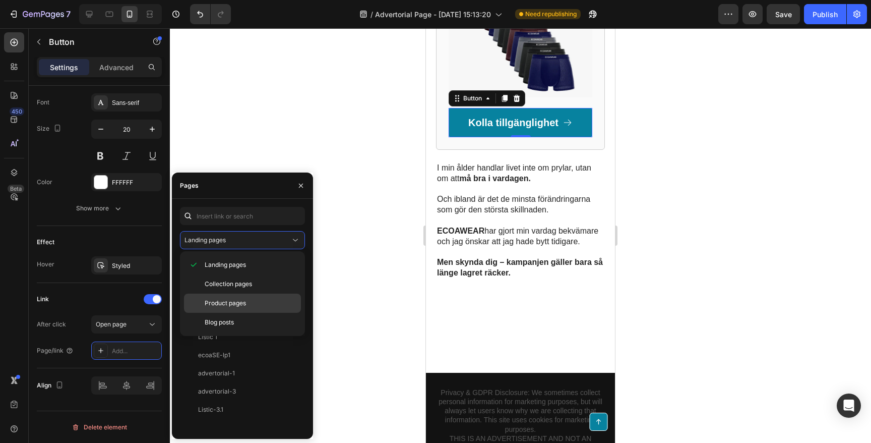
click at [235, 301] on span "Product pages" at bounding box center [225, 302] width 41 height 9
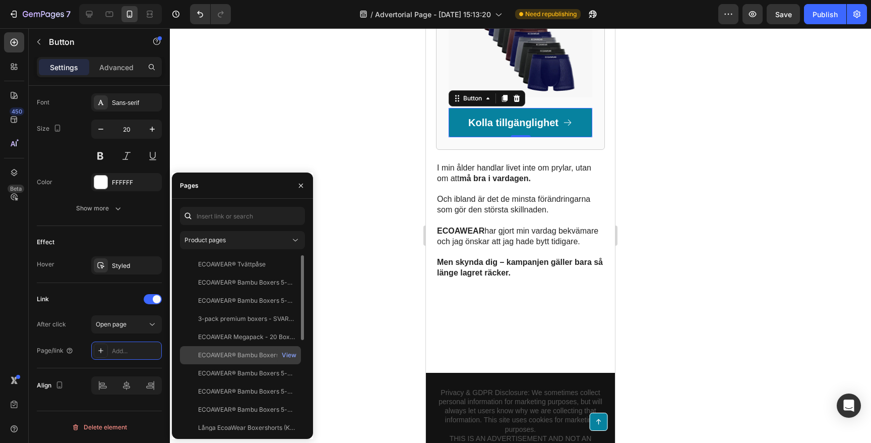
click at [247, 358] on div "ECOAWEAR® Bambu Boxers MEGAPACK | 17st Boxers" at bounding box center [246, 354] width 97 height 9
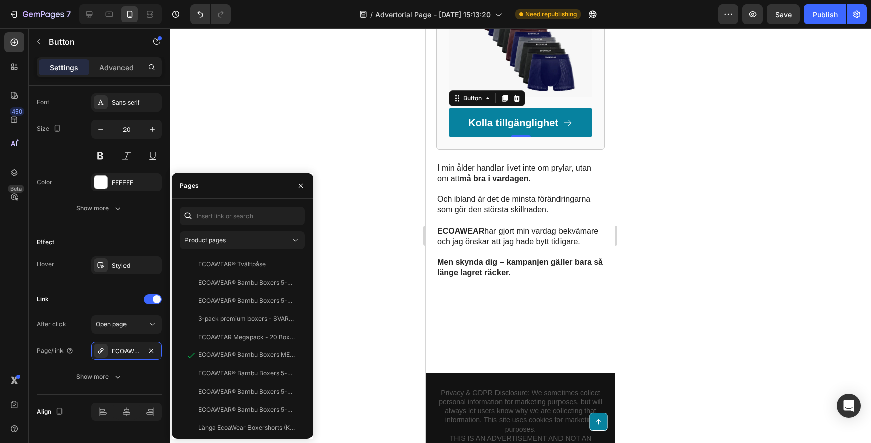
click at [372, 170] on div at bounding box center [520, 235] width 701 height 414
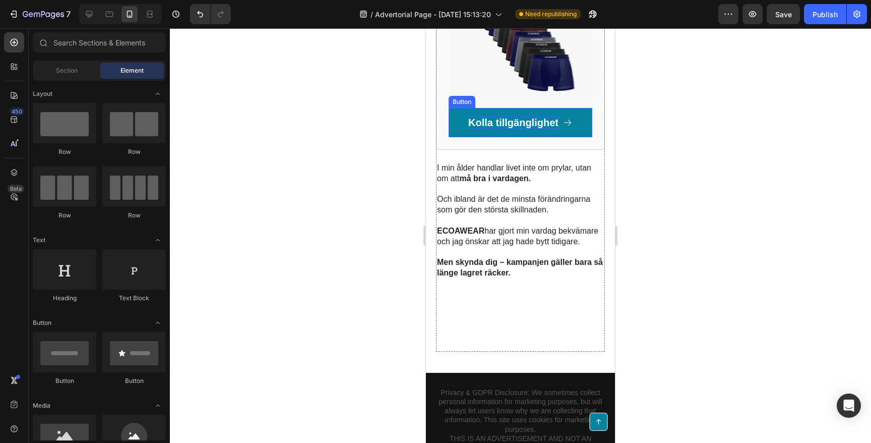
click at [475, 116] on p "Kolla tillgänglighet" at bounding box center [513, 122] width 90 height 13
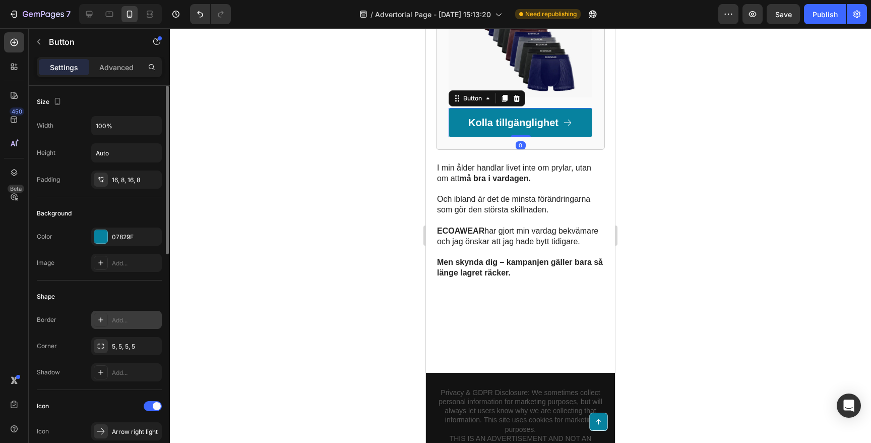
scroll to position [496, 0]
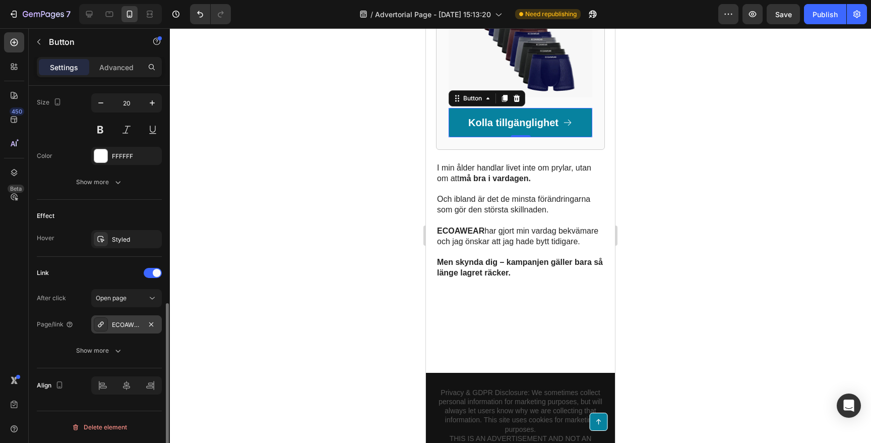
click at [114, 324] on div "ECOAWEAR® Bambu Boxers MEGAPACK | 17st Boxers" at bounding box center [126, 324] width 29 height 9
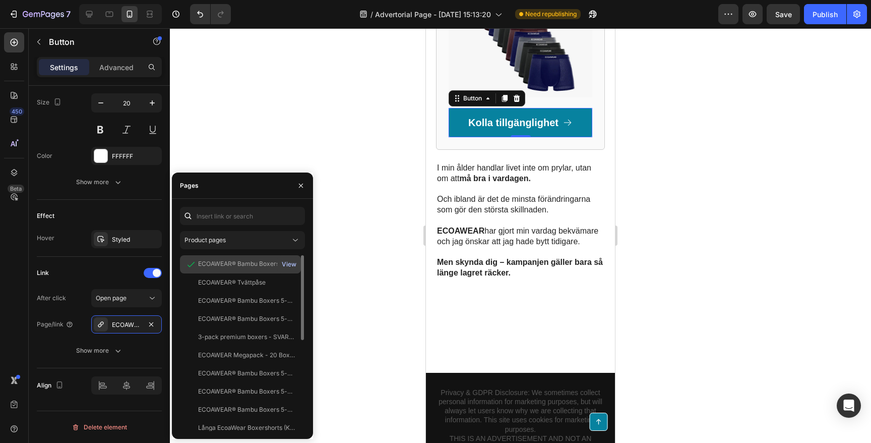
click at [290, 262] on div "View" at bounding box center [289, 264] width 15 height 9
click at [317, 118] on div at bounding box center [520, 235] width 701 height 414
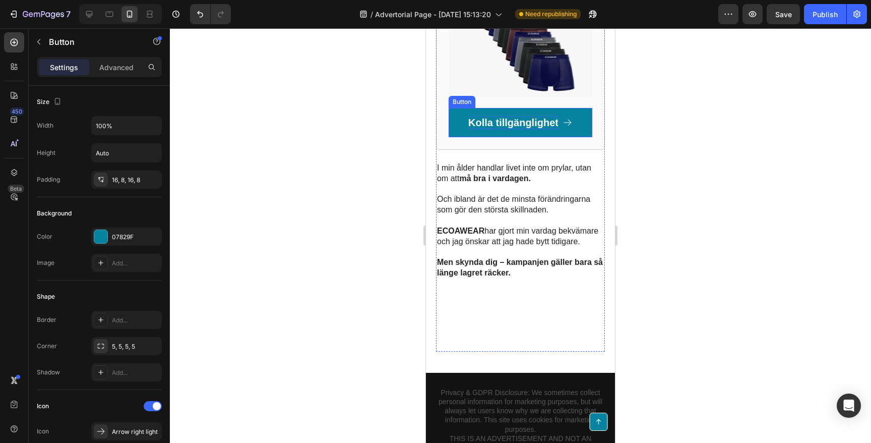
click at [523, 116] on p "Kolla tillgänglighet" at bounding box center [513, 122] width 90 height 13
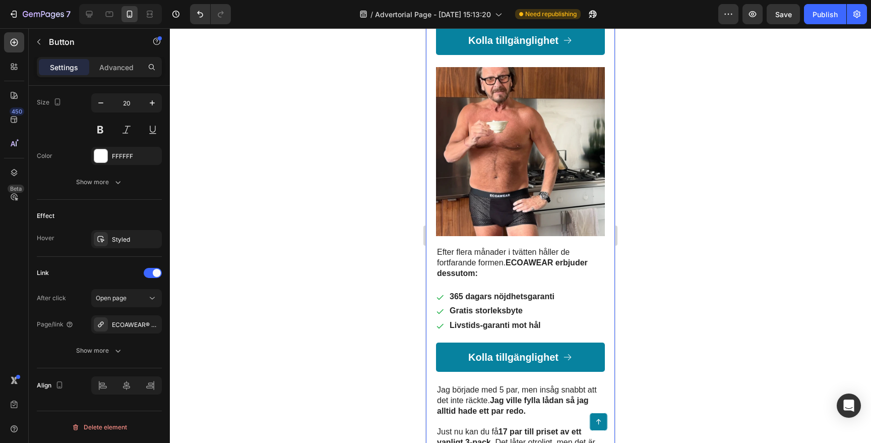
scroll to position [1361, 0]
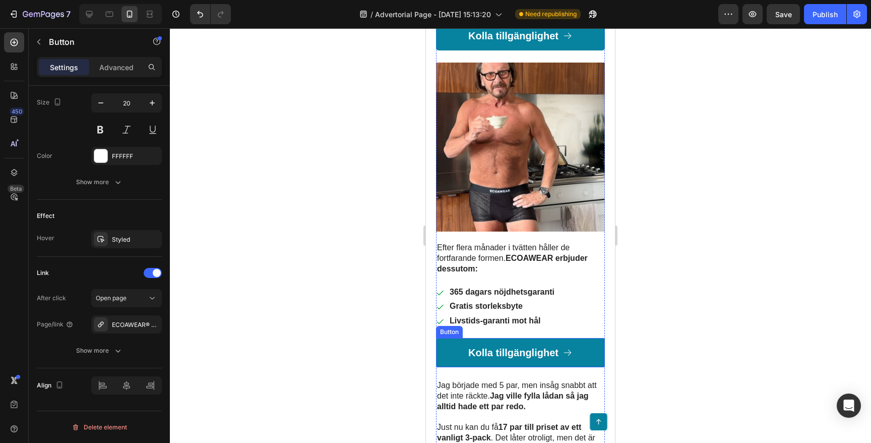
click at [453, 339] on button "Kolla tillgänglighet" at bounding box center [520, 352] width 169 height 29
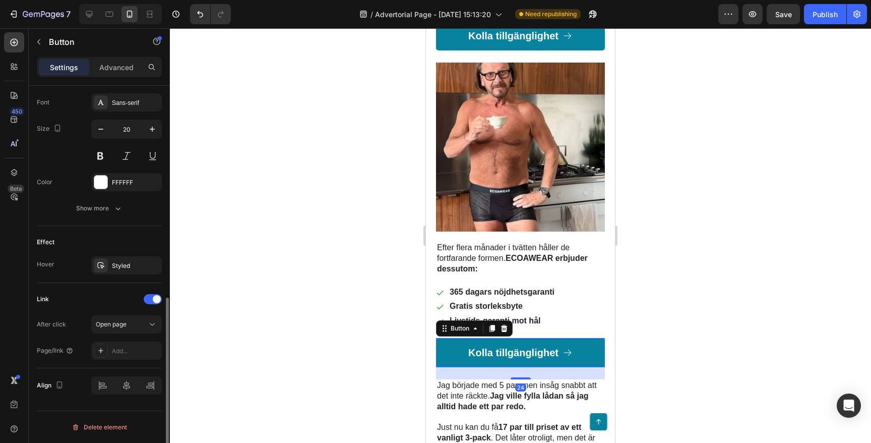
scroll to position [467, 0]
click at [123, 355] on div "Add..." at bounding box center [135, 352] width 47 height 9
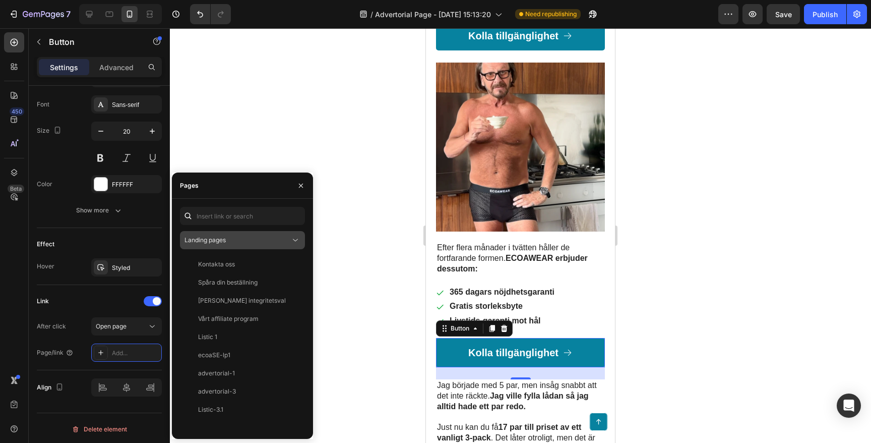
click at [240, 237] on div "Landing pages" at bounding box center [238, 239] width 106 height 9
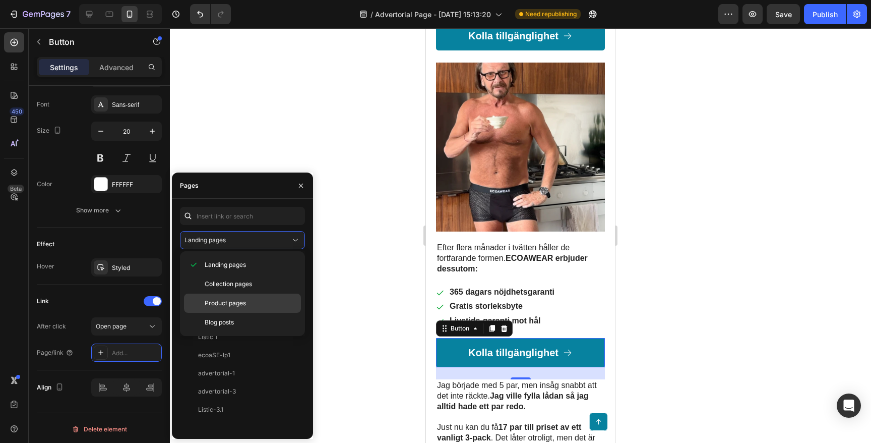
click at [218, 305] on span "Product pages" at bounding box center [225, 302] width 41 height 9
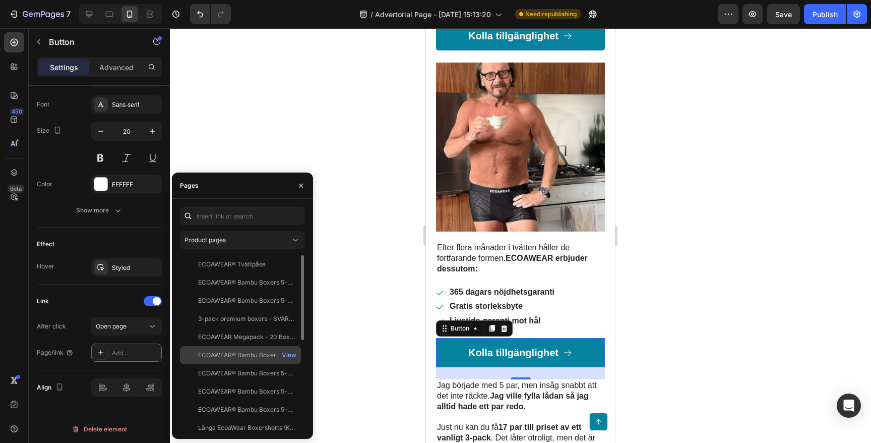
click at [233, 364] on div "ECOAWEAR® Bambu Boxers MEGAPACK | 17st Boxers View" at bounding box center [240, 373] width 121 height 18
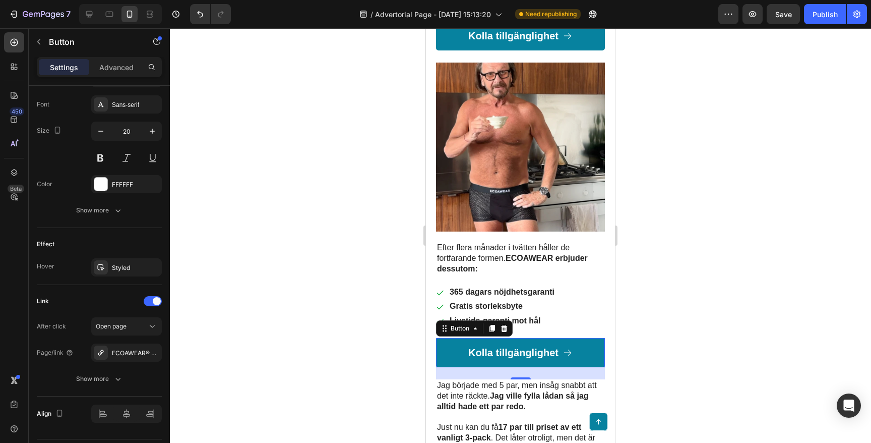
click at [266, 91] on div at bounding box center [520, 235] width 701 height 414
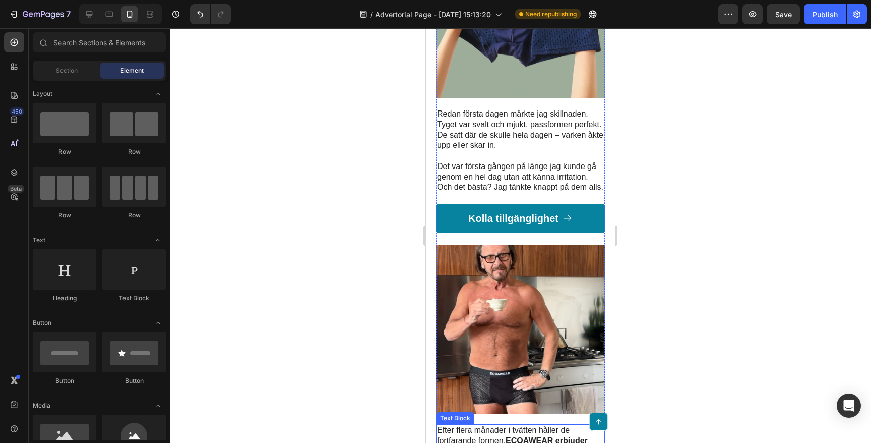
scroll to position [1075, 0]
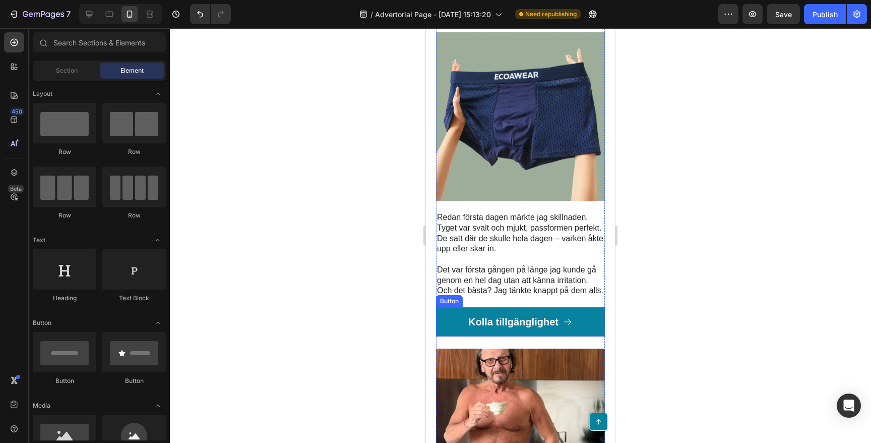
click at [453, 307] on button "Kolla tillgänglighet" at bounding box center [520, 321] width 169 height 29
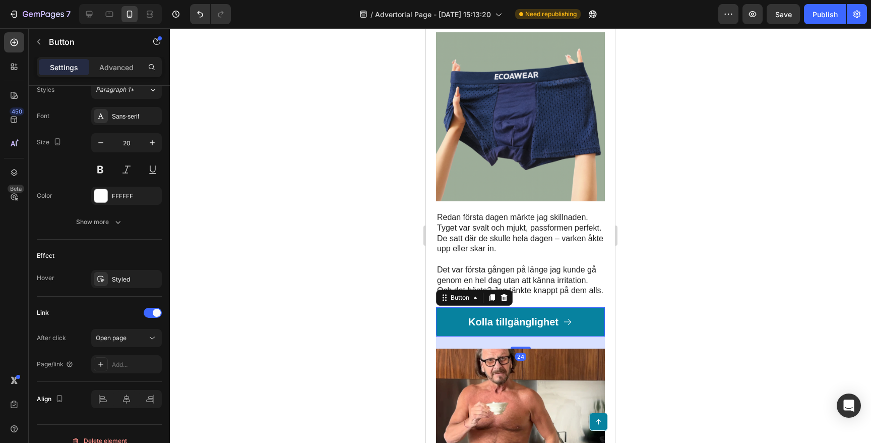
scroll to position [469, 0]
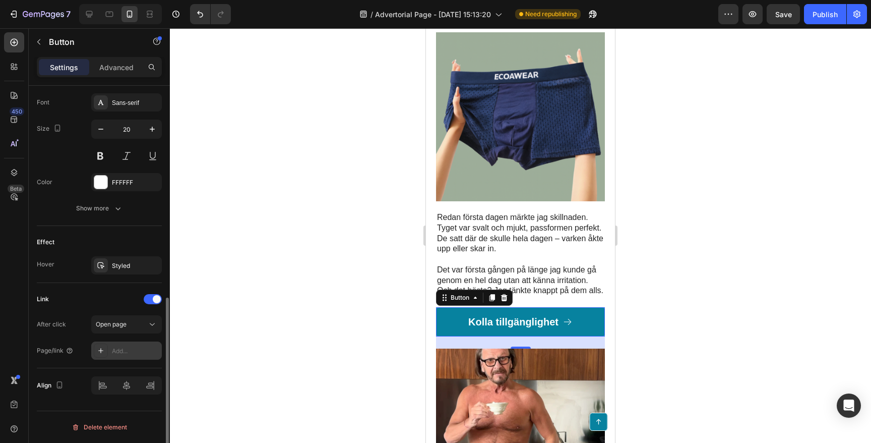
click at [132, 354] on div "Add..." at bounding box center [135, 350] width 47 height 9
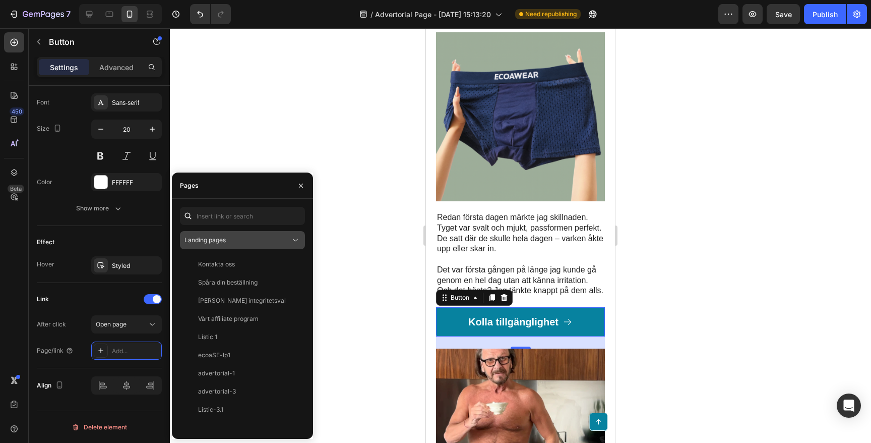
click at [237, 237] on div "Landing pages" at bounding box center [238, 239] width 106 height 9
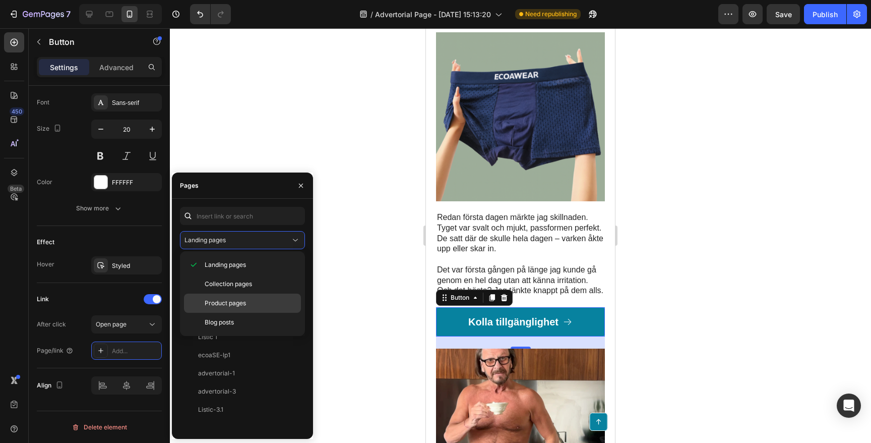
click at [233, 303] on span "Product pages" at bounding box center [225, 302] width 41 height 9
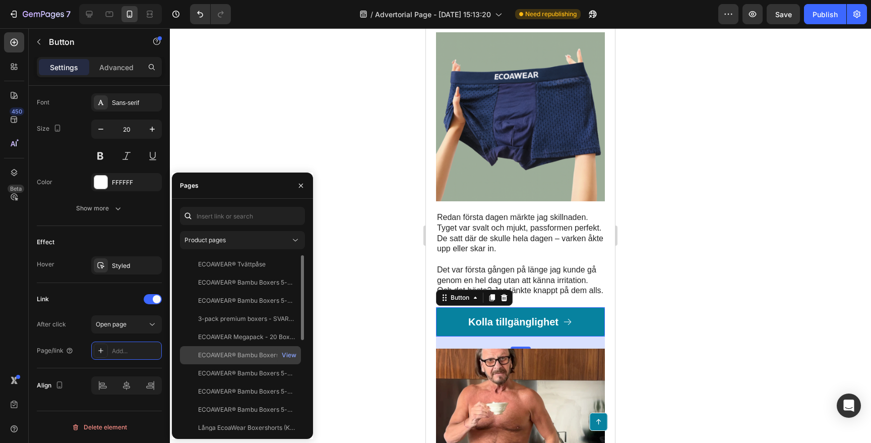
click at [220, 364] on div "ECOAWEAR® Bambu Boxers MEGAPACK | 17st Boxers View" at bounding box center [240, 373] width 121 height 18
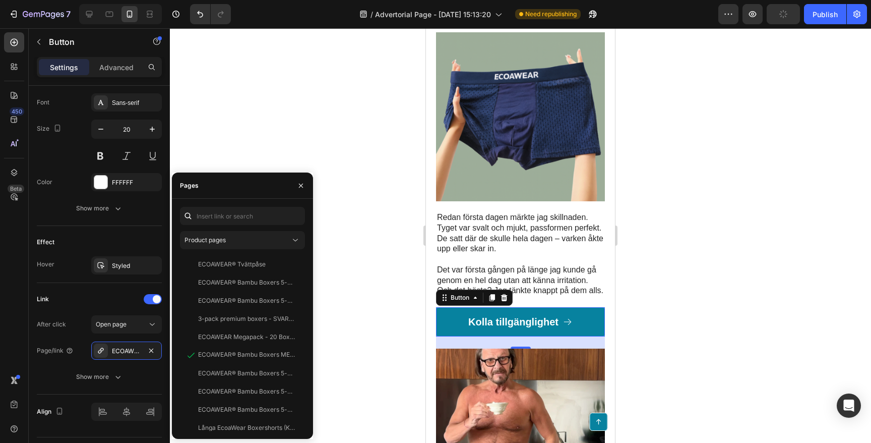
click at [323, 112] on div at bounding box center [520, 235] width 701 height 414
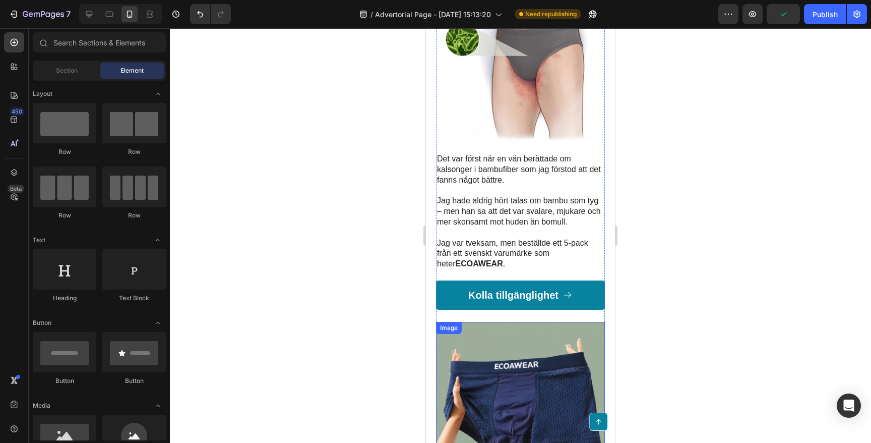
scroll to position [781, 0]
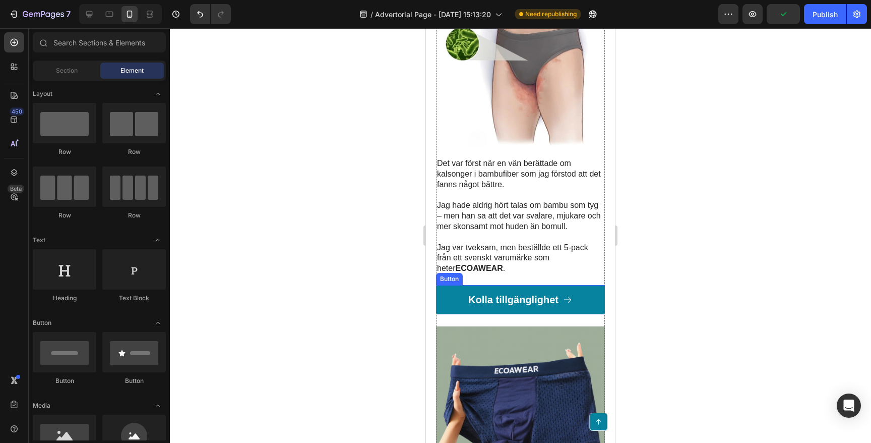
click at [445, 285] on button "Kolla tillgänglighet" at bounding box center [520, 299] width 169 height 29
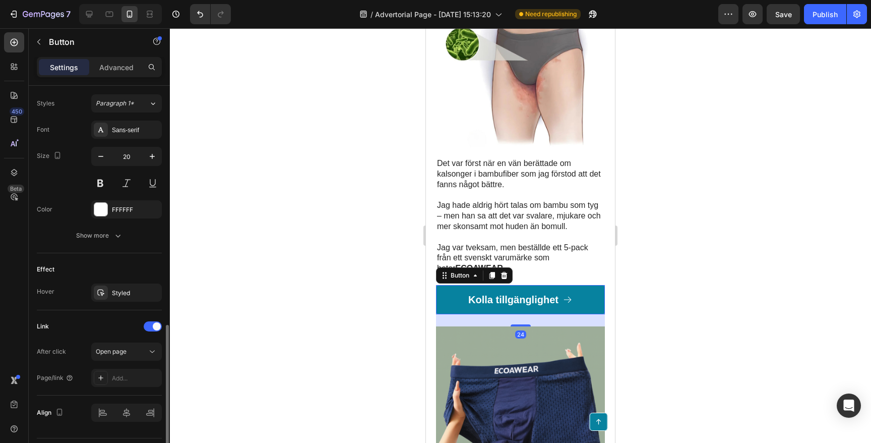
scroll to position [469, 0]
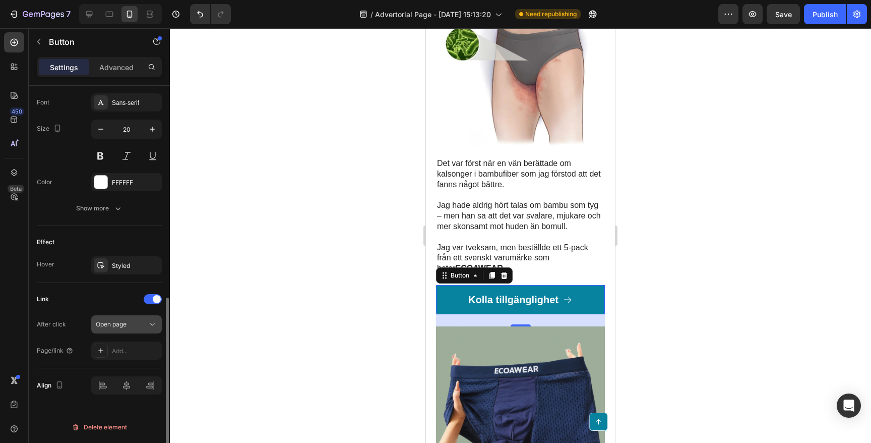
click at [128, 327] on div "Open page" at bounding box center [121, 324] width 51 height 9
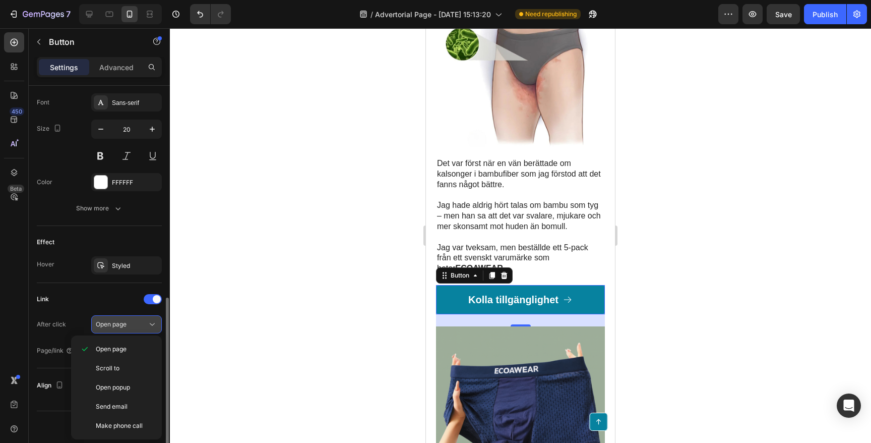
click at [138, 329] on button "Open page" at bounding box center [126, 324] width 71 height 18
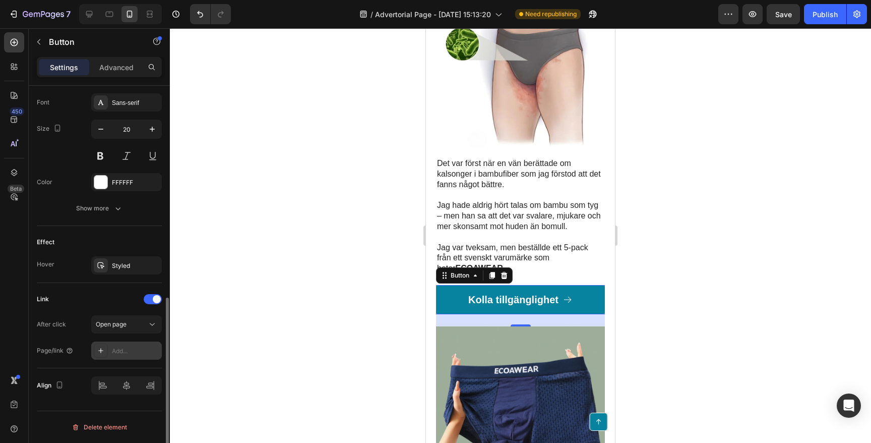
click at [125, 355] on div "Add..." at bounding box center [135, 350] width 47 height 9
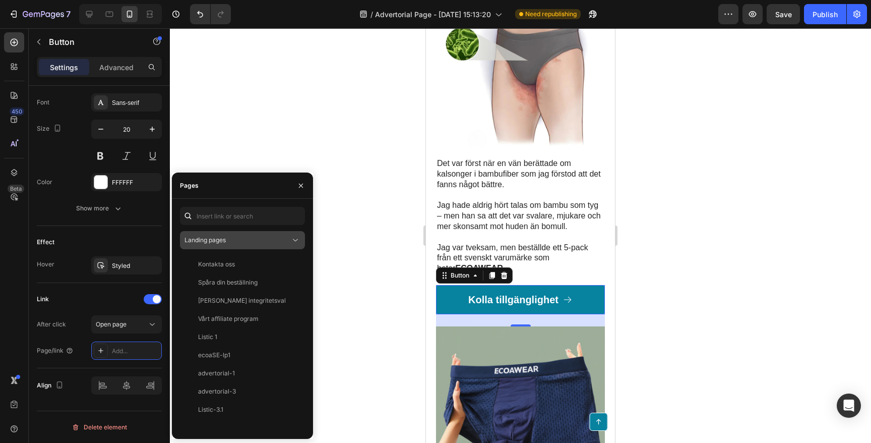
click at [251, 238] on div "Landing pages" at bounding box center [238, 239] width 106 height 9
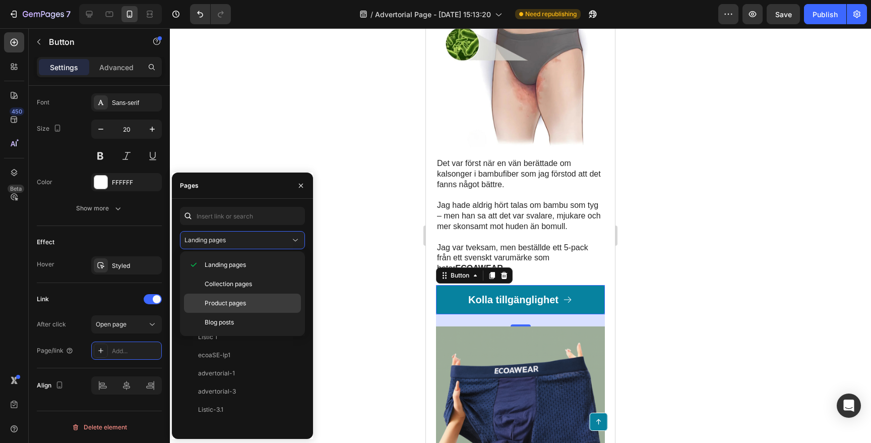
click at [232, 313] on div "Product pages" at bounding box center [242, 322] width 117 height 19
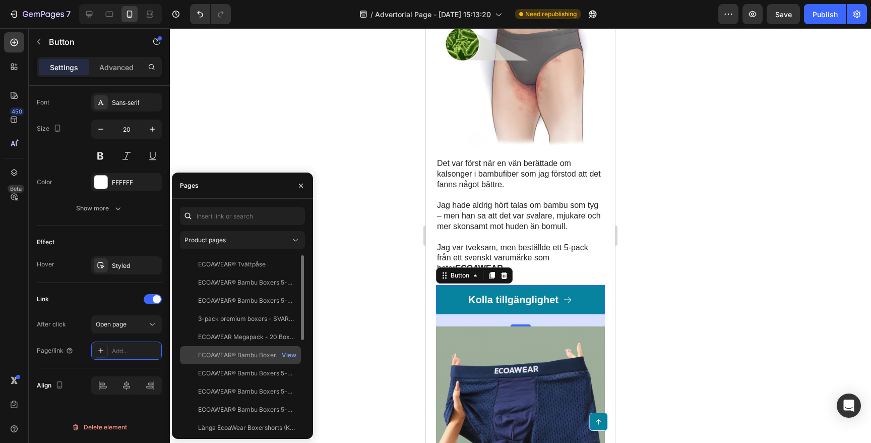
click at [249, 350] on div "ECOAWEAR® Bambu Boxers MEGAPACK | 17st Boxers" at bounding box center [246, 354] width 97 height 9
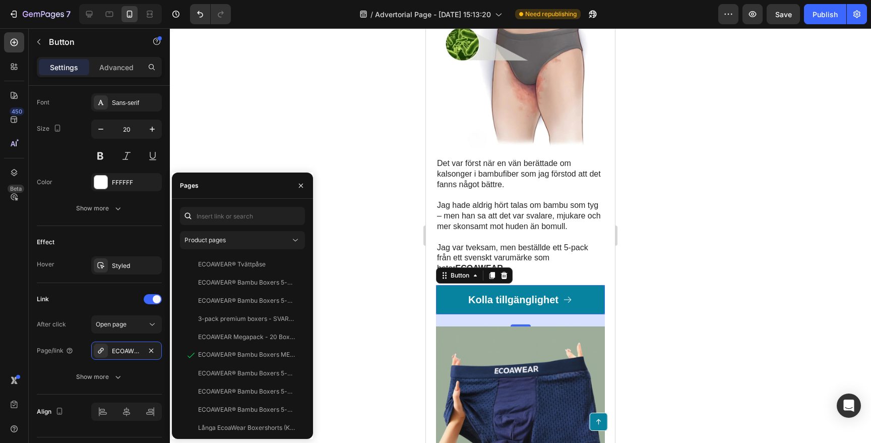
click at [263, 107] on div at bounding box center [520, 235] width 701 height 414
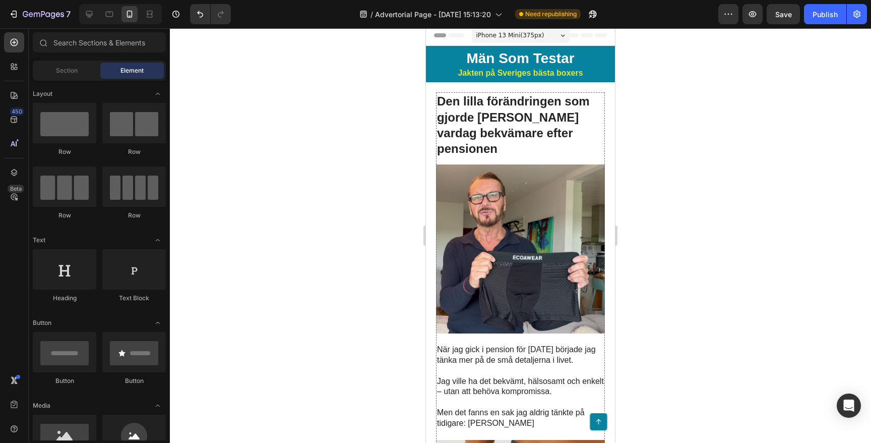
scroll to position [0, 0]
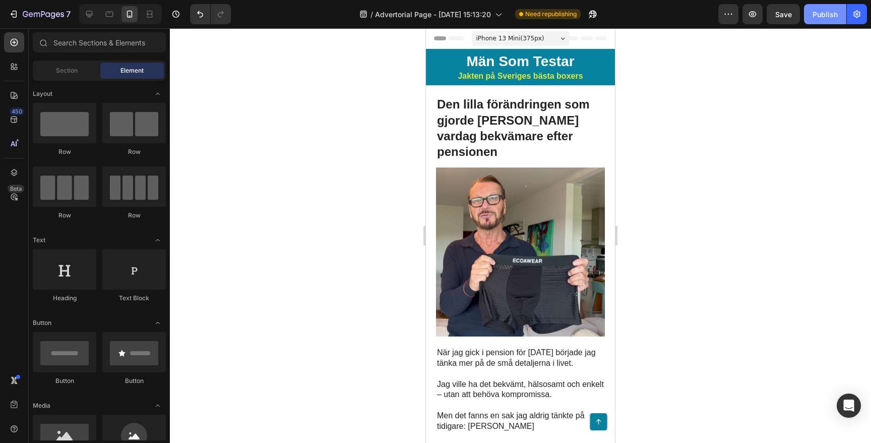
click at [817, 16] on div "Publish" at bounding box center [825, 14] width 25 height 11
